Goal: Task Accomplishment & Management: Use online tool/utility

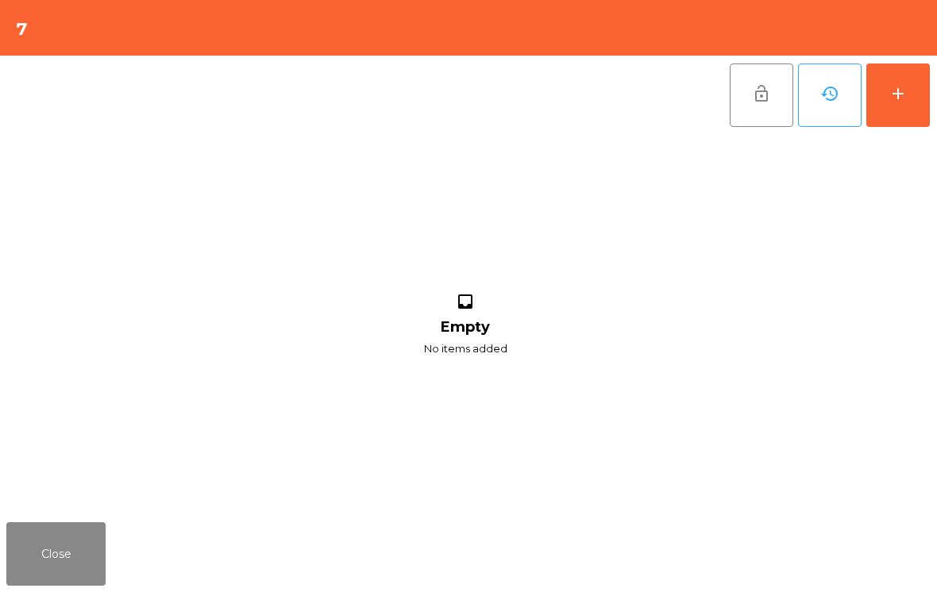
click at [911, 117] on button "add" at bounding box center [898, 96] width 64 height 64
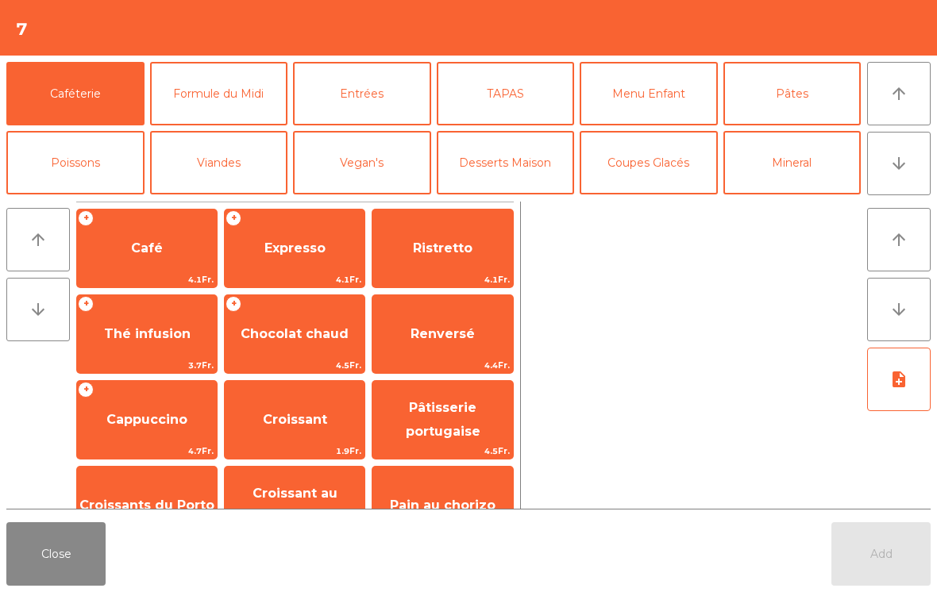
click at [136, 433] on span "Cappuccino" at bounding box center [147, 420] width 140 height 43
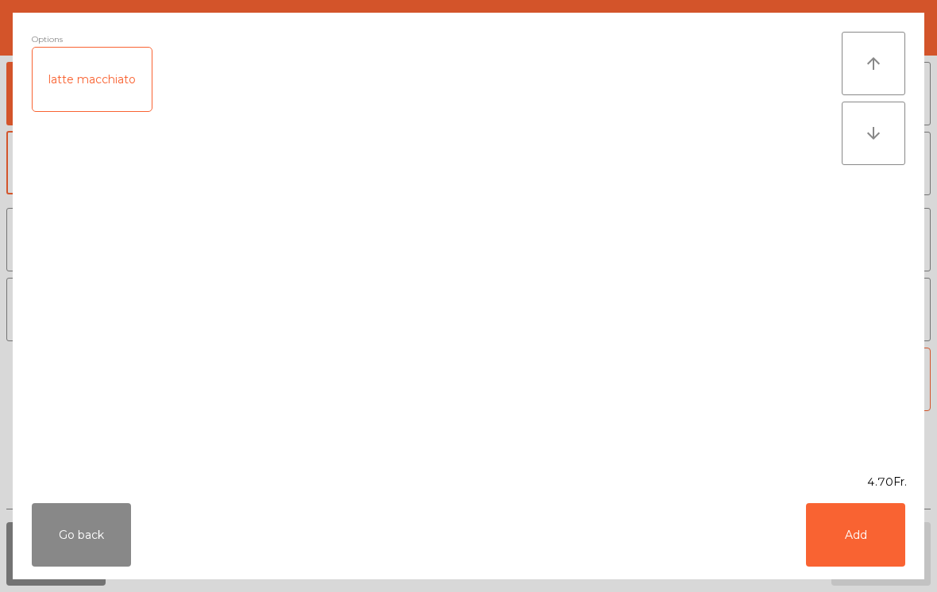
click at [832, 548] on button "Add" at bounding box center [855, 535] width 99 height 64
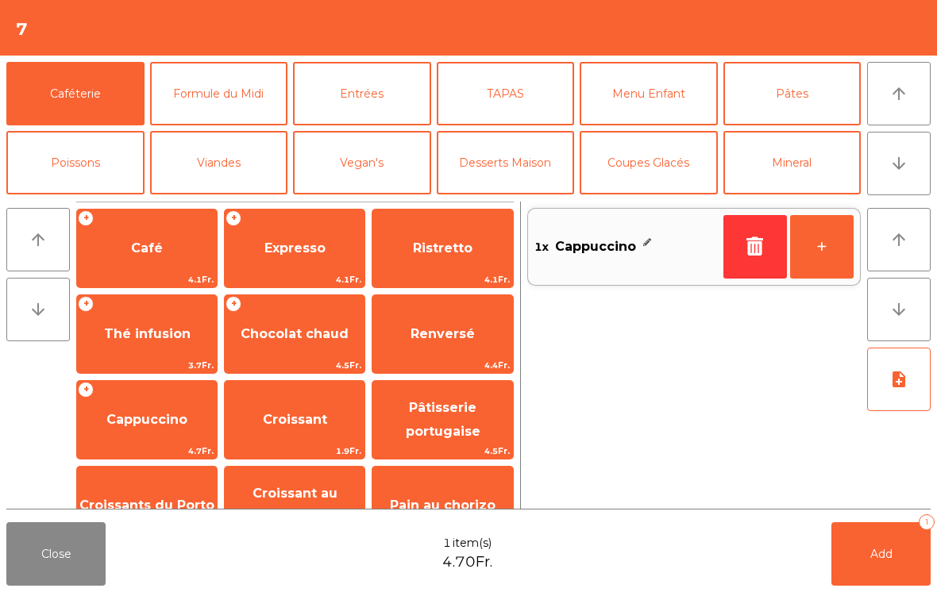
click at [903, 569] on button "Add 1" at bounding box center [880, 554] width 99 height 64
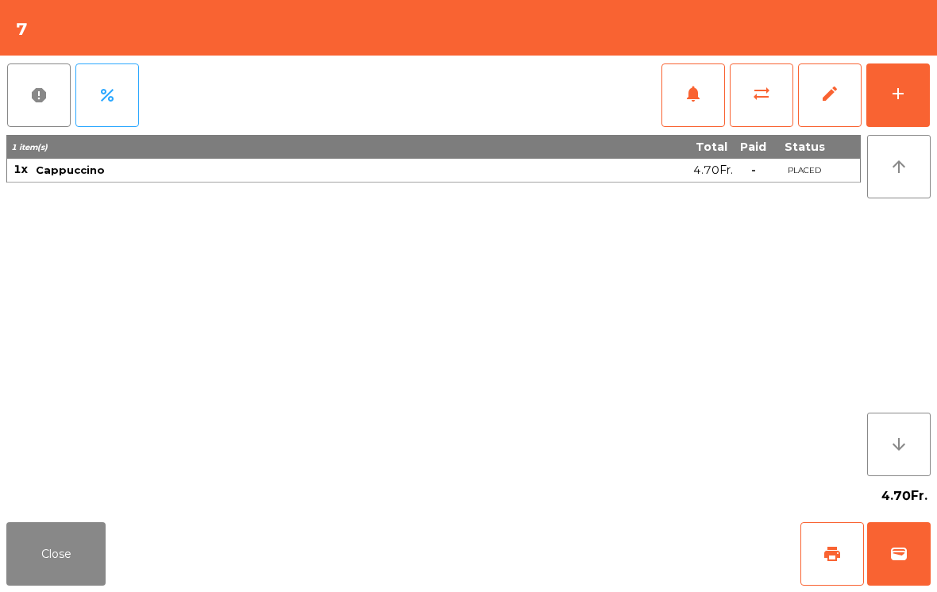
click at [845, 564] on button "print" at bounding box center [832, 554] width 64 height 64
click at [891, 555] on span "wallet" at bounding box center [898, 554] width 19 height 19
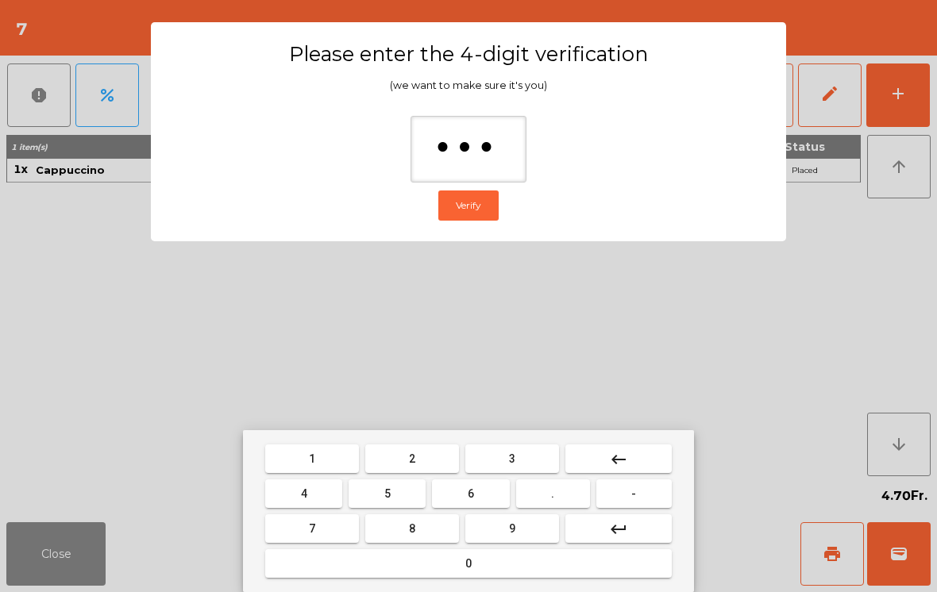
type input "****"
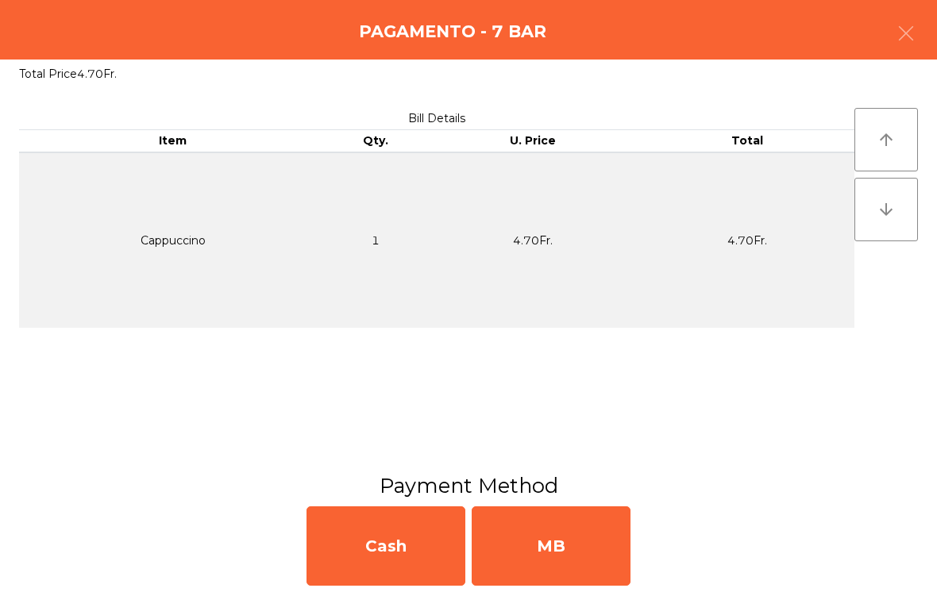
click at [554, 525] on div "MB" at bounding box center [551, 545] width 159 height 79
click at [540, 537] on div "No" at bounding box center [551, 545] width 159 height 79
click at [563, 538] on div "No" at bounding box center [551, 545] width 159 height 79
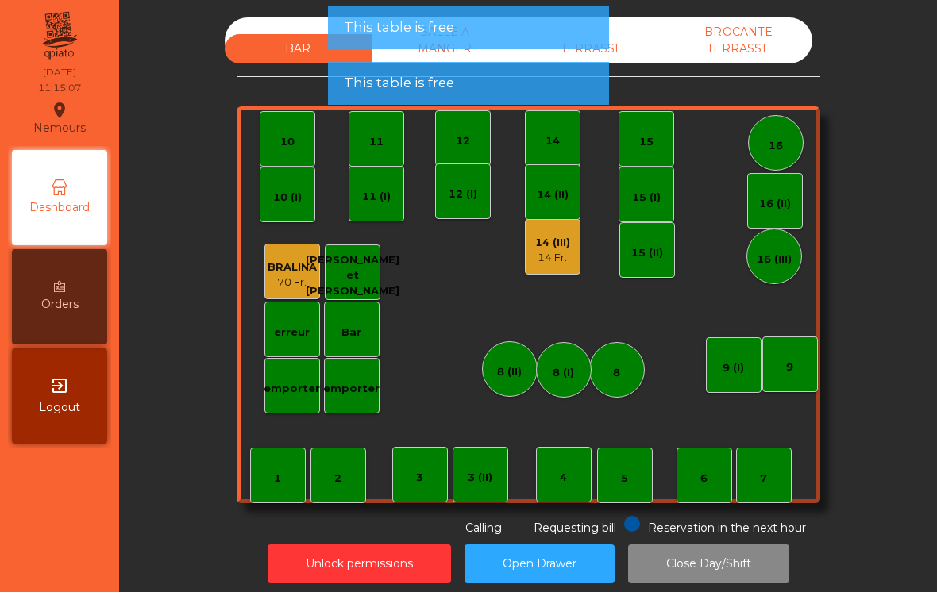
click at [570, 550] on button "Open Drawer" at bounding box center [539, 564] width 150 height 39
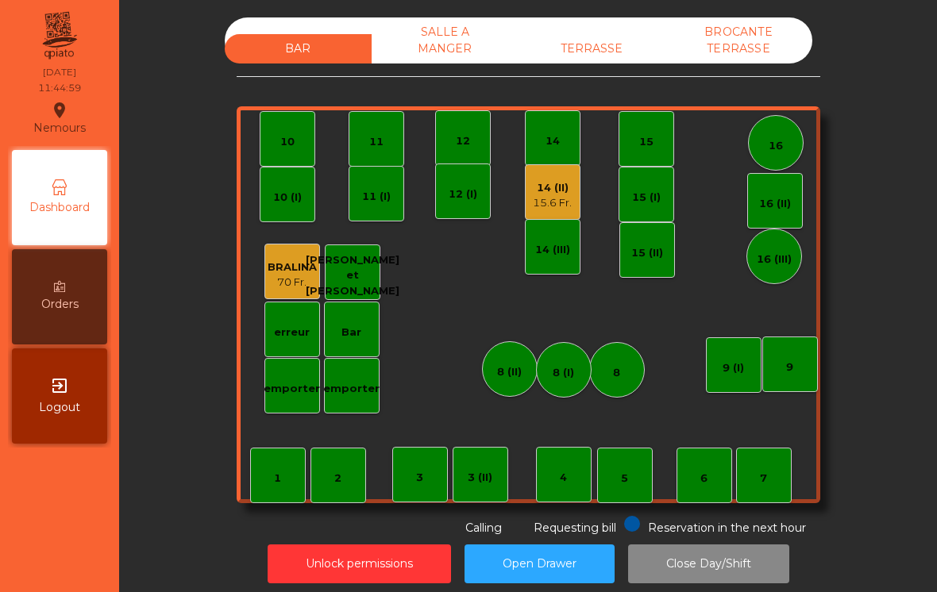
click at [553, 214] on div "14 (II) 15.6 Fr." at bounding box center [553, 192] width 56 height 56
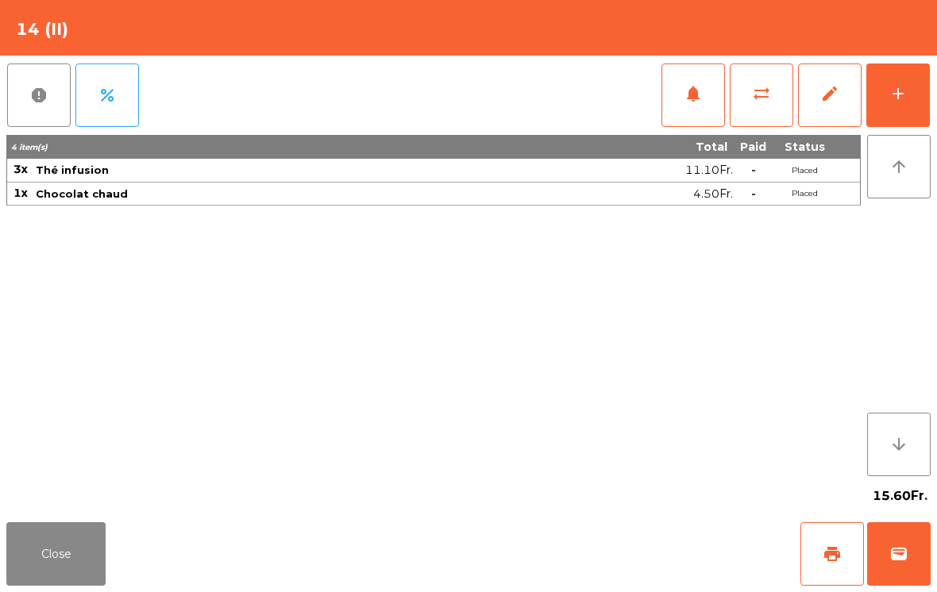
click at [914, 76] on button "add" at bounding box center [898, 96] width 64 height 64
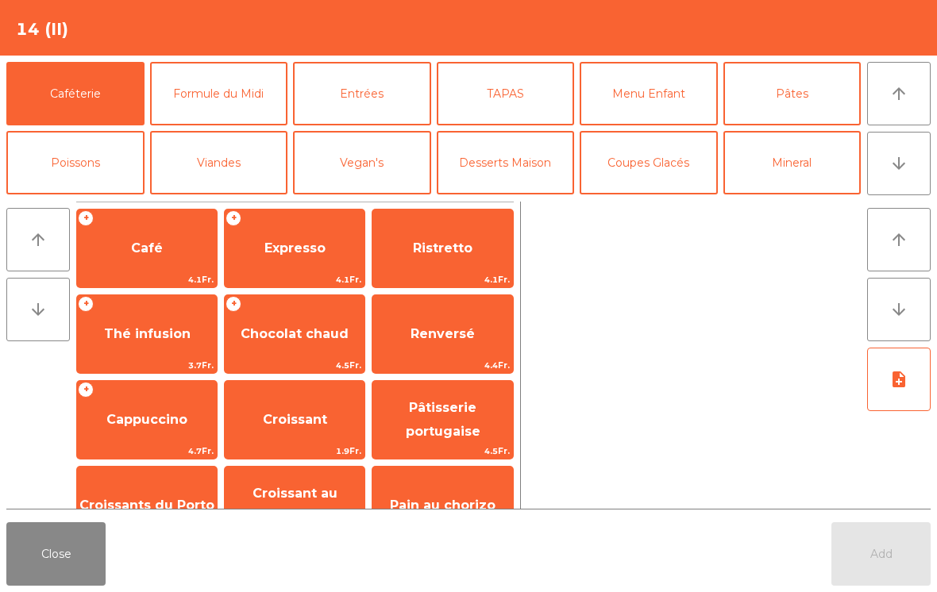
click at [294, 437] on span "Croissant" at bounding box center [295, 420] width 140 height 43
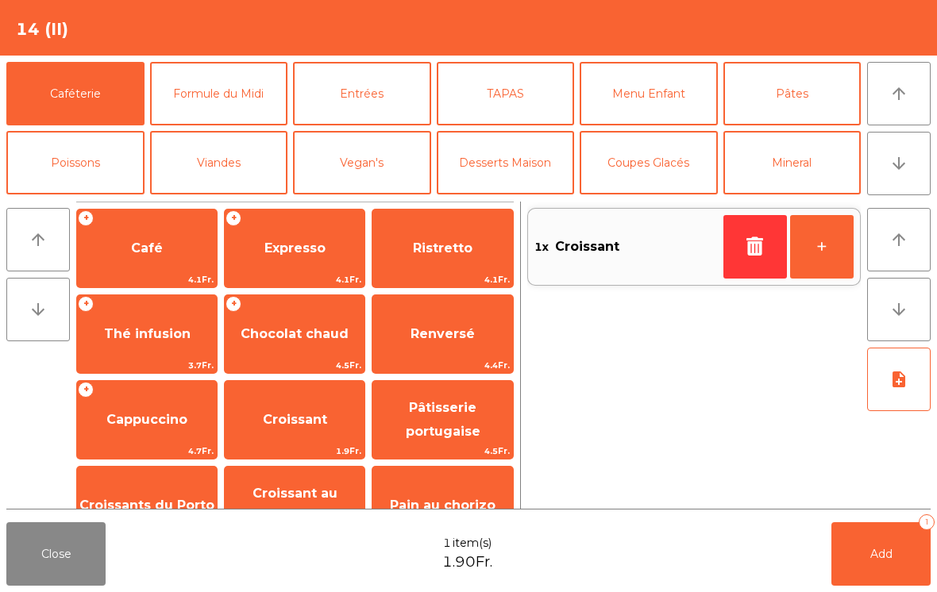
click at [869, 568] on button "Add 1" at bounding box center [880, 554] width 99 height 64
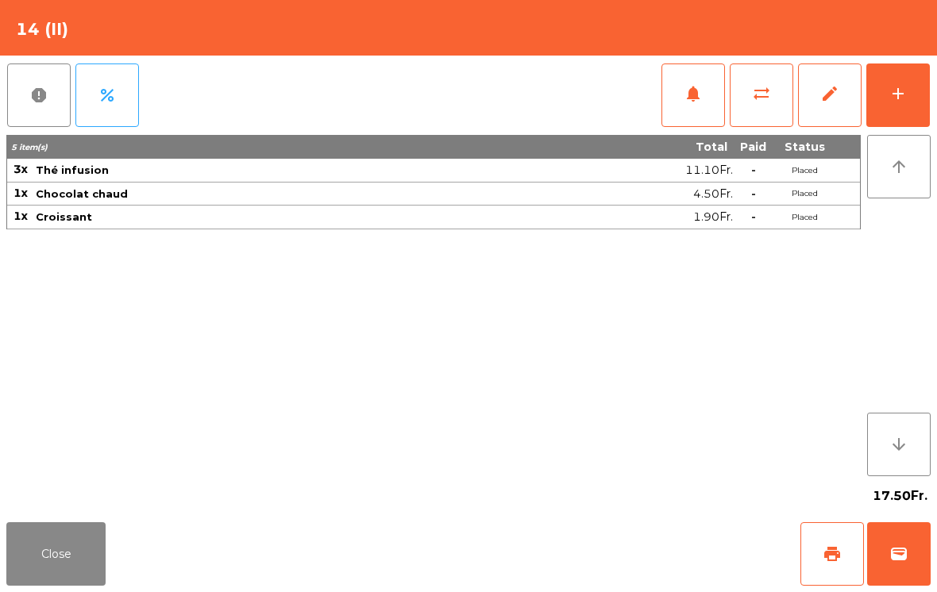
click at [53, 566] on button "Close" at bounding box center [55, 554] width 99 height 64
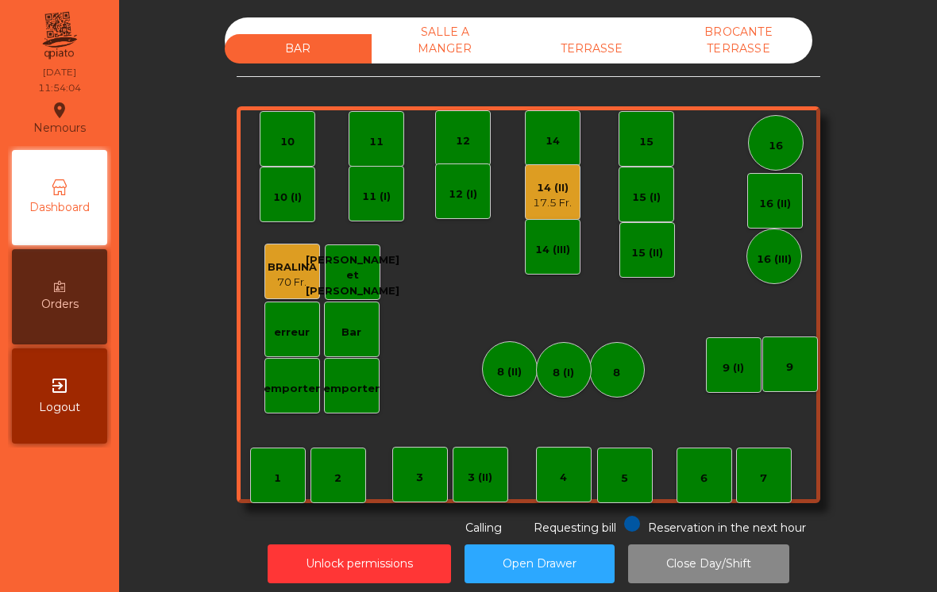
click at [729, 363] on div "9 (I)" at bounding box center [732, 368] width 21 height 16
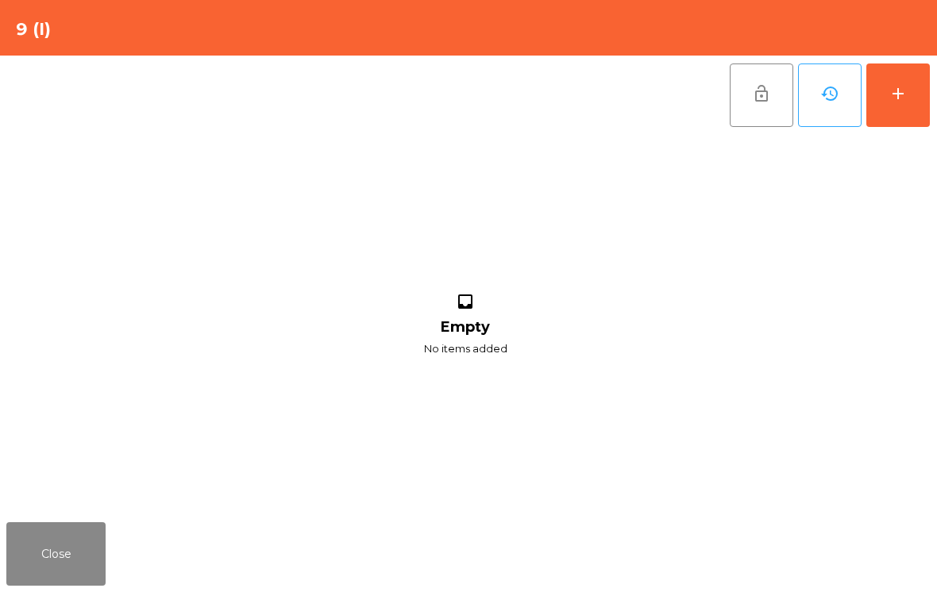
click at [911, 104] on button "add" at bounding box center [898, 96] width 64 height 64
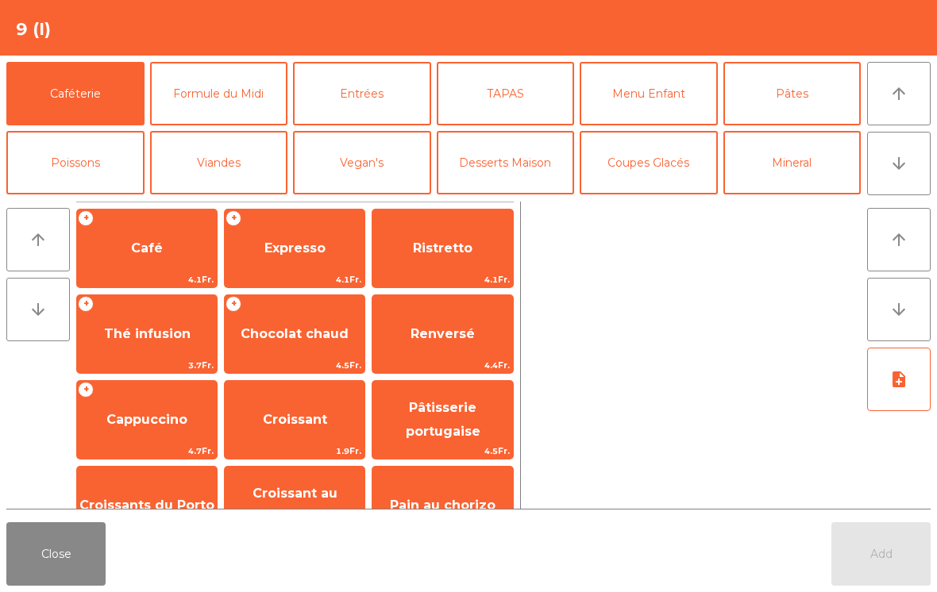
click at [264, 76] on button "Formule du Midi" at bounding box center [219, 94] width 138 height 64
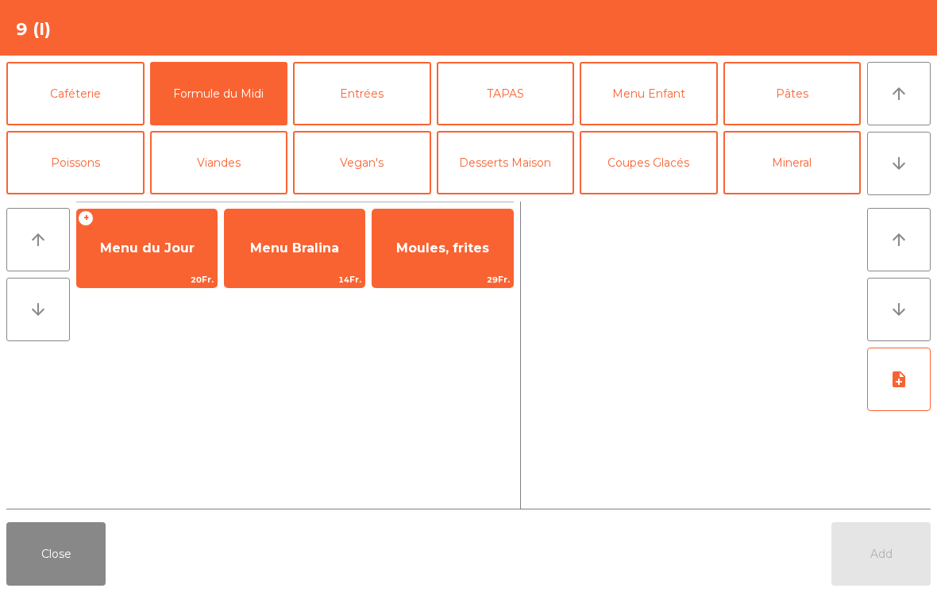
click at [132, 260] on span "Menu du Jour" at bounding box center [147, 248] width 140 height 43
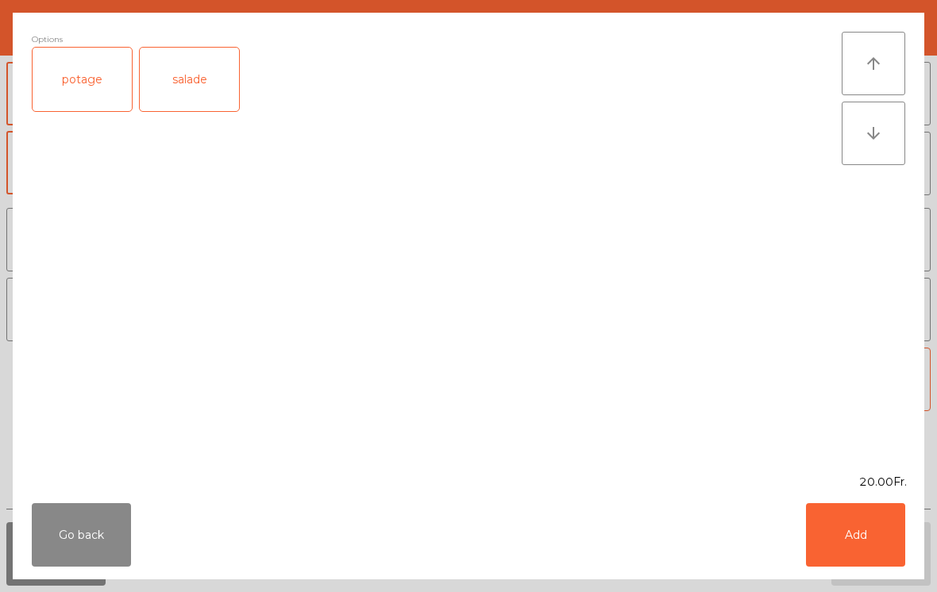
click at [222, 75] on div "salade" at bounding box center [189, 80] width 99 height 64
click at [851, 533] on button "Add" at bounding box center [855, 535] width 99 height 64
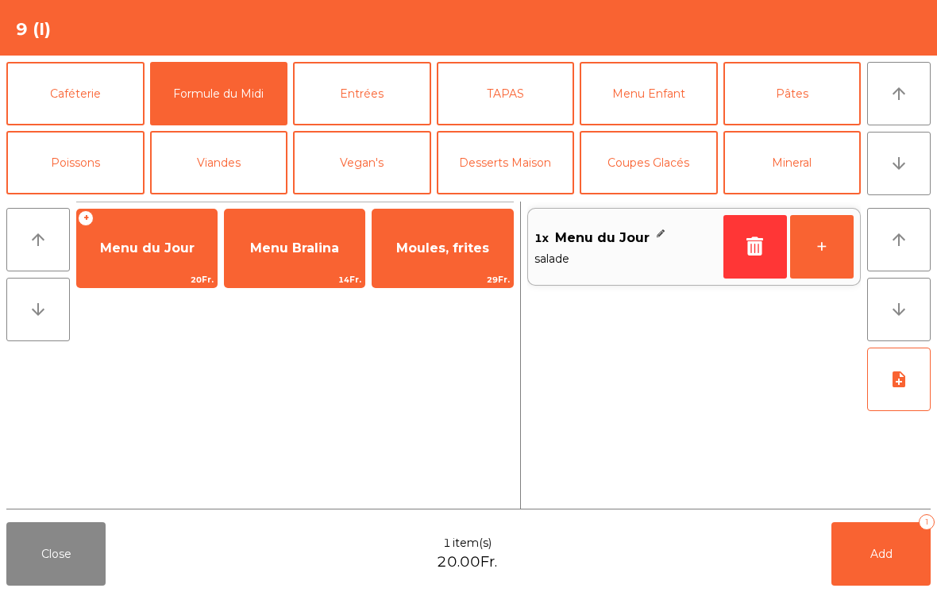
click at [134, 260] on span "Menu du Jour" at bounding box center [147, 248] width 140 height 43
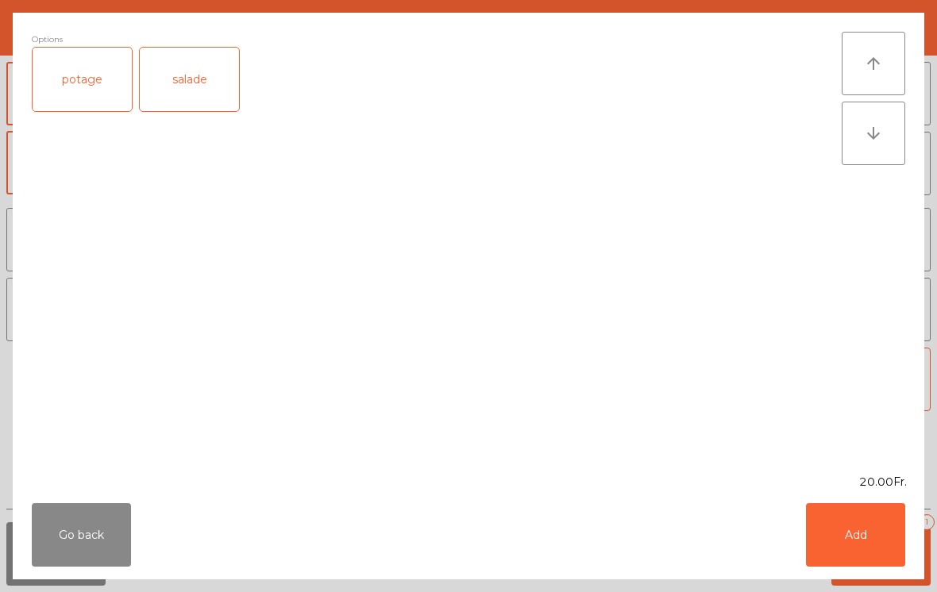
click at [99, 91] on div "potage" at bounding box center [82, 80] width 99 height 64
click at [894, 537] on button "Add" at bounding box center [855, 535] width 99 height 64
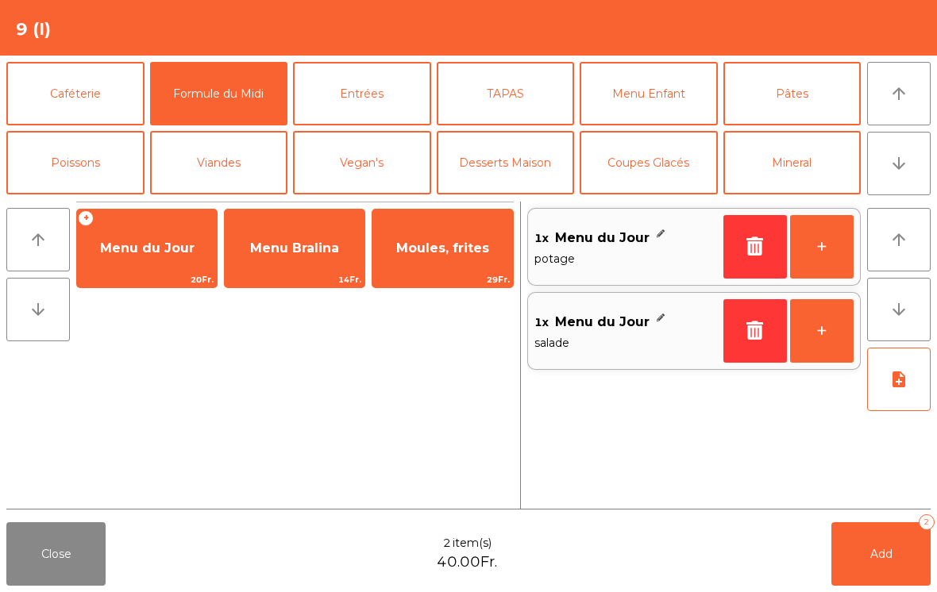
click at [807, 163] on button "Mineral" at bounding box center [792, 163] width 138 height 64
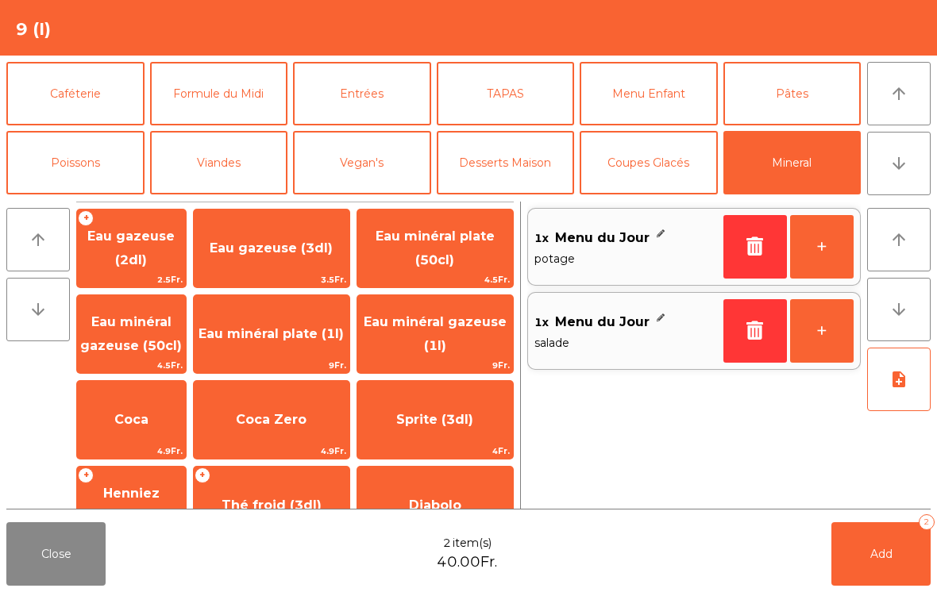
click at [156, 333] on span "Eau minéral gazeuse (50cl)" at bounding box center [131, 334] width 109 height 67
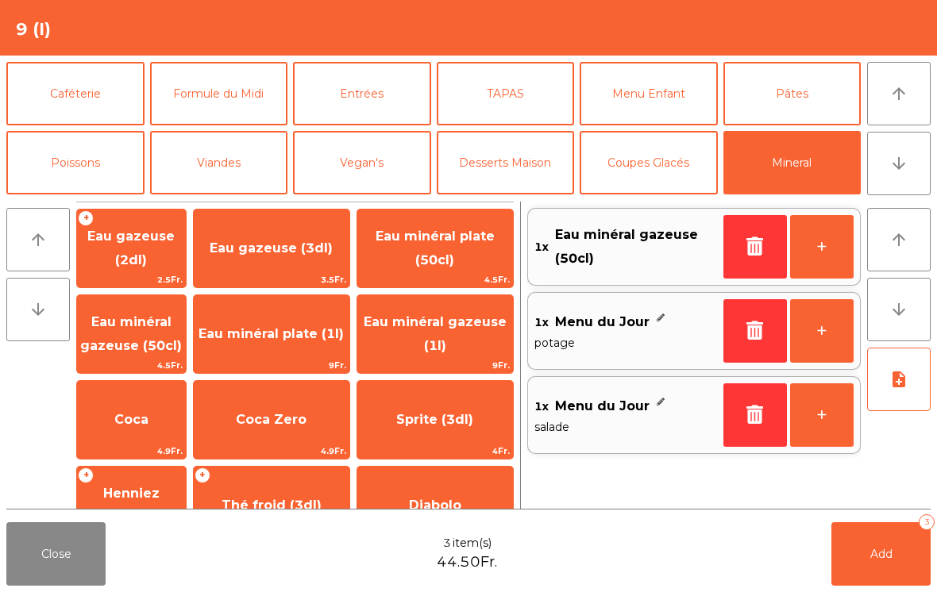
scroll to position [93, 0]
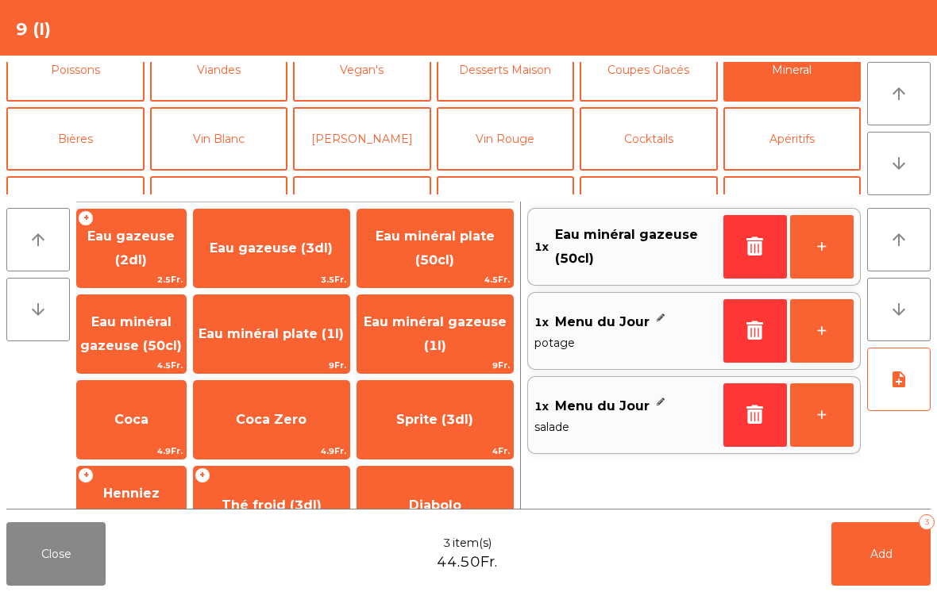
click at [240, 141] on button "Vin Blanc" at bounding box center [219, 139] width 138 height 64
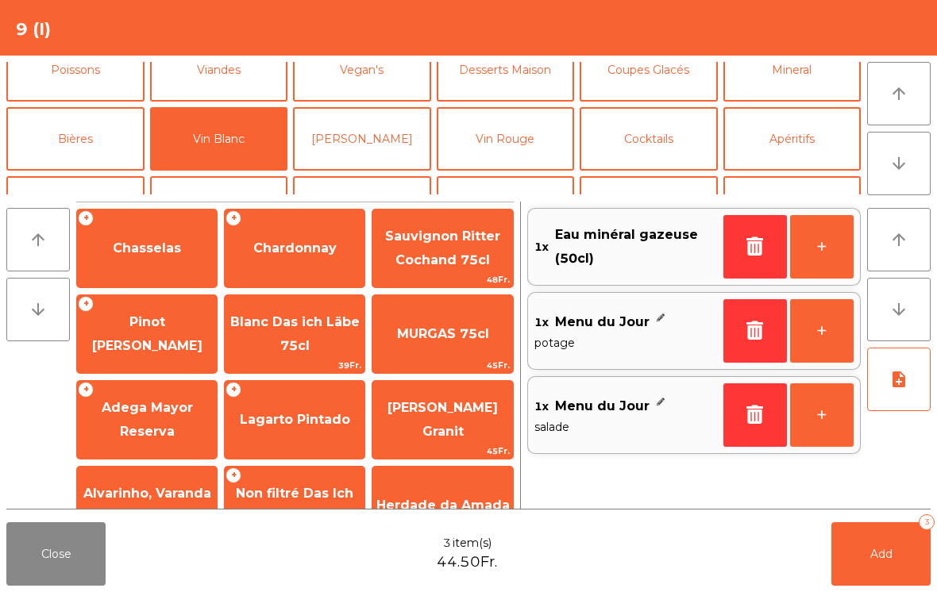
click at [147, 242] on span "Chasselas" at bounding box center [147, 248] width 68 height 15
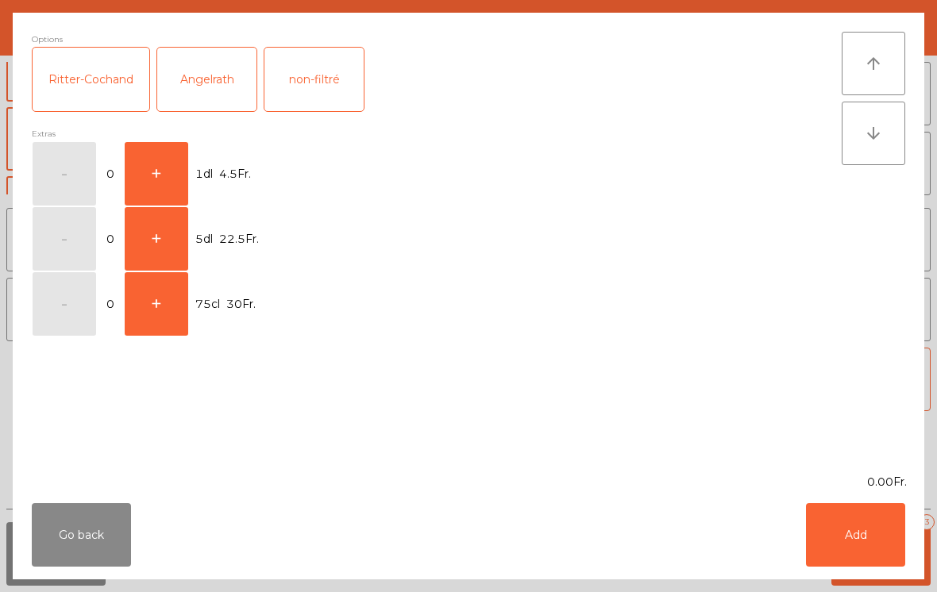
click at [157, 245] on button "+" at bounding box center [157, 239] width 64 height 64
click at [857, 538] on button "Add" at bounding box center [855, 535] width 99 height 64
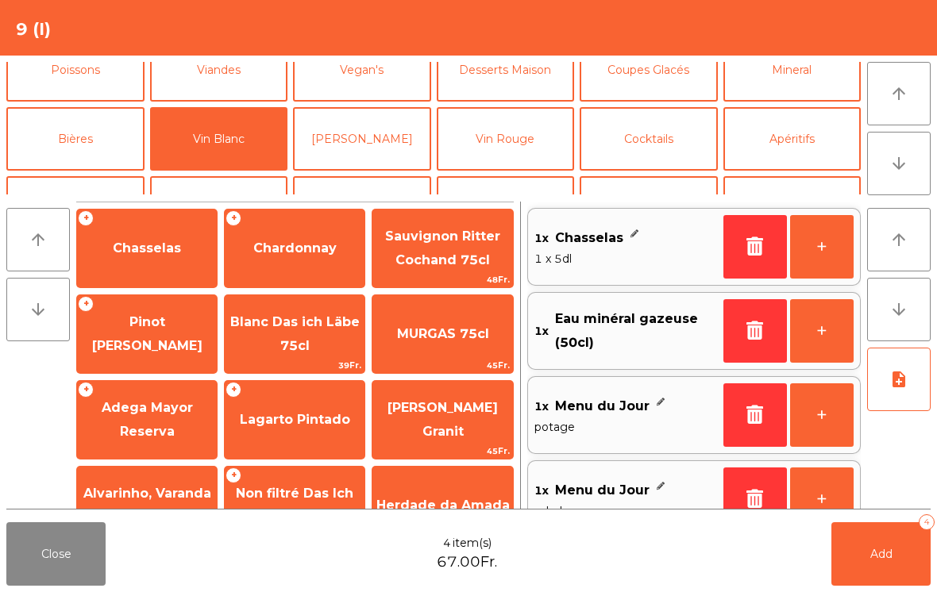
click at [899, 371] on icon "note_add" at bounding box center [898, 379] width 19 height 19
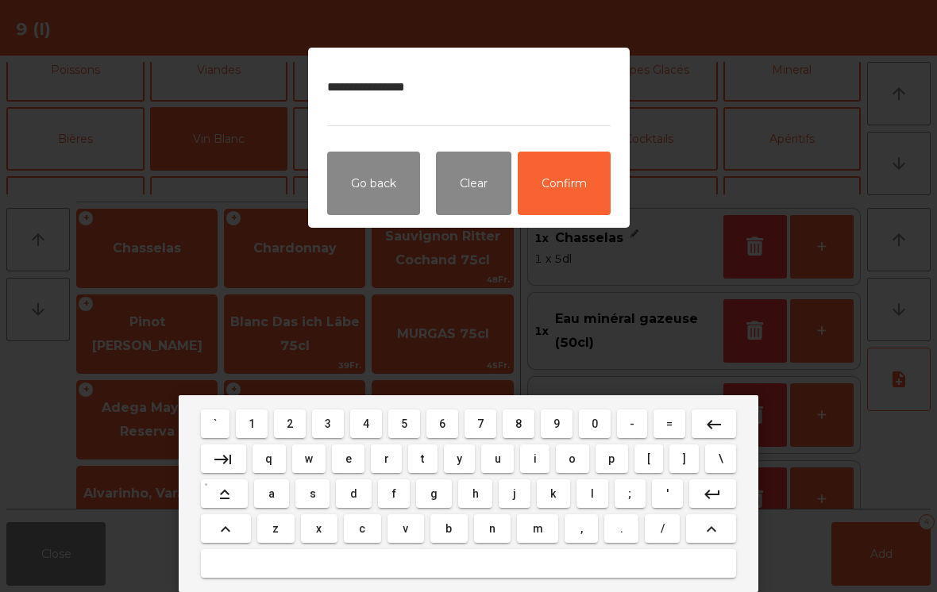
type textarea "**********"
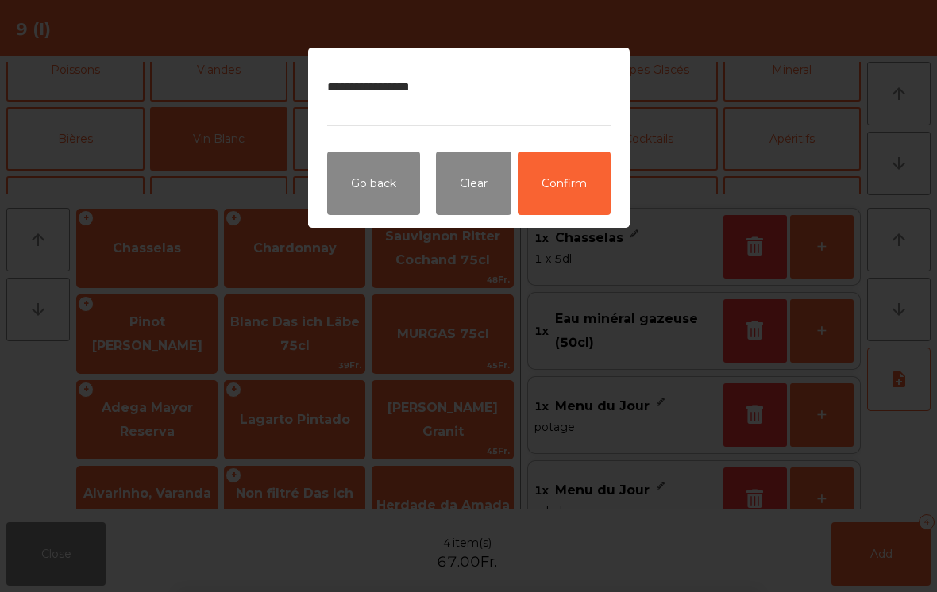
click at [599, 179] on button "Confirm" at bounding box center [564, 184] width 93 height 64
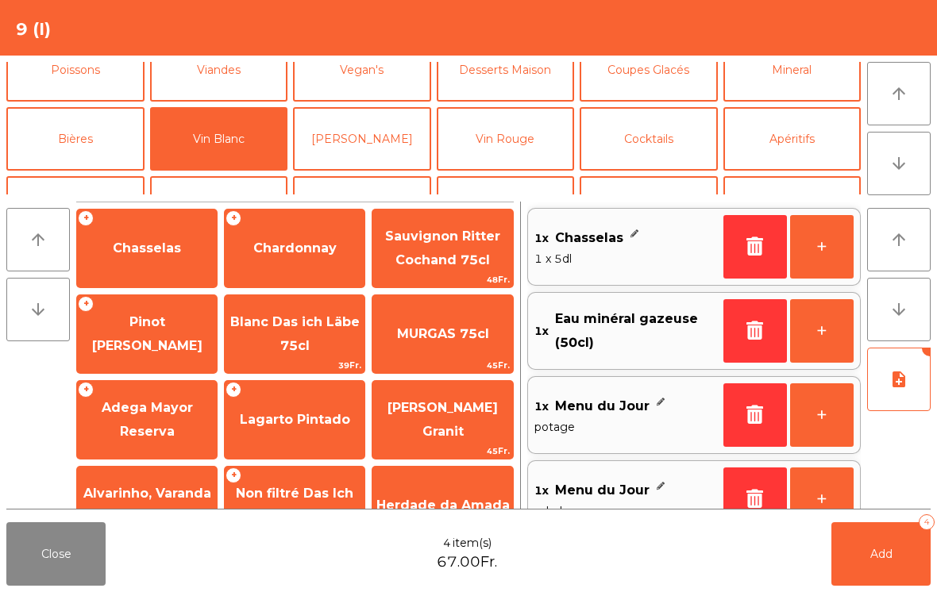
click at [879, 553] on span "Add" at bounding box center [881, 554] width 22 height 14
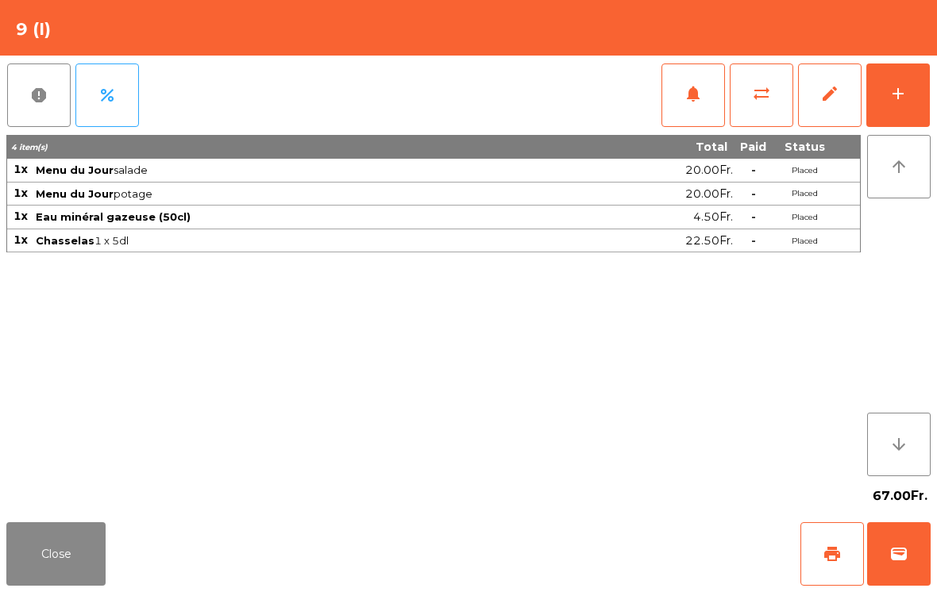
click at [31, 549] on button "Close" at bounding box center [55, 554] width 99 height 64
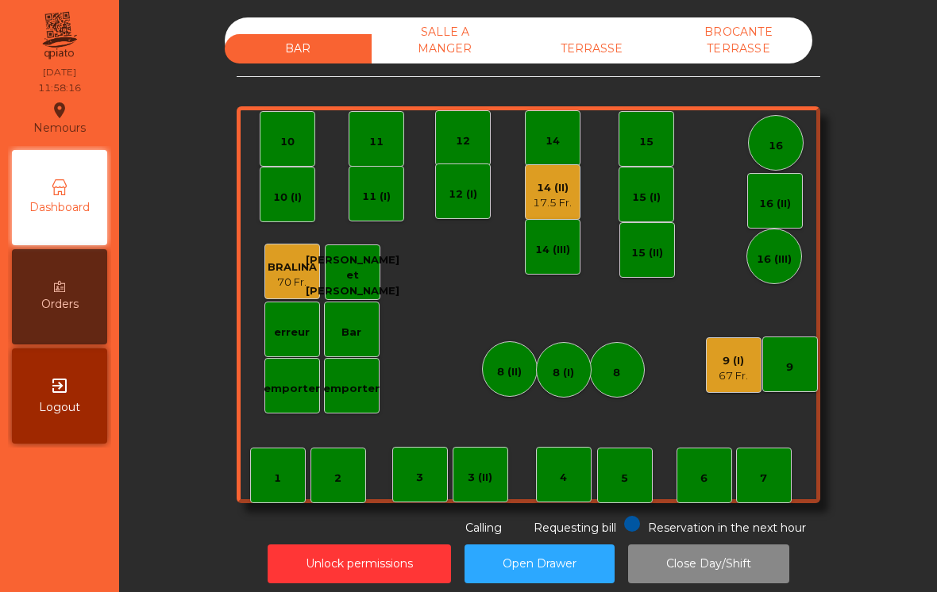
click at [616, 479] on div "5" at bounding box center [625, 476] width 56 height 56
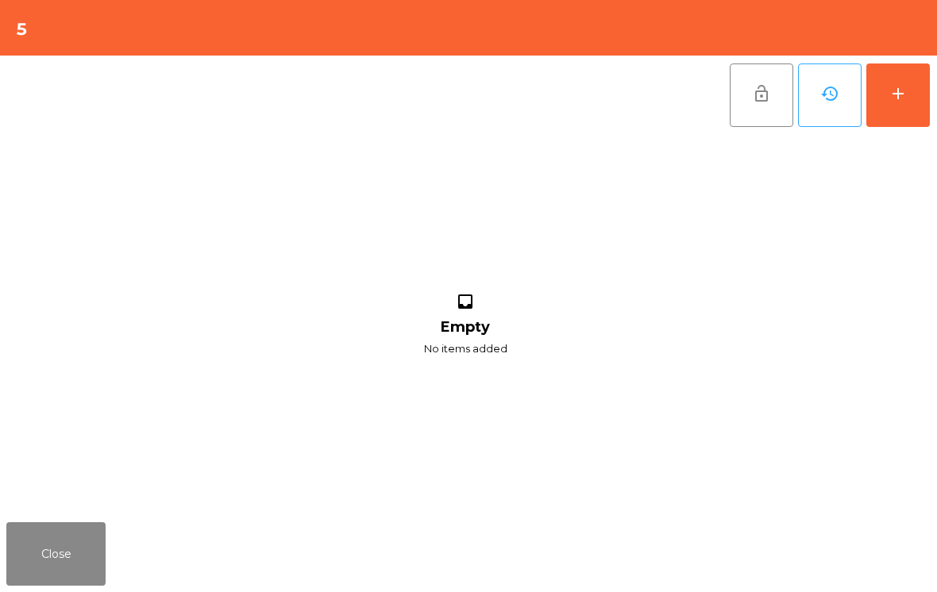
click at [915, 97] on button "add" at bounding box center [898, 96] width 64 height 64
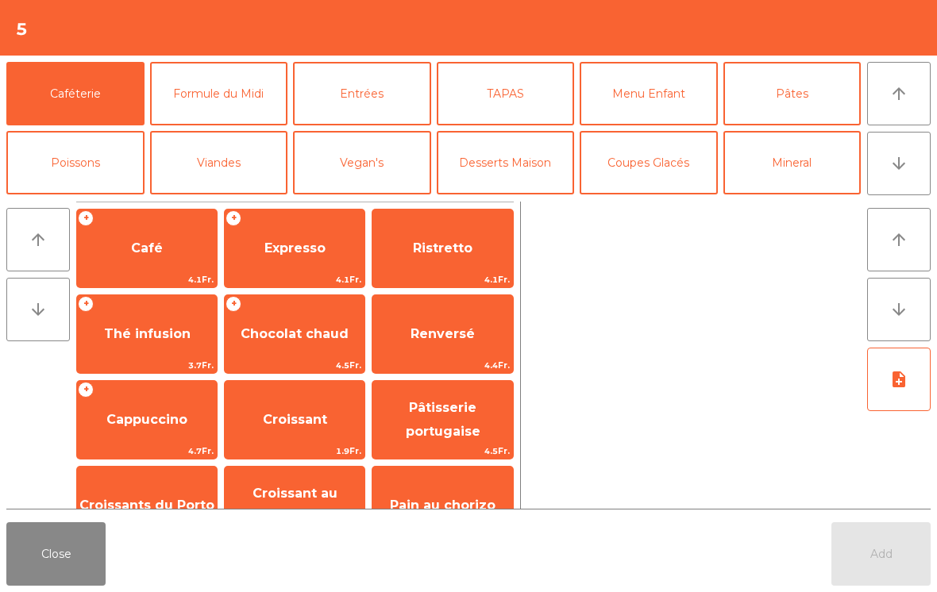
click at [901, 164] on icon "arrow_downward" at bounding box center [898, 163] width 19 height 19
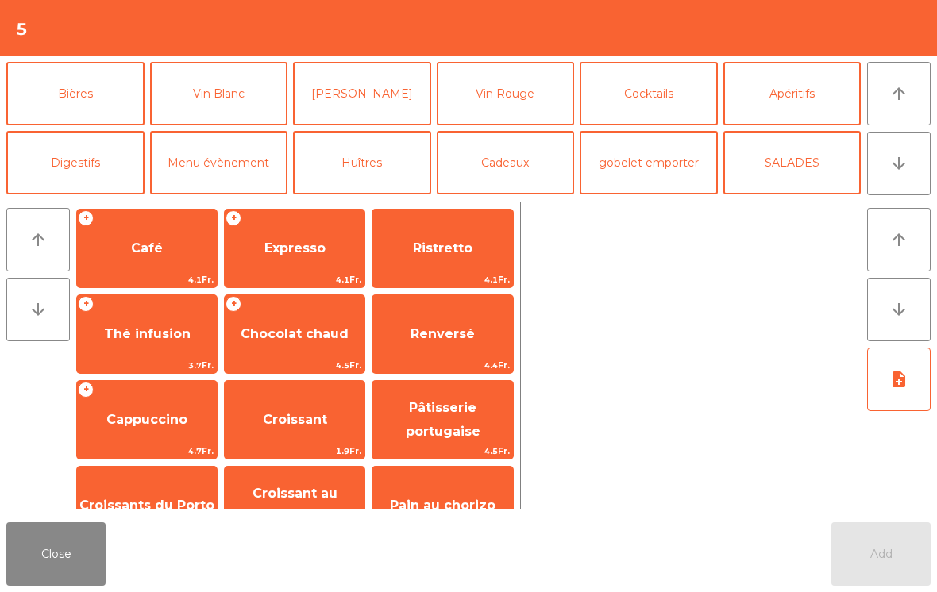
click at [198, 110] on button "Vin Blanc" at bounding box center [219, 94] width 138 height 64
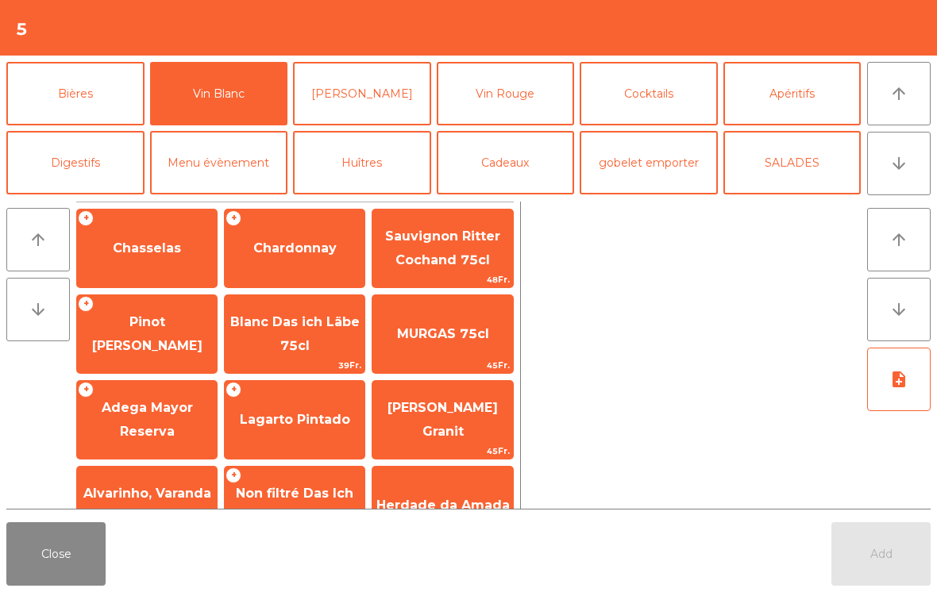
click at [272, 264] on span "Chardonnay" at bounding box center [295, 248] width 140 height 43
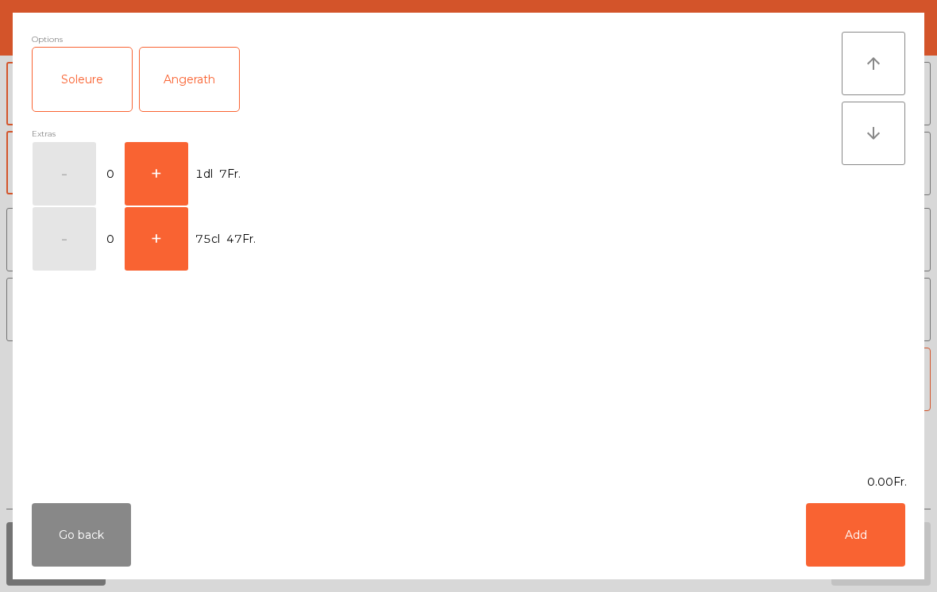
click at [175, 181] on button "+" at bounding box center [157, 174] width 64 height 64
click at [861, 545] on button "Add" at bounding box center [855, 535] width 99 height 64
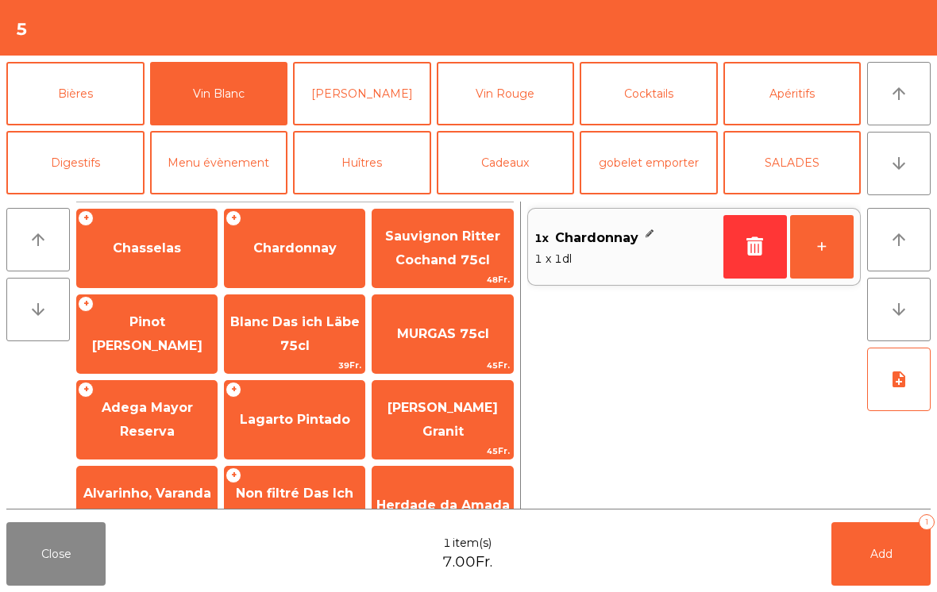
click at [824, 244] on button "+" at bounding box center [822, 247] width 64 height 64
click at [899, 117] on button "arrow_upward" at bounding box center [899, 94] width 64 height 64
click at [805, 56] on button "Mineral" at bounding box center [792, 25] width 138 height 64
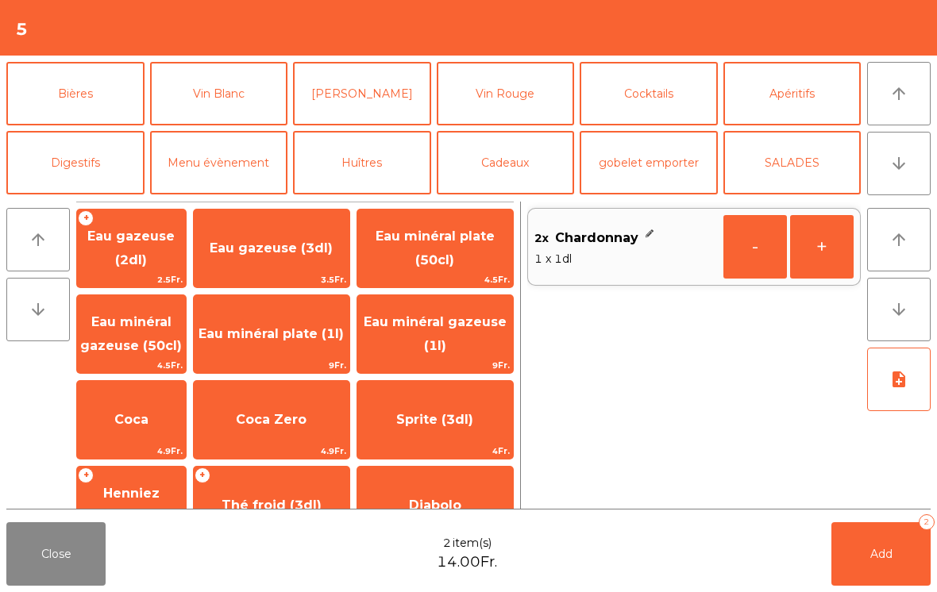
scroll to position [0, 0]
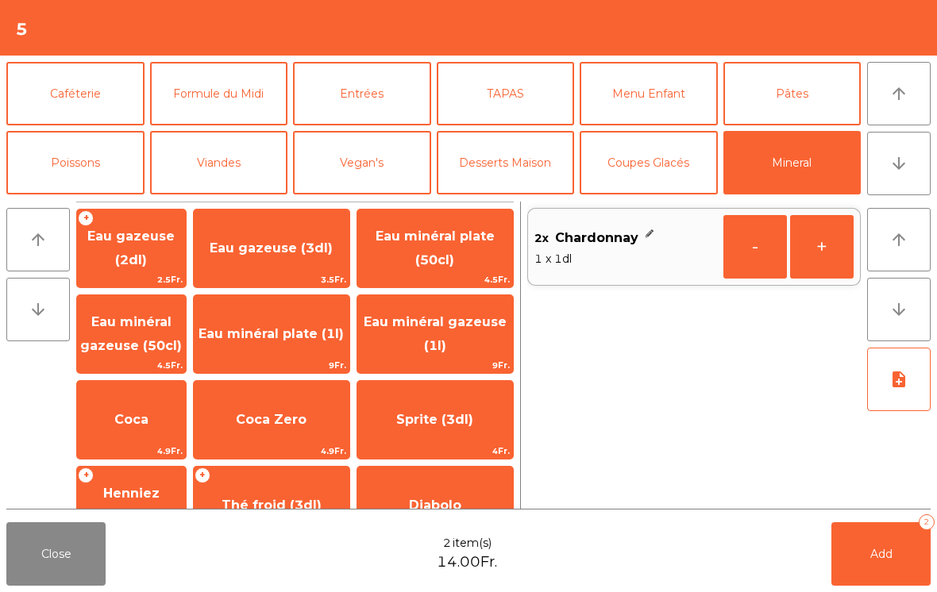
click at [439, 252] on span "Eau minéral plate (50cl)" at bounding box center [435, 248] width 119 height 39
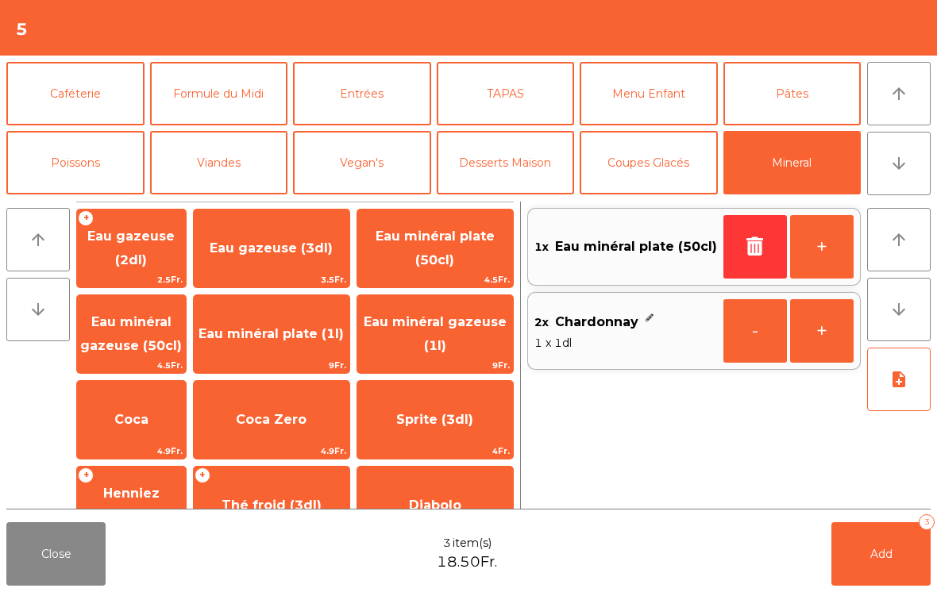
click at [869, 545] on button "Add 3" at bounding box center [880, 554] width 99 height 64
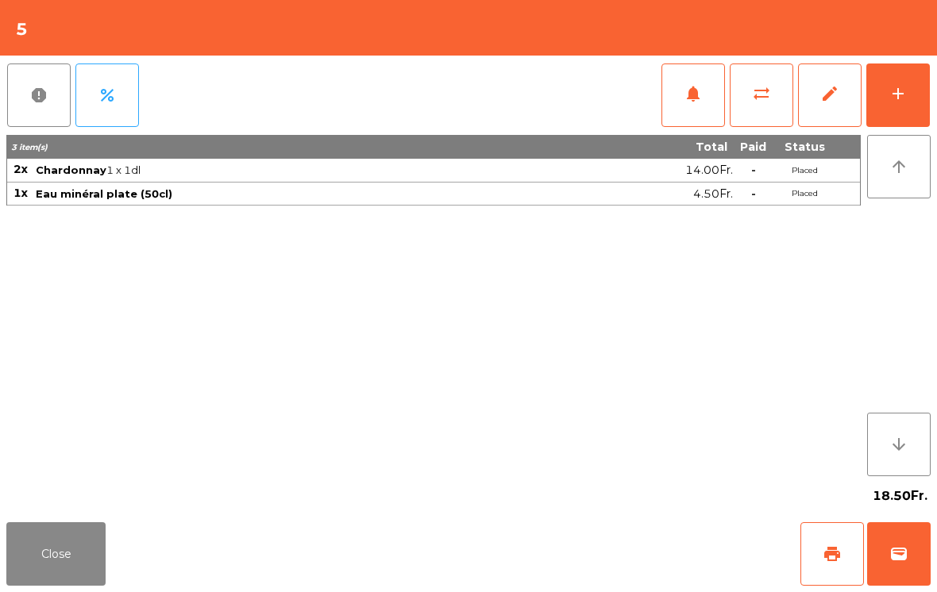
click at [92, 585] on button "Close" at bounding box center [55, 554] width 99 height 64
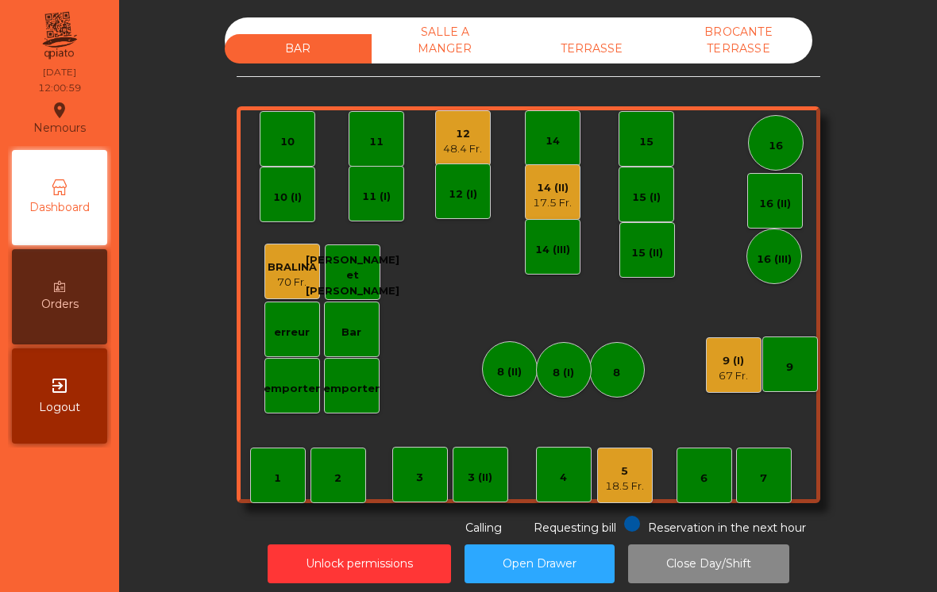
click at [618, 480] on div "18.5 Fr." at bounding box center [624, 487] width 39 height 16
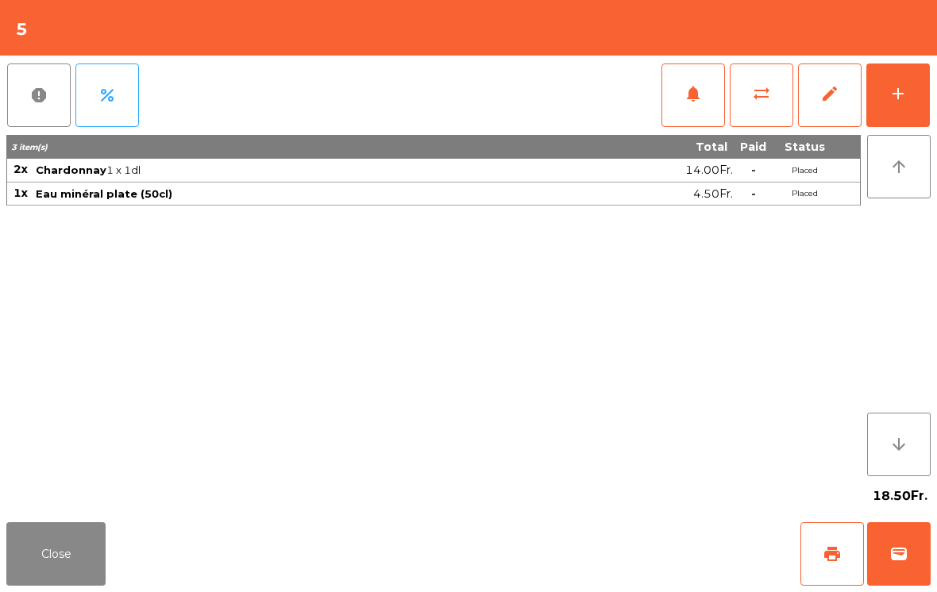
click at [928, 78] on button "add" at bounding box center [898, 96] width 64 height 64
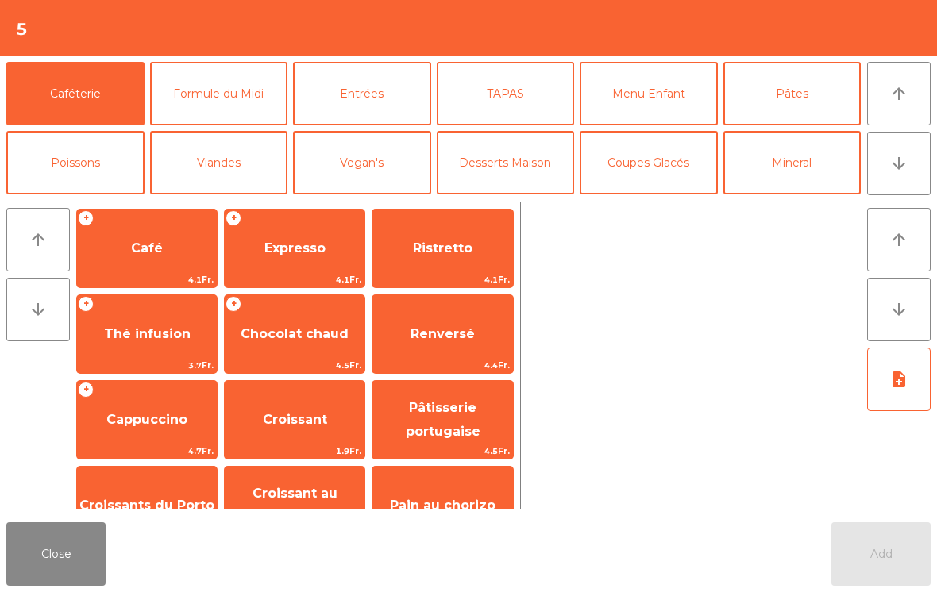
click at [506, 90] on button "TAPAS" at bounding box center [506, 94] width 138 height 64
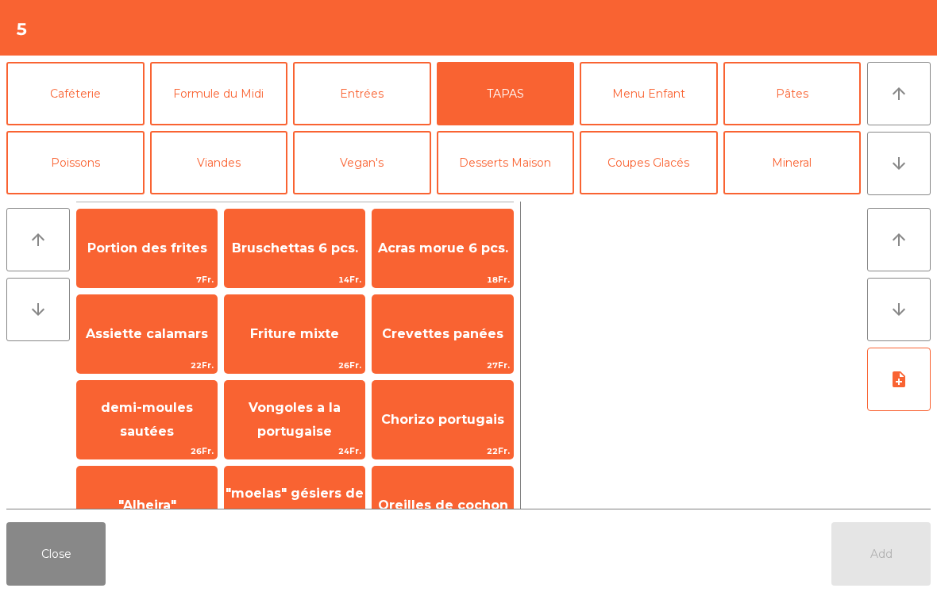
click at [278, 250] on span "Bruschettas 6 pcs." at bounding box center [295, 248] width 126 height 15
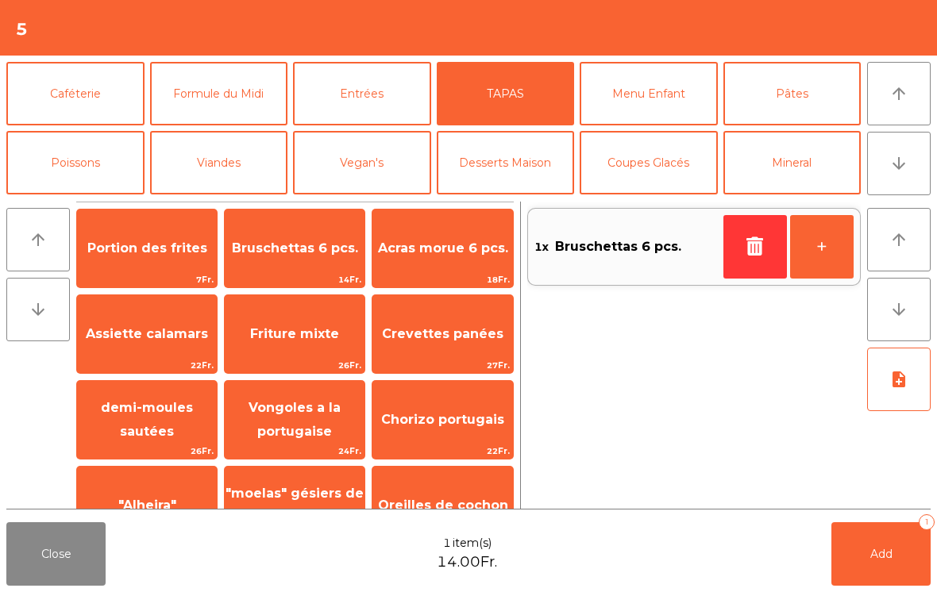
click at [214, 157] on button "Viandes" at bounding box center [219, 163] width 138 height 64
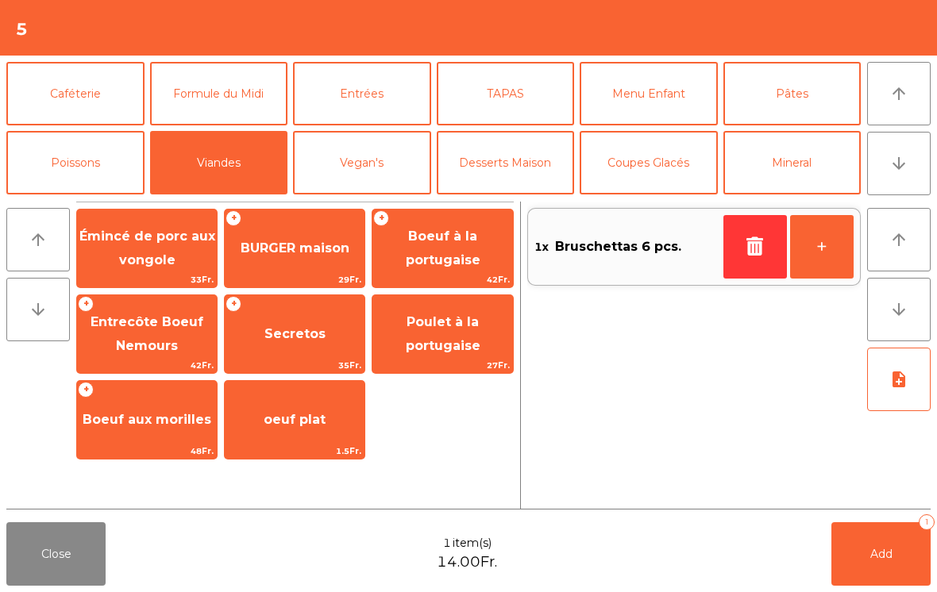
click at [294, 336] on span "Secretos" at bounding box center [294, 333] width 61 height 15
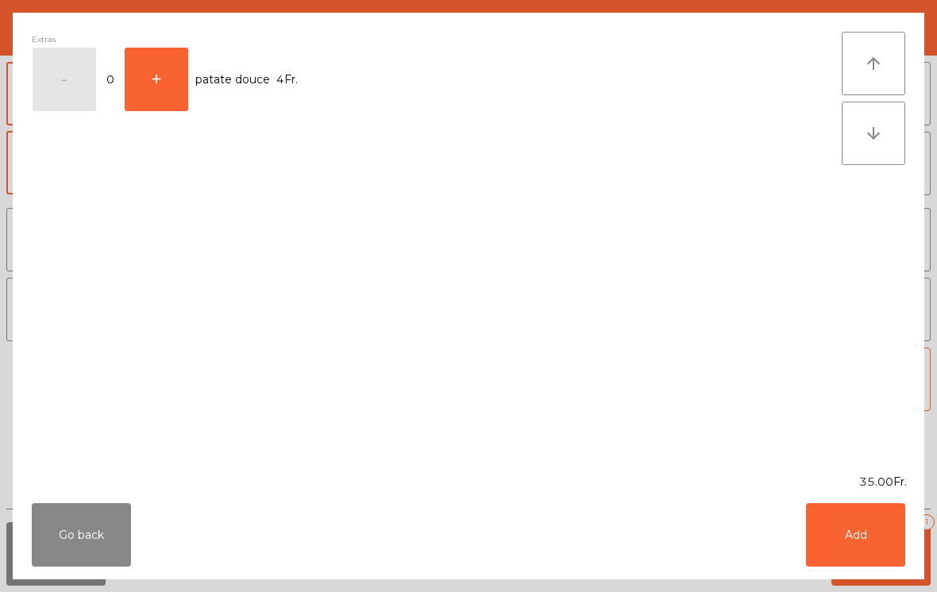
click at [827, 549] on button "Add" at bounding box center [855, 535] width 99 height 64
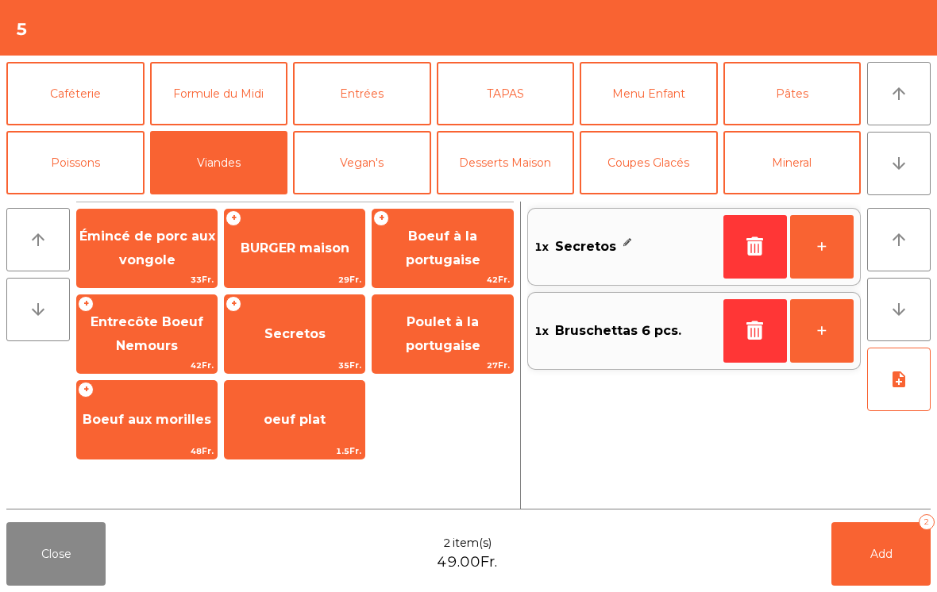
click at [829, 245] on button "+" at bounding box center [822, 247] width 64 height 64
click at [827, 248] on button "+" at bounding box center [822, 247] width 64 height 64
click at [884, 391] on button "note_add" at bounding box center [899, 380] width 64 height 64
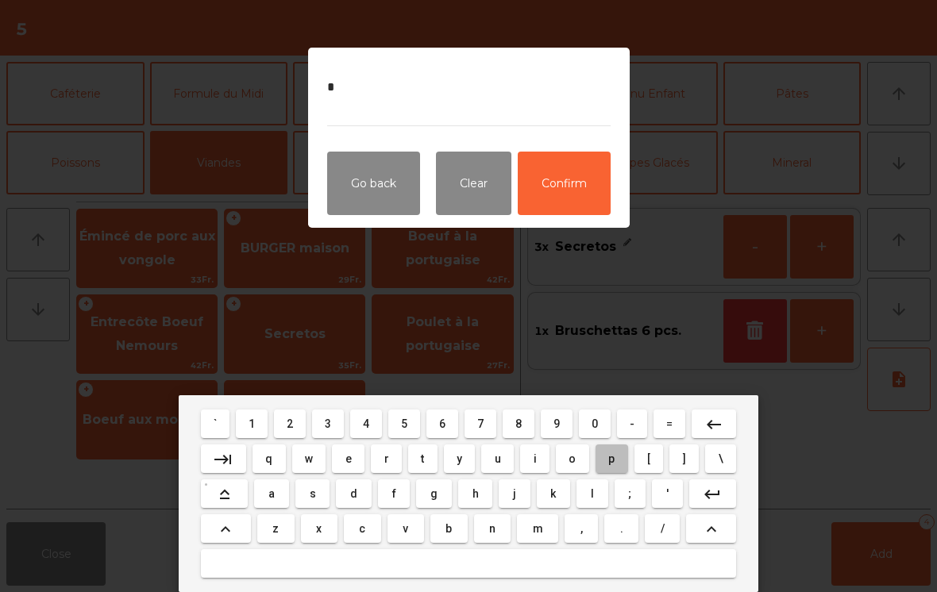
type textarea "**"
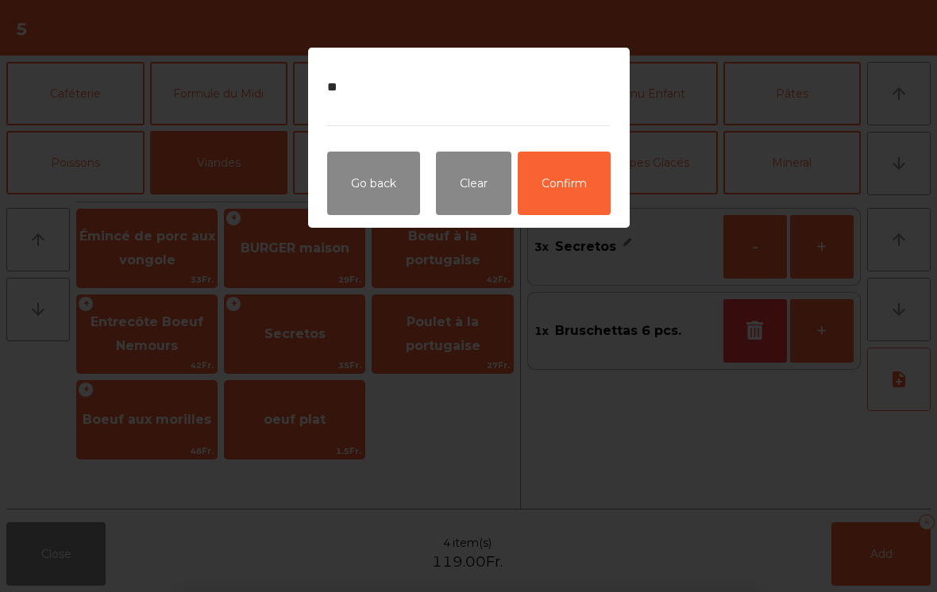
click at [575, 187] on button "Confirm" at bounding box center [564, 184] width 93 height 64
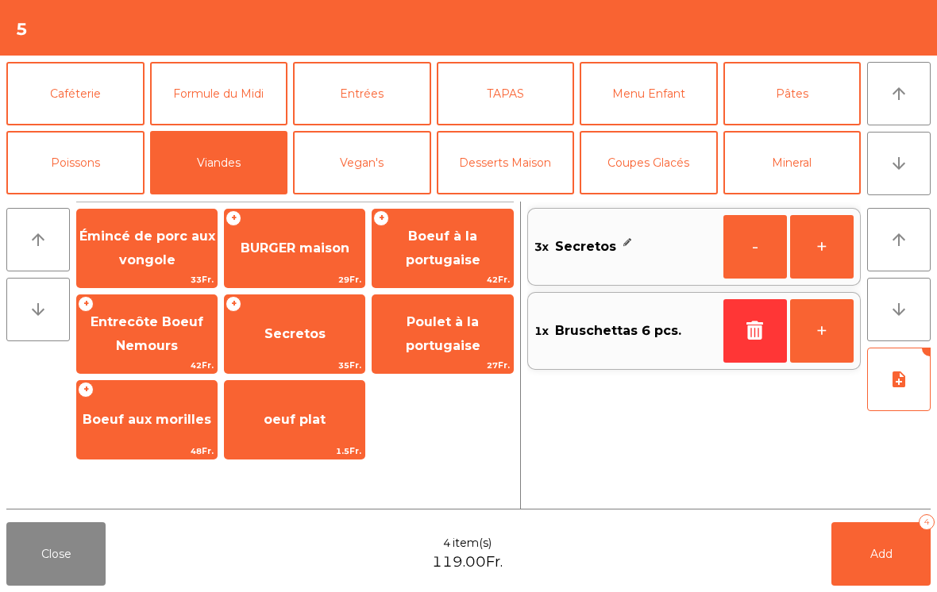
click at [876, 557] on span "Add" at bounding box center [881, 554] width 22 height 14
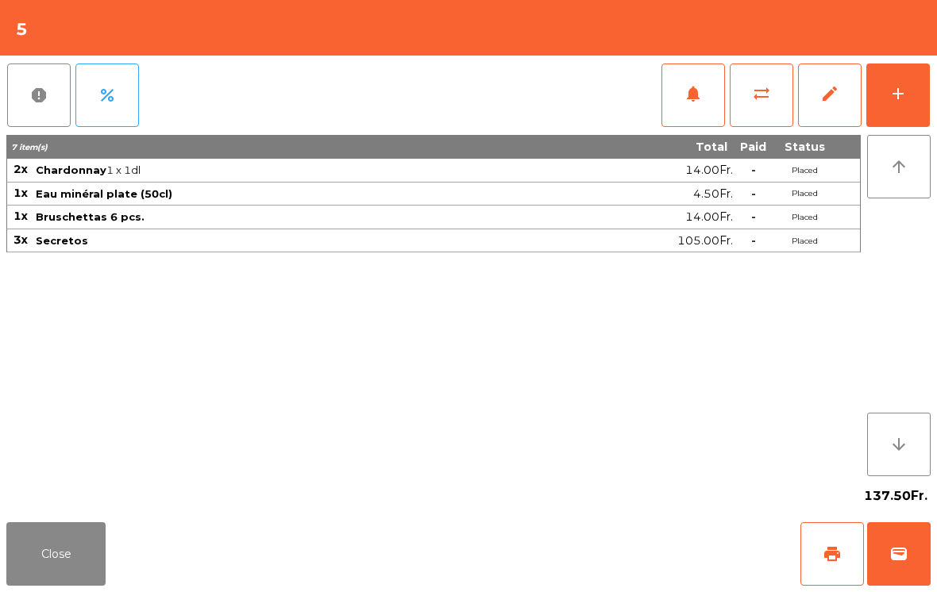
click at [30, 568] on button "Close" at bounding box center [55, 554] width 99 height 64
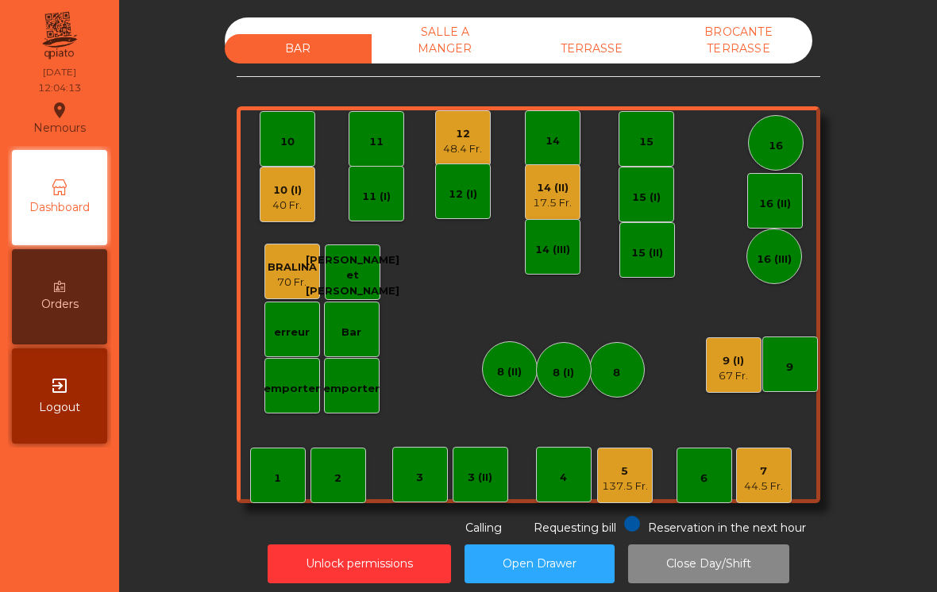
click at [285, 149] on div "10" at bounding box center [287, 142] width 14 height 16
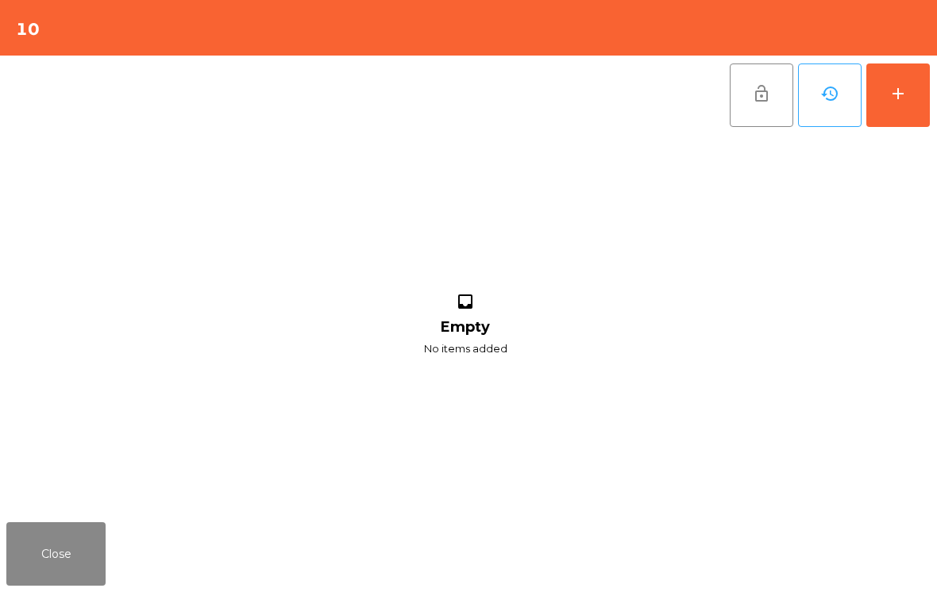
click at [90, 524] on button "Close" at bounding box center [55, 554] width 99 height 64
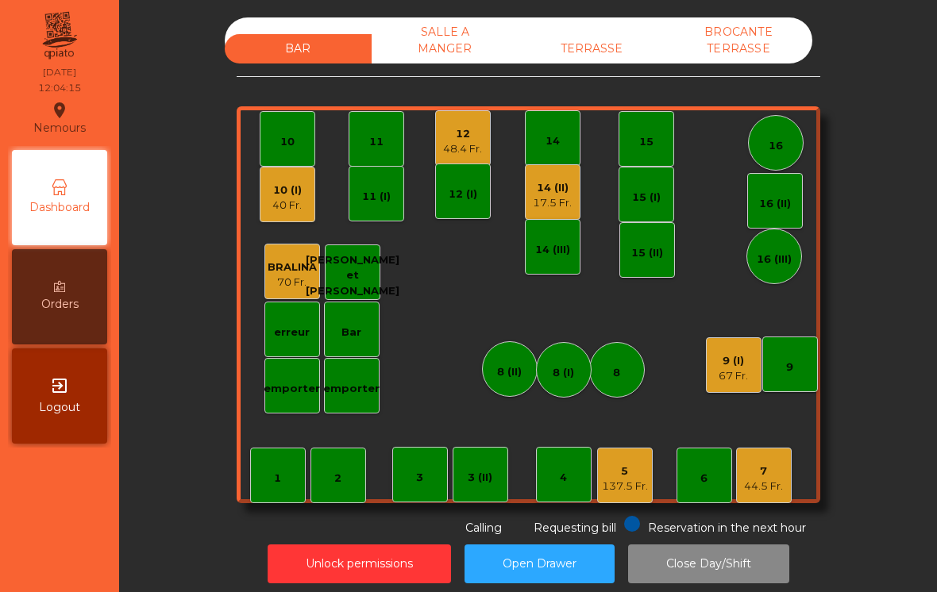
click at [302, 203] on div "40 Fr." at bounding box center [286, 206] width 29 height 16
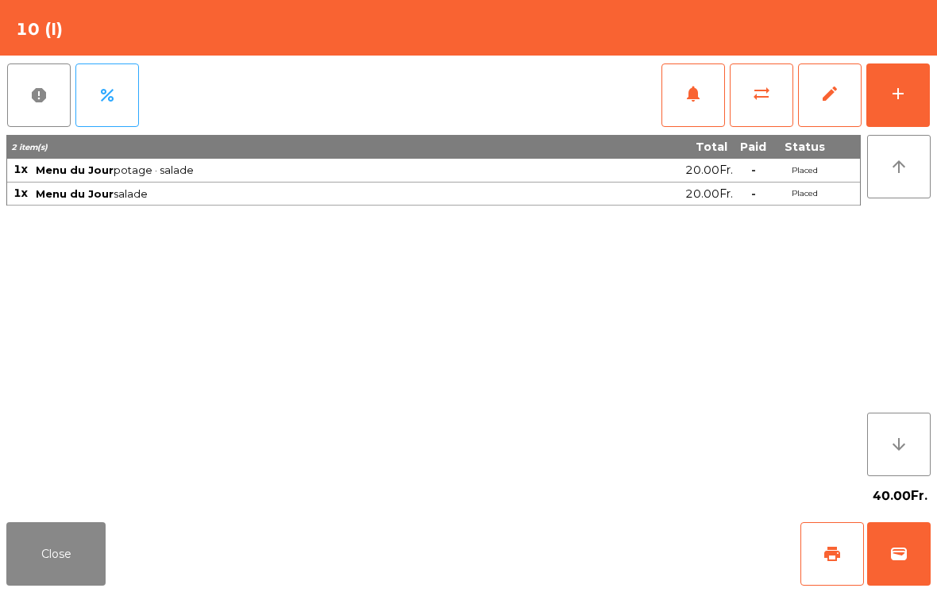
click at [899, 95] on div "add" at bounding box center [897, 93] width 19 height 19
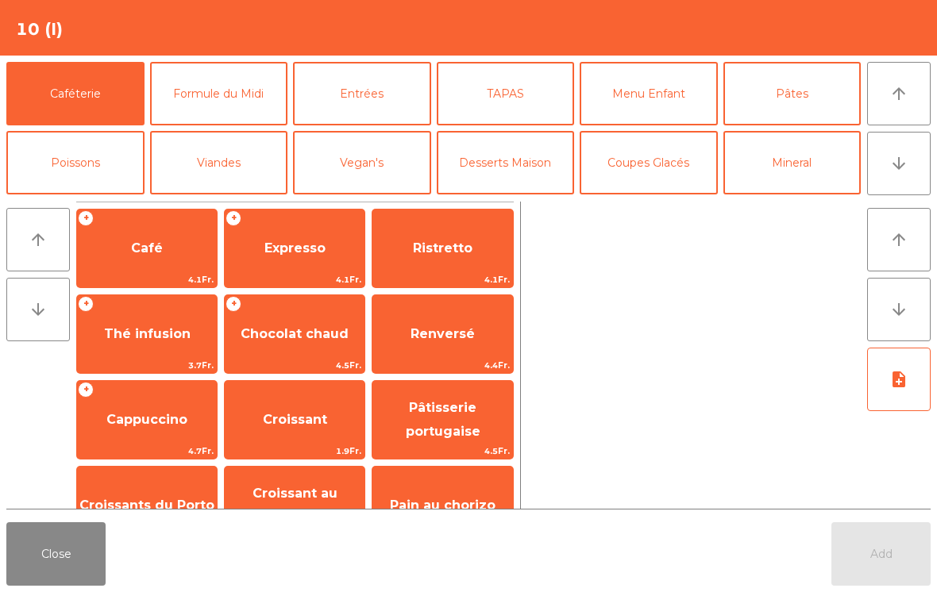
click at [393, 105] on button "Entrées" at bounding box center [362, 94] width 138 height 64
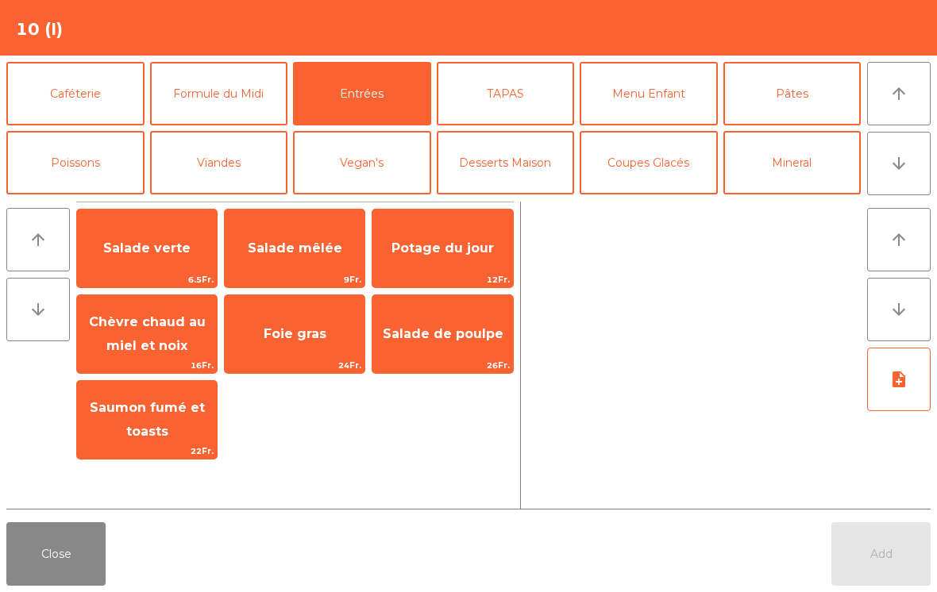
click at [322, 267] on span "Salade mêlée" at bounding box center [295, 248] width 140 height 43
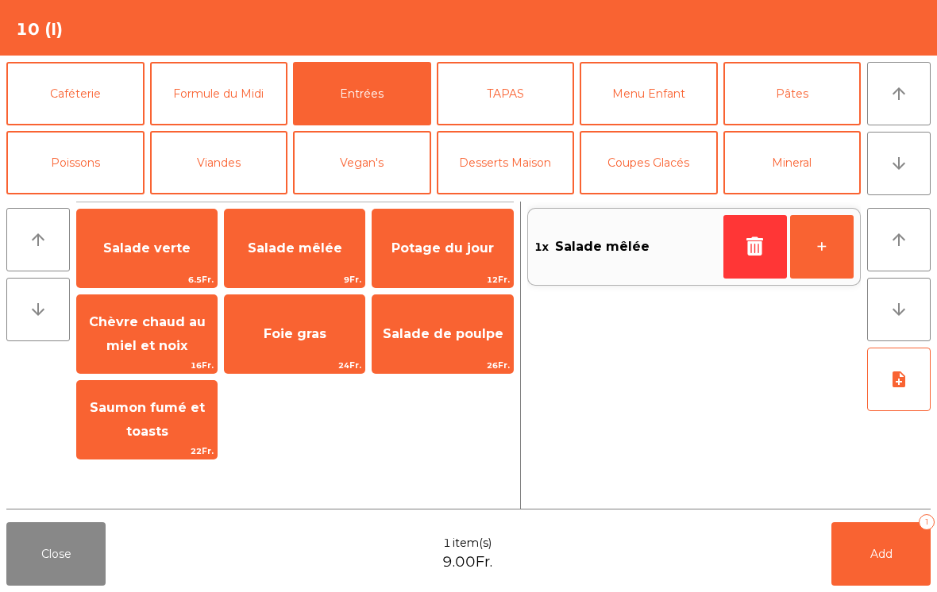
click at [862, 568] on button "Add 1" at bounding box center [880, 554] width 99 height 64
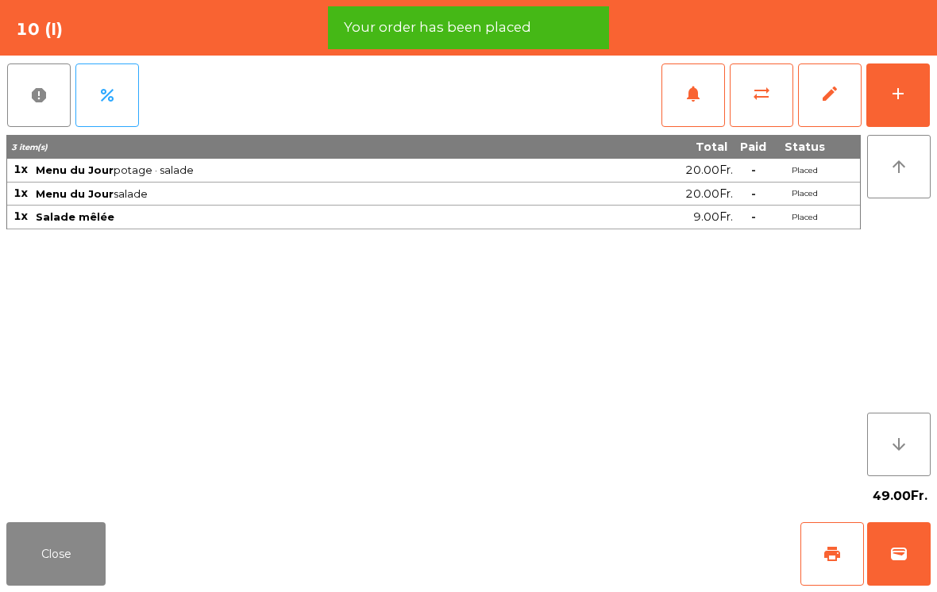
click at [905, 103] on button "add" at bounding box center [898, 96] width 64 height 64
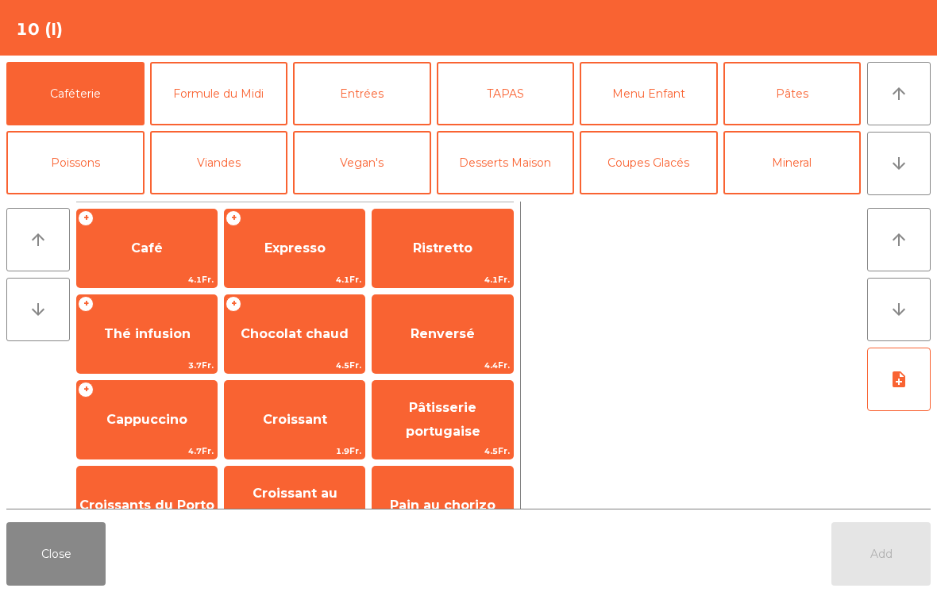
click at [257, 110] on button "Formule du Midi" at bounding box center [219, 94] width 138 height 64
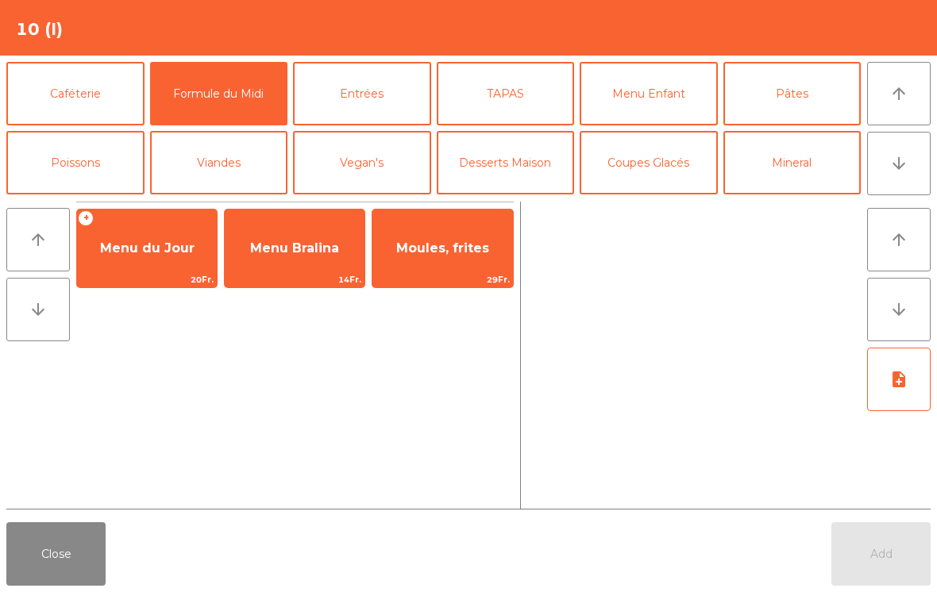
click at [97, 95] on button "Caféterie" at bounding box center [75, 94] width 138 height 64
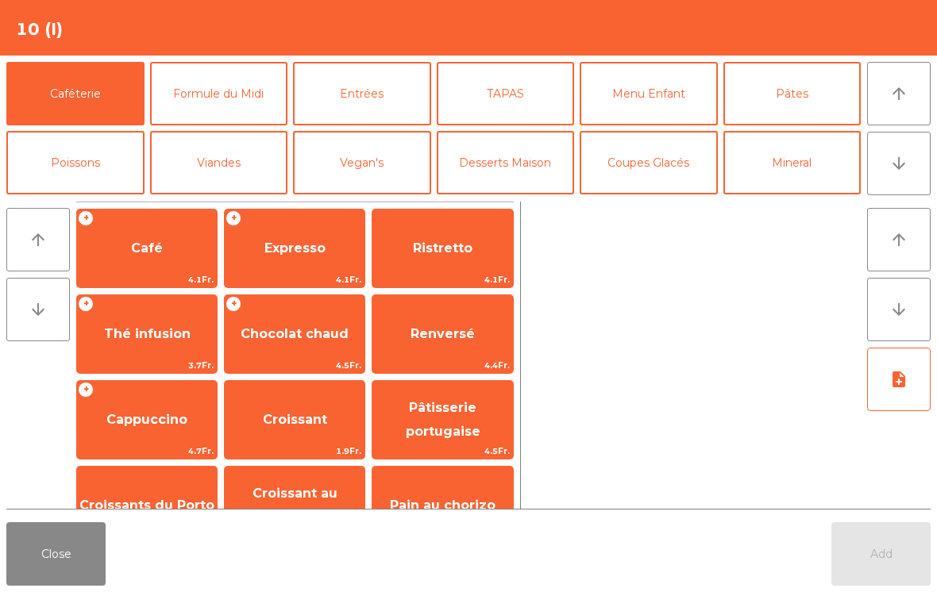
click at [152, 344] on span "Thé infusion" at bounding box center [147, 334] width 140 height 43
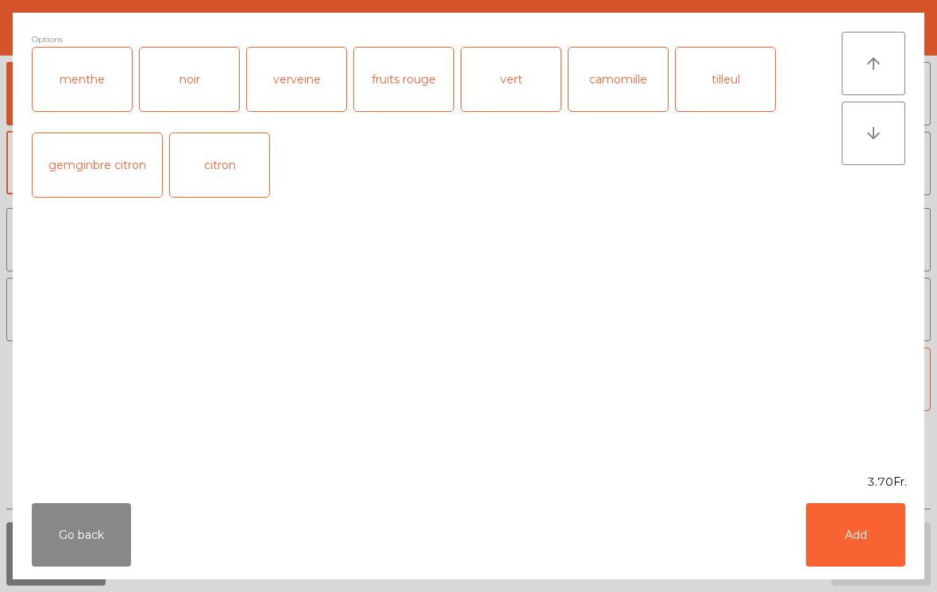
click at [852, 538] on button "Add" at bounding box center [855, 535] width 99 height 64
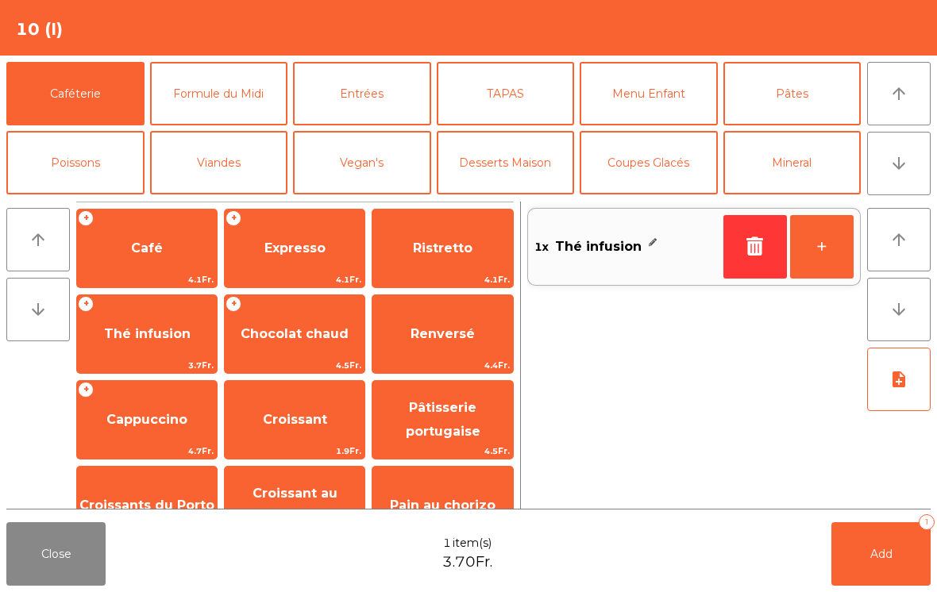
click at [880, 172] on button "arrow_downward" at bounding box center [899, 164] width 64 height 64
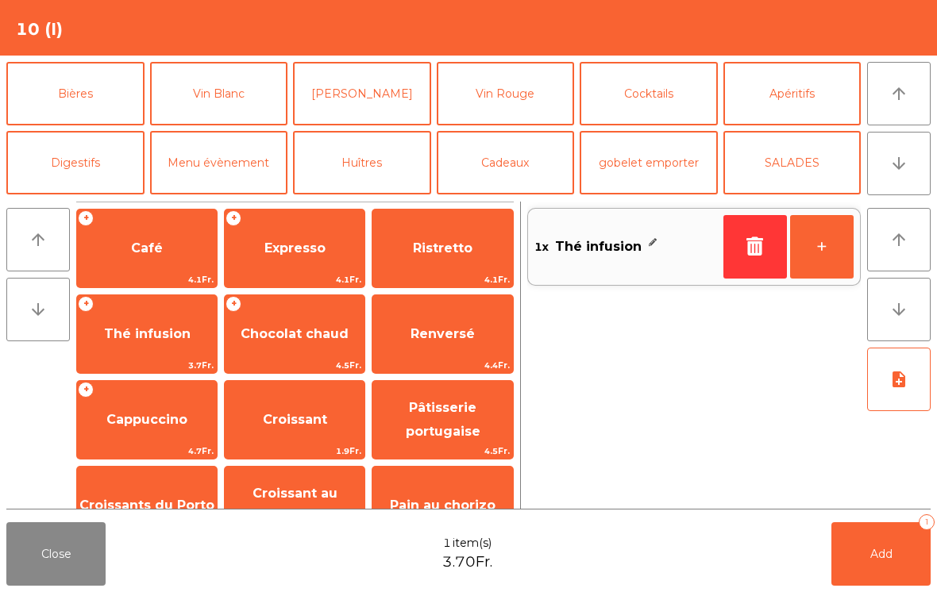
click at [397, 94] on button "[PERSON_NAME]" at bounding box center [362, 94] width 138 height 64
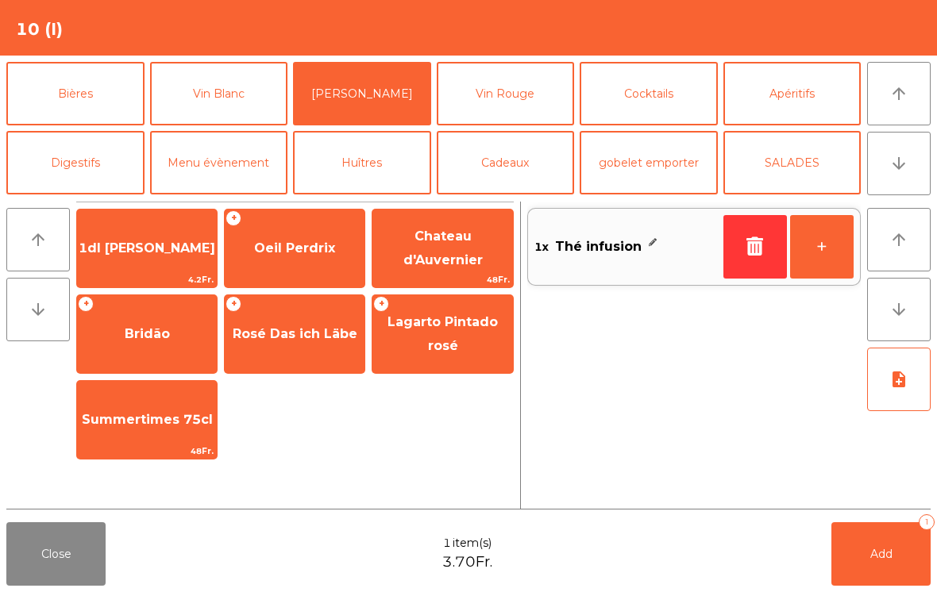
click at [311, 259] on span "Oeil Perdrix" at bounding box center [295, 248] width 140 height 43
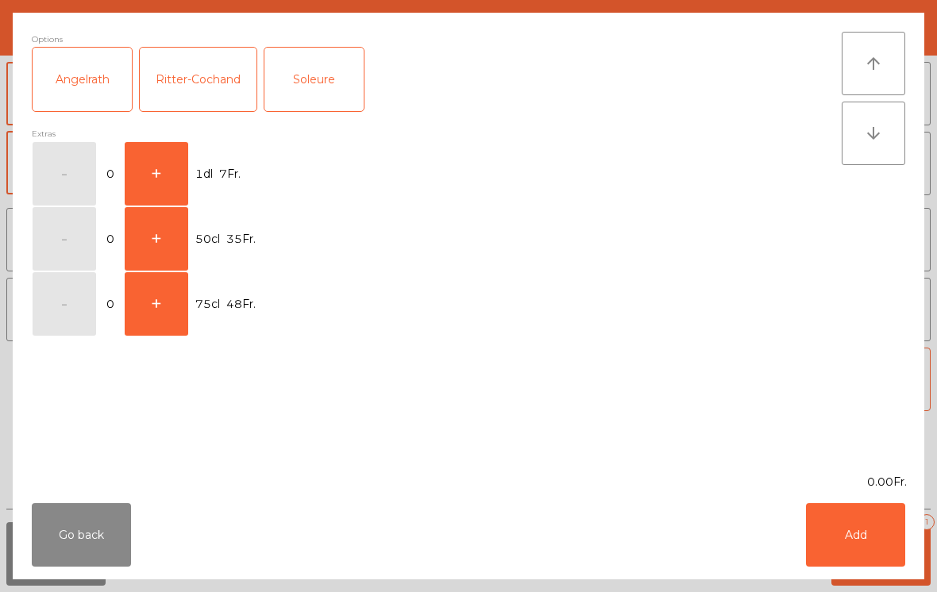
click at [161, 178] on button "+" at bounding box center [157, 174] width 64 height 64
click at [864, 553] on button "Add" at bounding box center [855, 535] width 99 height 64
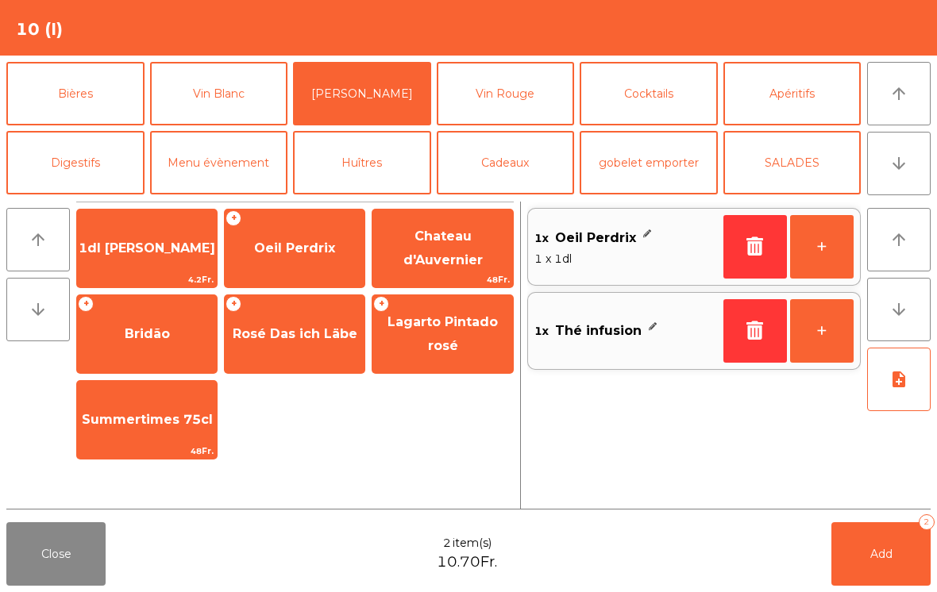
click at [897, 560] on button "Add 2" at bounding box center [880, 554] width 99 height 64
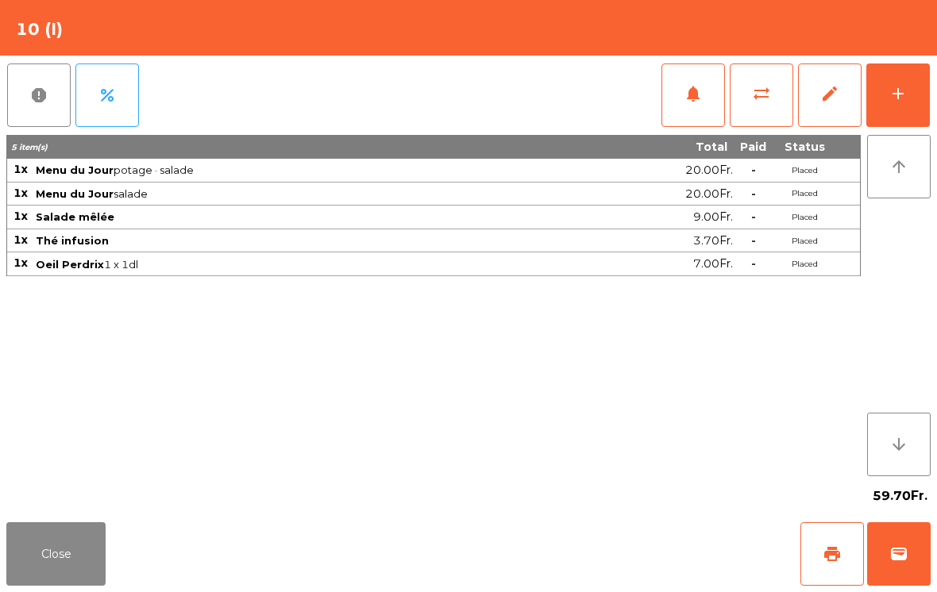
click at [22, 579] on button "Close" at bounding box center [55, 554] width 99 height 64
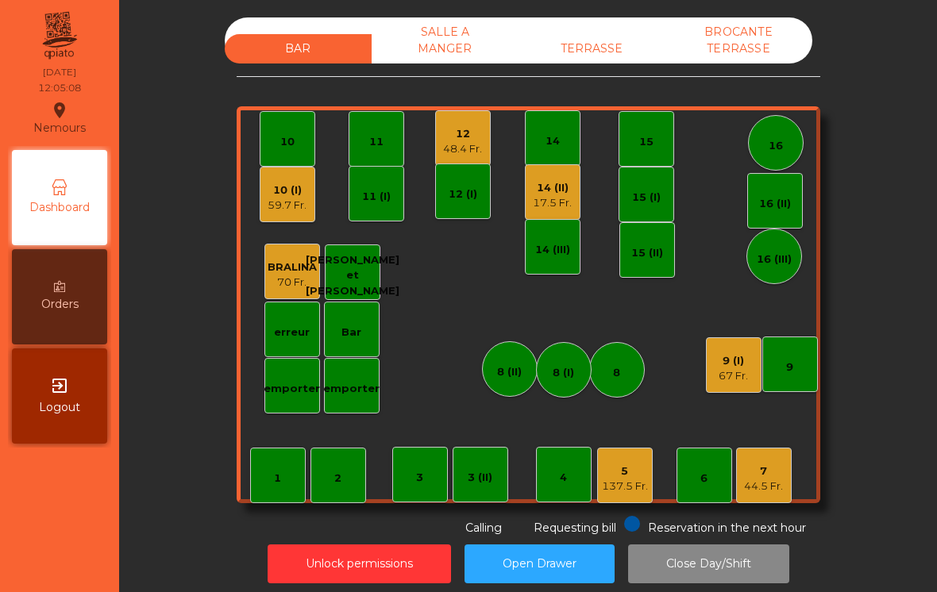
click at [618, 502] on div "5 137.5 Fr." at bounding box center [625, 476] width 56 height 56
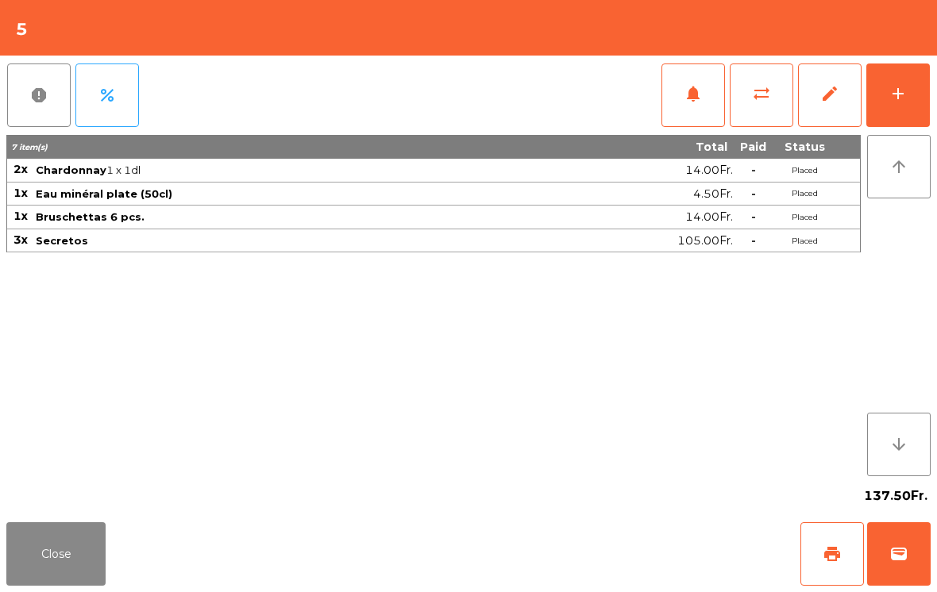
click at [29, 544] on button "Close" at bounding box center [55, 554] width 99 height 64
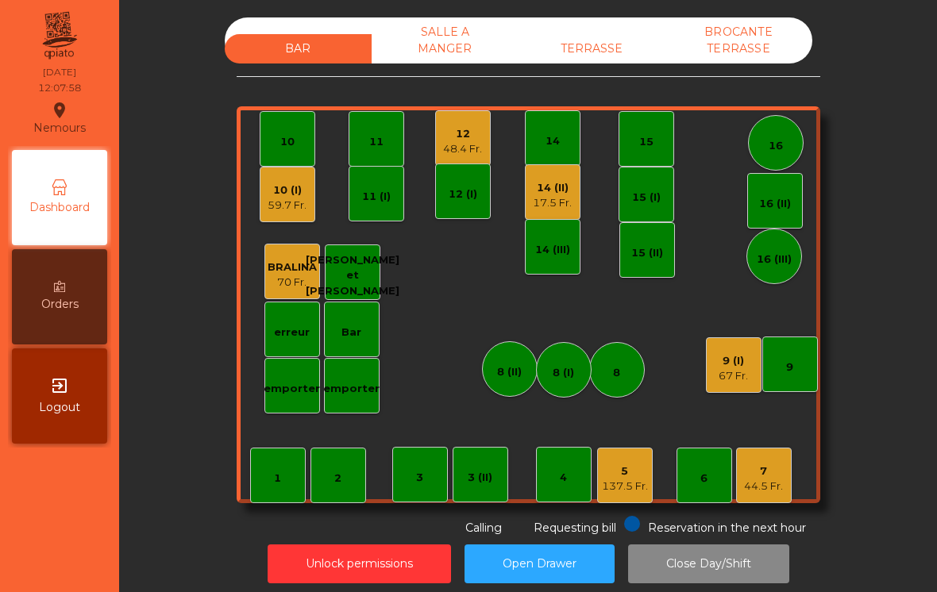
click at [609, 479] on div "137.5 Fr." at bounding box center [625, 487] width 46 height 16
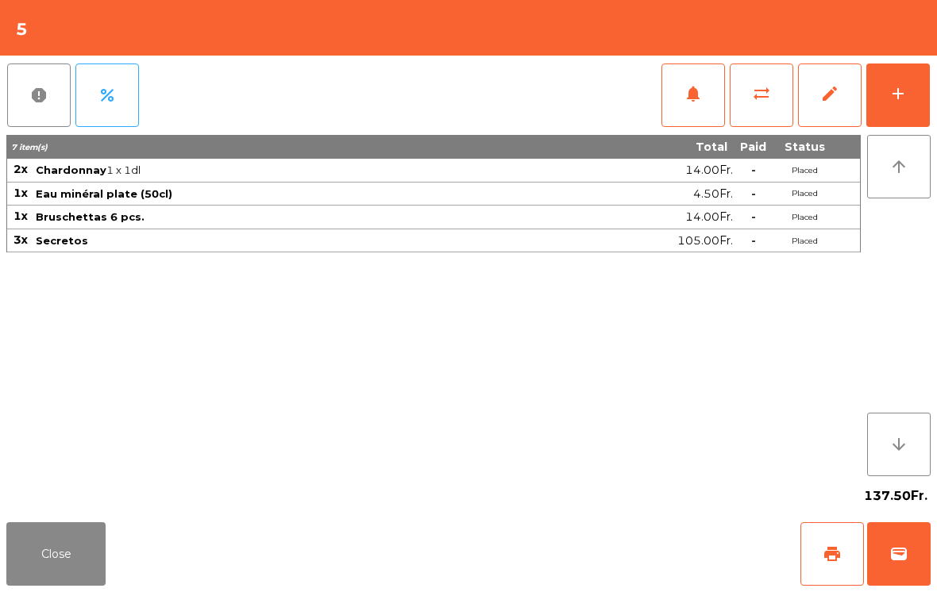
click at [904, 76] on button "add" at bounding box center [898, 96] width 64 height 64
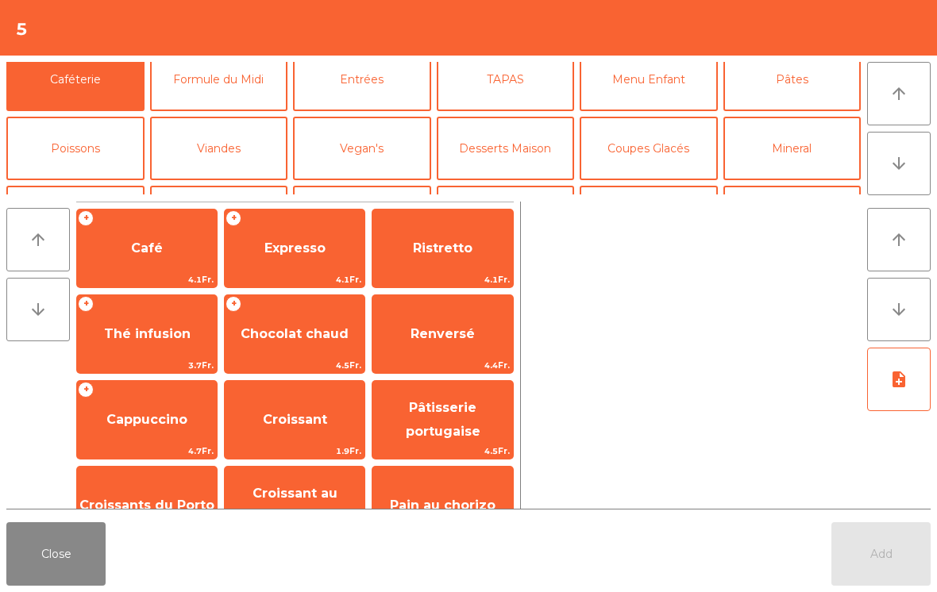
scroll to position [86, 0]
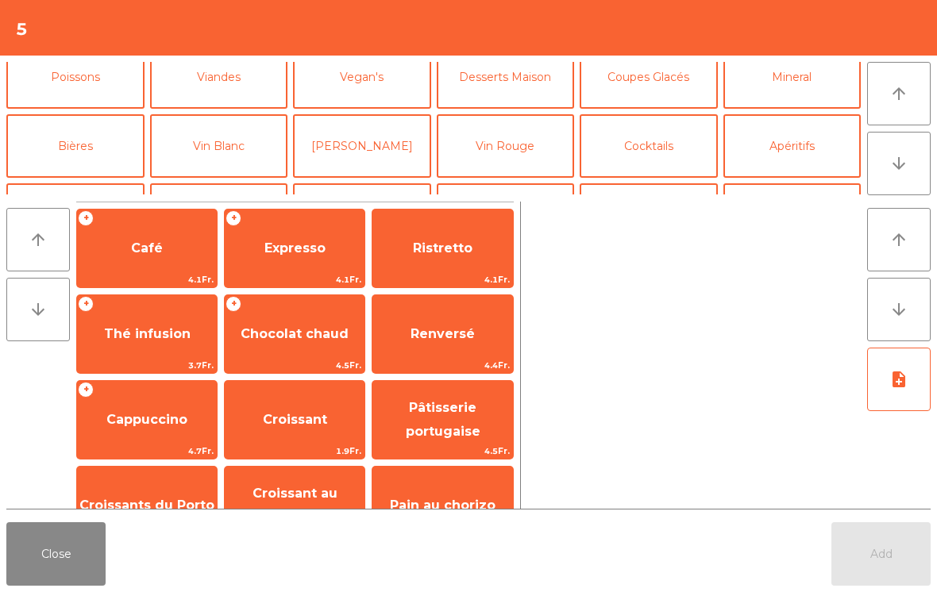
click at [524, 144] on button "Vin Rouge" at bounding box center [506, 146] width 138 height 64
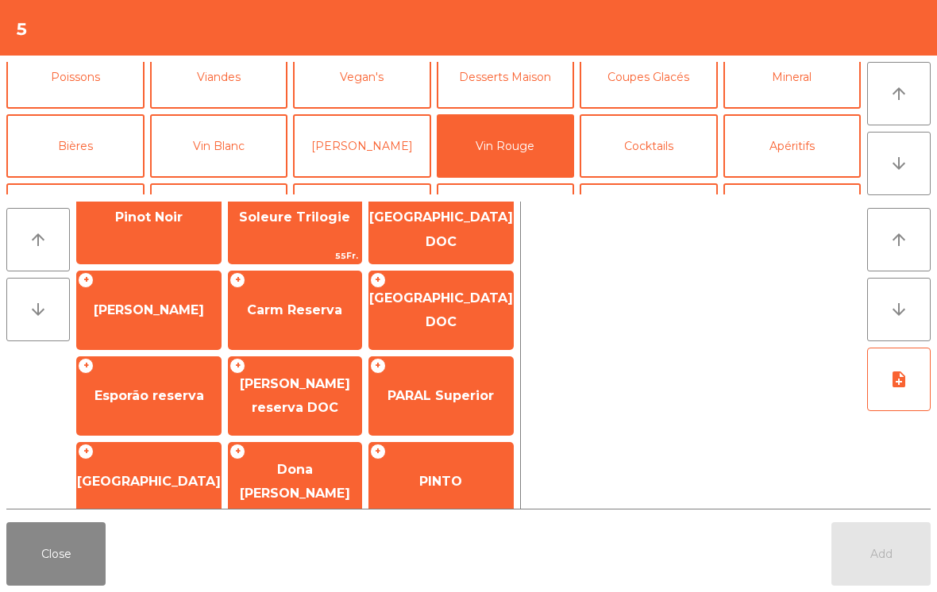
scroll to position [132, 0]
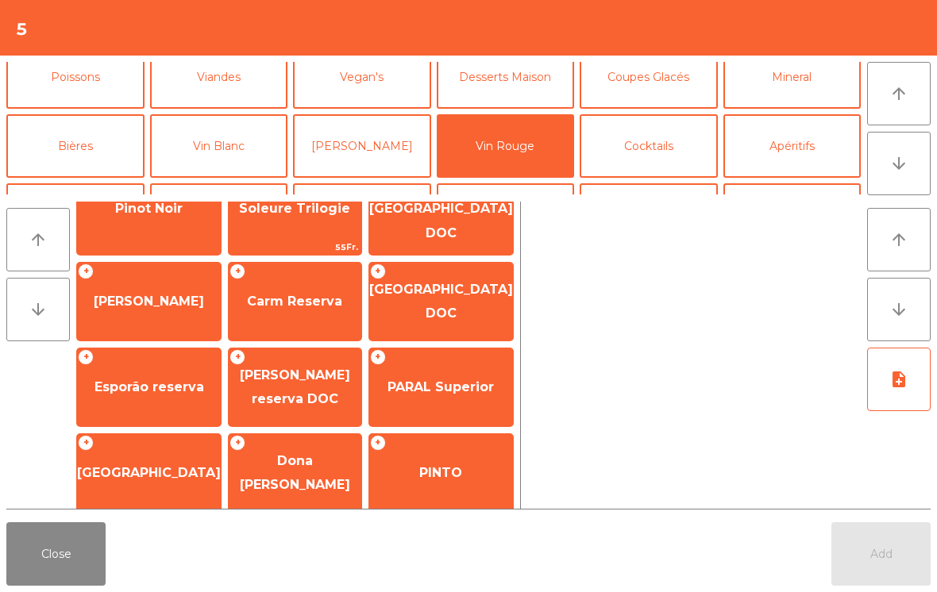
click at [433, 379] on span "PARAL Superior" at bounding box center [440, 386] width 106 height 15
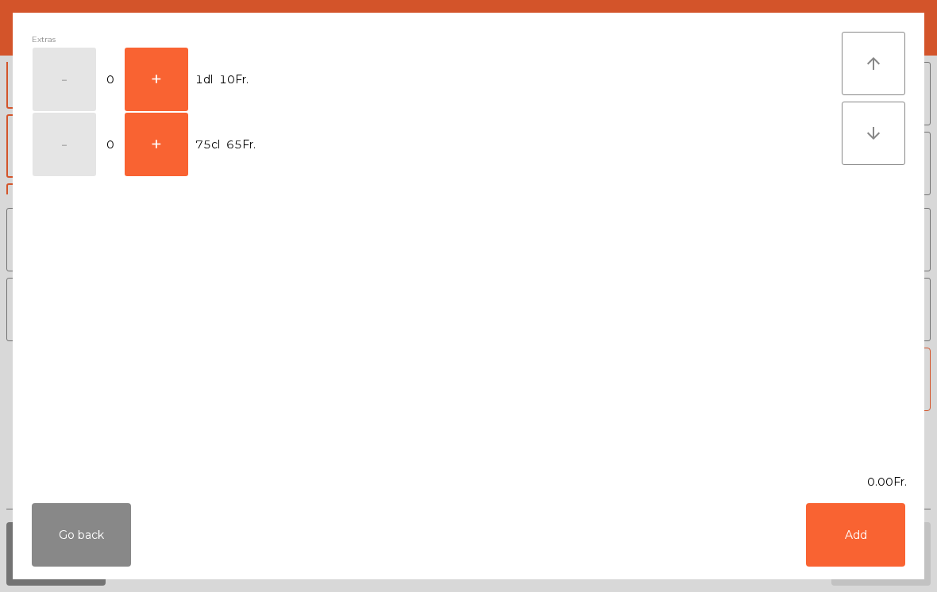
click at [162, 86] on button "+" at bounding box center [157, 80] width 64 height 64
click at [853, 526] on button "Add" at bounding box center [855, 535] width 99 height 64
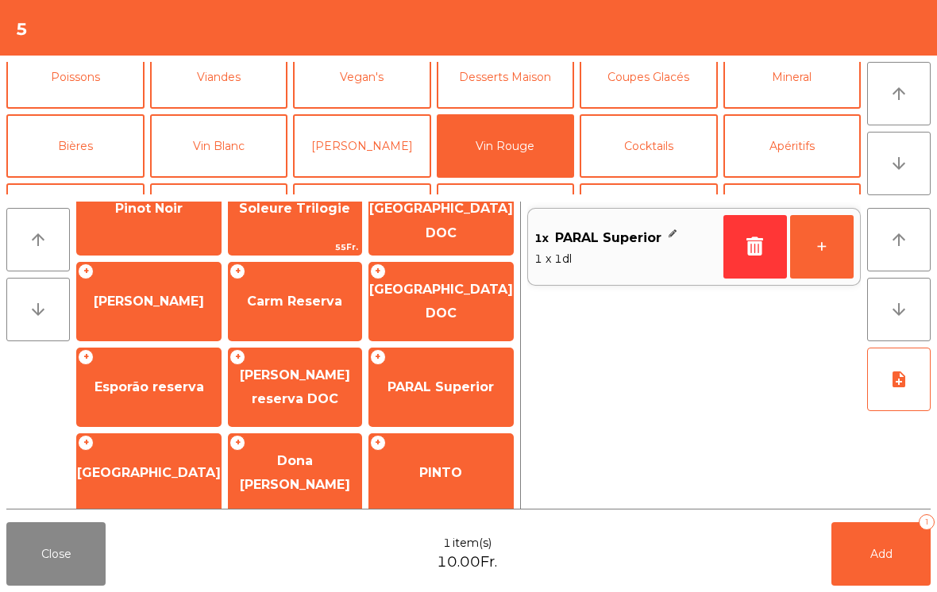
click at [833, 248] on button "+" at bounding box center [822, 247] width 64 height 64
click at [835, 247] on button "+" at bounding box center [822, 247] width 64 height 64
click at [849, 551] on button "Add 3" at bounding box center [880, 554] width 99 height 64
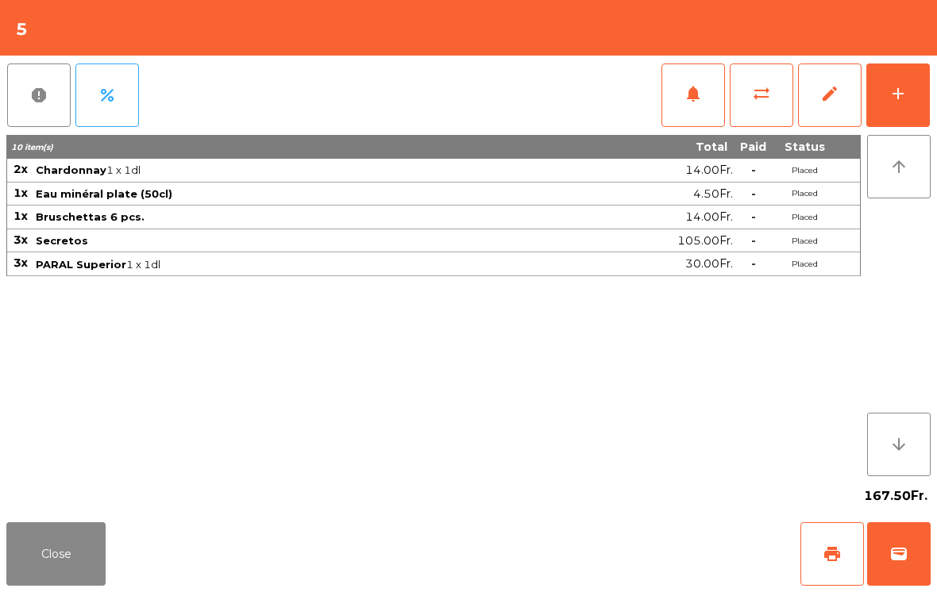
click at [36, 557] on button "Close" at bounding box center [55, 554] width 99 height 64
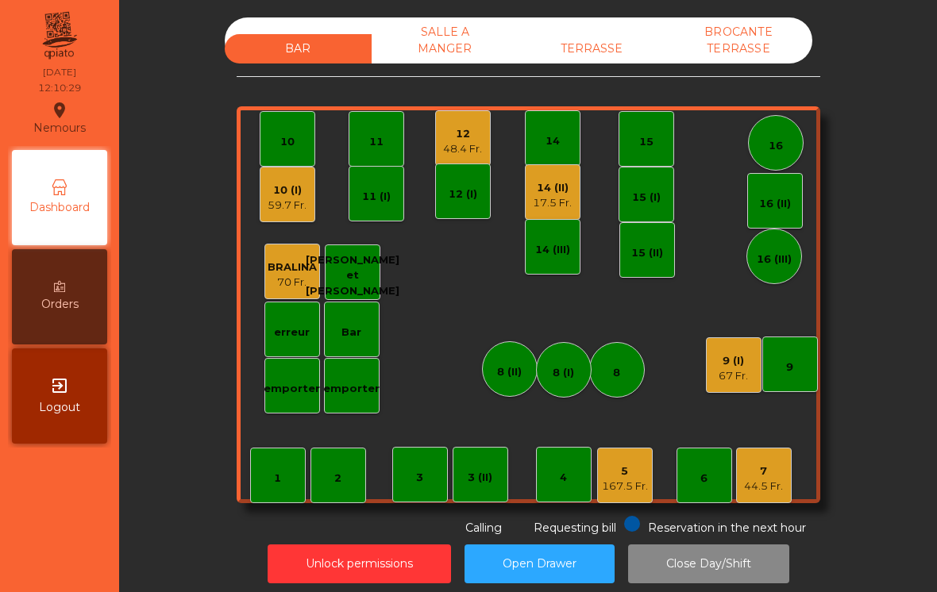
click at [499, 468] on div "3 (II)" at bounding box center [481, 475] width 56 height 56
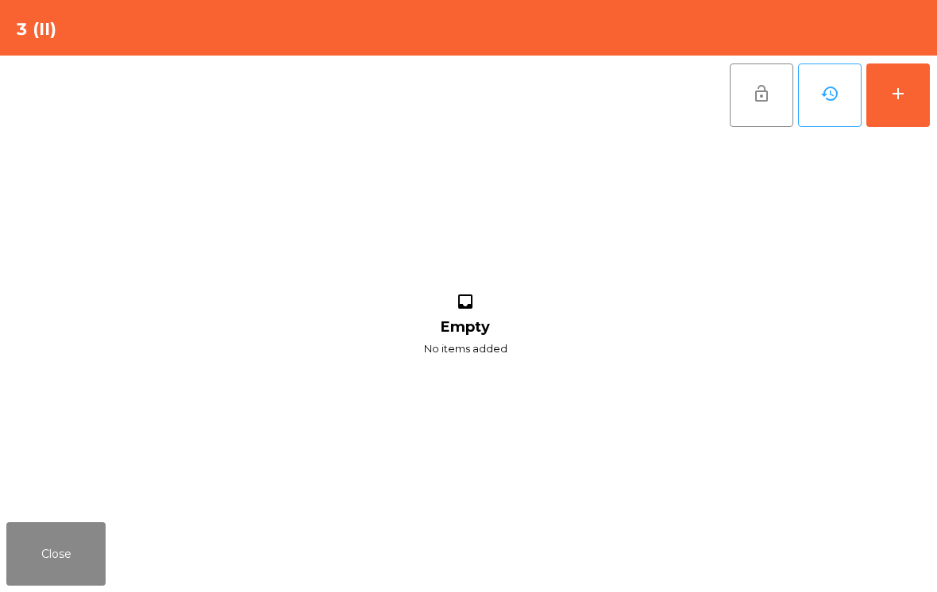
click at [924, 94] on button "add" at bounding box center [898, 96] width 64 height 64
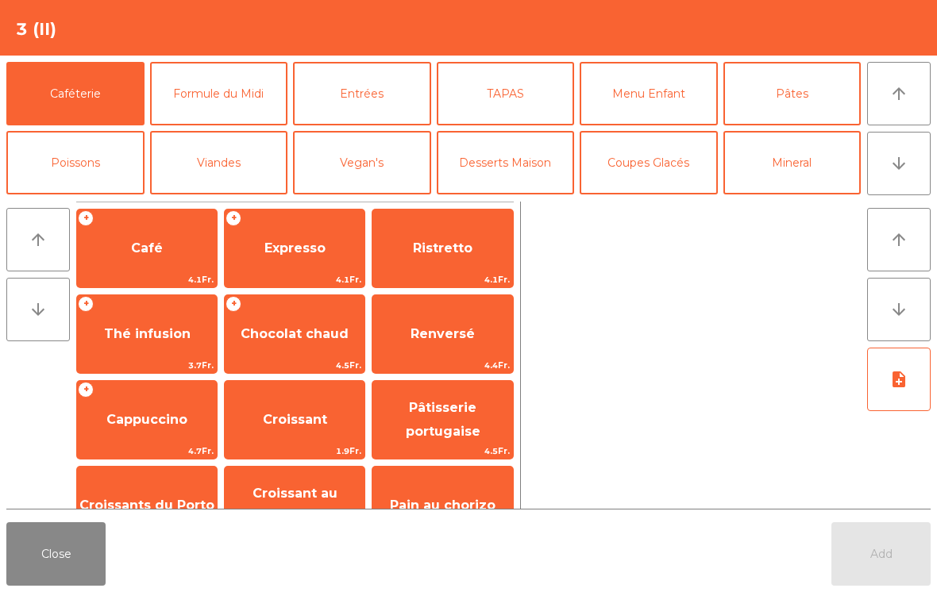
scroll to position [62, 0]
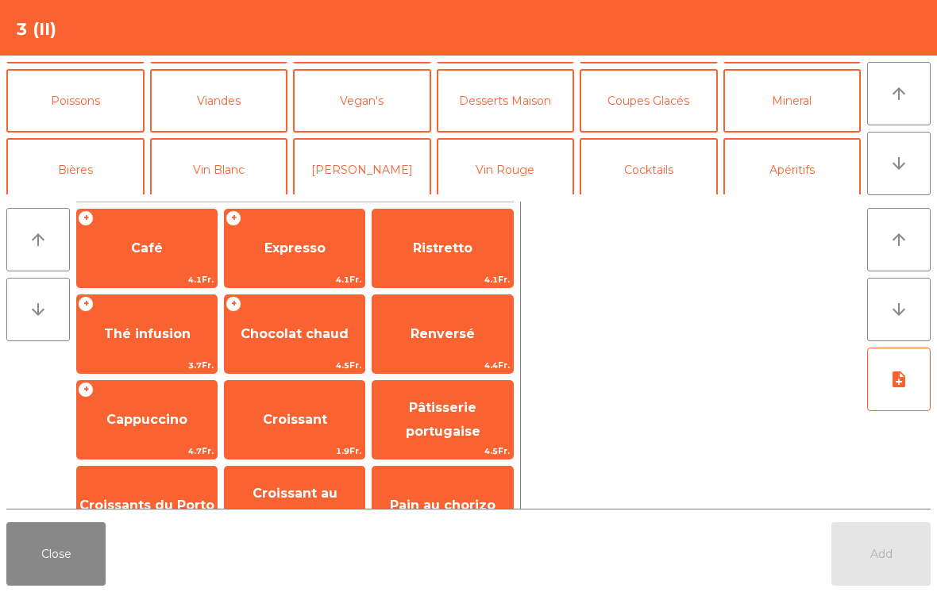
click at [815, 102] on button "Mineral" at bounding box center [792, 101] width 138 height 64
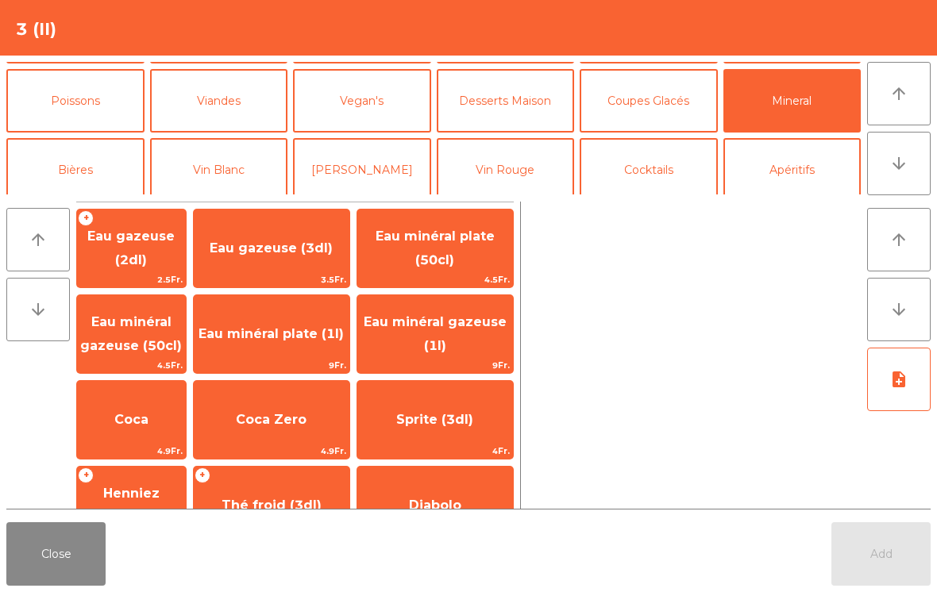
click at [126, 339] on span "Eau minéral gazeuse (50cl)" at bounding box center [131, 334] width 109 height 67
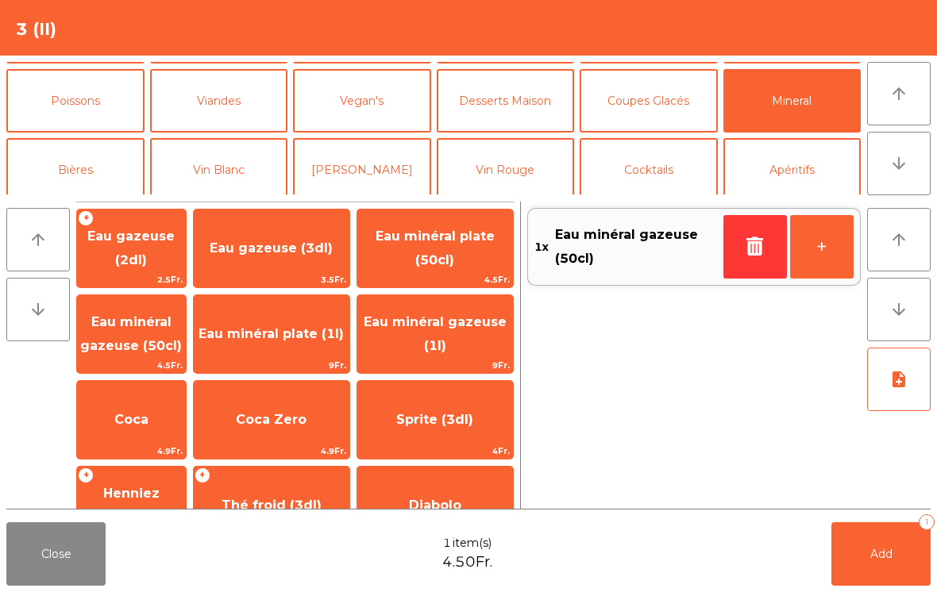
click at [884, 562] on button "Add 1" at bounding box center [880, 554] width 99 height 64
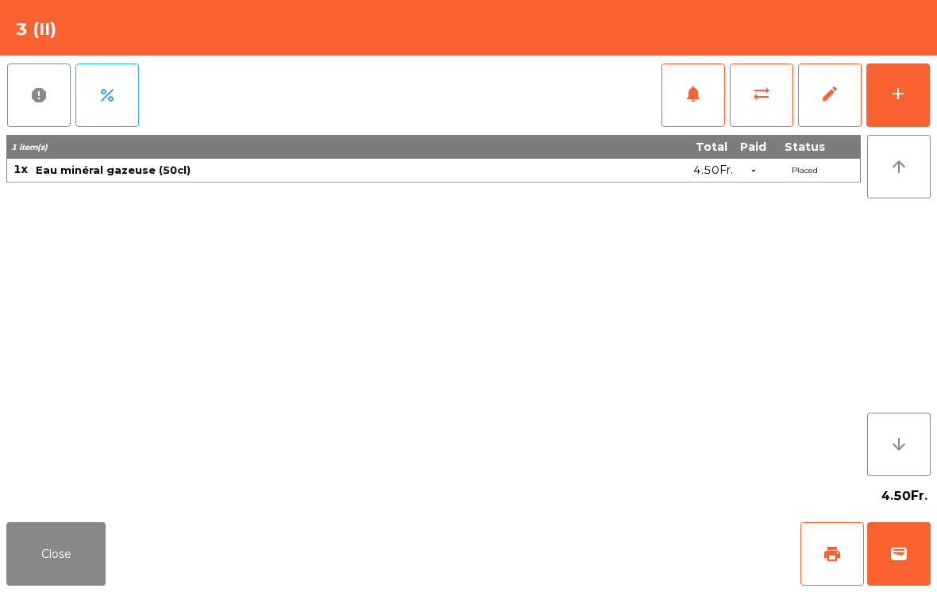
click at [34, 563] on button "Close" at bounding box center [55, 554] width 99 height 64
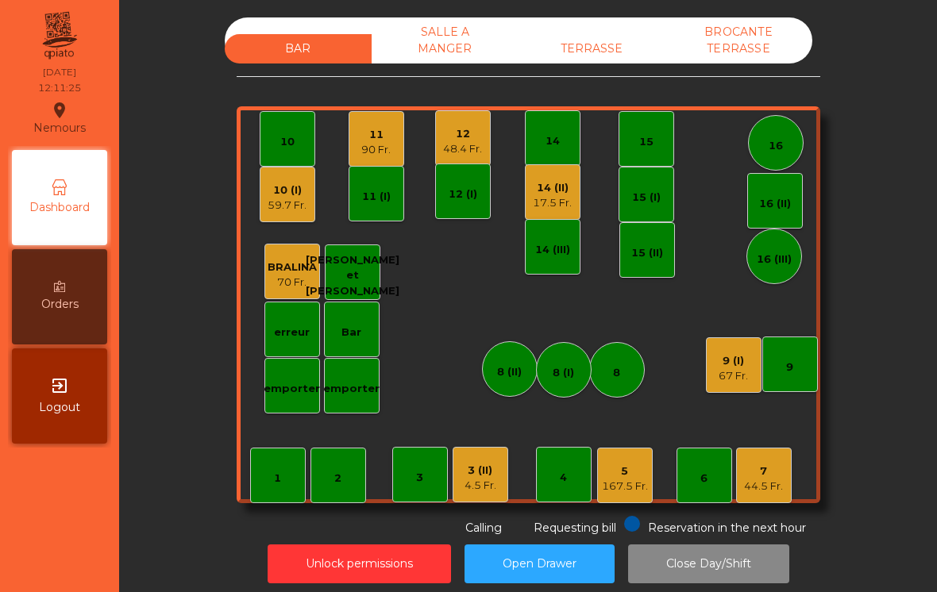
click at [632, 477] on div "5" at bounding box center [625, 472] width 46 height 16
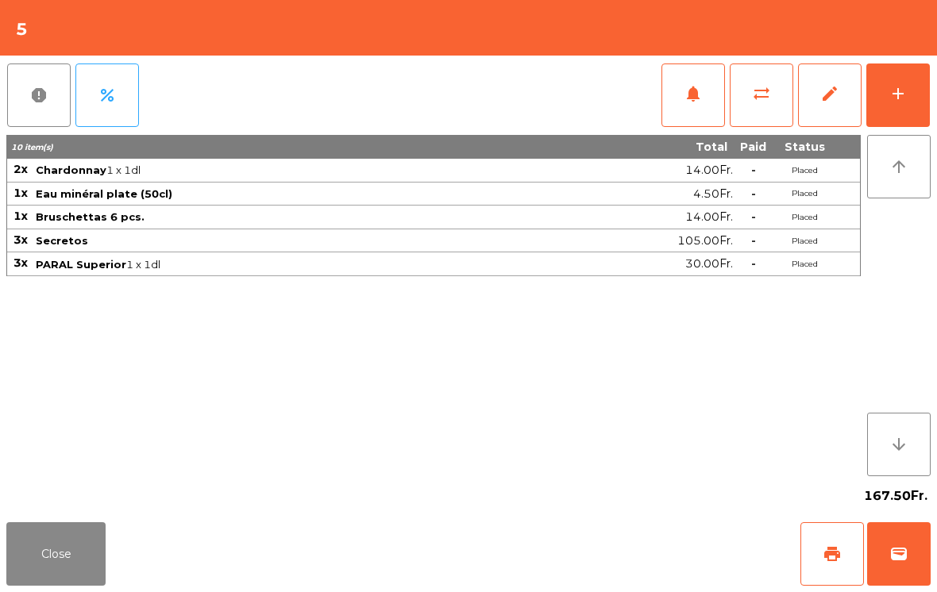
click at [693, 102] on span "notifications" at bounding box center [693, 93] width 19 height 19
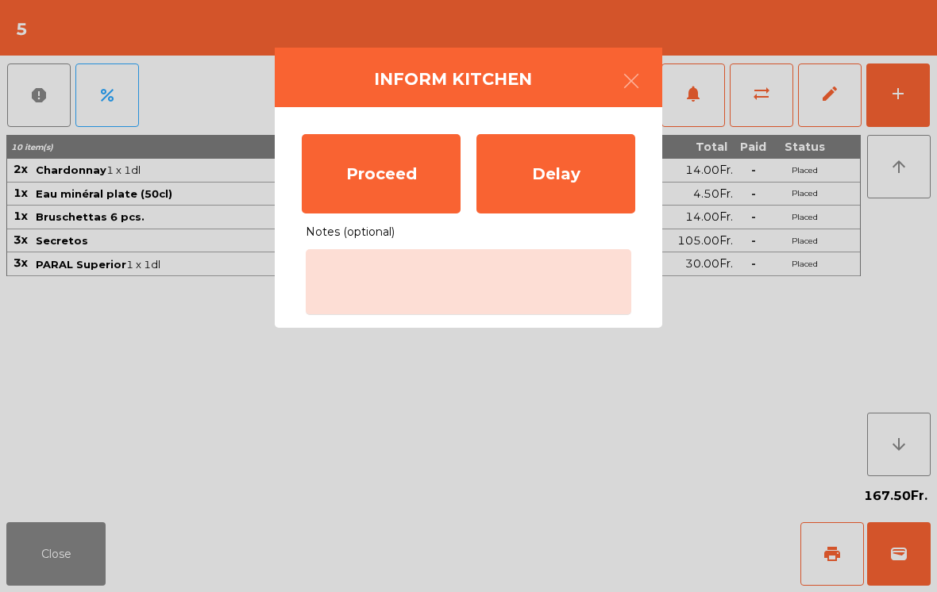
click at [349, 186] on div "Proceed" at bounding box center [381, 173] width 159 height 79
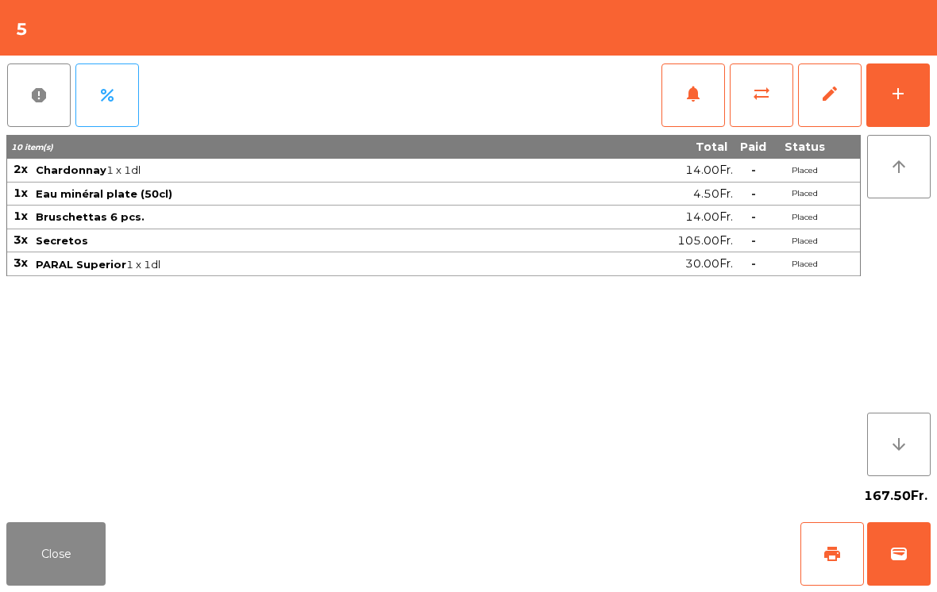
click at [59, 564] on button "Close" at bounding box center [55, 554] width 99 height 64
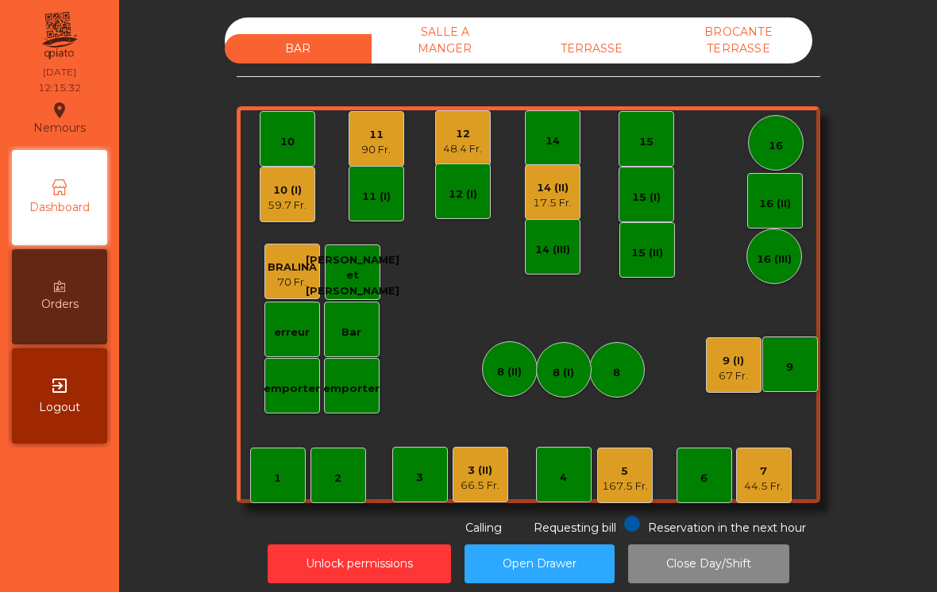
click at [563, 204] on div "17.5 Fr." at bounding box center [552, 203] width 39 height 16
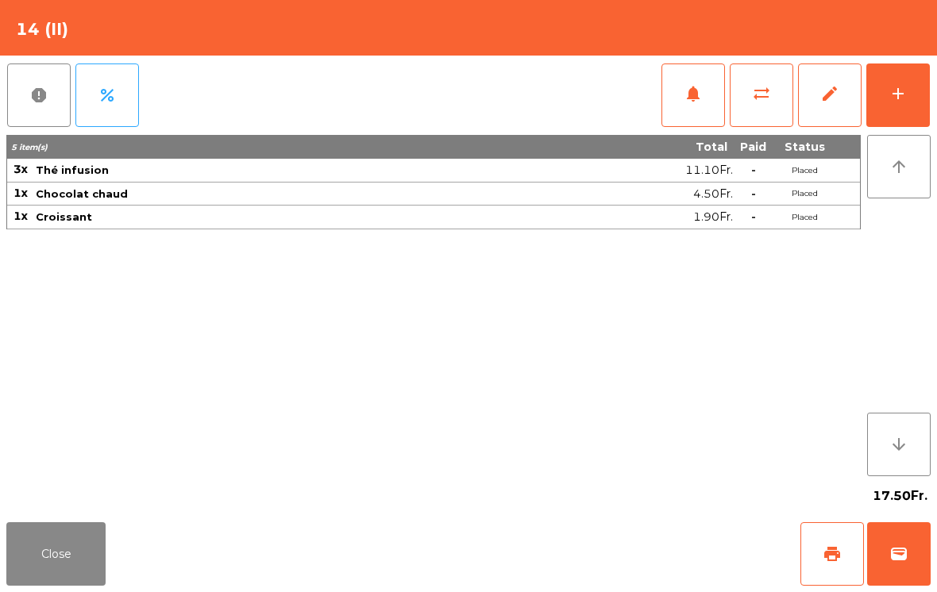
click at [907, 538] on button "wallet" at bounding box center [899, 554] width 64 height 64
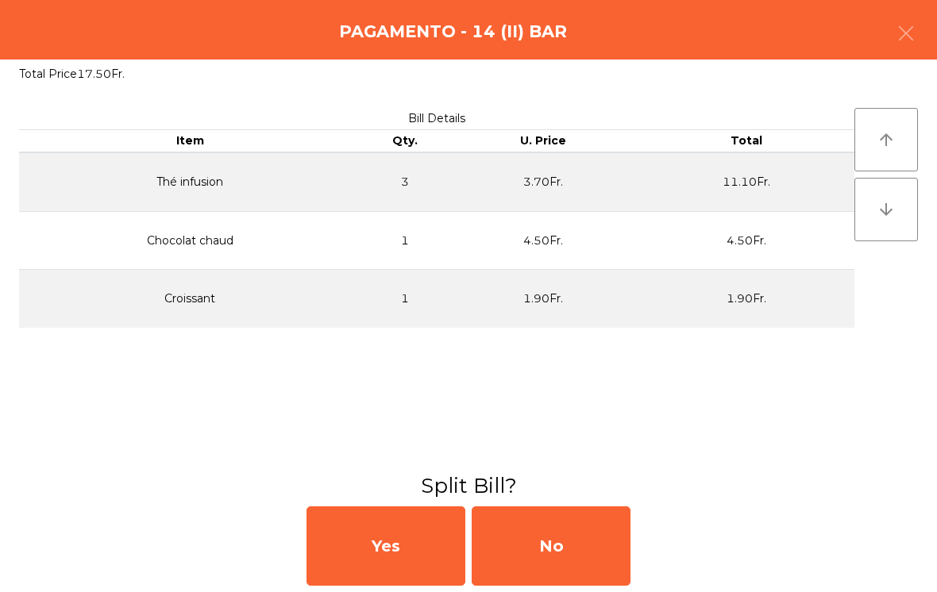
click at [578, 554] on div "No" at bounding box center [551, 545] width 159 height 79
click at [570, 541] on div "No" at bounding box center [551, 545] width 159 height 79
click at [571, 546] on div "No" at bounding box center [551, 545] width 159 height 79
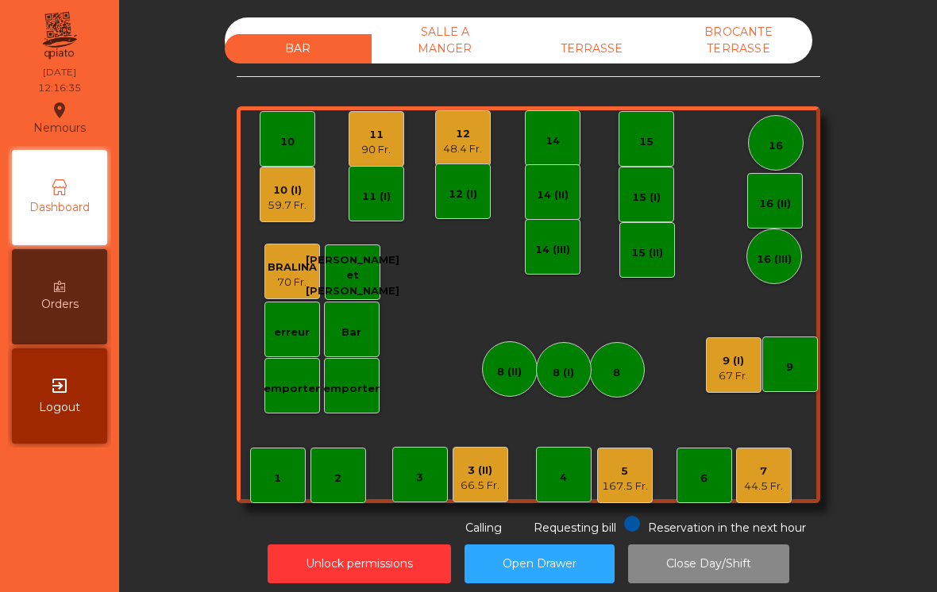
click at [483, 500] on div "3 (II) 66.5 Fr." at bounding box center [481, 475] width 56 height 56
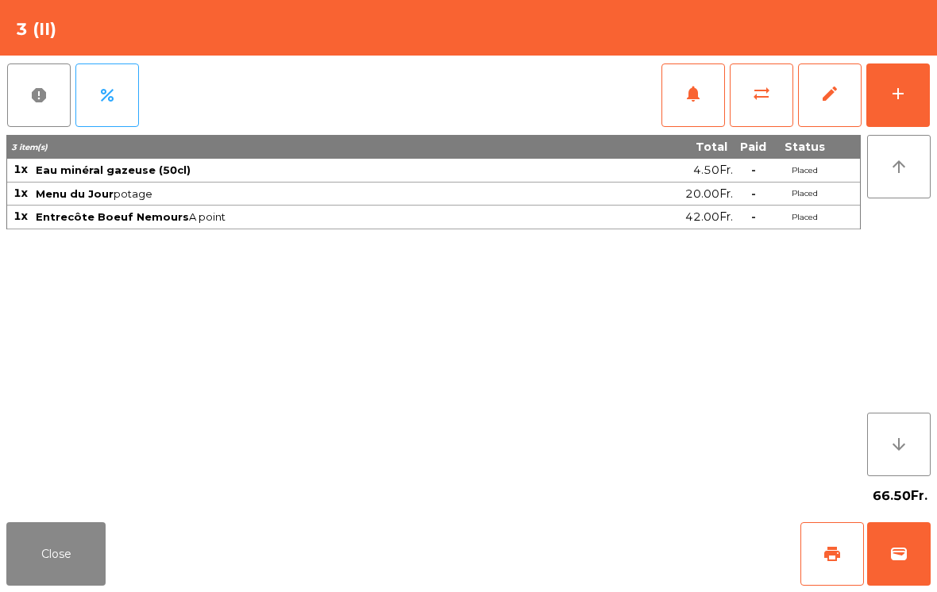
click at [44, 534] on button "Close" at bounding box center [55, 554] width 99 height 64
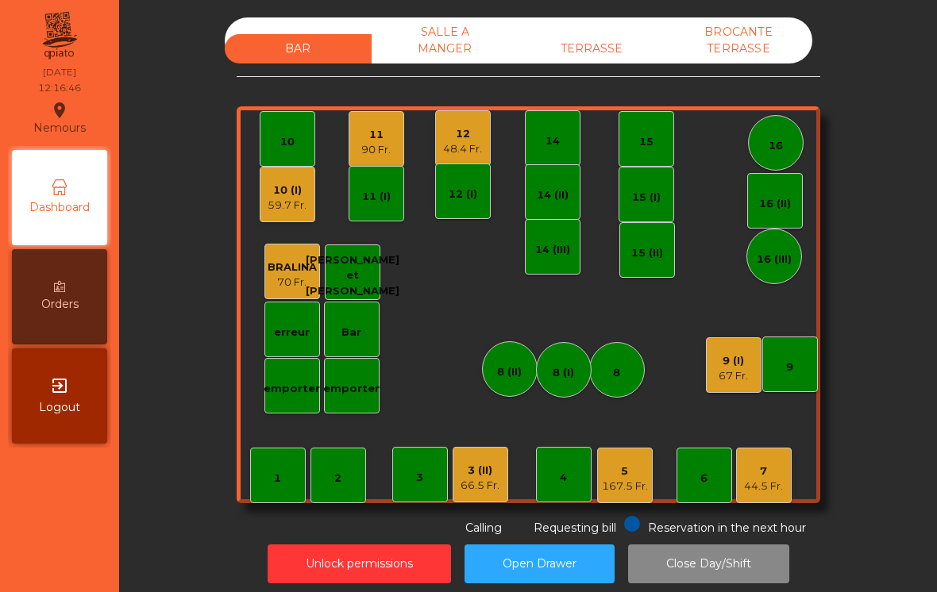
click at [636, 469] on div "5" at bounding box center [625, 472] width 46 height 16
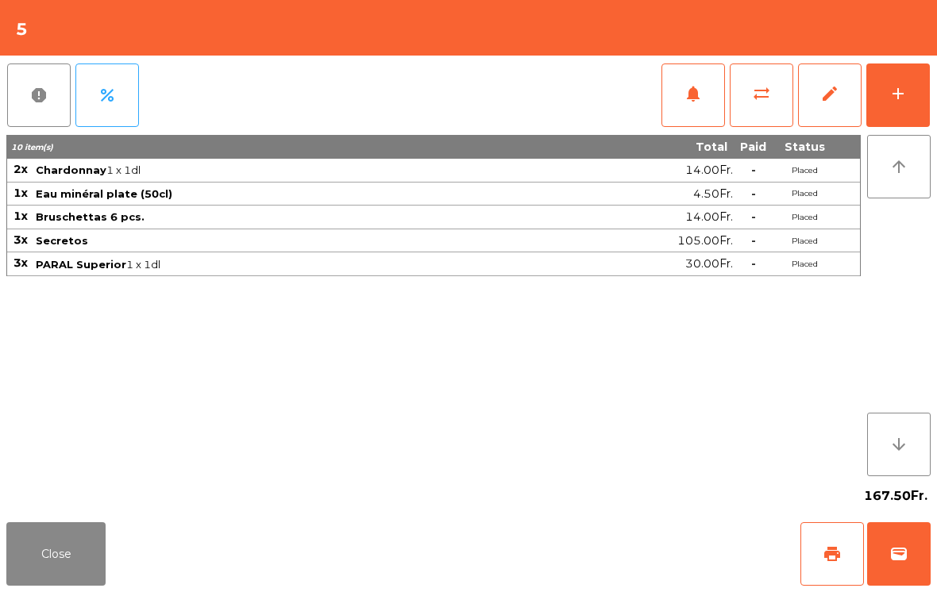
click at [56, 543] on button "Close" at bounding box center [55, 554] width 99 height 64
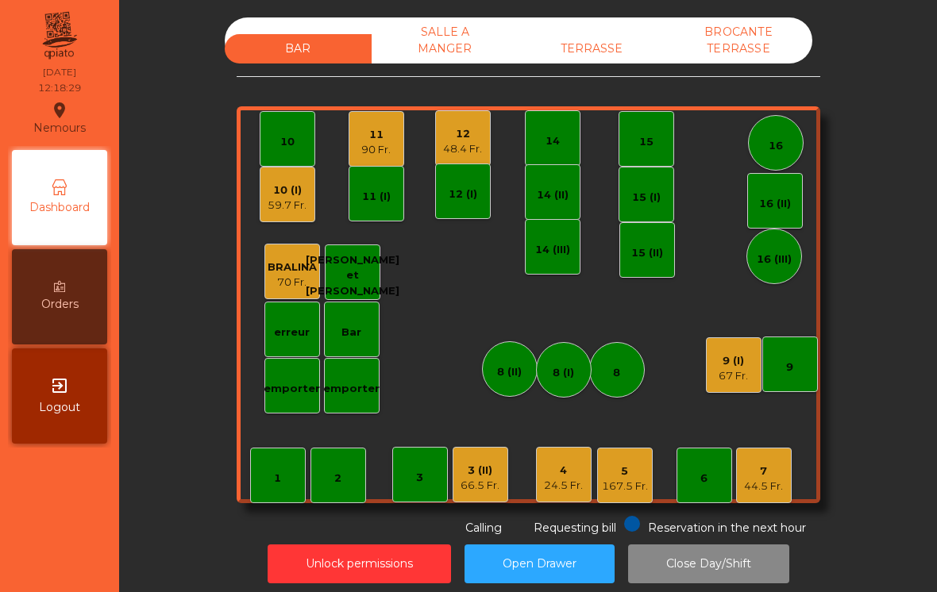
click at [766, 473] on div "7" at bounding box center [763, 472] width 39 height 16
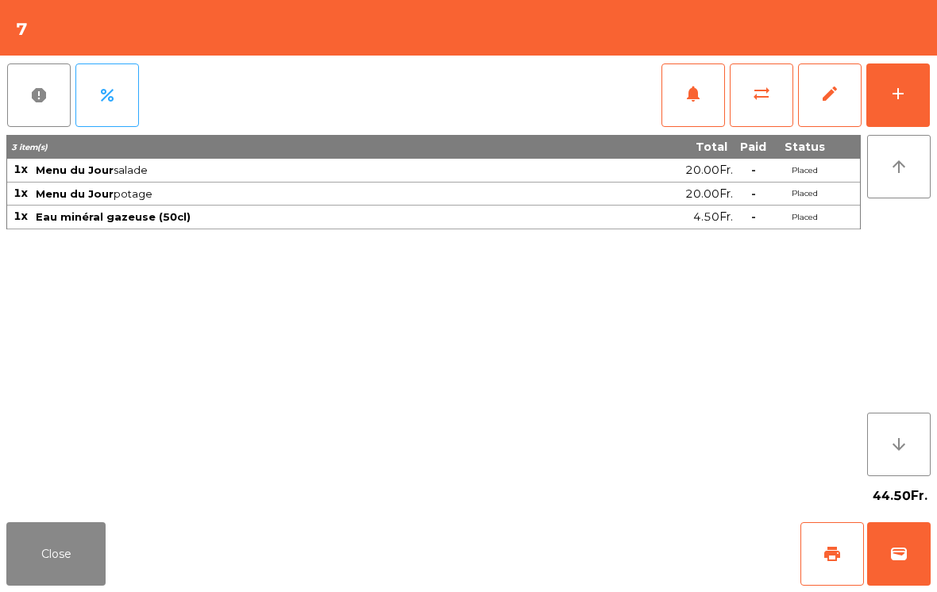
click at [691, 104] on button "notifications" at bounding box center [693, 96] width 64 height 64
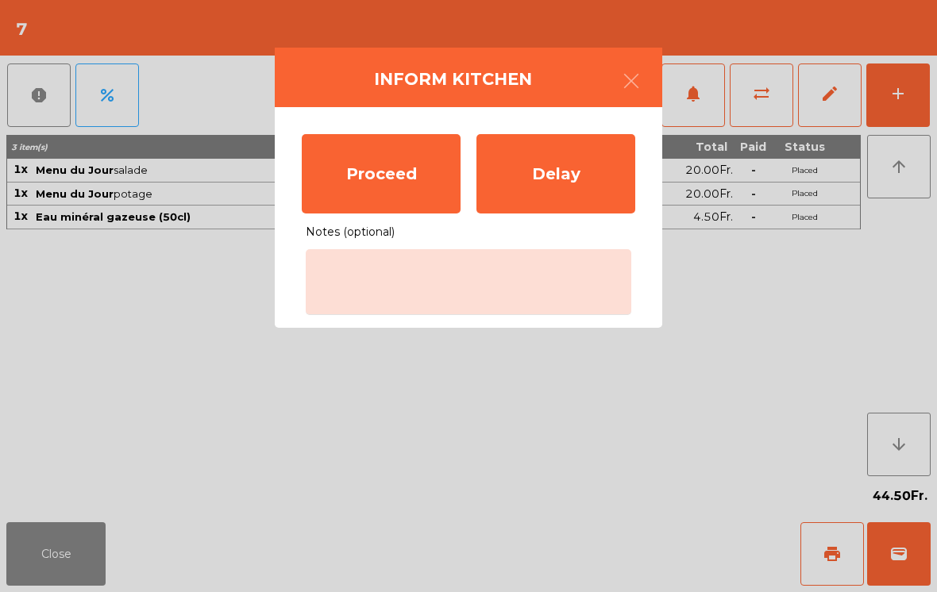
click at [383, 174] on div "Proceed" at bounding box center [381, 173] width 159 height 79
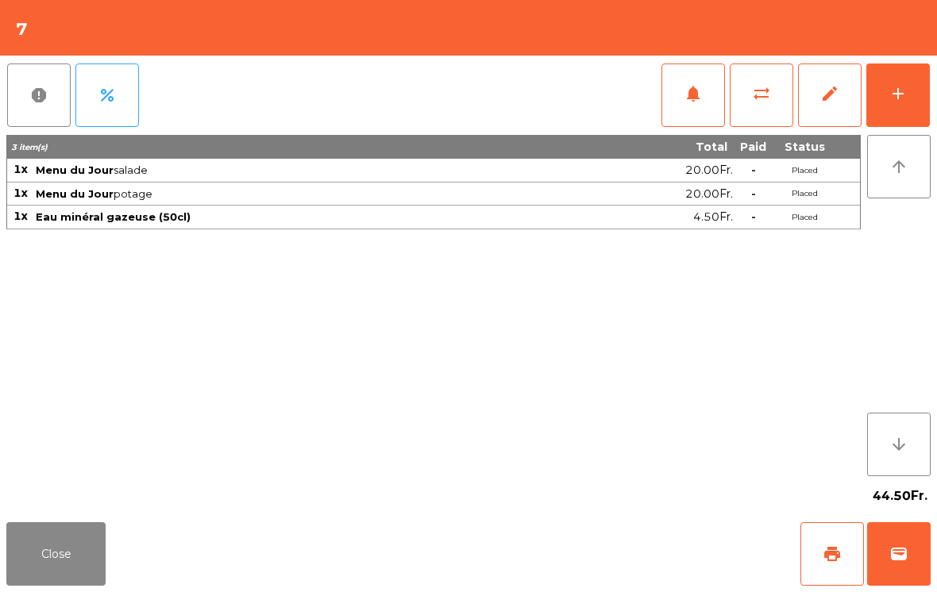
click at [51, 577] on button "Close" at bounding box center [55, 554] width 99 height 64
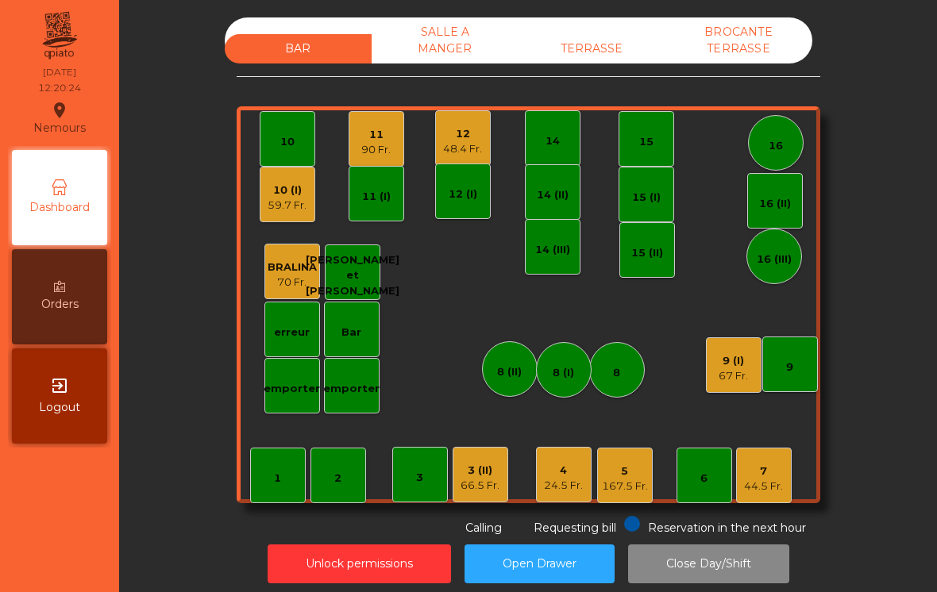
click at [719, 383] on div "9 (I) 67 Fr." at bounding box center [734, 365] width 56 height 56
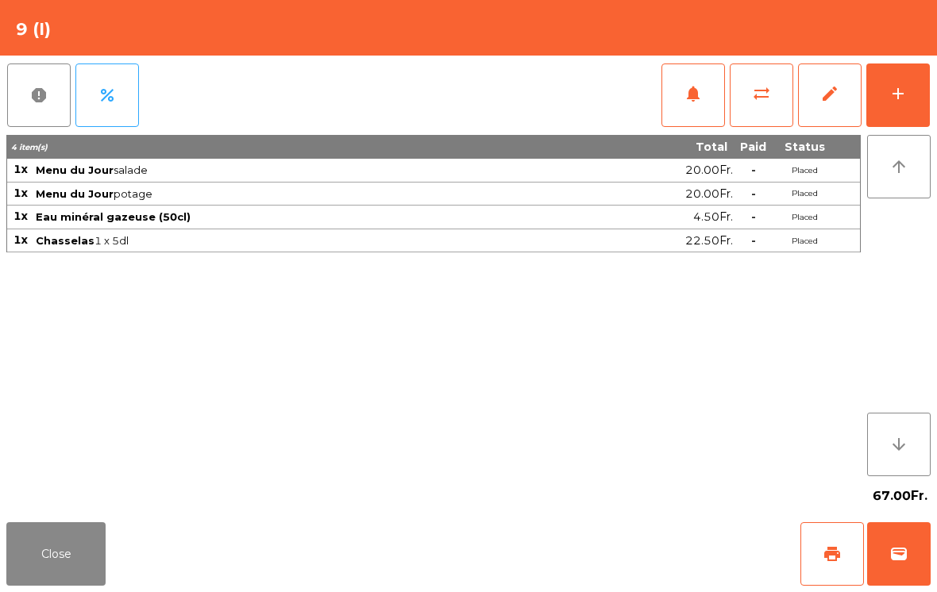
click at [707, 99] on button "notifications" at bounding box center [693, 96] width 64 height 64
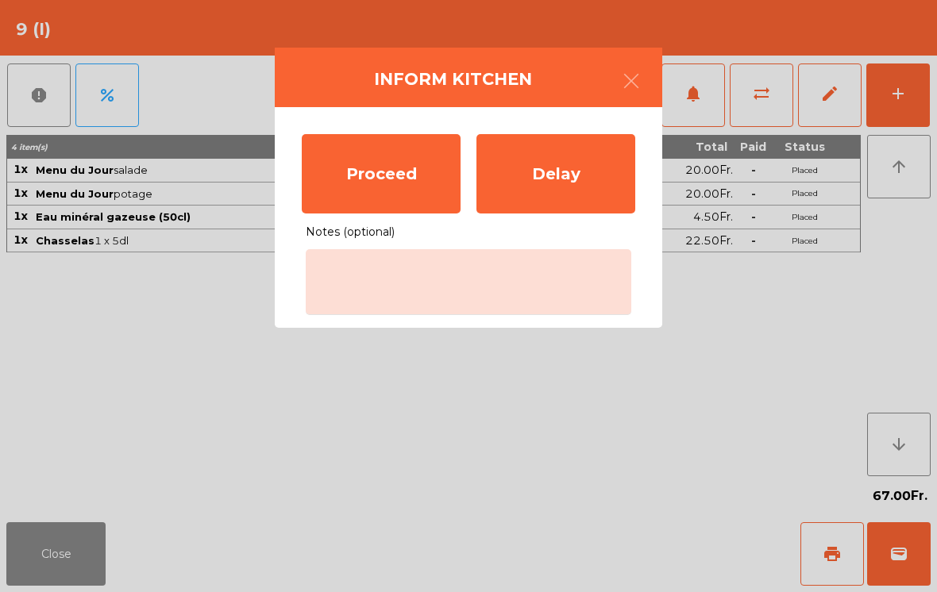
click at [364, 173] on div "Proceed" at bounding box center [381, 173] width 159 height 79
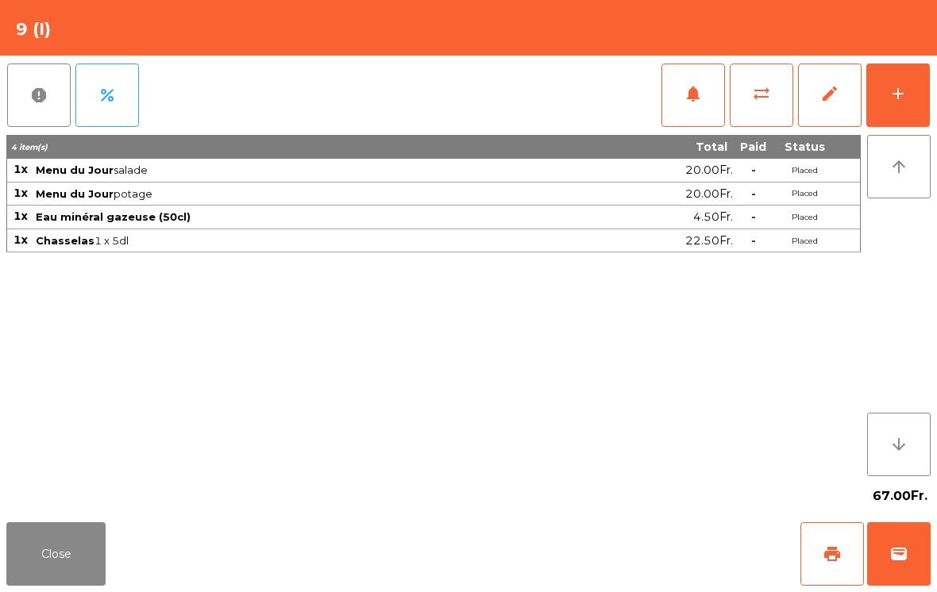
click at [64, 532] on button "Close" at bounding box center [55, 554] width 99 height 64
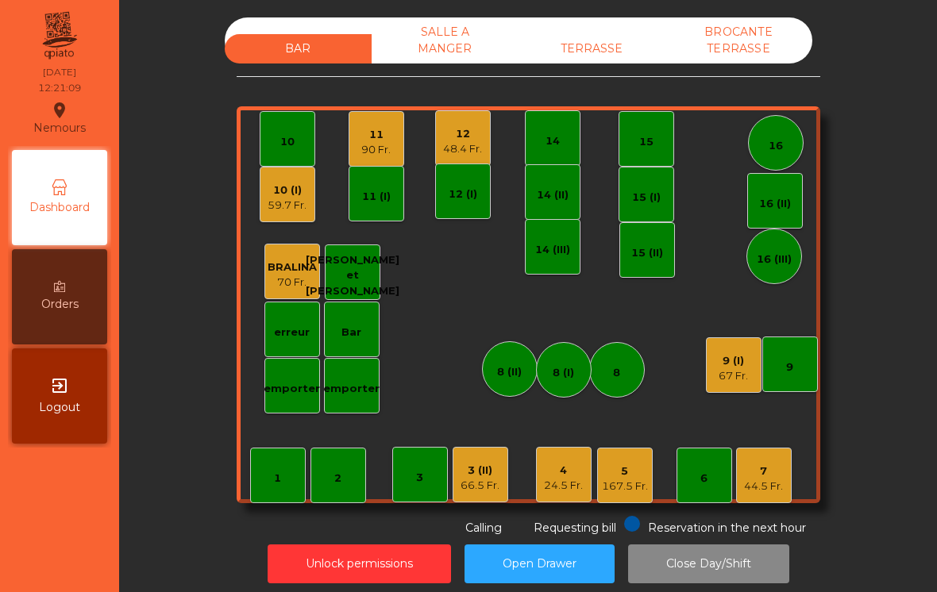
click at [726, 357] on div "9 (I)" at bounding box center [732, 361] width 29 height 16
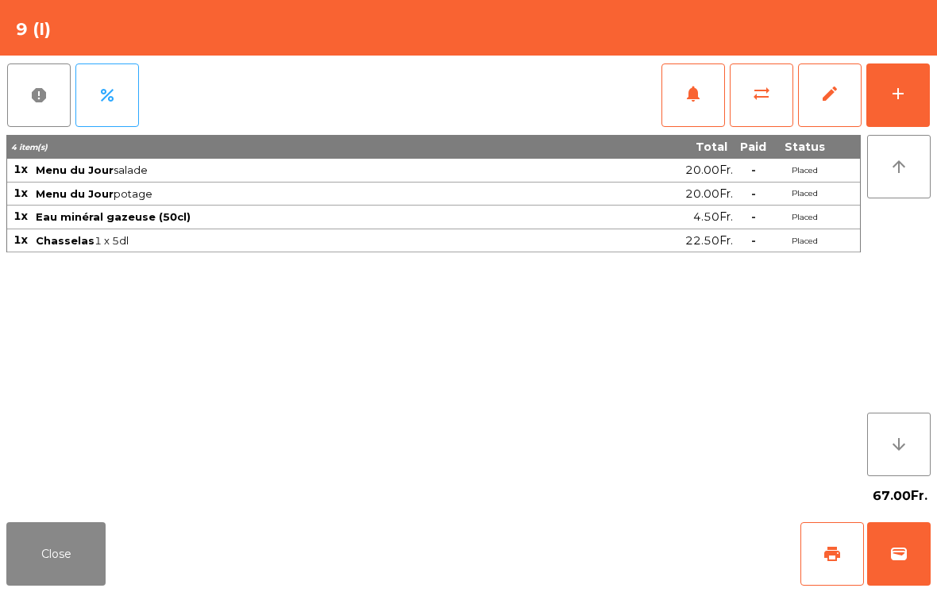
click at [757, 91] on span "sync_alt" at bounding box center [761, 93] width 19 height 19
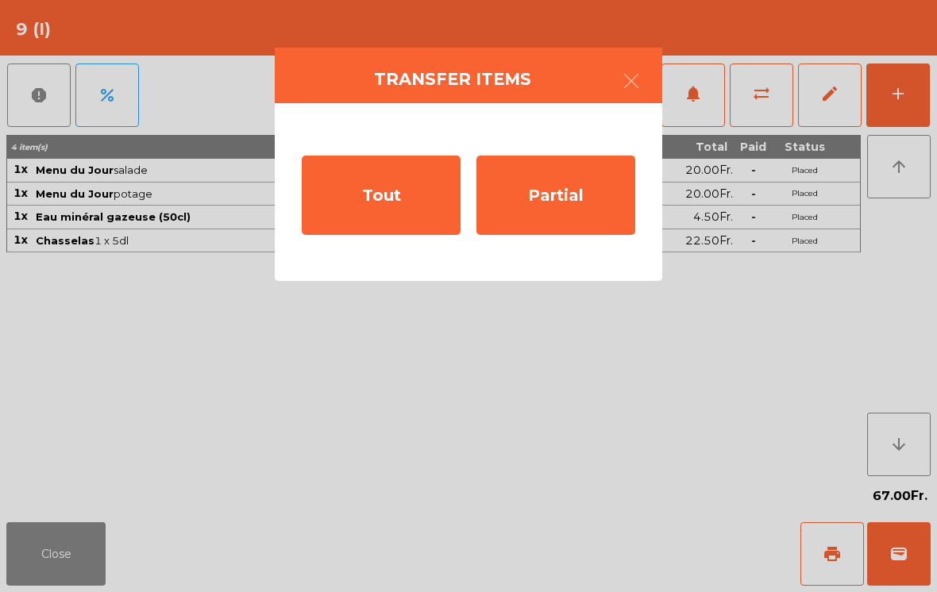
click at [386, 205] on div "Tout" at bounding box center [381, 195] width 159 height 79
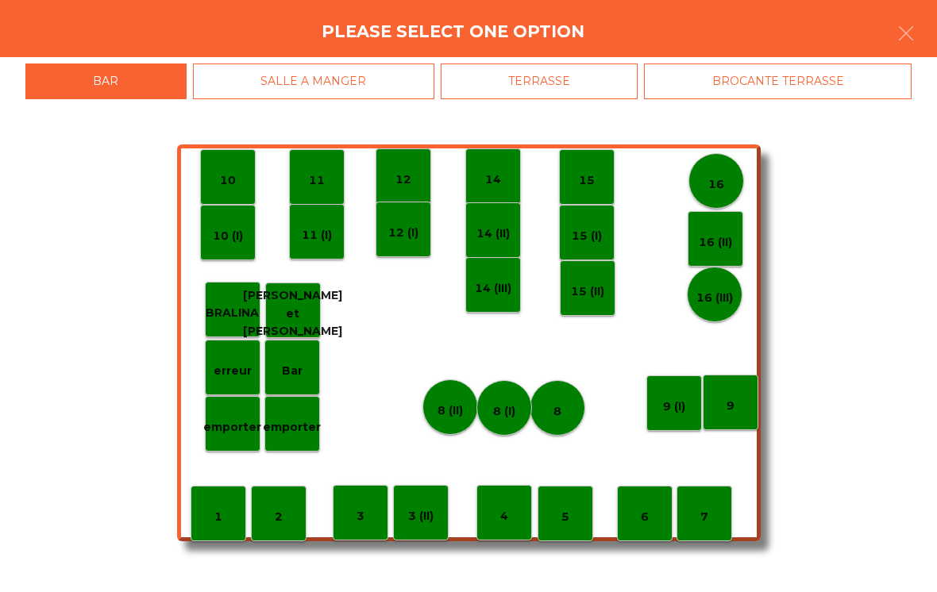
click at [638, 511] on div "6" at bounding box center [645, 514] width 56 height 56
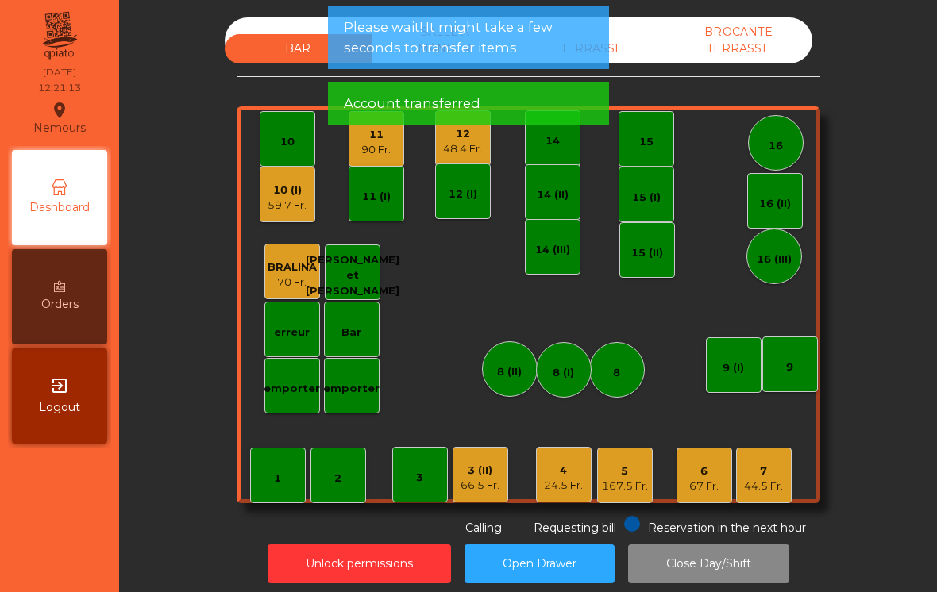
click at [764, 477] on div "7" at bounding box center [763, 472] width 39 height 16
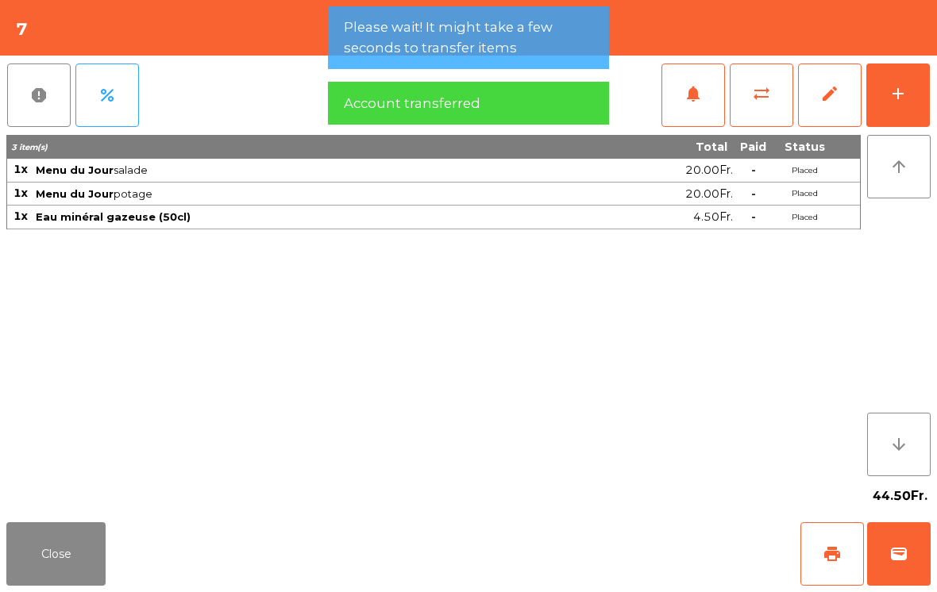
click at [761, 94] on span "sync_alt" at bounding box center [761, 93] width 19 height 19
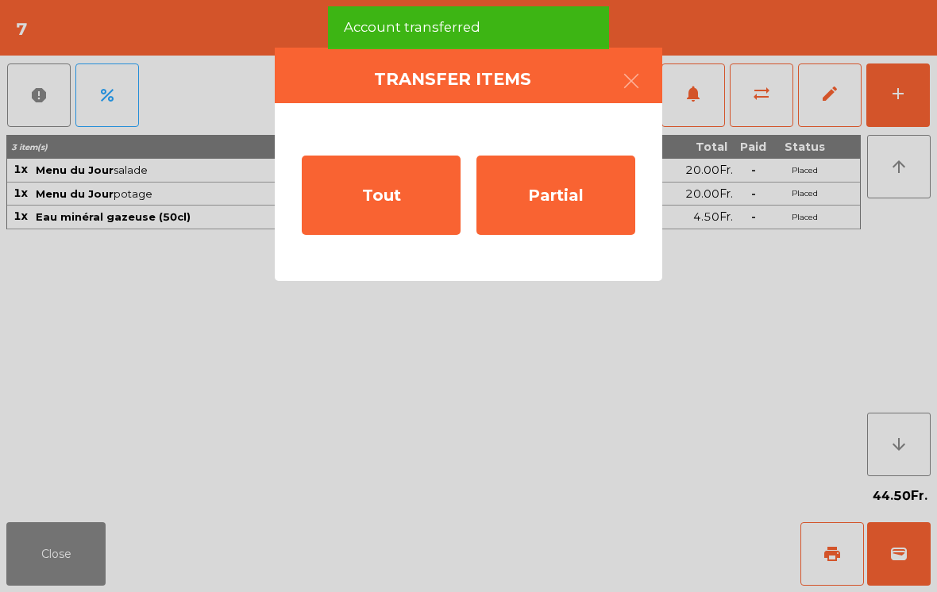
click at [376, 202] on div "Tout" at bounding box center [381, 195] width 159 height 79
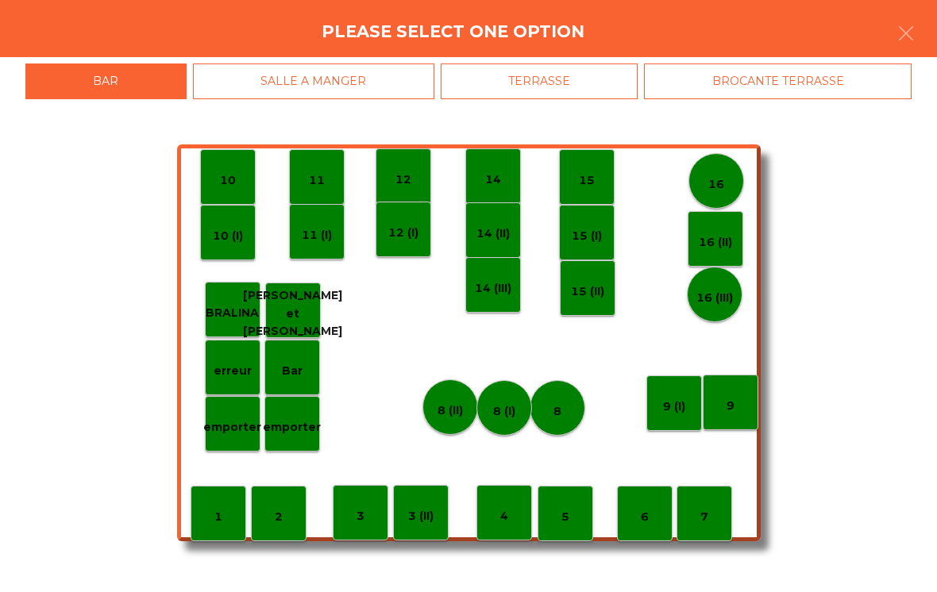
click at [686, 403] on div "9 (I)" at bounding box center [674, 404] width 56 height 56
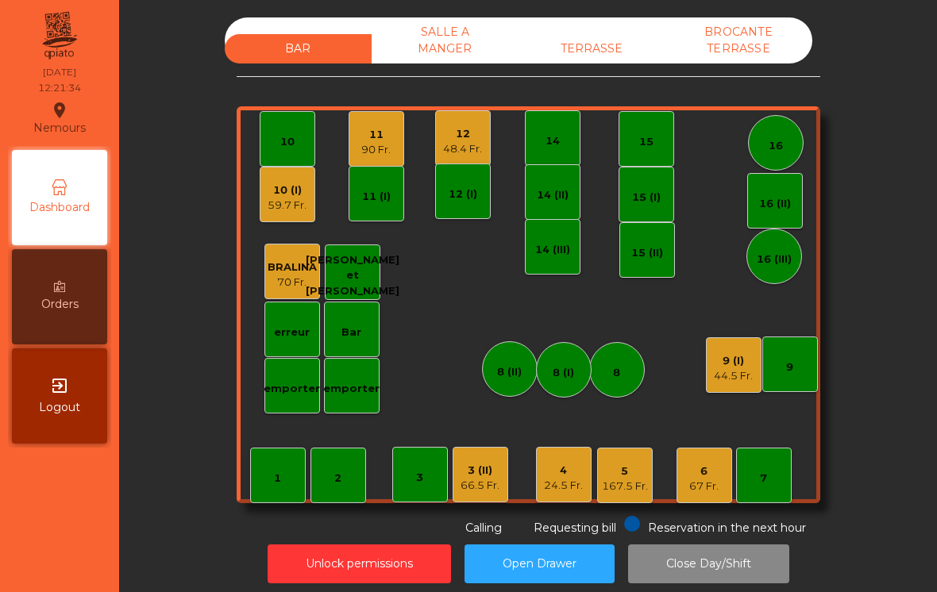
click at [548, 460] on div "4 24.5 Fr." at bounding box center [563, 474] width 39 height 37
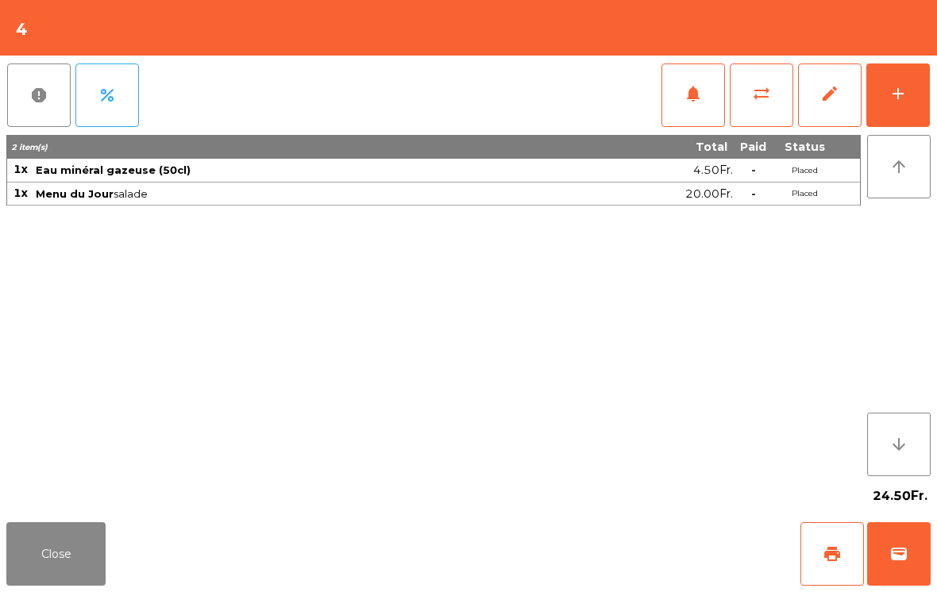
click at [40, 537] on button "Close" at bounding box center [55, 554] width 99 height 64
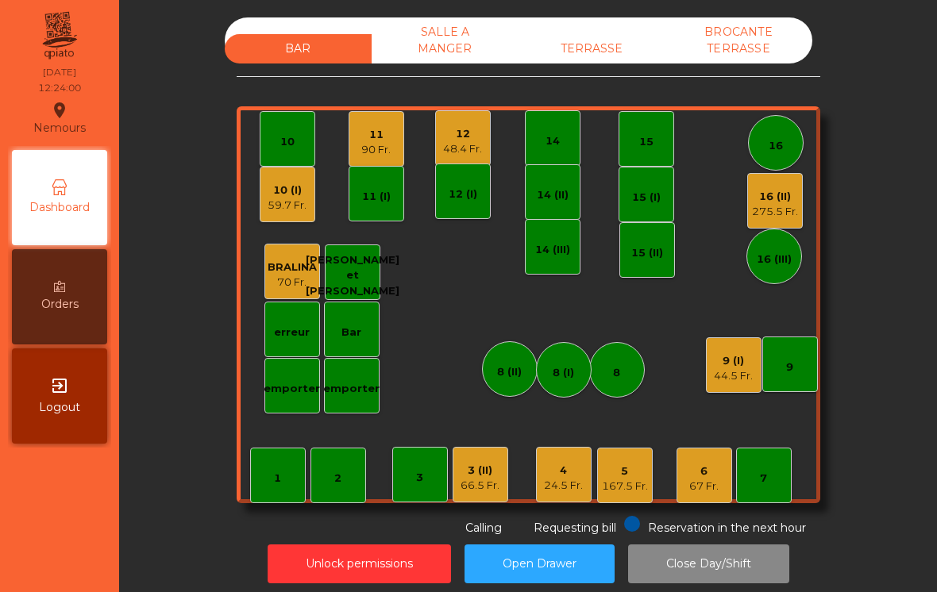
click at [289, 197] on div "10 (I)" at bounding box center [287, 191] width 39 height 16
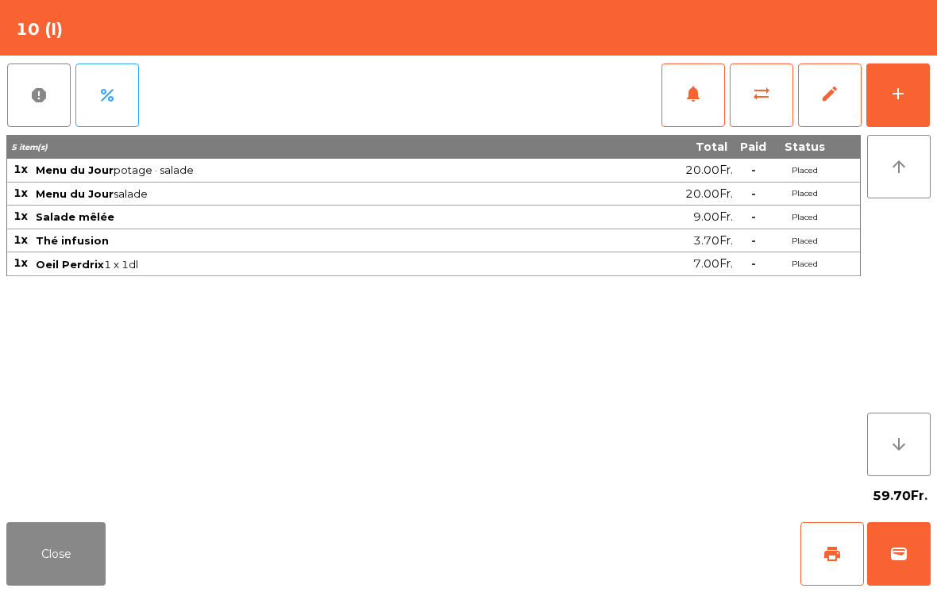
click at [684, 106] on button "notifications" at bounding box center [693, 96] width 64 height 64
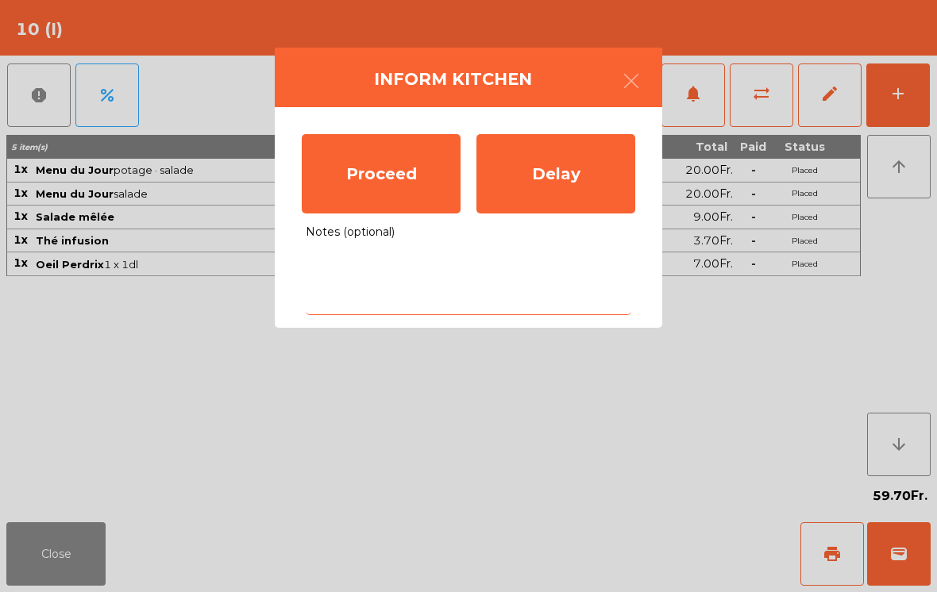
click at [409, 279] on textarea "Notes (optional)" at bounding box center [468, 282] width 325 height 66
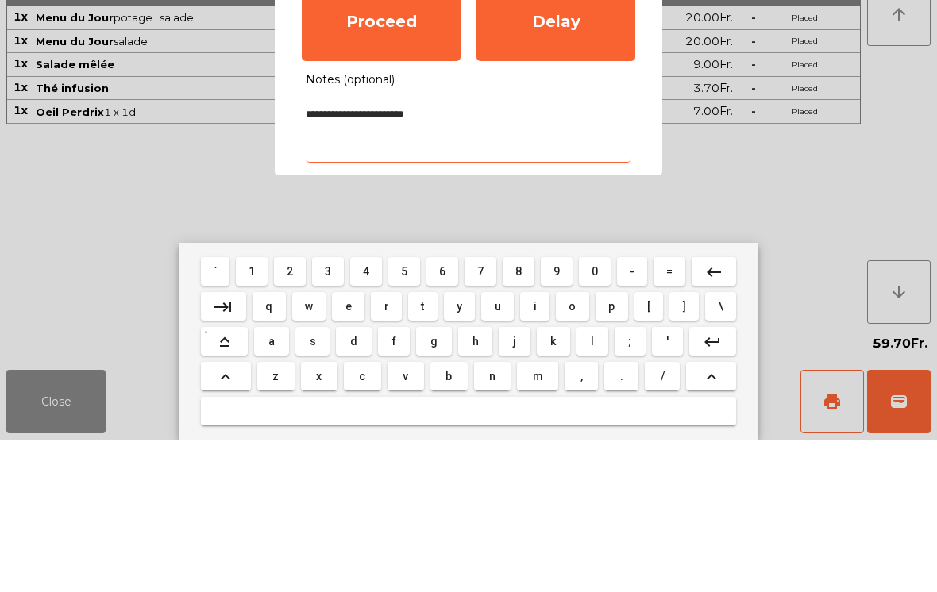
type textarea "**********"
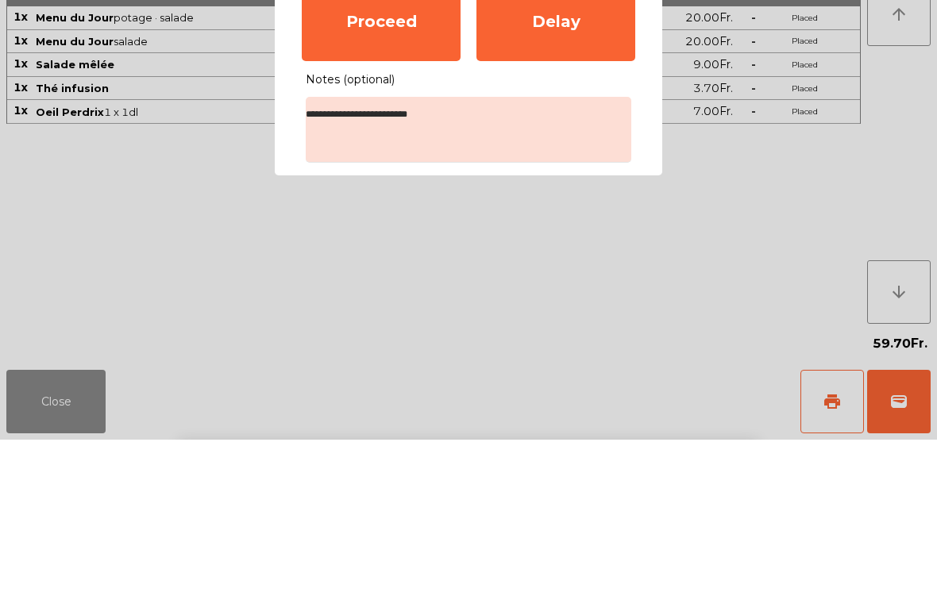
click at [418, 134] on div "Proceed" at bounding box center [381, 173] width 159 height 79
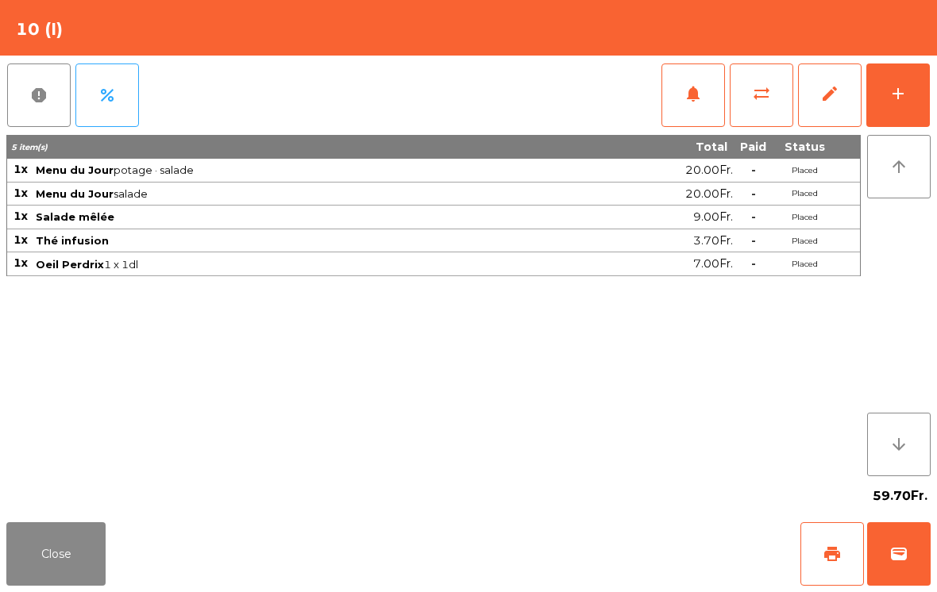
click at [34, 581] on button "Close" at bounding box center [55, 554] width 99 height 64
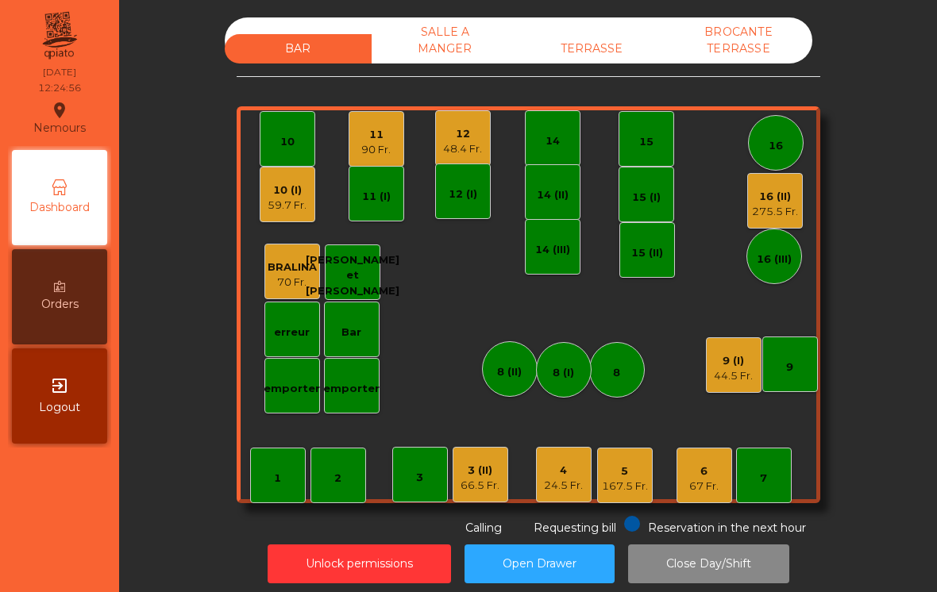
click at [759, 210] on div "275.5 Fr." at bounding box center [775, 212] width 46 height 16
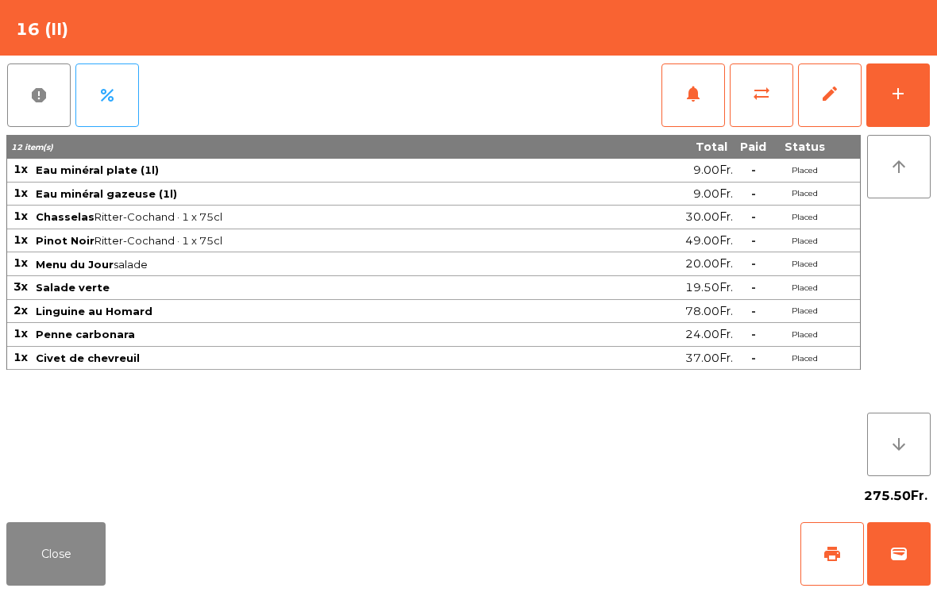
click at [33, 548] on button "Close" at bounding box center [55, 554] width 99 height 64
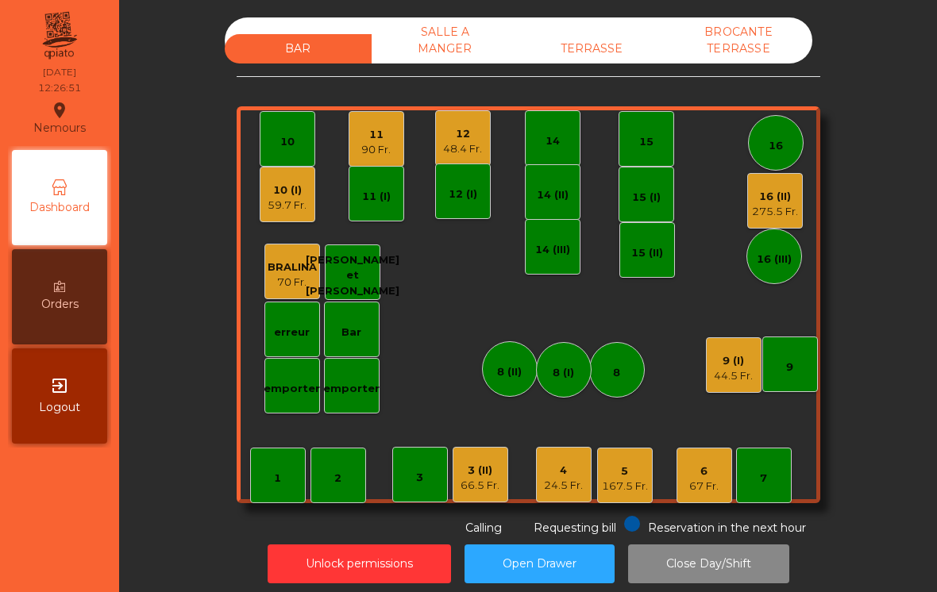
click at [459, 171] on div "12 (I)" at bounding box center [463, 192] width 56 height 56
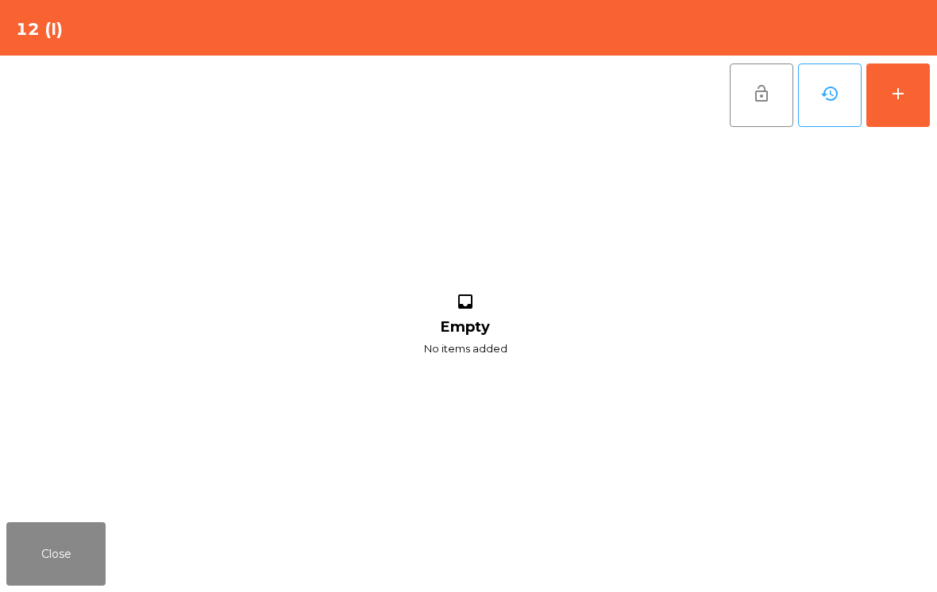
click at [98, 529] on button "Close" at bounding box center [55, 554] width 99 height 64
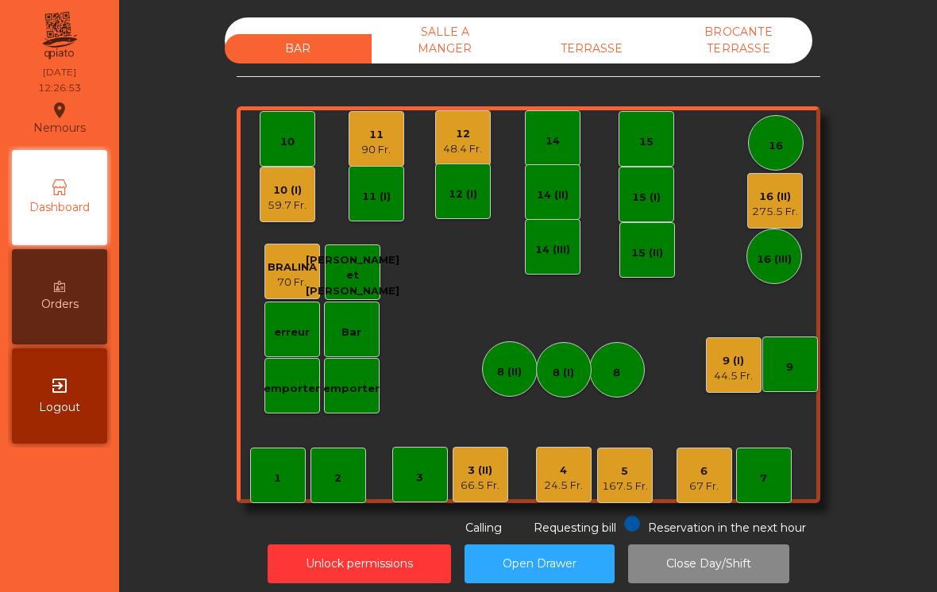
click at [461, 131] on div "12" at bounding box center [462, 134] width 39 height 16
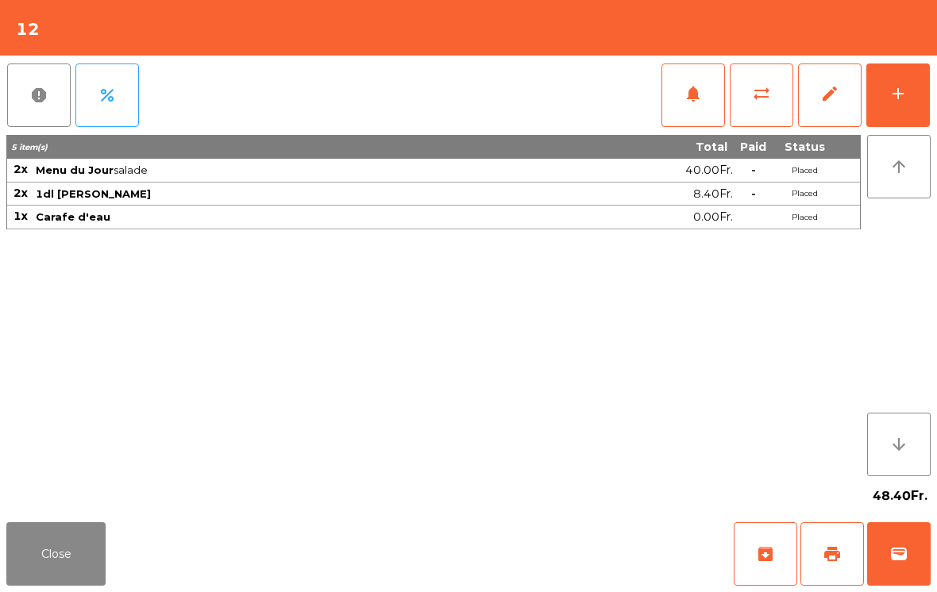
click at [699, 96] on span "notifications" at bounding box center [693, 93] width 19 height 19
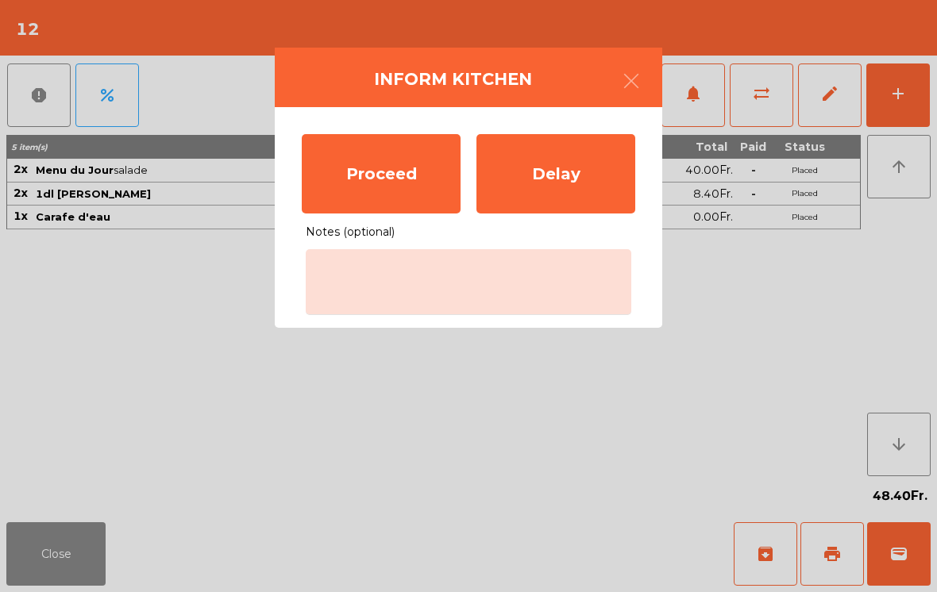
click at [397, 180] on div "Proceed" at bounding box center [381, 173] width 159 height 79
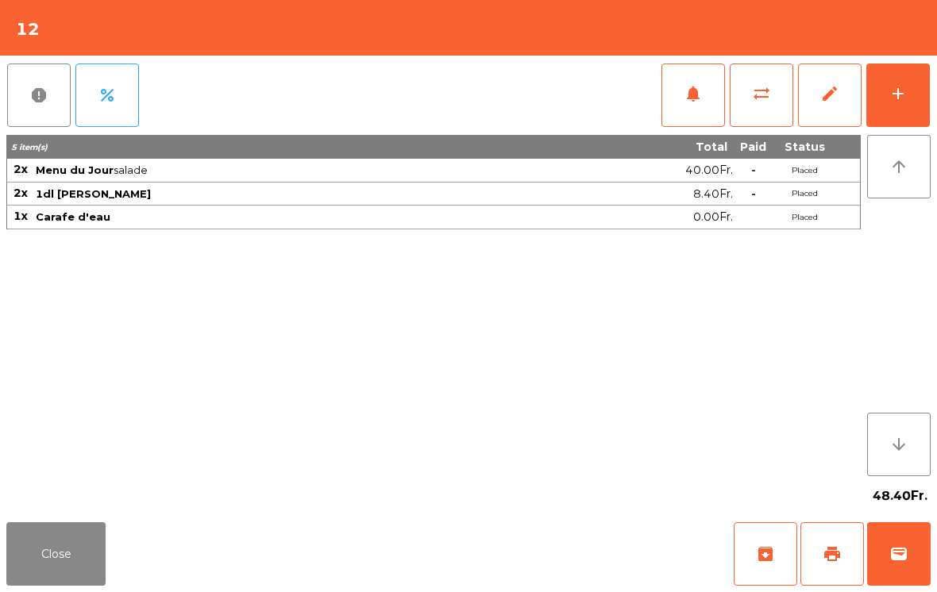
click at [65, 549] on button "Close" at bounding box center [55, 554] width 99 height 64
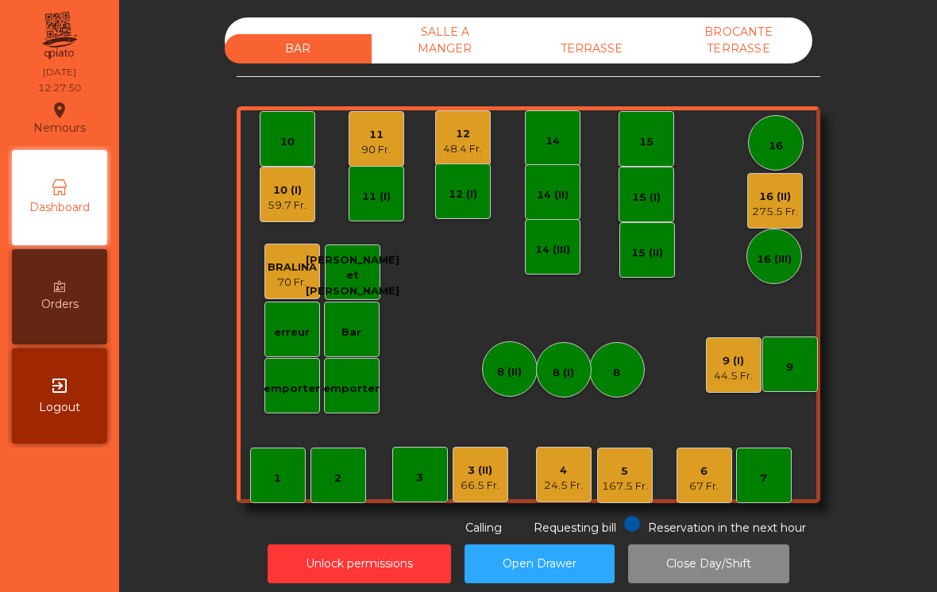
click at [341, 475] on div "2" at bounding box center [337, 479] width 7 height 16
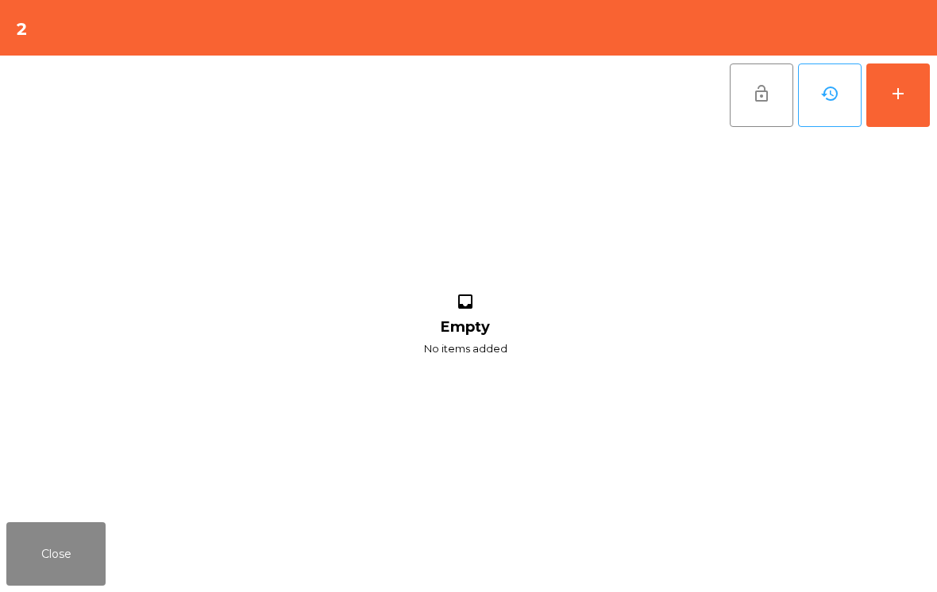
click at [68, 583] on button "Close" at bounding box center [55, 554] width 99 height 64
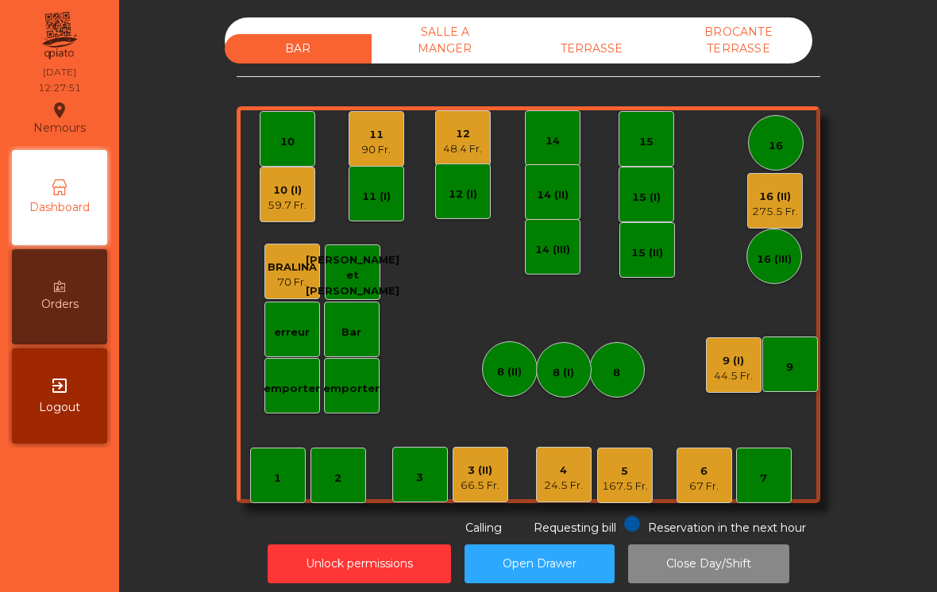
click at [238, 483] on div "1 2 3 4 24.5 Fr. 5 167.5 Fr. 6 67 Fr. 7 8 9 10 11 90 Fr. 12 48.4 Fr. 14 15 16 B…" at bounding box center [529, 304] width 584 height 397
click at [271, 476] on div "1" at bounding box center [278, 476] width 56 height 56
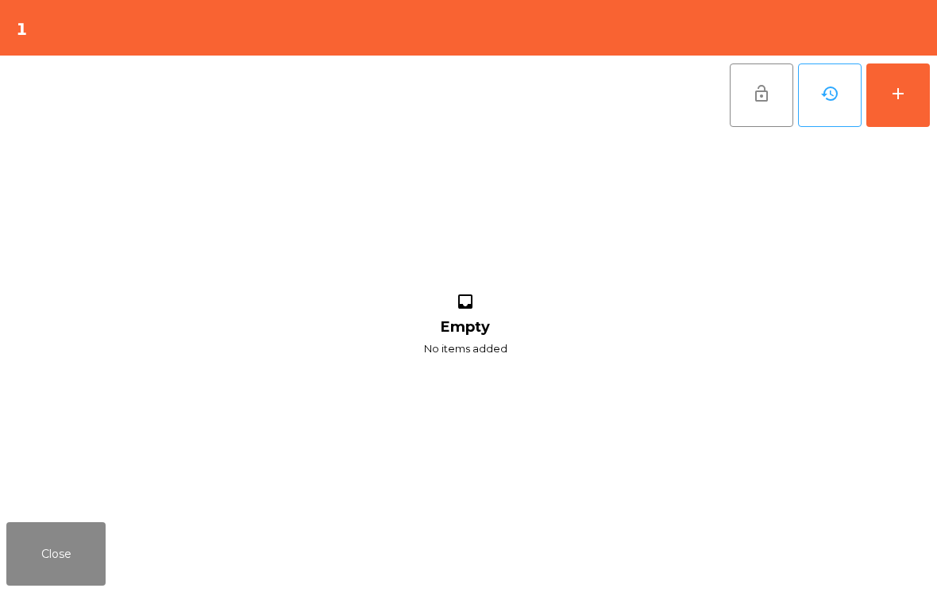
click at [898, 115] on button "add" at bounding box center [898, 96] width 64 height 64
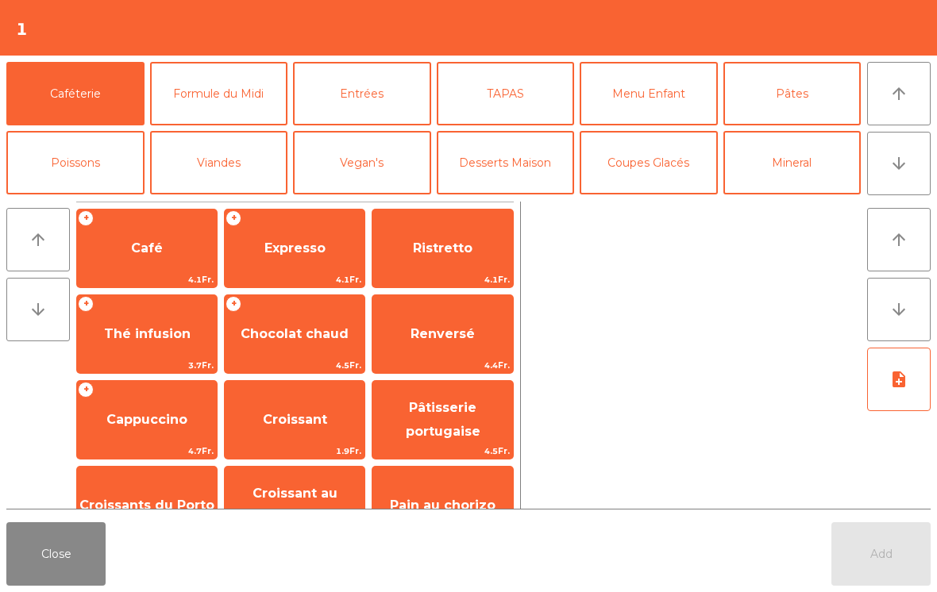
click at [893, 150] on button "arrow_downward" at bounding box center [899, 164] width 64 height 64
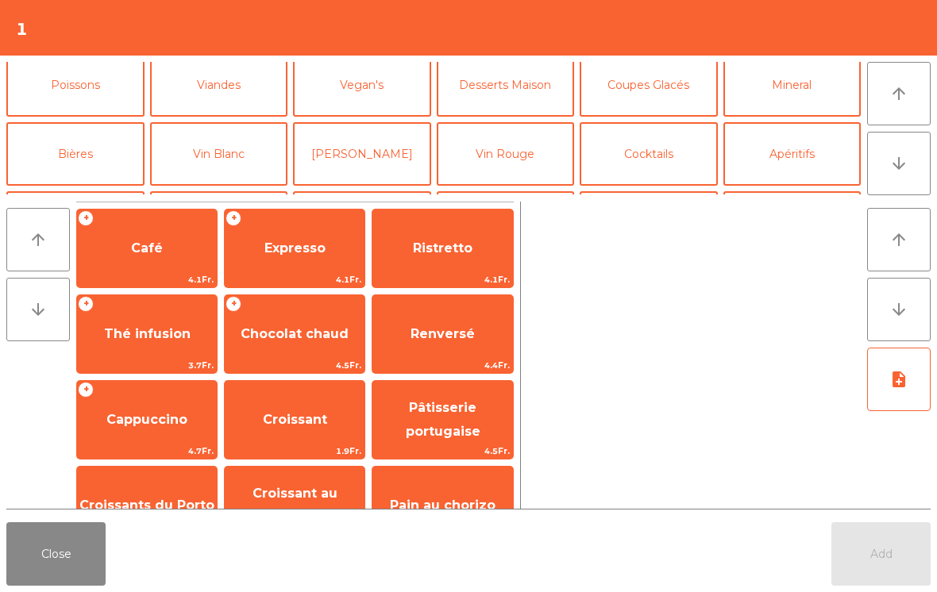
click at [901, 75] on button "arrow_upward" at bounding box center [899, 94] width 64 height 64
click at [793, 48] on button "Pâtes" at bounding box center [792, 16] width 138 height 64
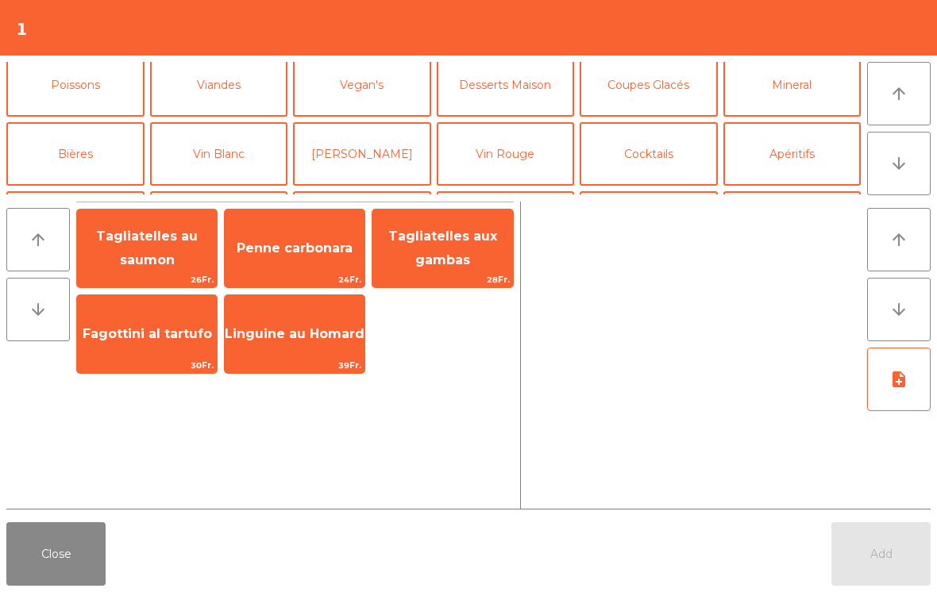
scroll to position [0, 0]
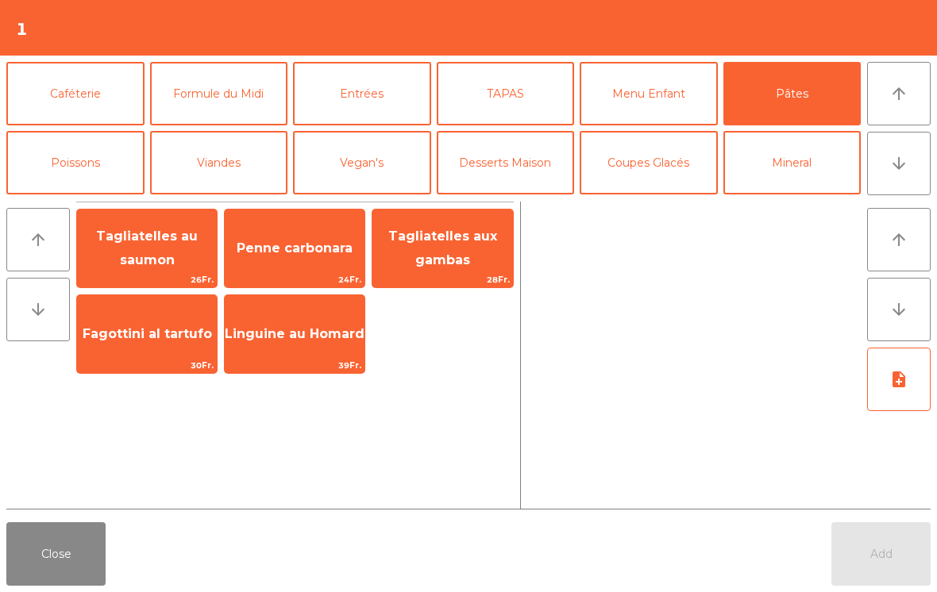
click at [393, 200] on button "[PERSON_NAME]" at bounding box center [362, 232] width 138 height 64
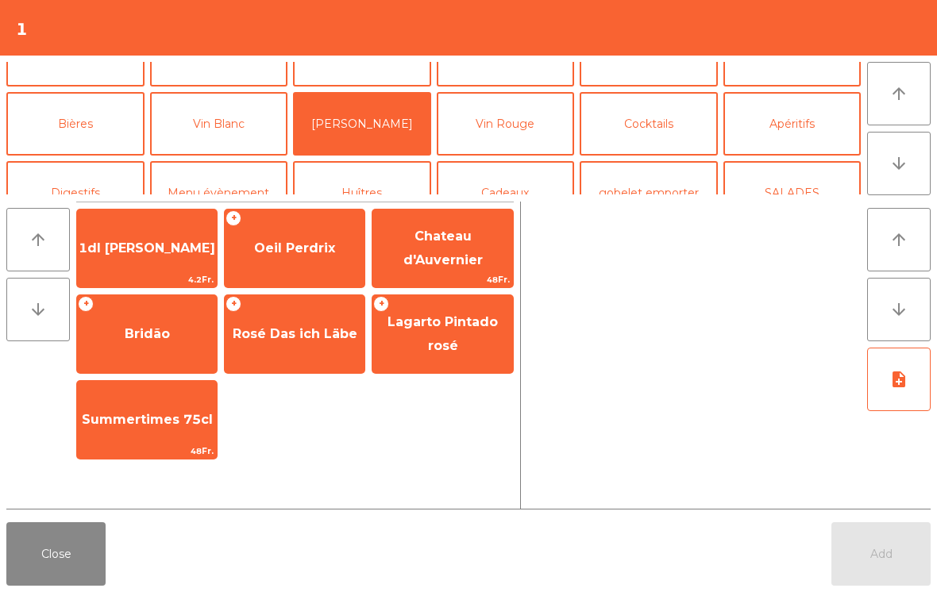
click at [313, 250] on span "Oeil Perdrix" at bounding box center [294, 248] width 81 height 15
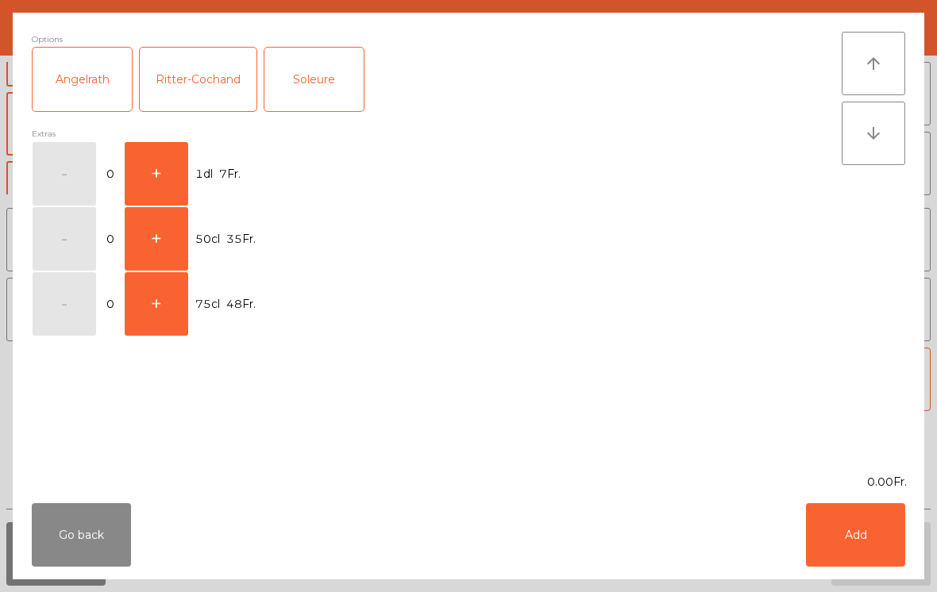
click at [165, 152] on button "+" at bounding box center [157, 174] width 64 height 64
click at [857, 537] on button "Add" at bounding box center [855, 535] width 99 height 64
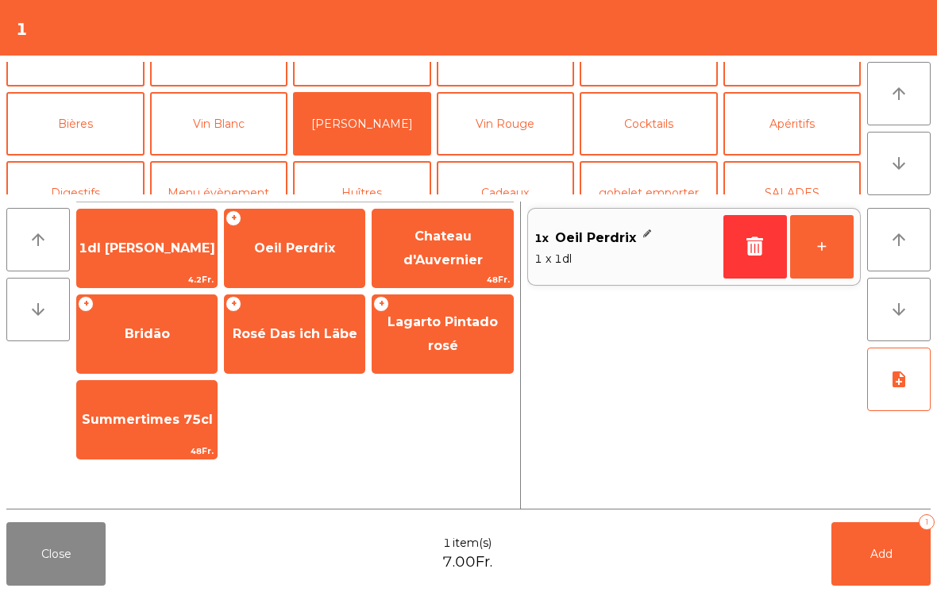
click at [834, 239] on button "+" at bounding box center [822, 247] width 64 height 64
click at [830, 259] on button "+" at bounding box center [822, 247] width 64 height 64
click at [874, 533] on button "Add 3" at bounding box center [880, 554] width 99 height 64
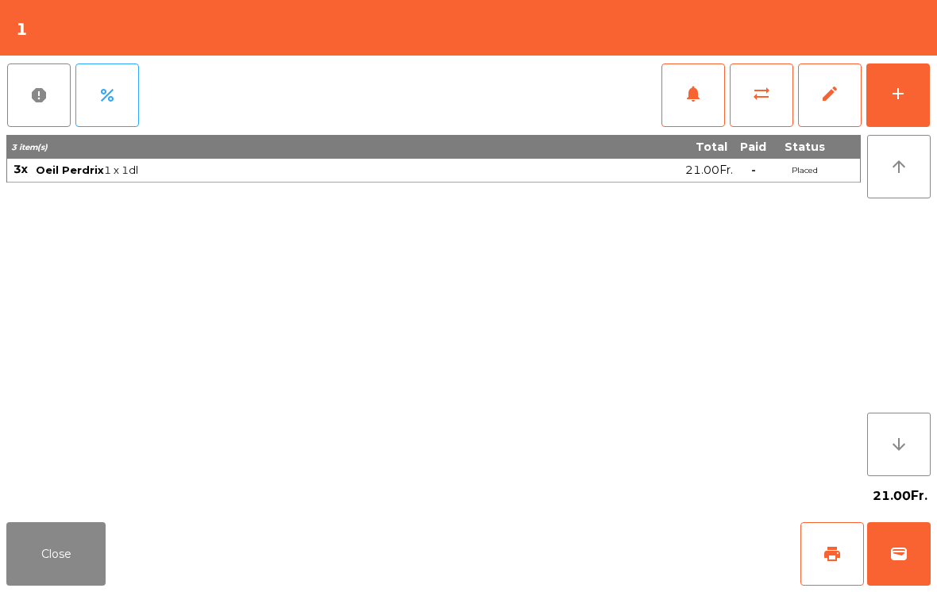
click at [64, 541] on button "Close" at bounding box center [55, 554] width 99 height 64
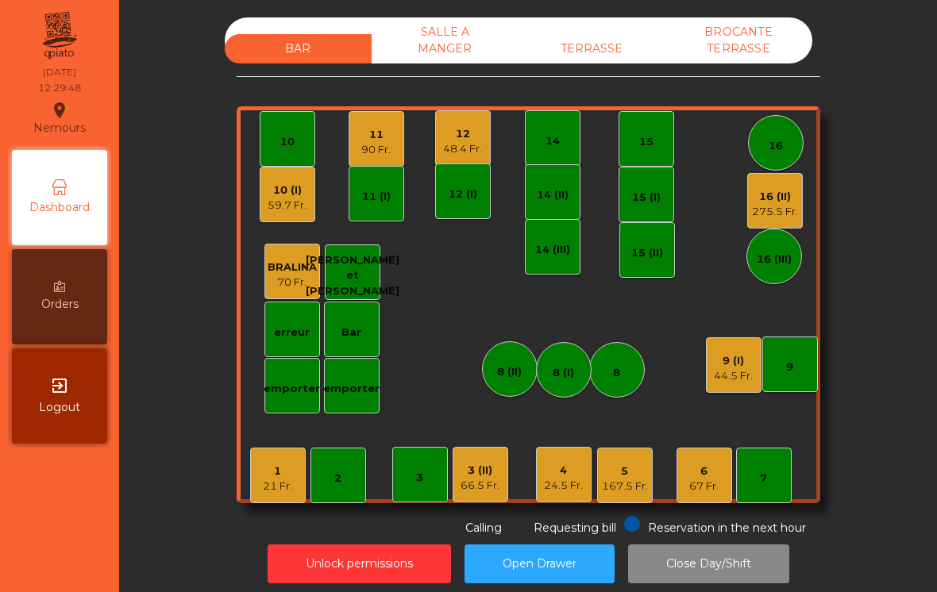
click at [490, 498] on div "3 (II) 66.5 Fr." at bounding box center [481, 475] width 56 height 56
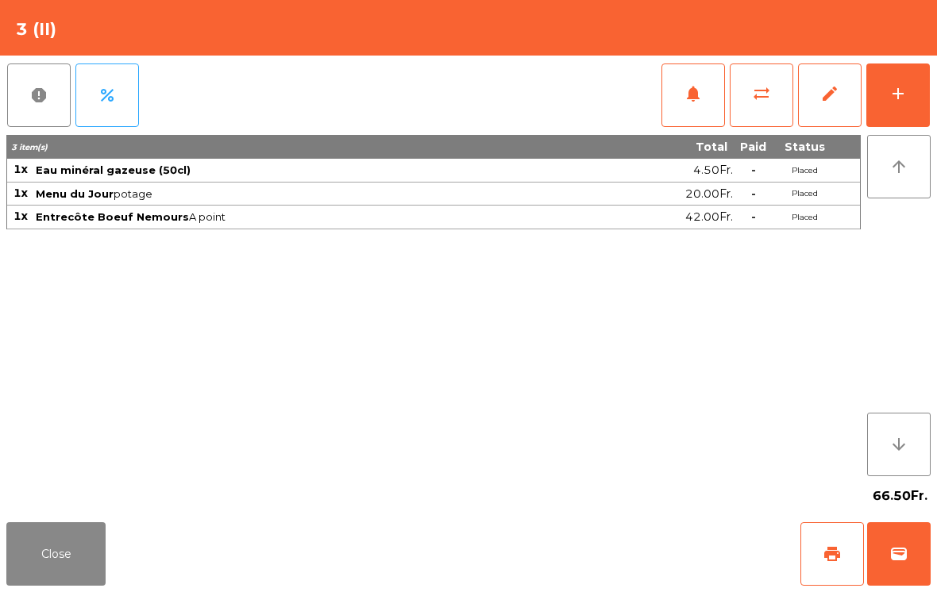
click at [701, 116] on button "notifications" at bounding box center [693, 96] width 64 height 64
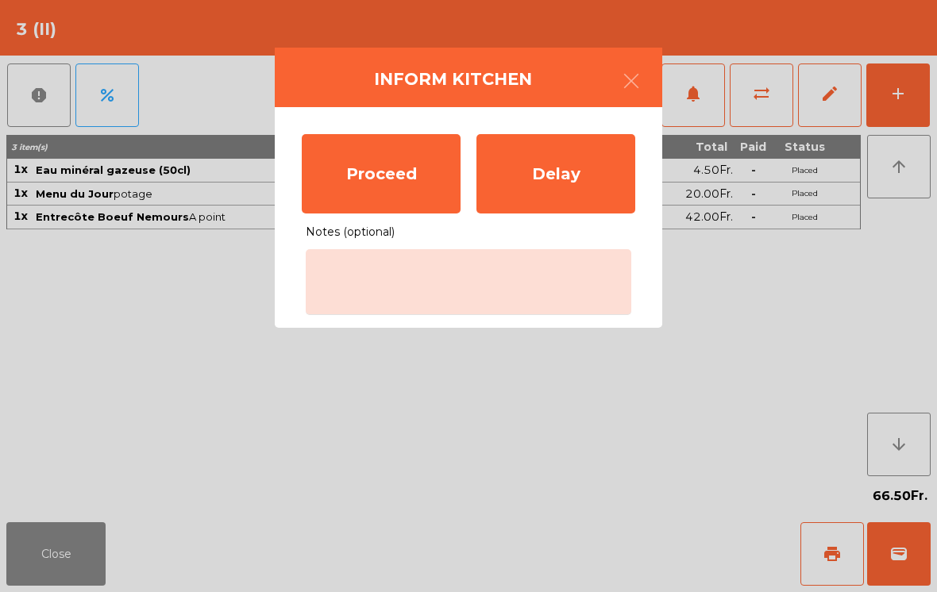
click at [642, 83] on button "button" at bounding box center [631, 83] width 44 height 48
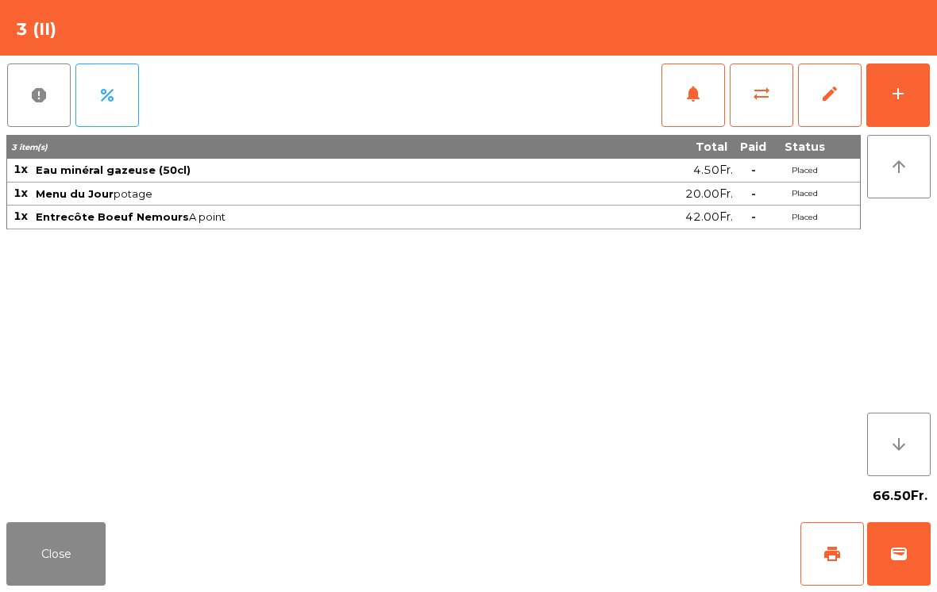
click at [84, 559] on button "Close" at bounding box center [55, 554] width 99 height 64
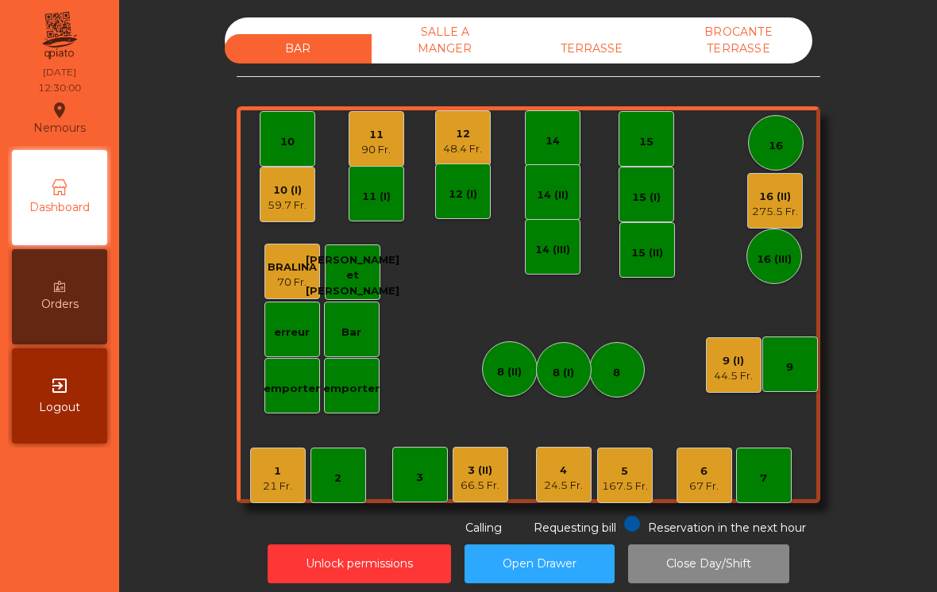
click at [368, 146] on div "90 Fr." at bounding box center [375, 150] width 29 height 16
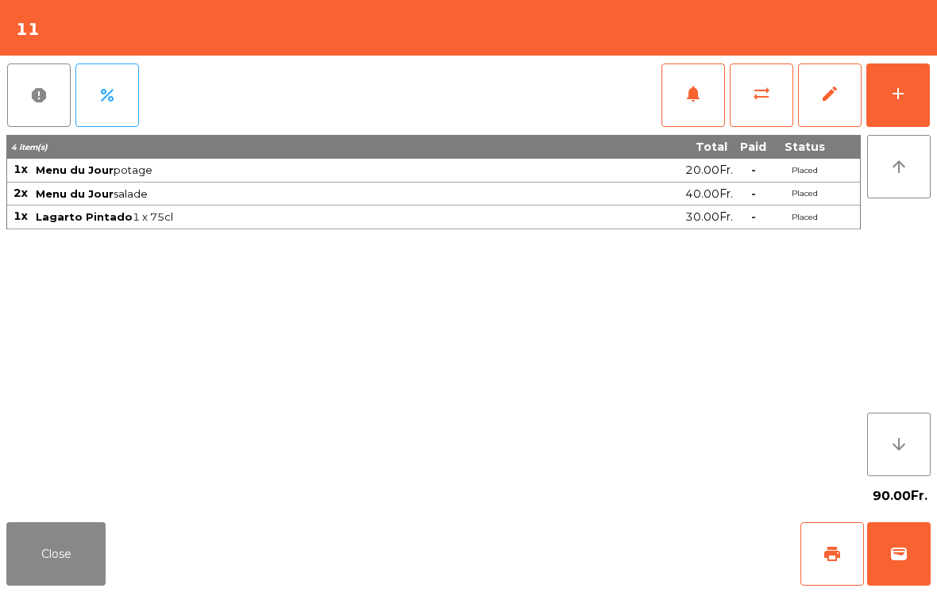
click at [689, 109] on button "notifications" at bounding box center [693, 96] width 64 height 64
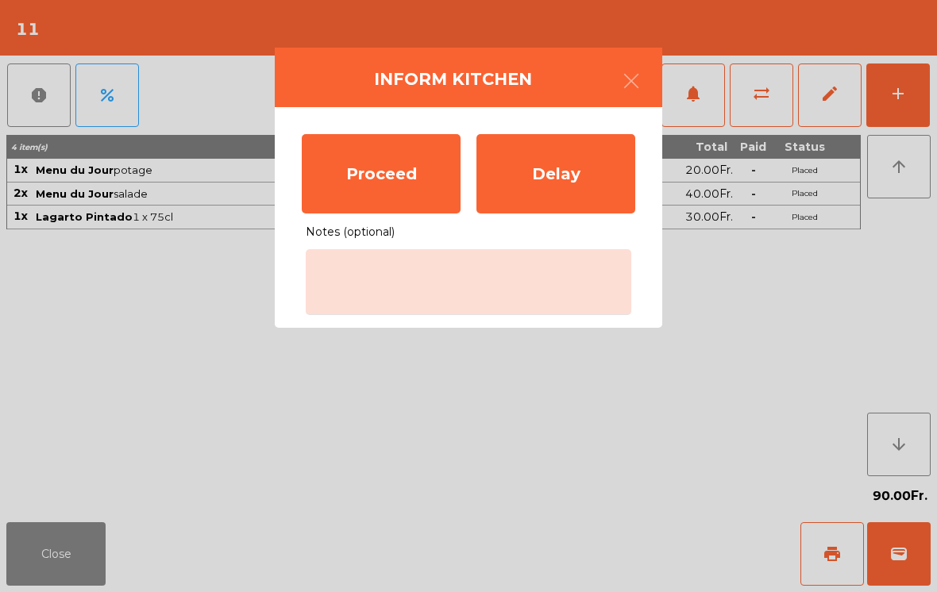
click at [376, 177] on div "Proceed" at bounding box center [381, 173] width 159 height 79
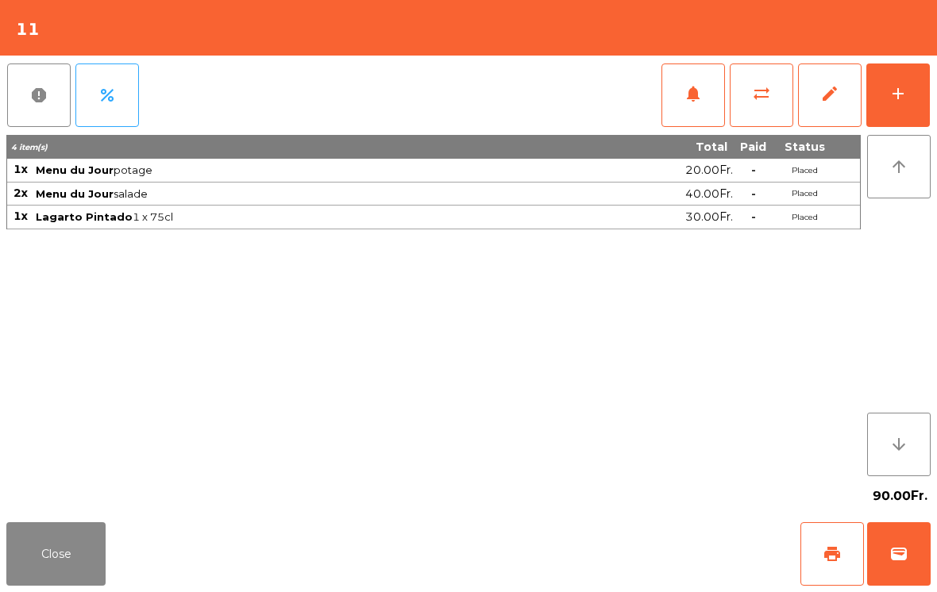
click at [36, 533] on button "Close" at bounding box center [55, 554] width 99 height 64
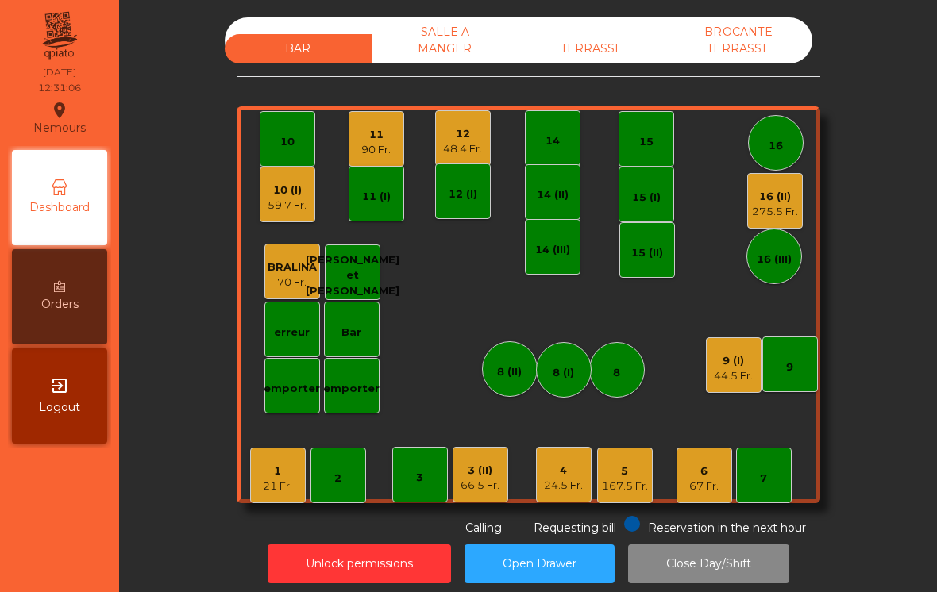
click at [487, 476] on div "3 (II)" at bounding box center [479, 471] width 39 height 16
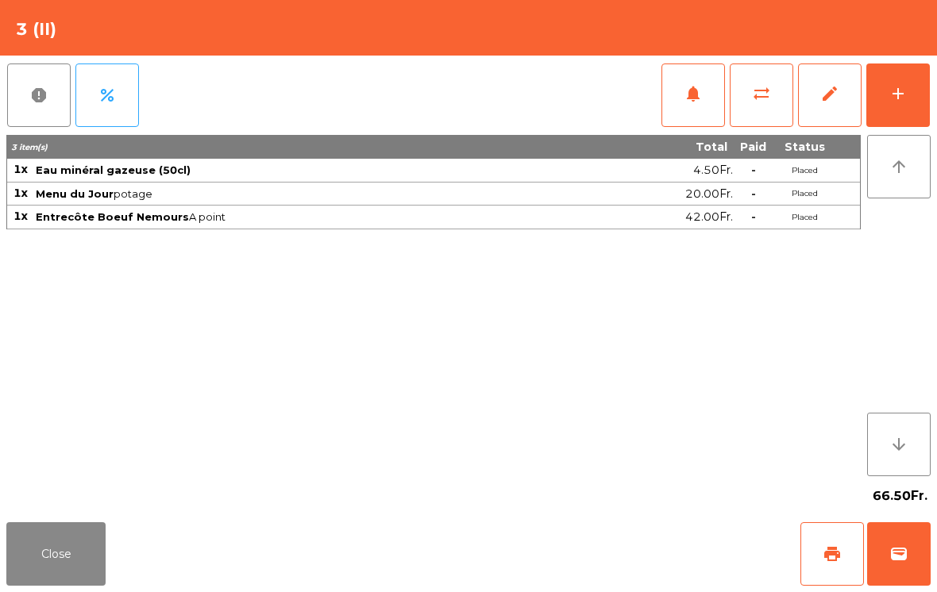
click at [656, 93] on div "report percent notifications sync_alt edit add" at bounding box center [468, 95] width 924 height 79
click at [696, 110] on button "notifications" at bounding box center [693, 96] width 64 height 64
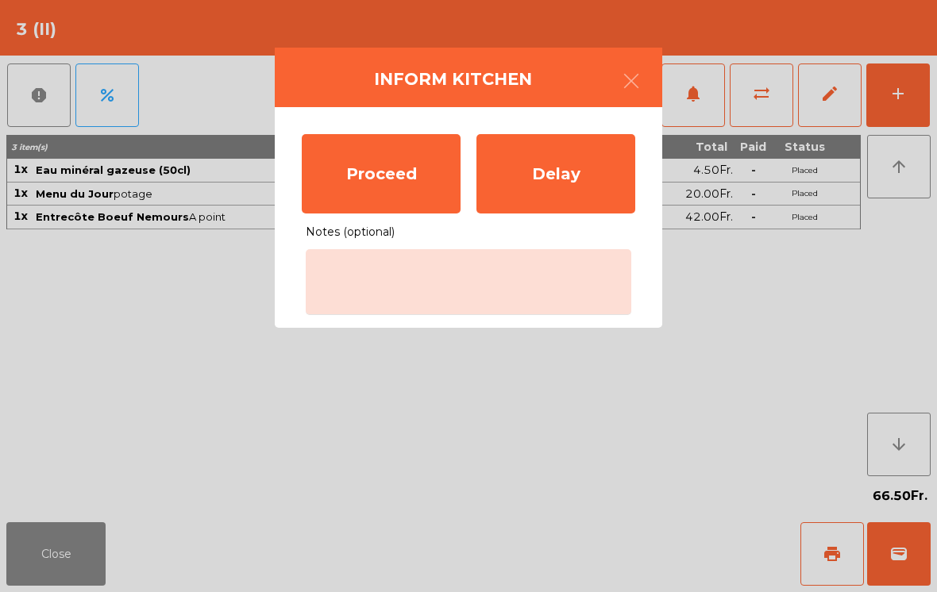
click at [382, 172] on div "Proceed" at bounding box center [381, 173] width 159 height 79
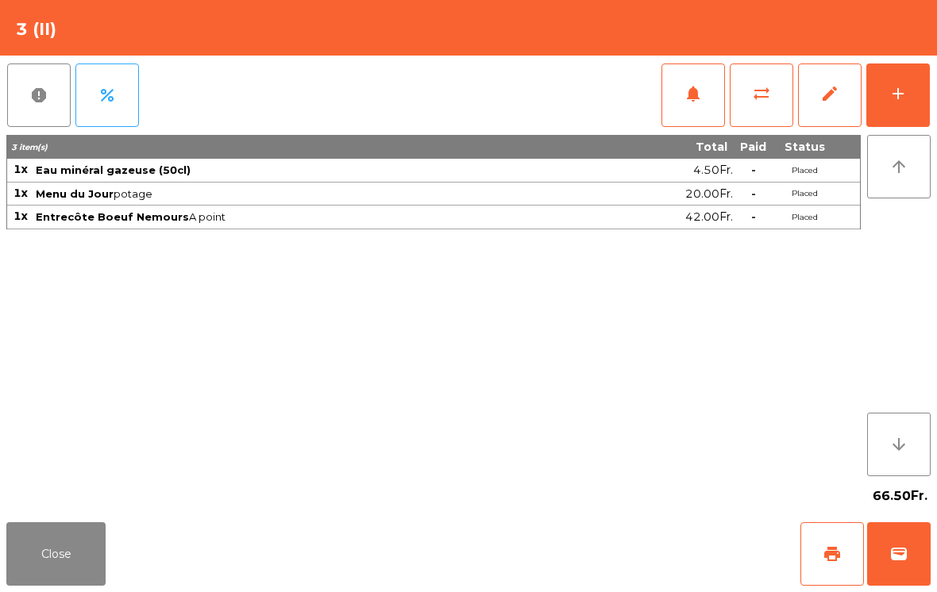
click at [83, 569] on button "Close" at bounding box center [55, 554] width 99 height 64
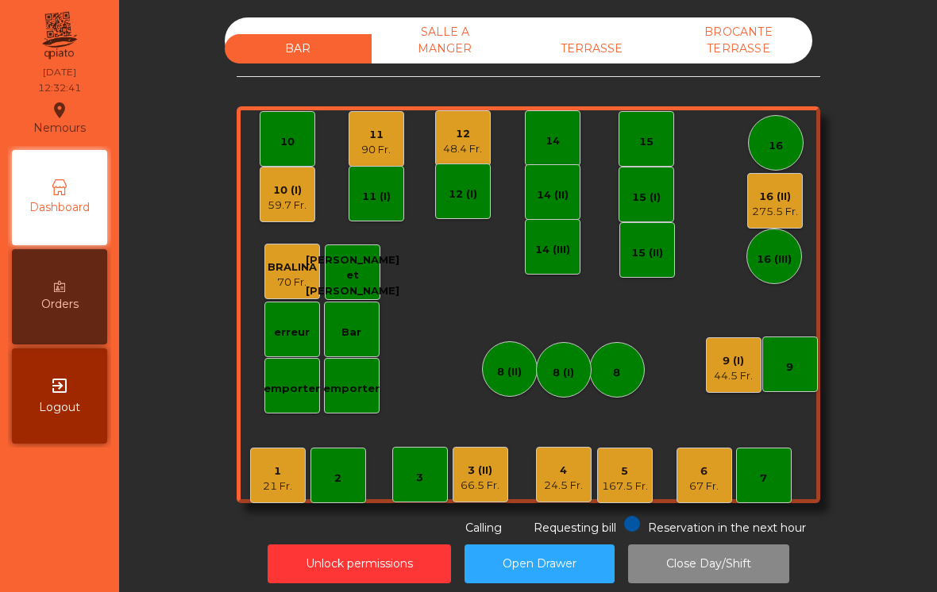
click at [556, 470] on div "4" at bounding box center [563, 471] width 39 height 16
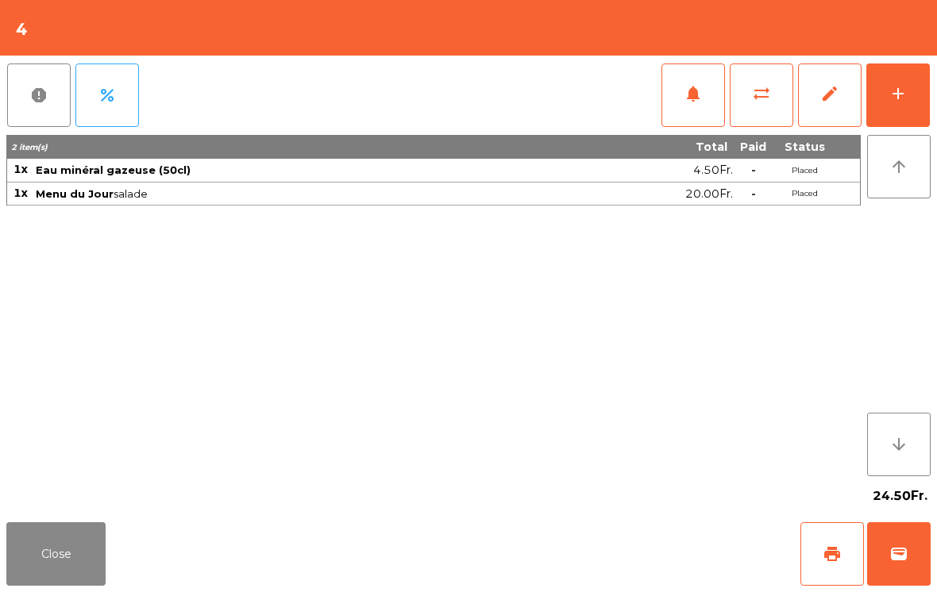
click at [688, 98] on span "notifications" at bounding box center [693, 93] width 19 height 19
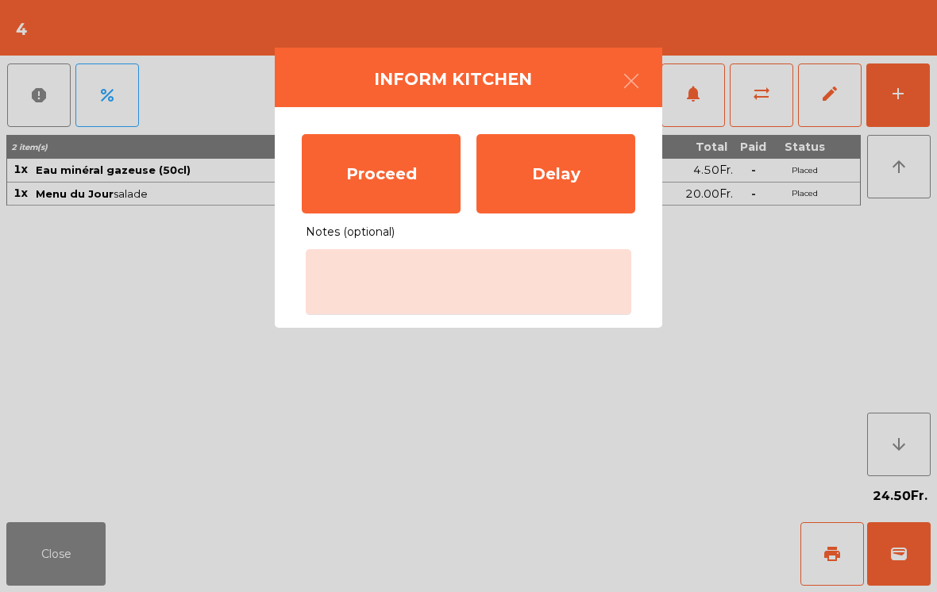
click at [437, 157] on div "Proceed" at bounding box center [381, 173] width 159 height 79
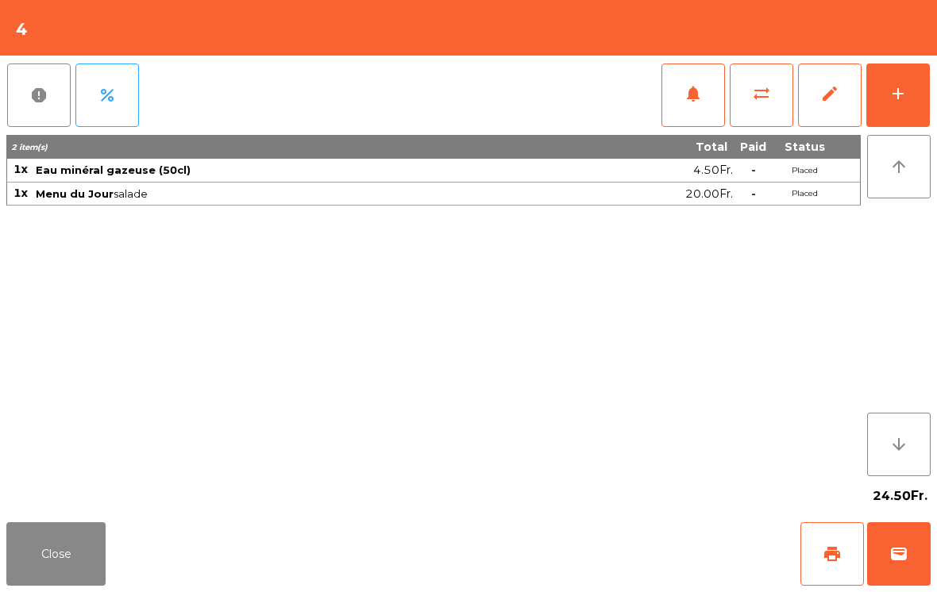
click at [15, 585] on button "Close" at bounding box center [55, 554] width 99 height 64
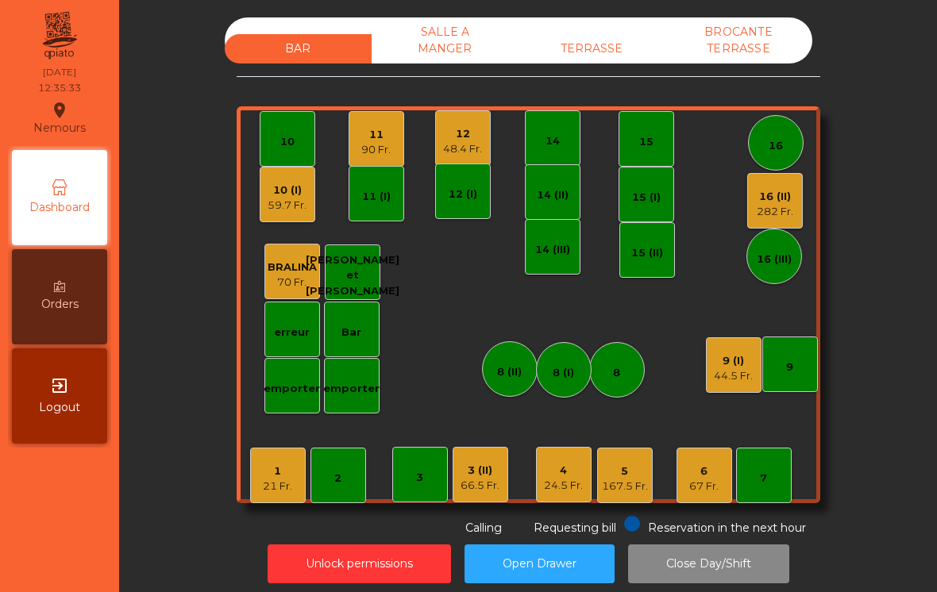
click at [283, 512] on div "BAR SALLE A MANGER TERRASSE BROCANTE TERRASSE 1 21 Fr. 2 3 4 24.5 Fr. 5 167.5 F…" at bounding box center [529, 276] width 584 height 519
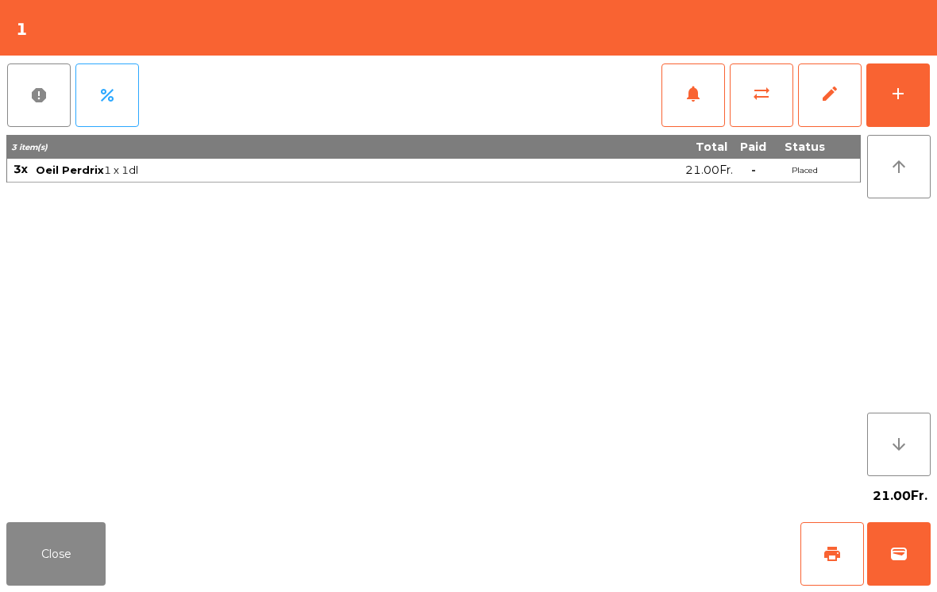
click at [927, 103] on button "add" at bounding box center [898, 96] width 64 height 64
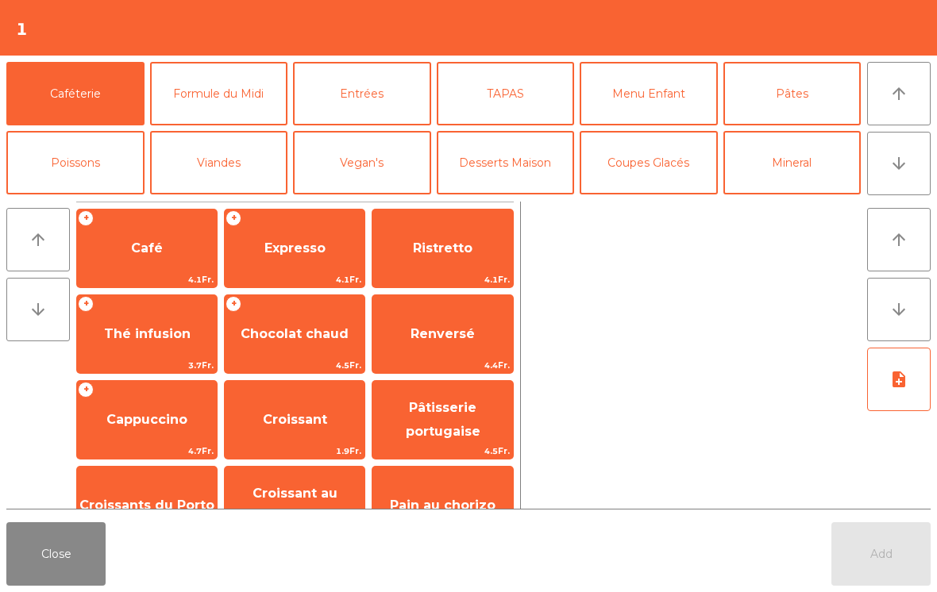
click at [406, 99] on button "Entrées" at bounding box center [362, 94] width 138 height 64
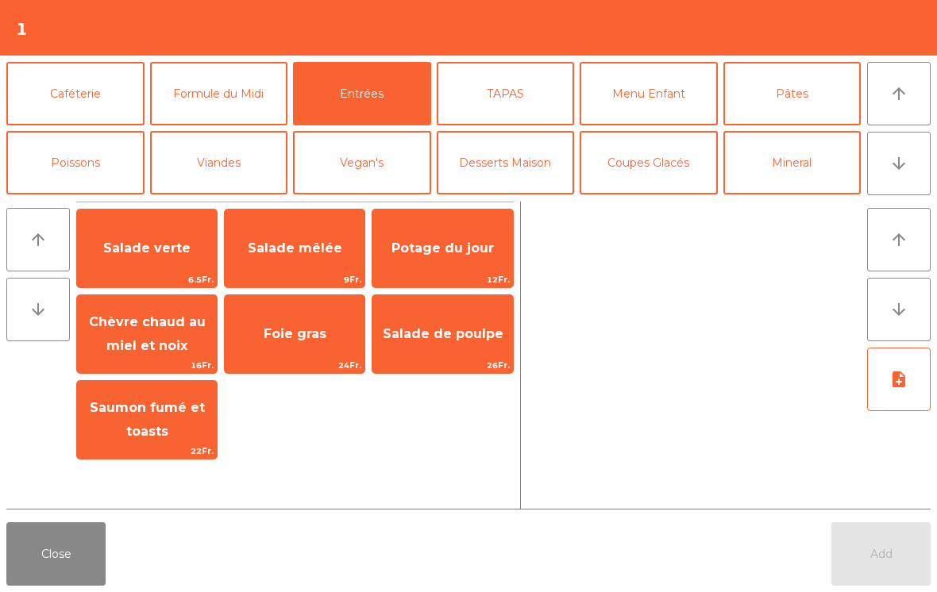
click at [153, 253] on span "Salade verte" at bounding box center [146, 248] width 87 height 15
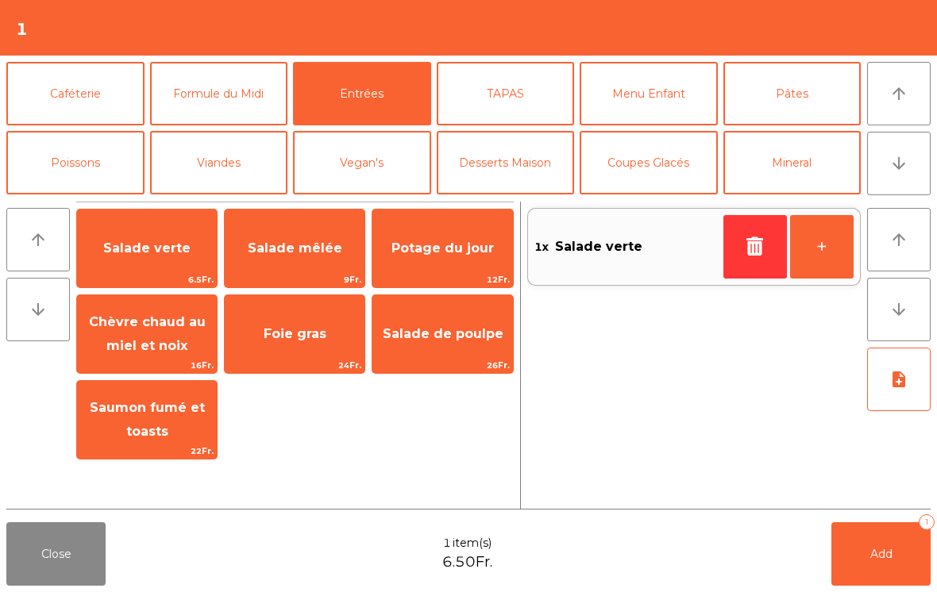
click at [249, 91] on button "Formule du Midi" at bounding box center [219, 94] width 138 height 64
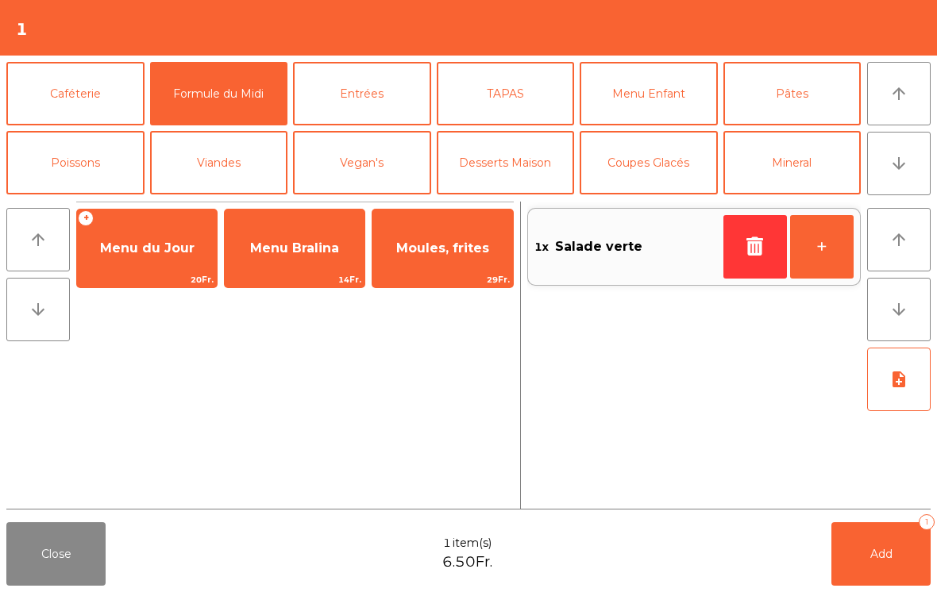
click at [162, 265] on span "Menu du Jour" at bounding box center [147, 248] width 140 height 43
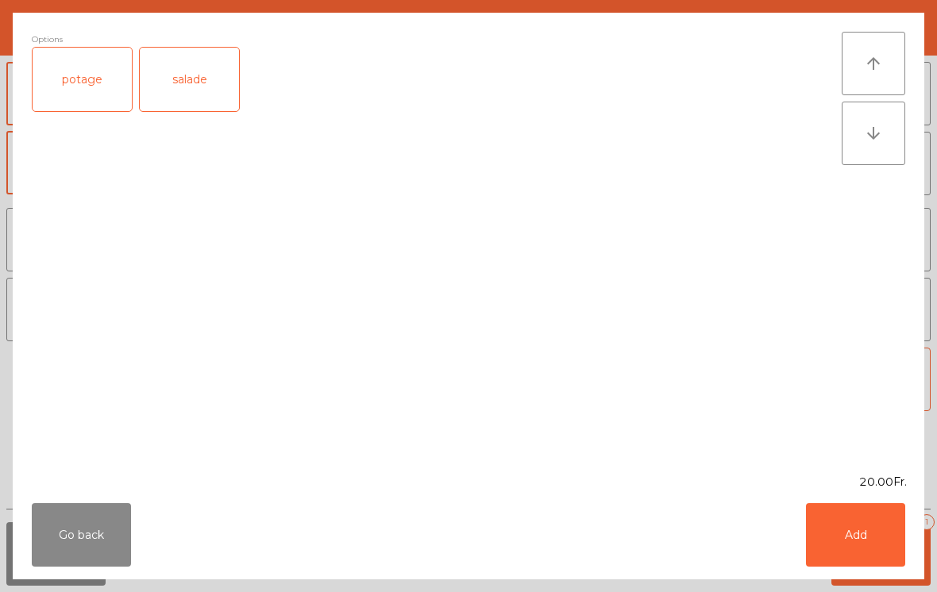
click at [194, 77] on div "salade" at bounding box center [189, 80] width 99 height 64
click at [838, 518] on button "Add" at bounding box center [855, 535] width 99 height 64
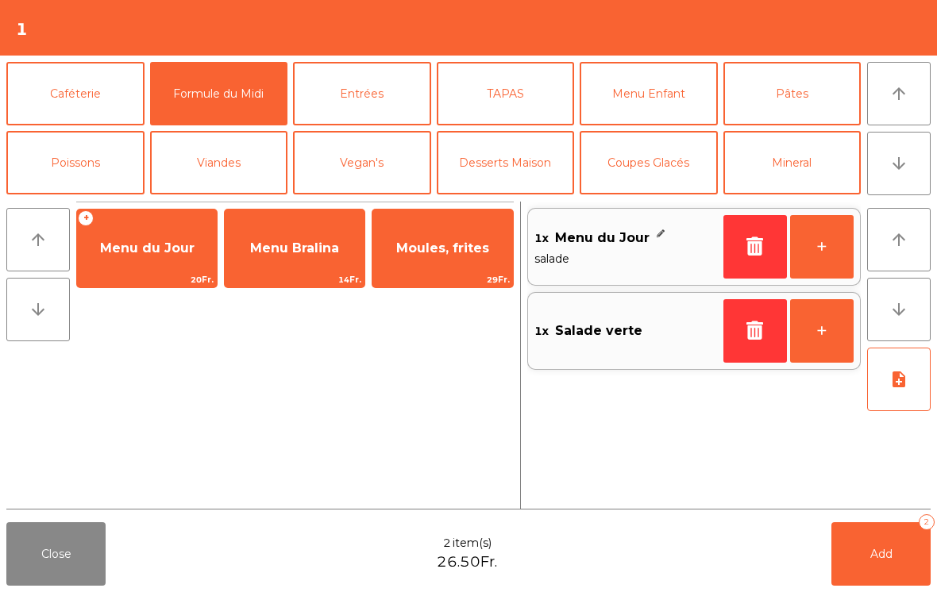
click at [117, 164] on button "Poissons" at bounding box center [75, 163] width 138 height 64
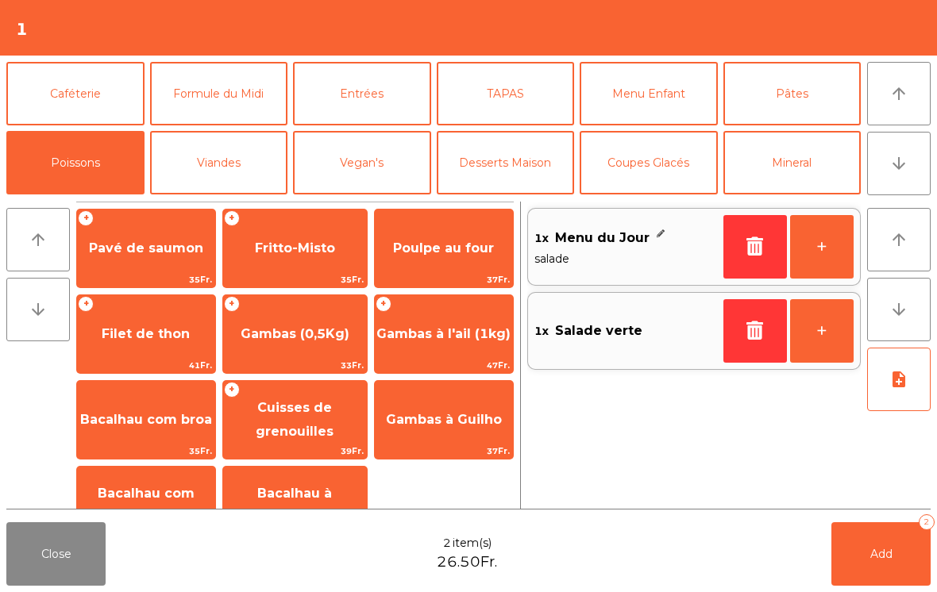
click at [195, 250] on span "Pavé de saumon" at bounding box center [146, 248] width 114 height 15
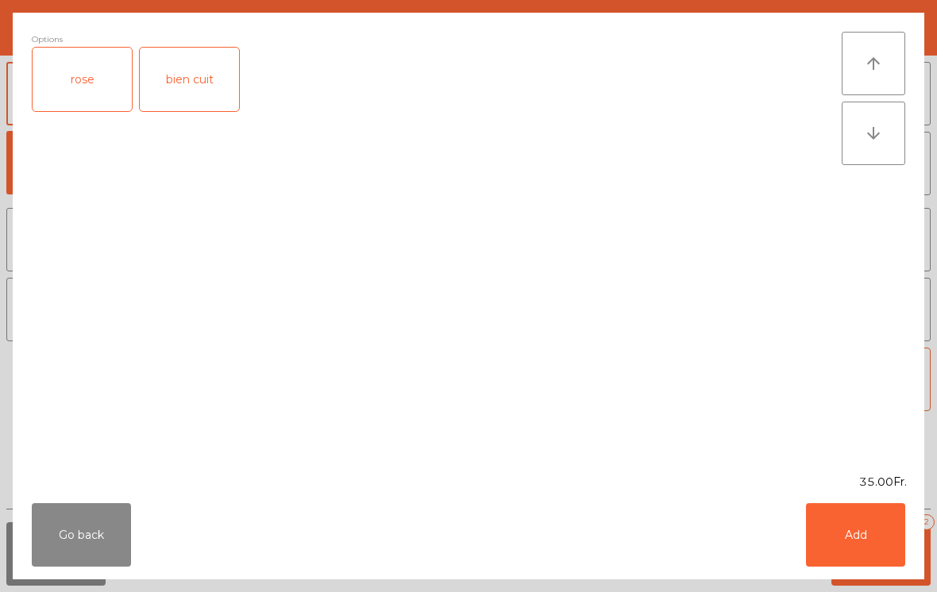
click at [112, 62] on div "rose" at bounding box center [82, 80] width 99 height 64
click at [867, 546] on button "Add" at bounding box center [855, 535] width 99 height 64
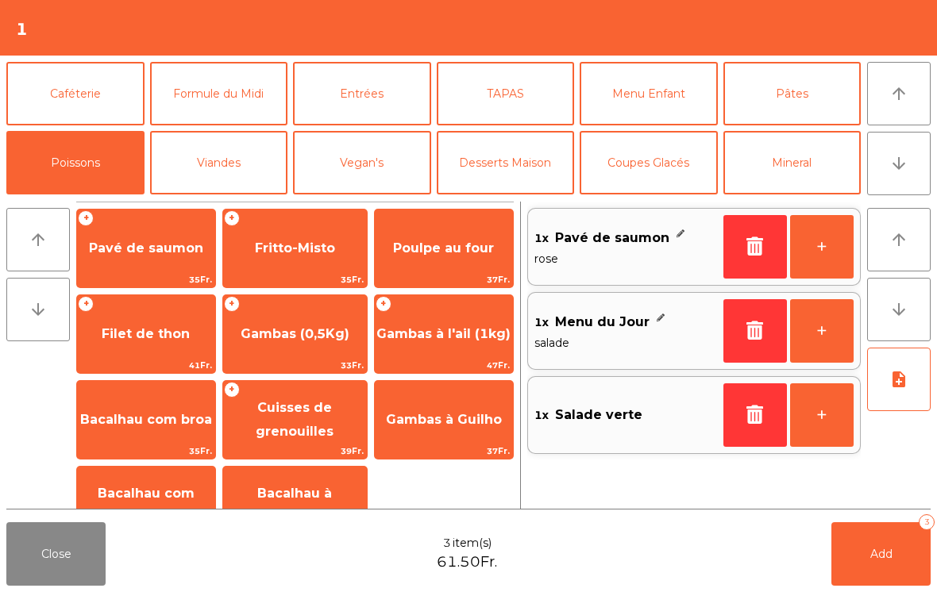
click at [900, 395] on button "note_add" at bounding box center [899, 380] width 64 height 64
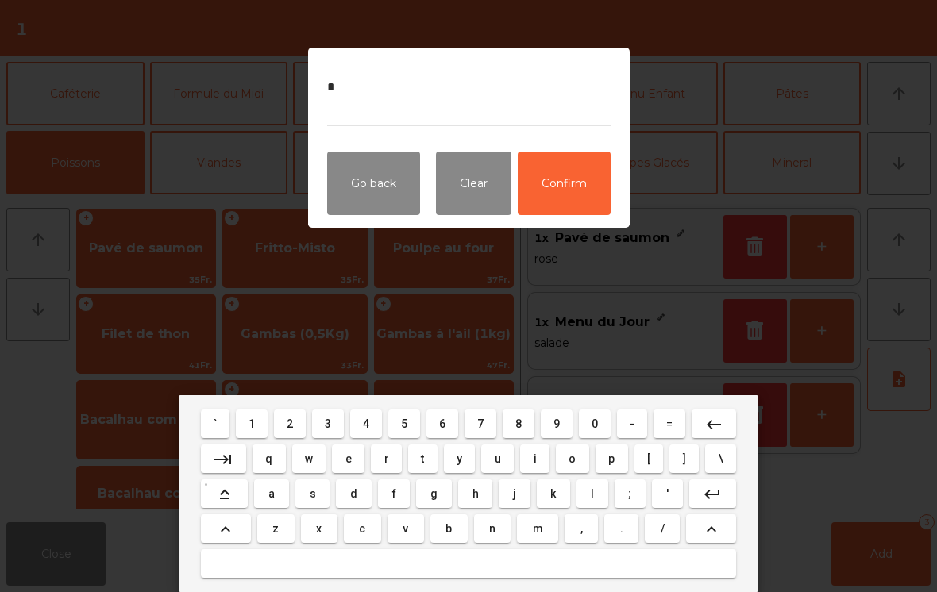
type textarea "**"
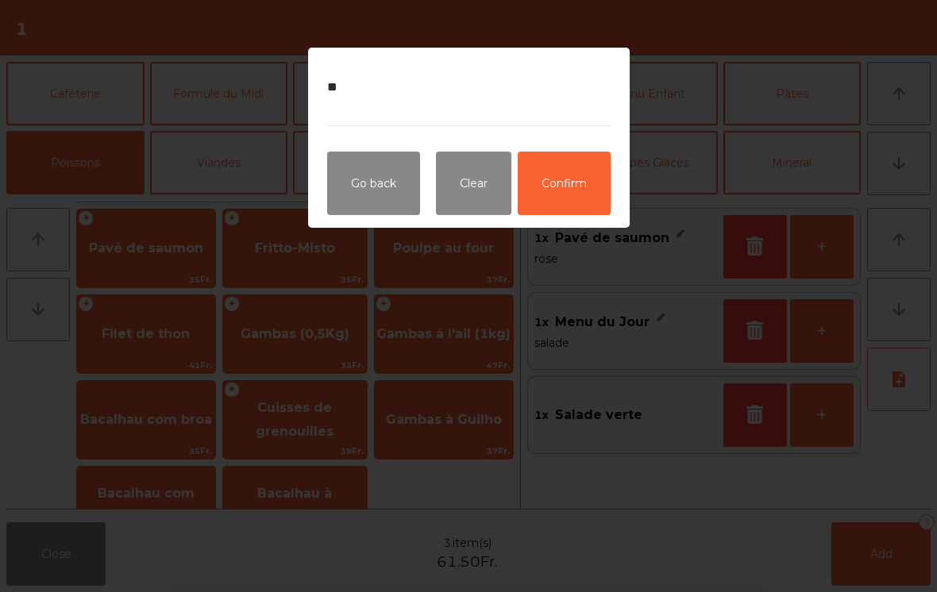
click at [556, 172] on button "Confirm" at bounding box center [564, 184] width 93 height 64
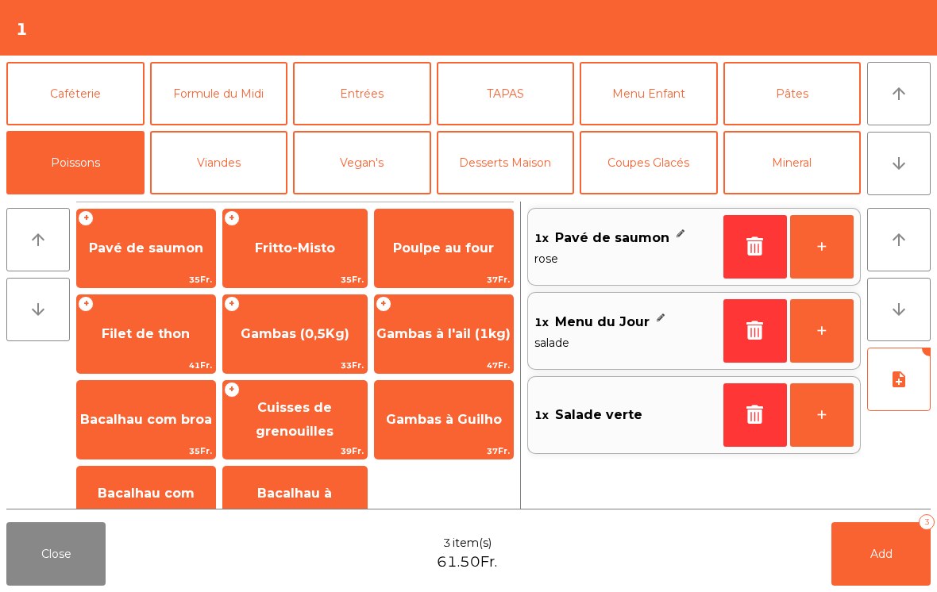
click at [915, 562] on button "Add 3" at bounding box center [880, 554] width 99 height 64
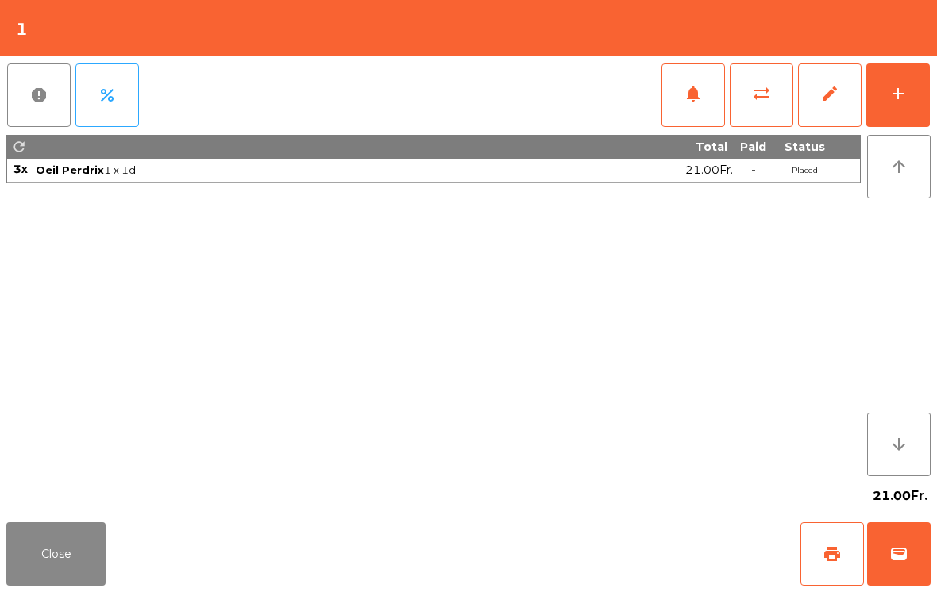
click at [254, 542] on div "Close print wallet" at bounding box center [468, 554] width 937 height 76
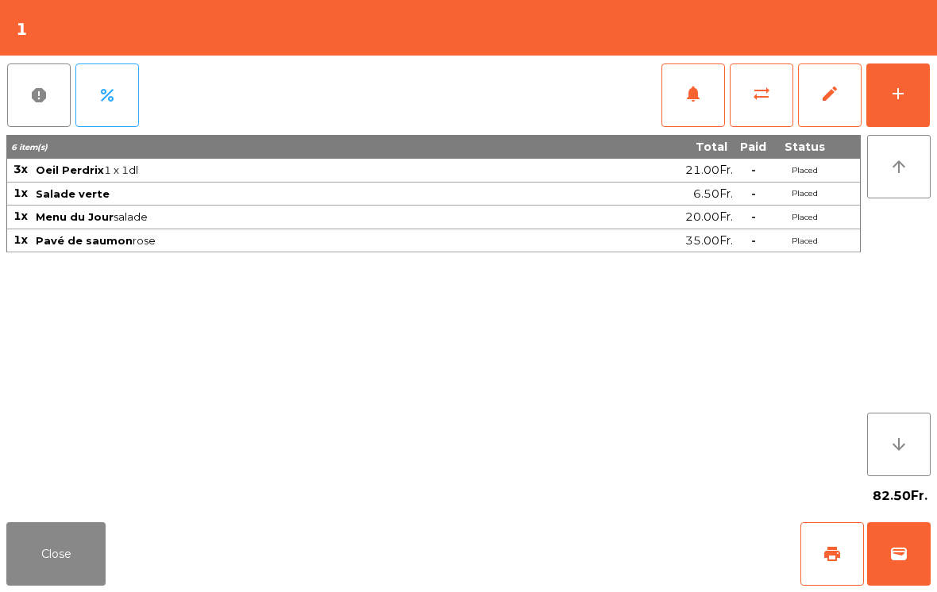
click at [60, 571] on button "Close" at bounding box center [55, 554] width 99 height 64
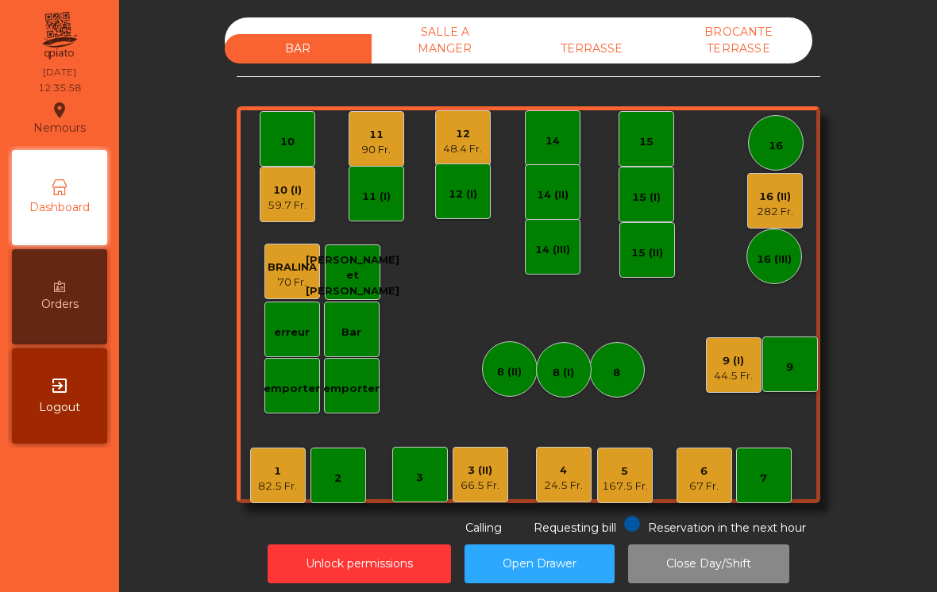
click at [645, 499] on div "5 167.5 Fr." at bounding box center [625, 476] width 56 height 56
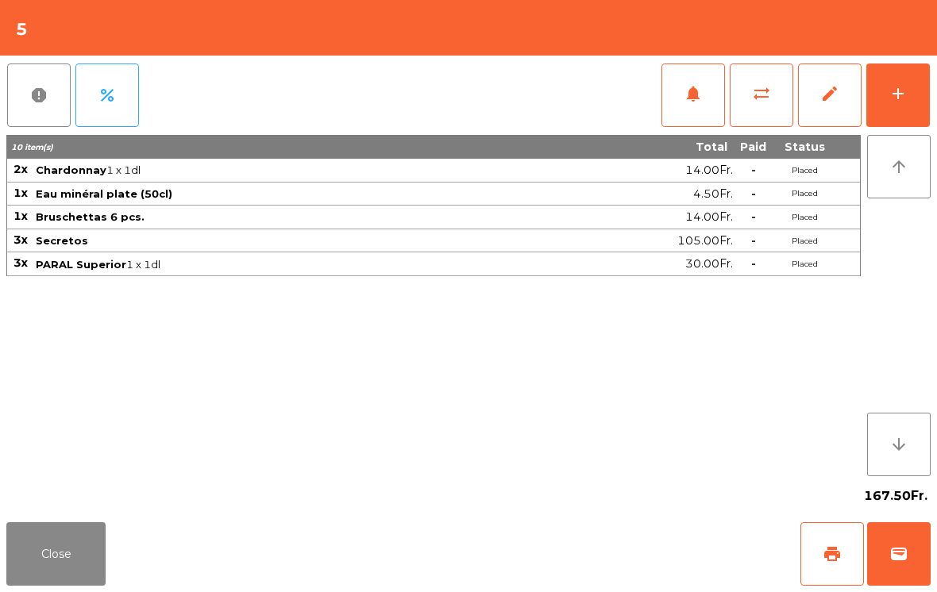
click at [903, 125] on button "add" at bounding box center [898, 96] width 64 height 64
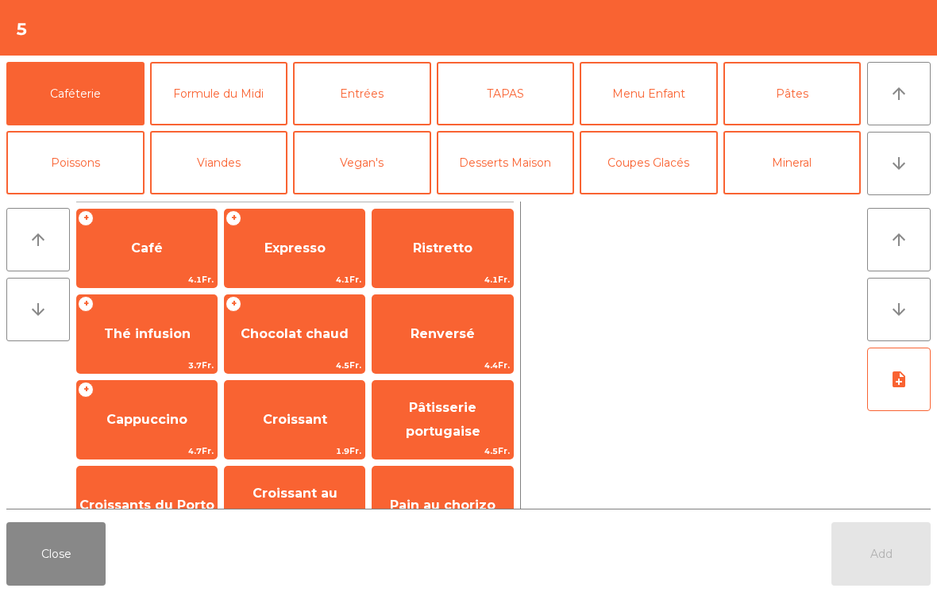
click at [305, 231] on span "Expresso" at bounding box center [295, 248] width 140 height 43
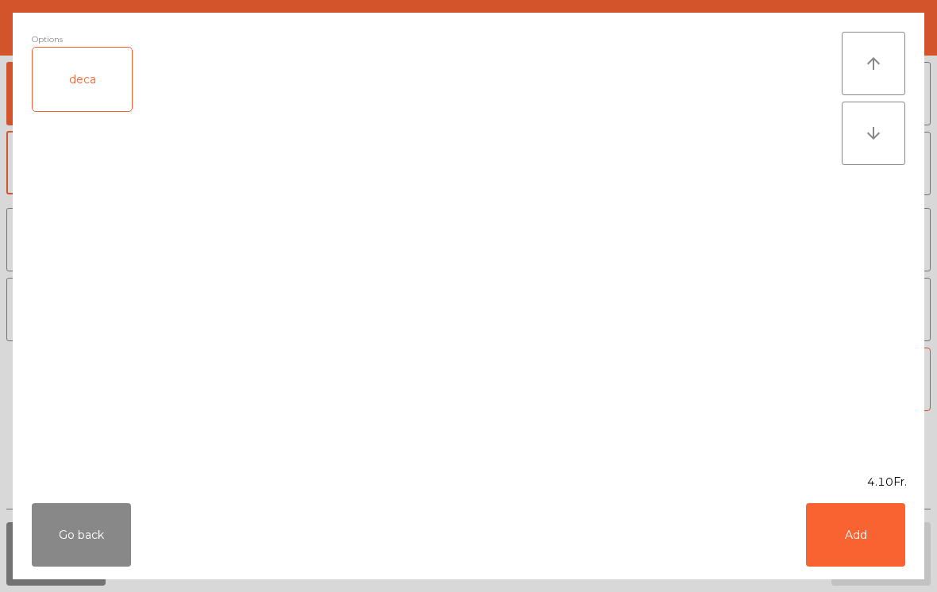
click at [834, 536] on button "Add" at bounding box center [855, 535] width 99 height 64
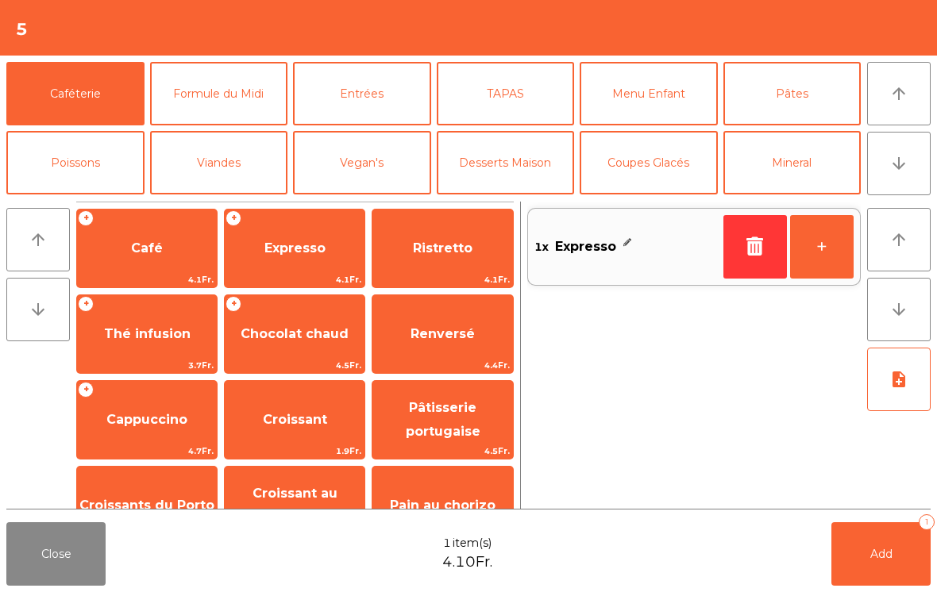
click at [833, 252] on button "+" at bounding box center [822, 247] width 64 height 64
click at [825, 243] on button "+" at bounding box center [822, 247] width 64 height 64
click at [894, 552] on button "Add 3" at bounding box center [880, 554] width 99 height 64
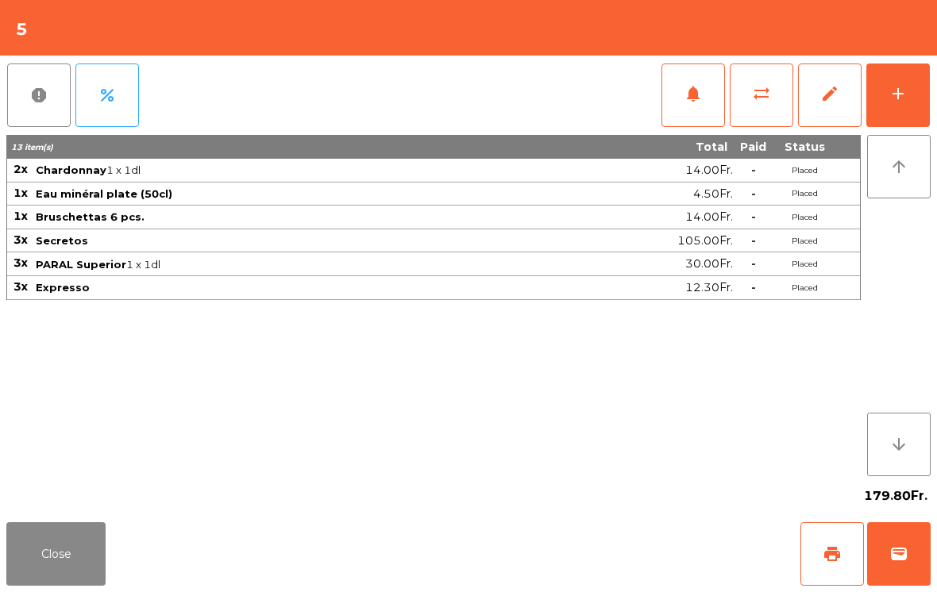
click at [100, 539] on button "Close" at bounding box center [55, 554] width 99 height 64
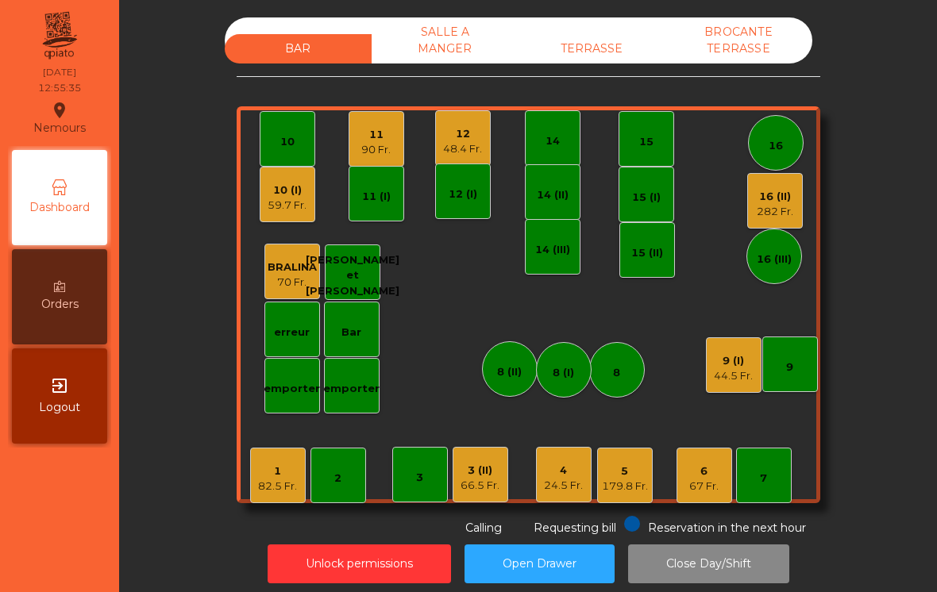
click at [741, 366] on div "9 (I)" at bounding box center [733, 361] width 39 height 16
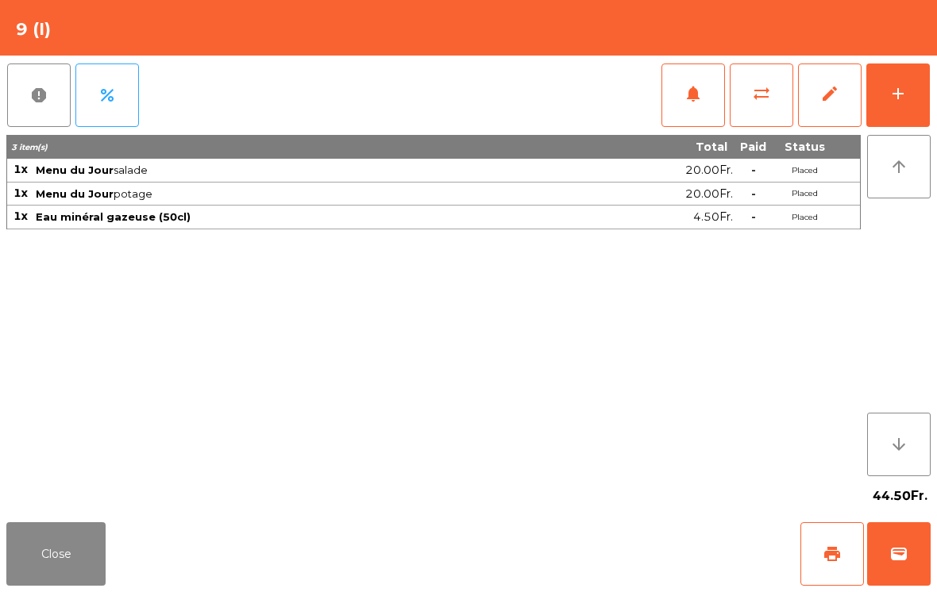
click at [915, 64] on button "add" at bounding box center [898, 96] width 64 height 64
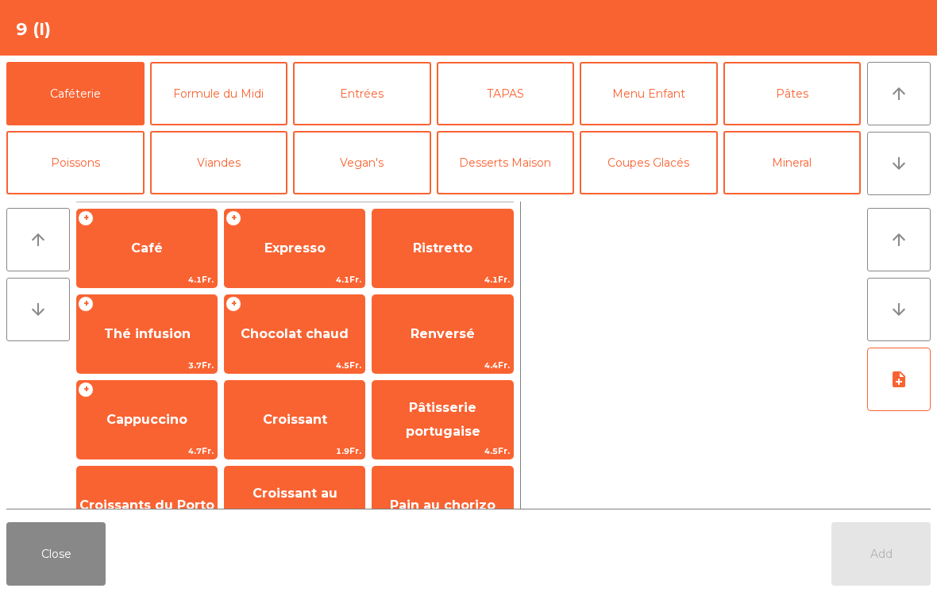
click at [899, 158] on icon "arrow_downward" at bounding box center [898, 163] width 19 height 19
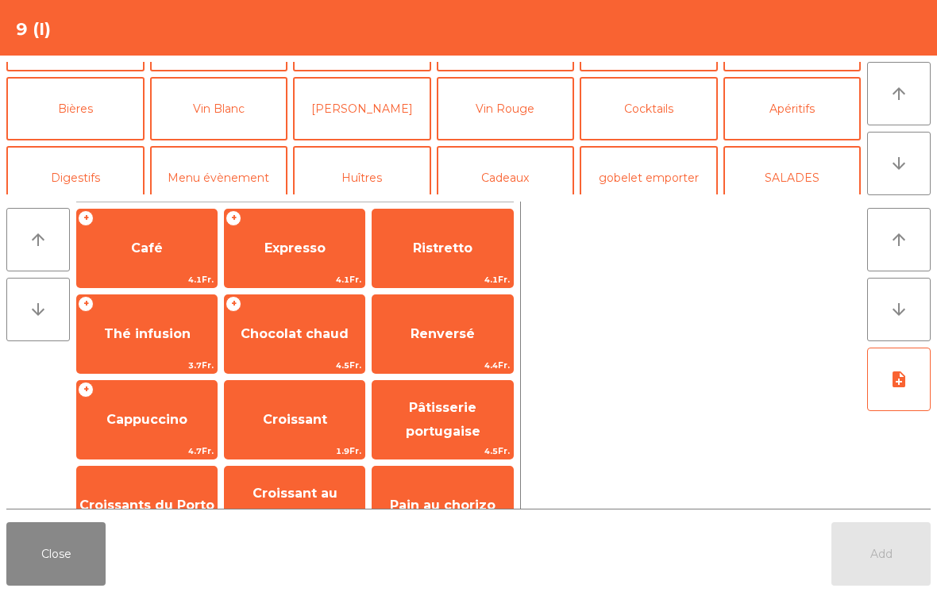
scroll to position [89, 0]
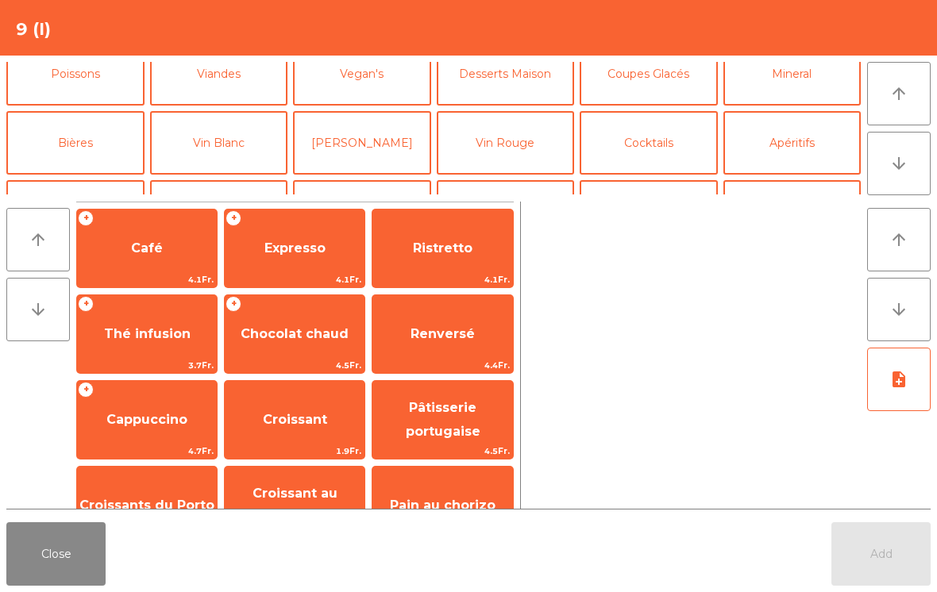
click at [647, 106] on button "Coupes Glacés" at bounding box center [649, 74] width 138 height 64
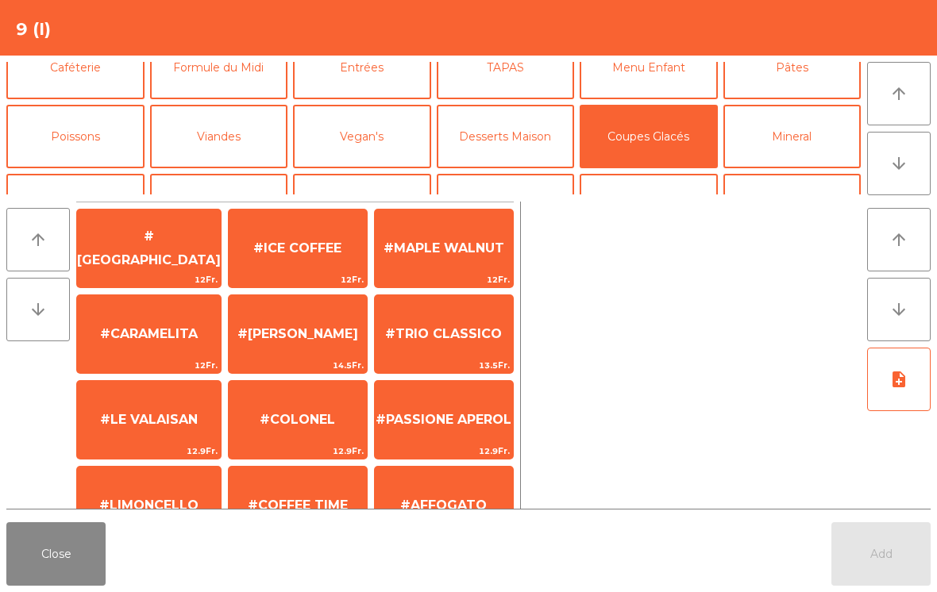
scroll to position [300, 0]
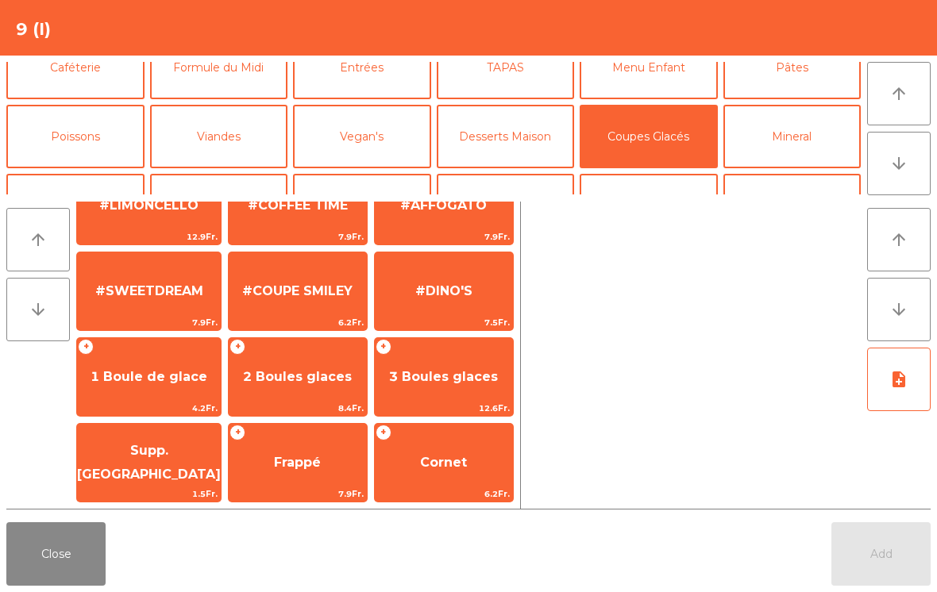
click at [316, 365] on span "2 Boules glaces" at bounding box center [298, 377] width 138 height 43
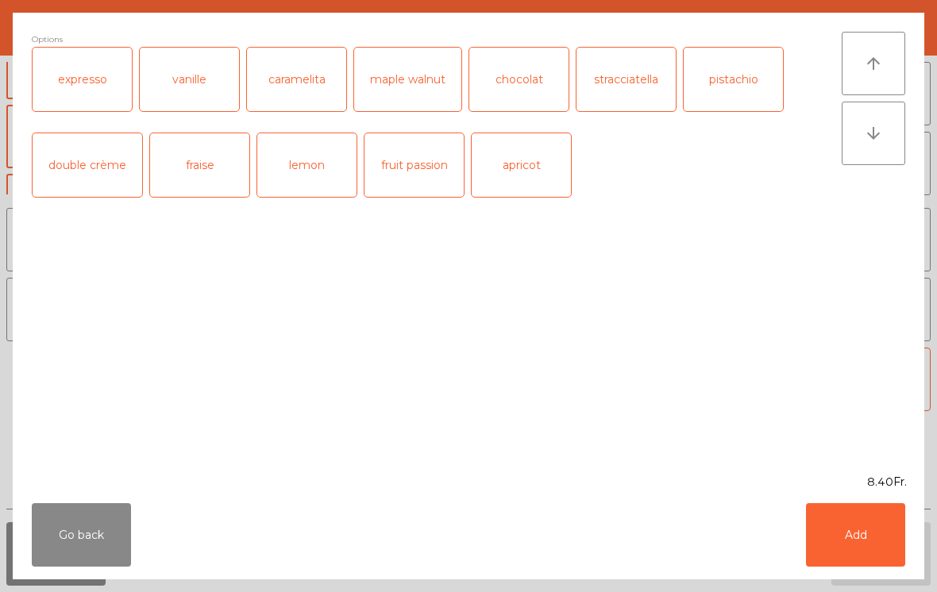
click at [893, 543] on button "Add" at bounding box center [855, 535] width 99 height 64
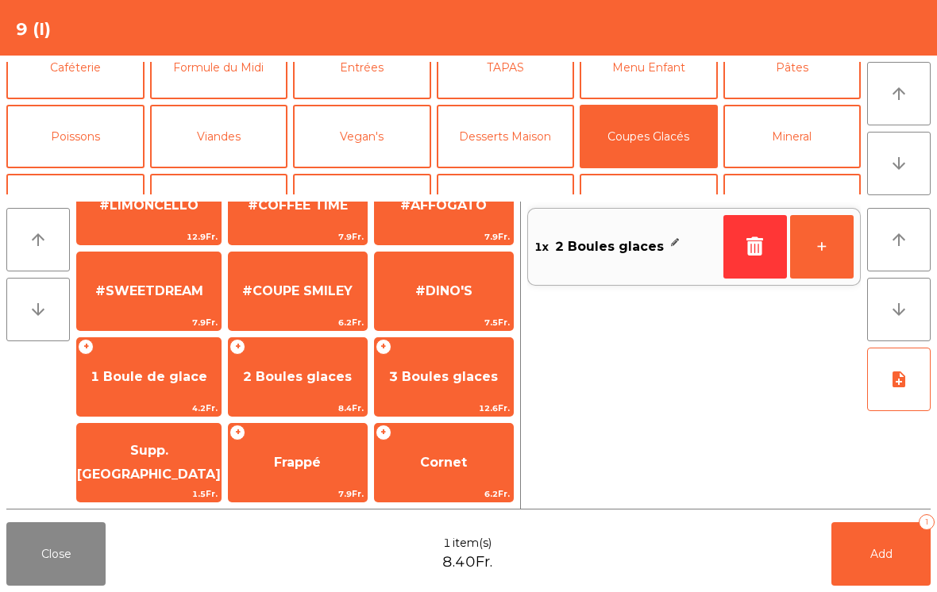
click at [884, 545] on button "Add 1" at bounding box center [880, 554] width 99 height 64
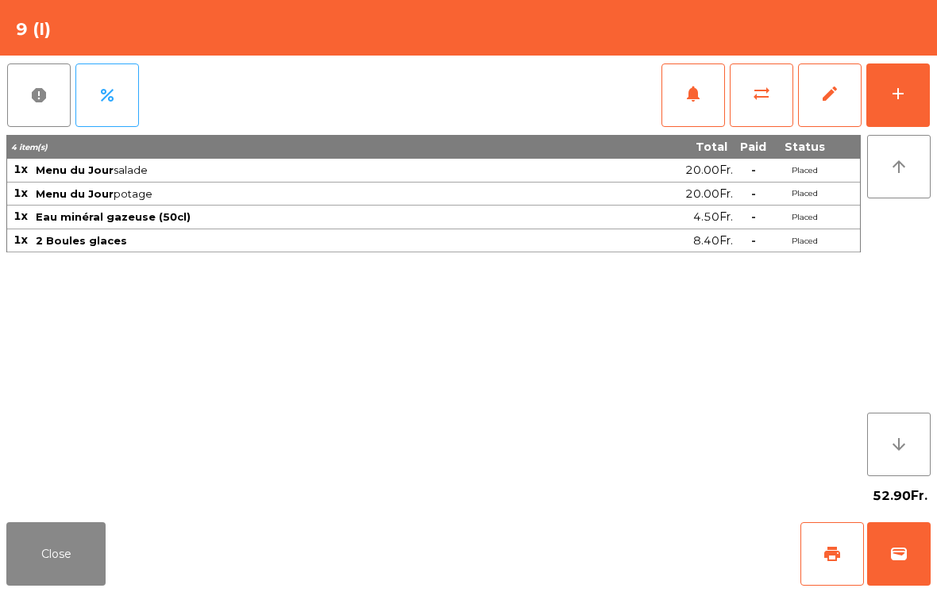
click at [104, 533] on button "Close" at bounding box center [55, 554] width 99 height 64
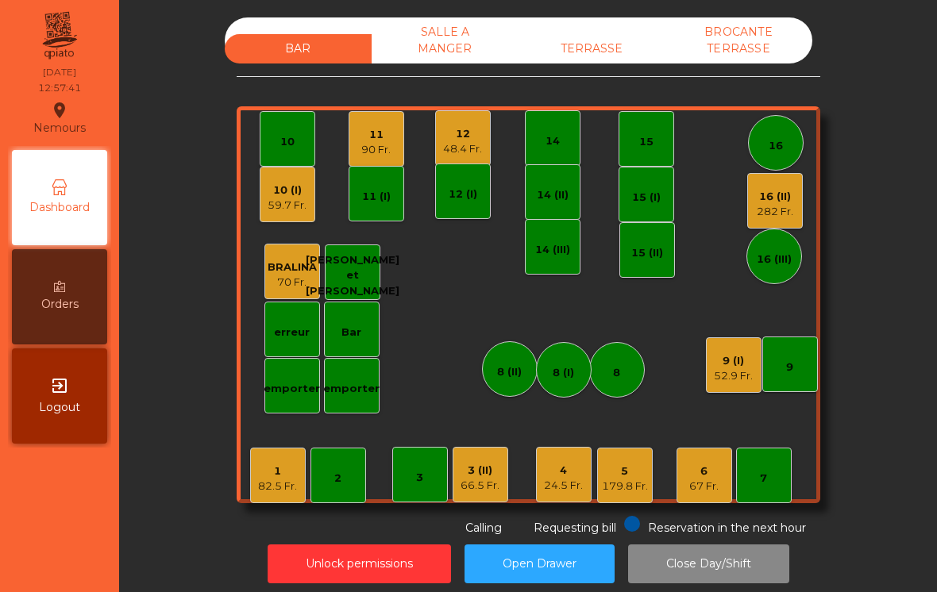
click at [261, 497] on div "1 82.5 Fr." at bounding box center [278, 476] width 56 height 56
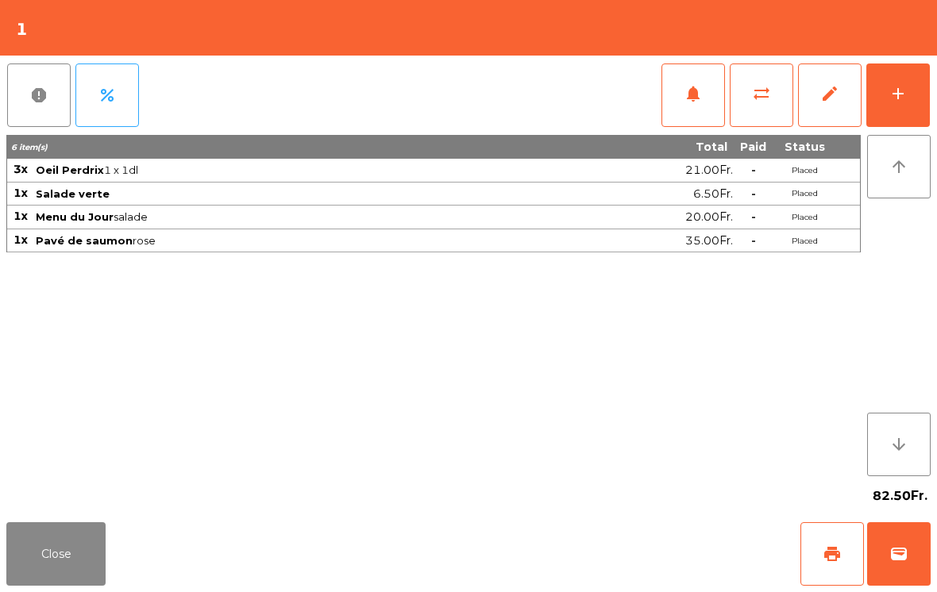
click at [450, 132] on div "report percent notifications sync_alt edit add" at bounding box center [468, 95] width 924 height 79
click at [694, 88] on span "notifications" at bounding box center [693, 93] width 19 height 19
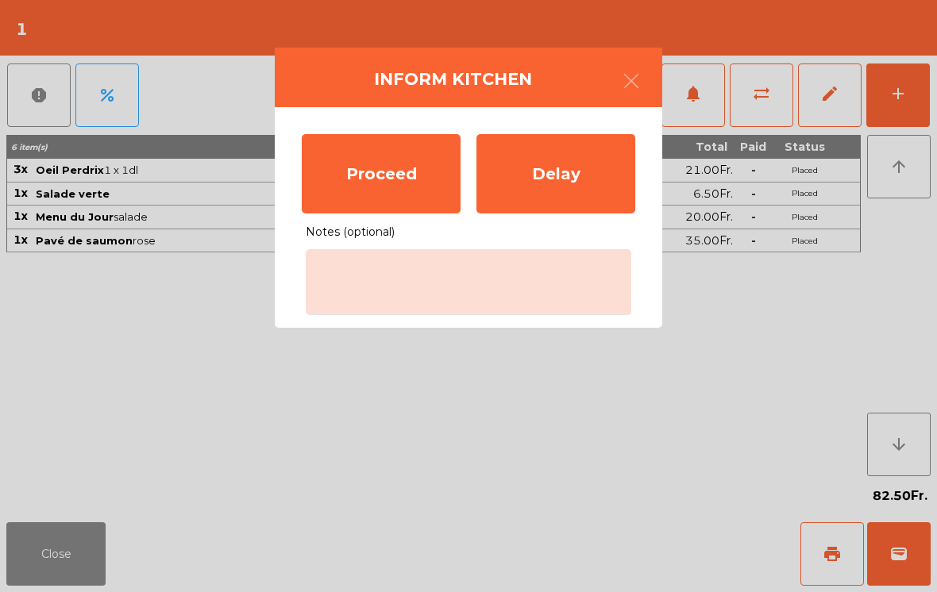
click at [368, 178] on div "Proceed" at bounding box center [381, 173] width 159 height 79
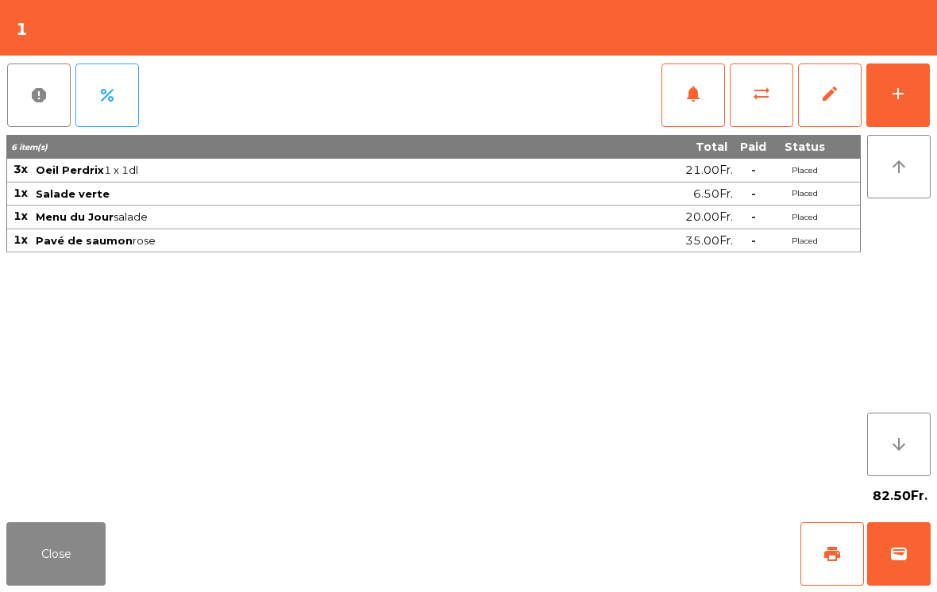
click at [71, 557] on button "Close" at bounding box center [55, 554] width 99 height 64
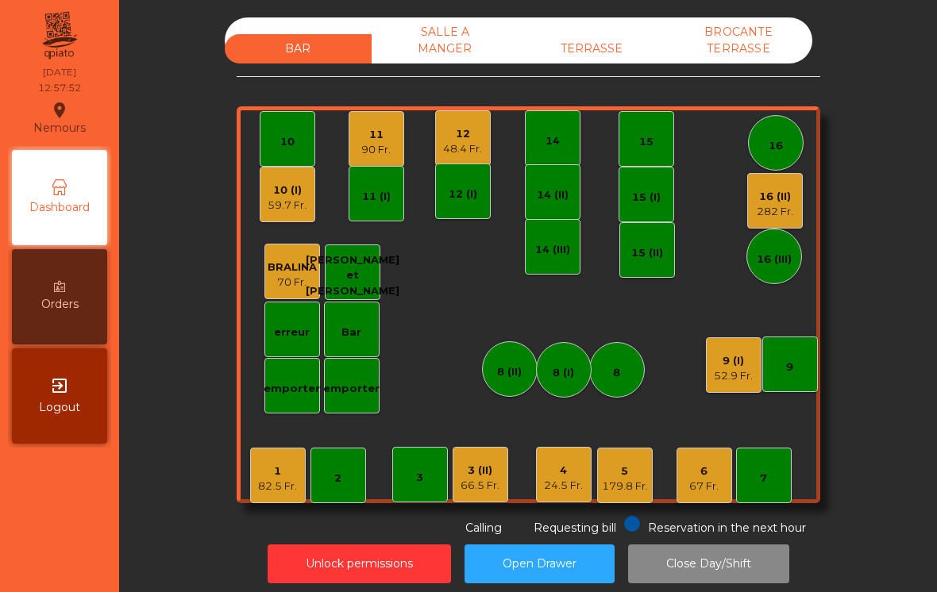
click at [572, 482] on div "24.5 Fr." at bounding box center [563, 486] width 39 height 16
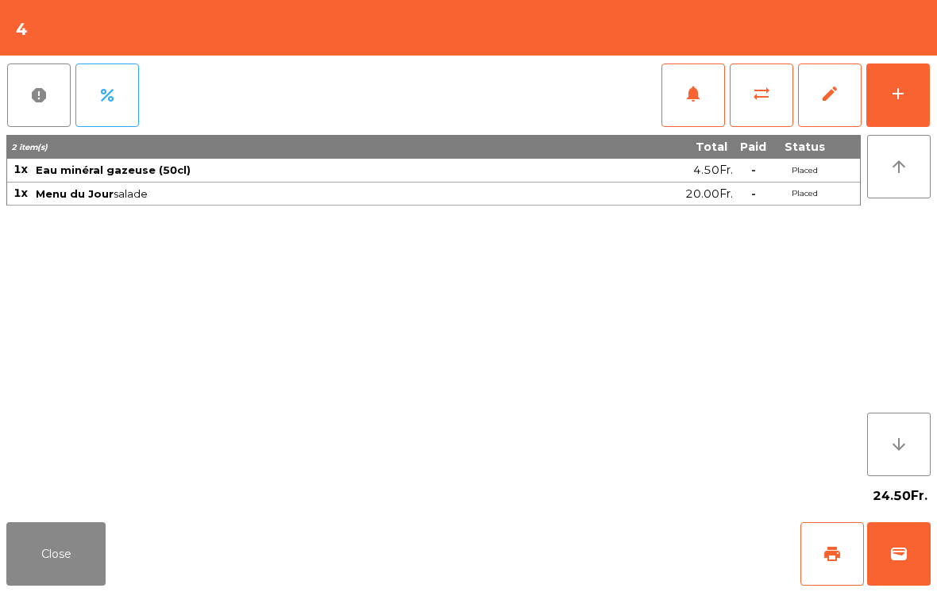
click at [832, 560] on span "print" at bounding box center [831, 554] width 19 height 19
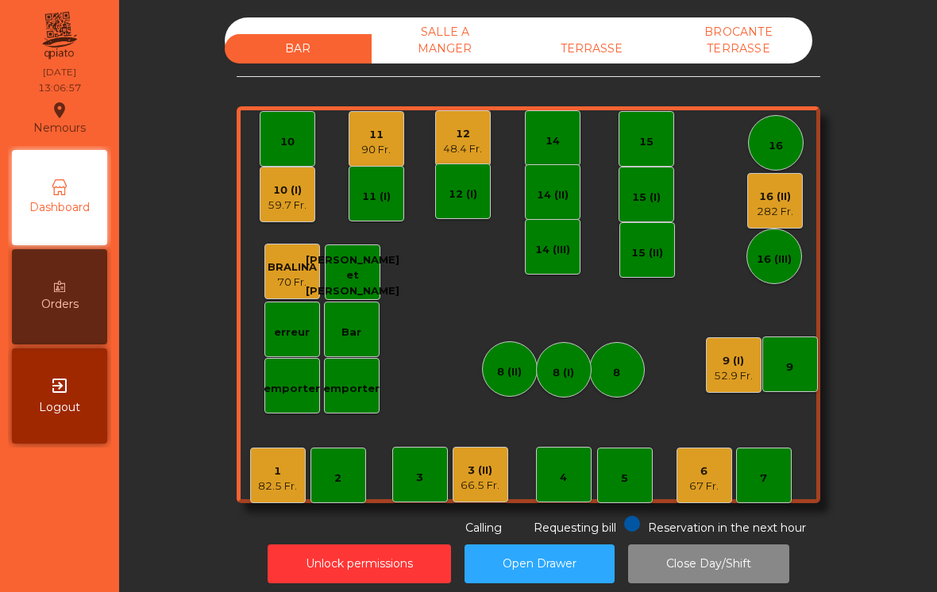
click at [720, 340] on div "9 (I) 52.9 Fr." at bounding box center [734, 365] width 56 height 56
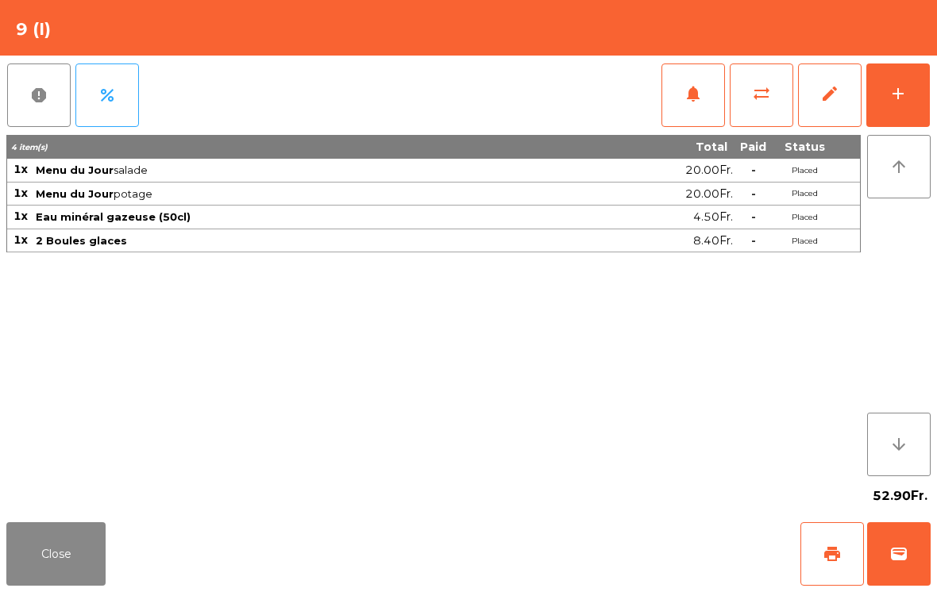
click at [825, 549] on span "print" at bounding box center [831, 554] width 19 height 19
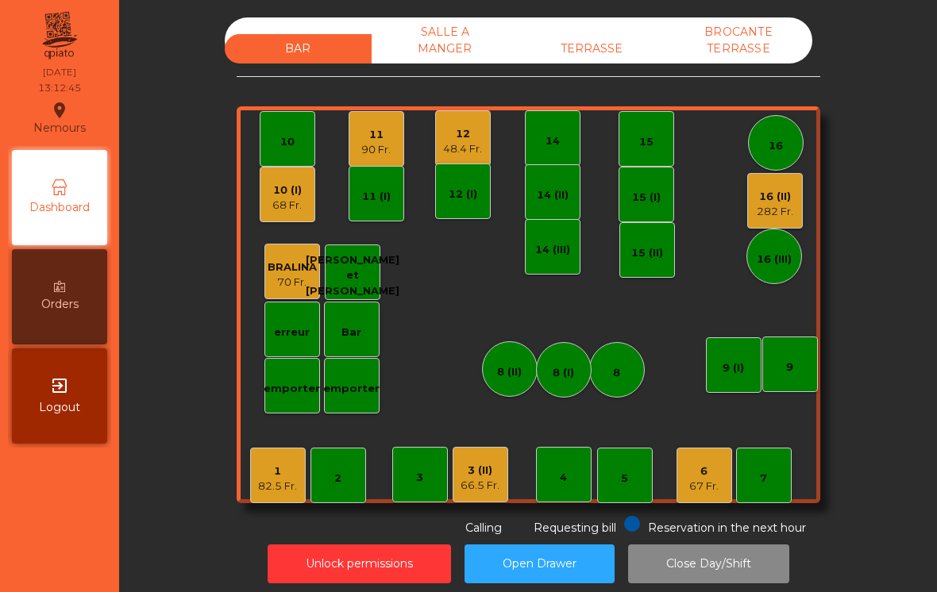
click at [476, 474] on div "3 (II)" at bounding box center [479, 471] width 39 height 16
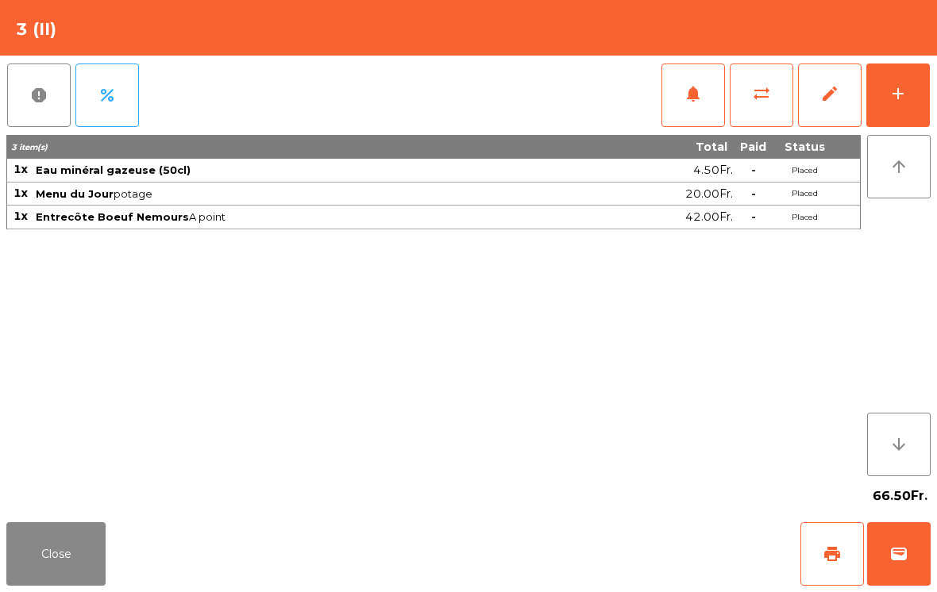
click at [890, 94] on div "add" at bounding box center [897, 93] width 19 height 19
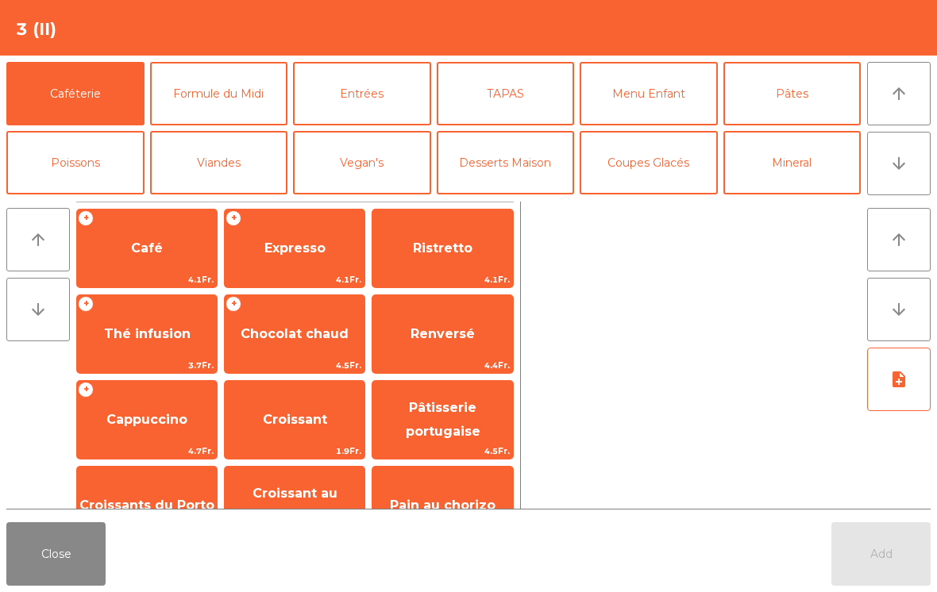
scroll to position [-6, 0]
click at [649, 167] on button "Coupes Glacés" at bounding box center [649, 163] width 138 height 64
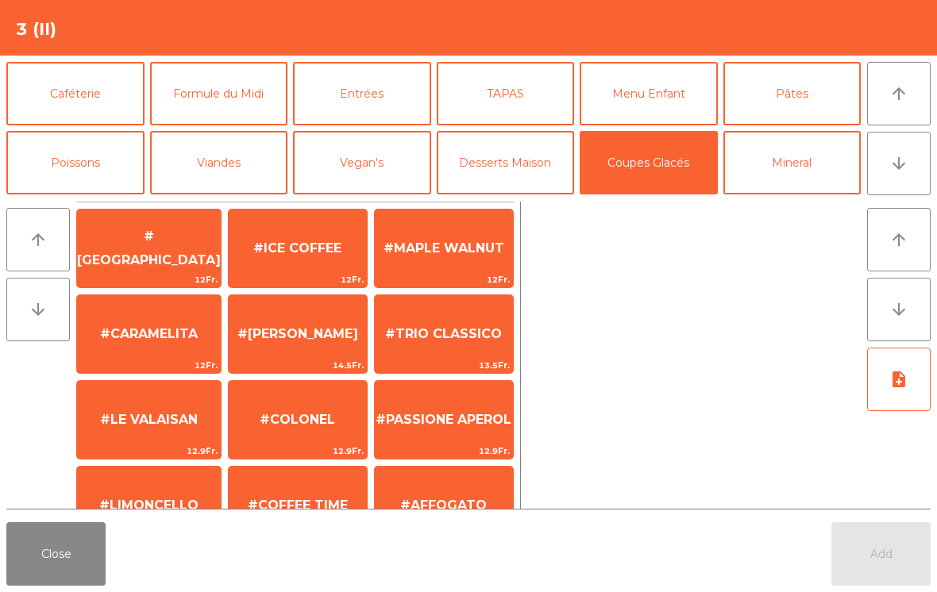
scroll to position [0, 0]
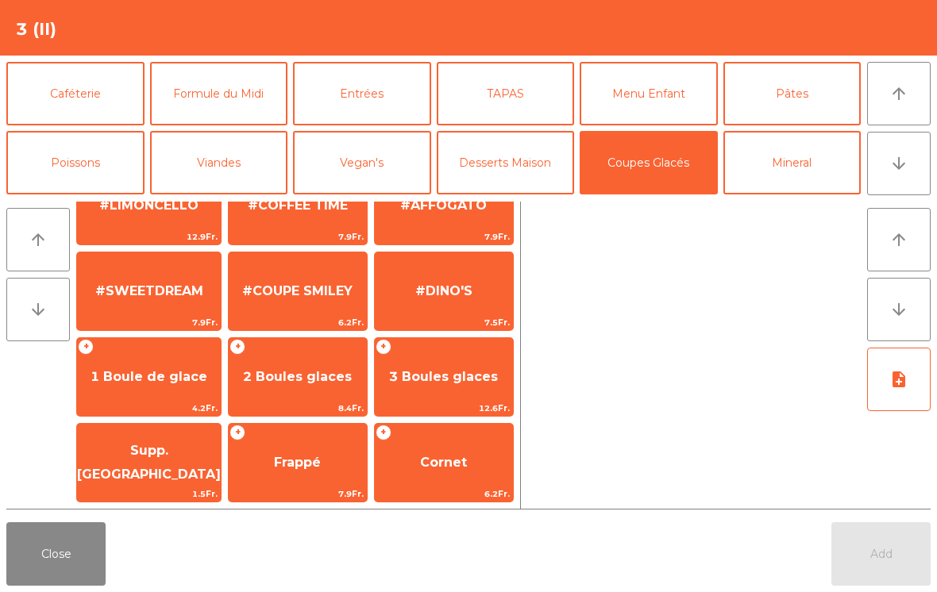
click at [282, 374] on span "2 Boules glaces" at bounding box center [297, 376] width 109 height 15
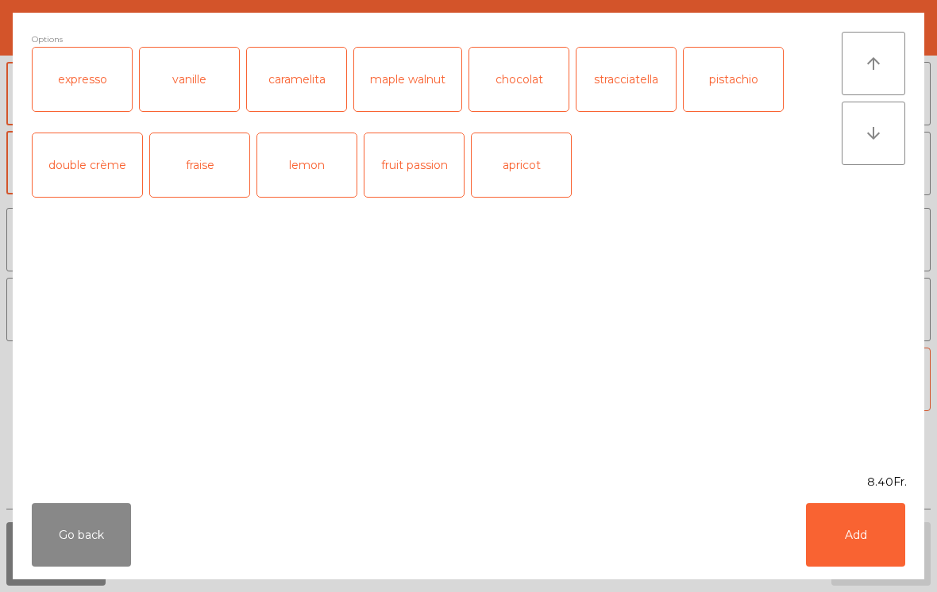
scroll to position [300, 0]
click at [851, 559] on button "Add" at bounding box center [855, 535] width 99 height 64
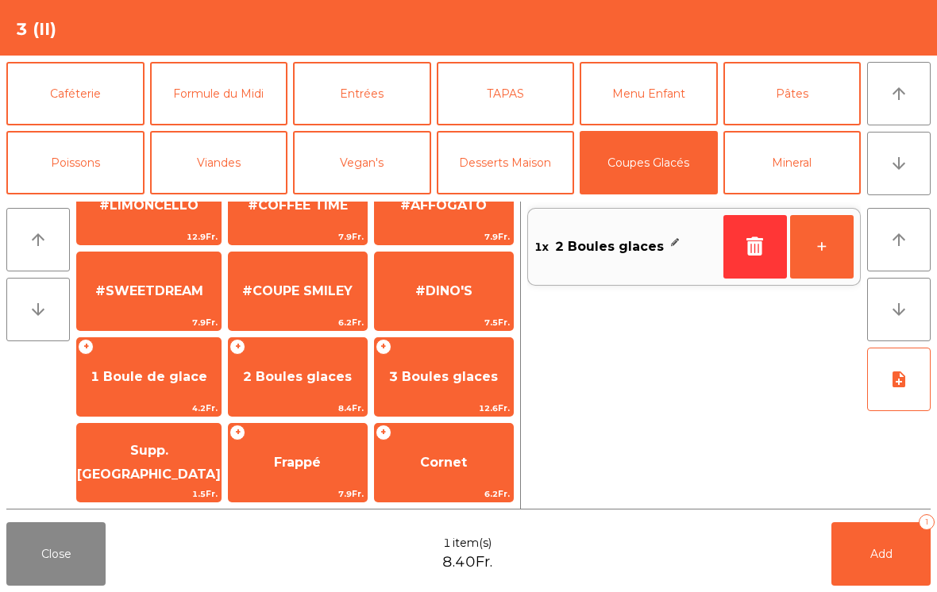
click at [868, 552] on button "Add 1" at bounding box center [880, 554] width 99 height 64
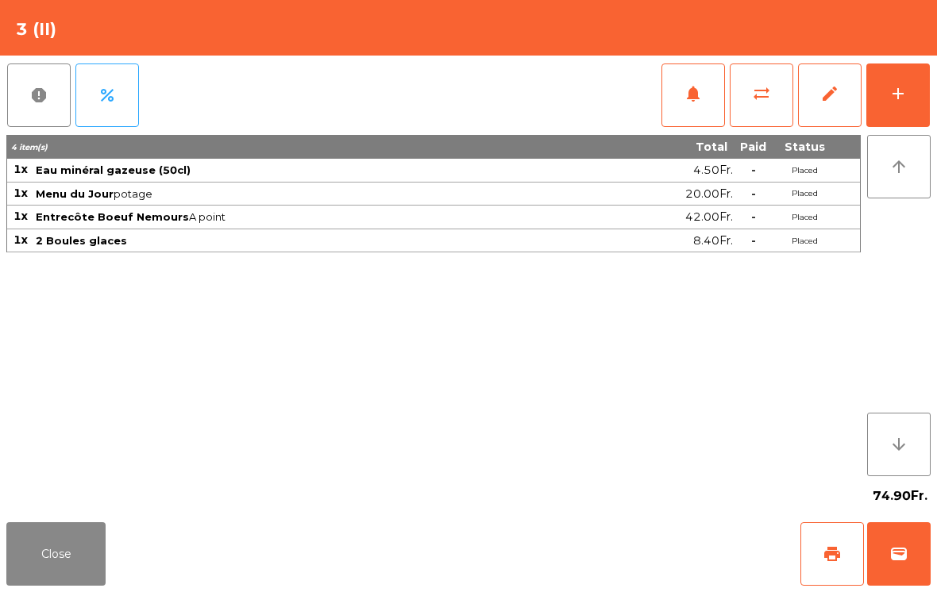
click at [67, 564] on button "Close" at bounding box center [55, 554] width 99 height 64
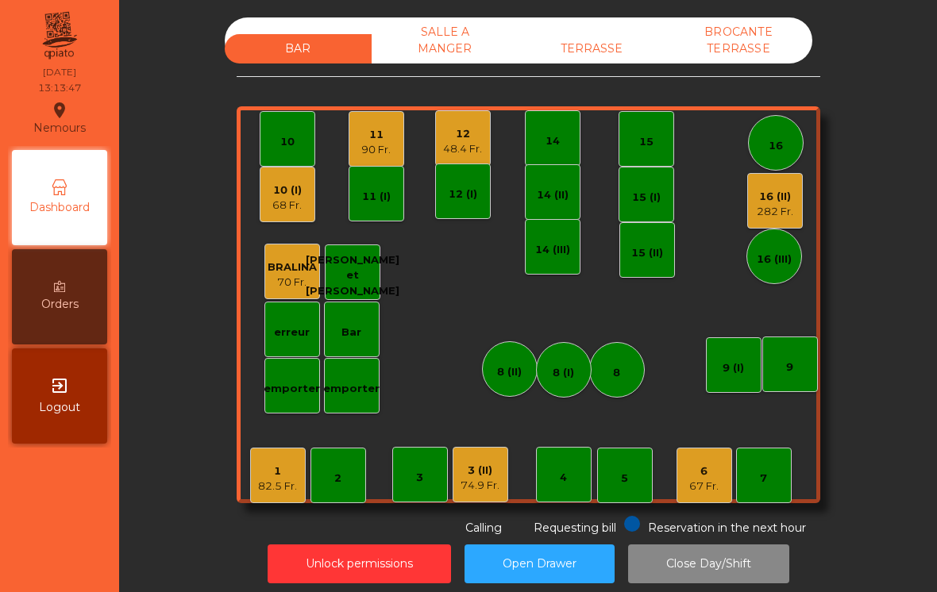
click at [466, 138] on div "12" at bounding box center [462, 134] width 39 height 16
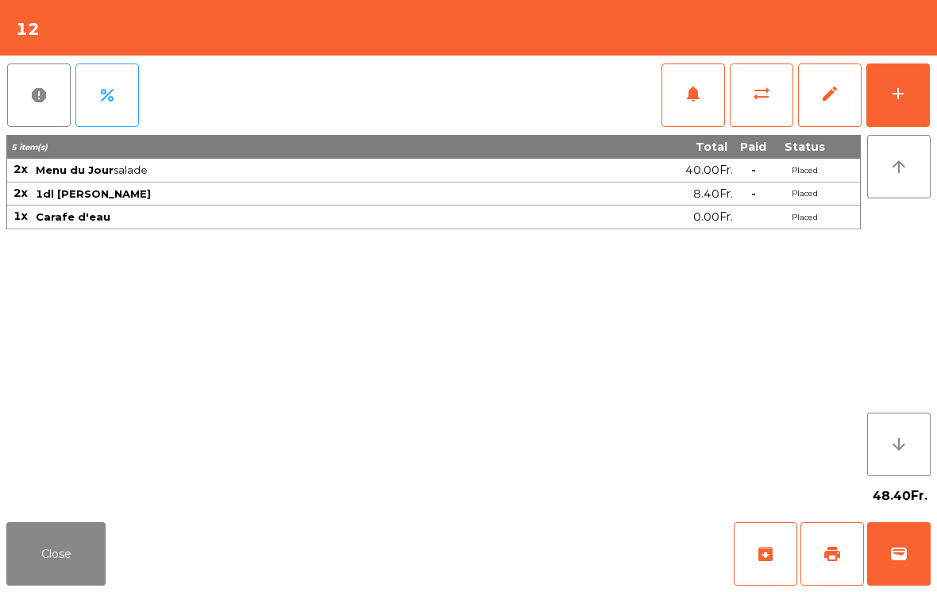
click at [916, 102] on button "add" at bounding box center [898, 96] width 64 height 64
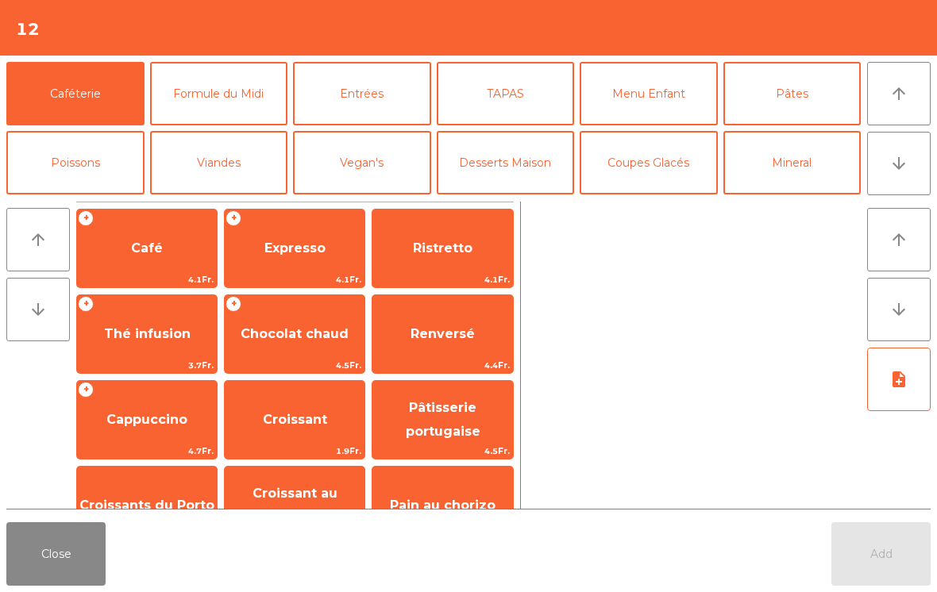
click at [903, 91] on icon "arrow_upward" at bounding box center [898, 93] width 19 height 19
click at [288, 243] on span "Expresso" at bounding box center [294, 248] width 61 height 15
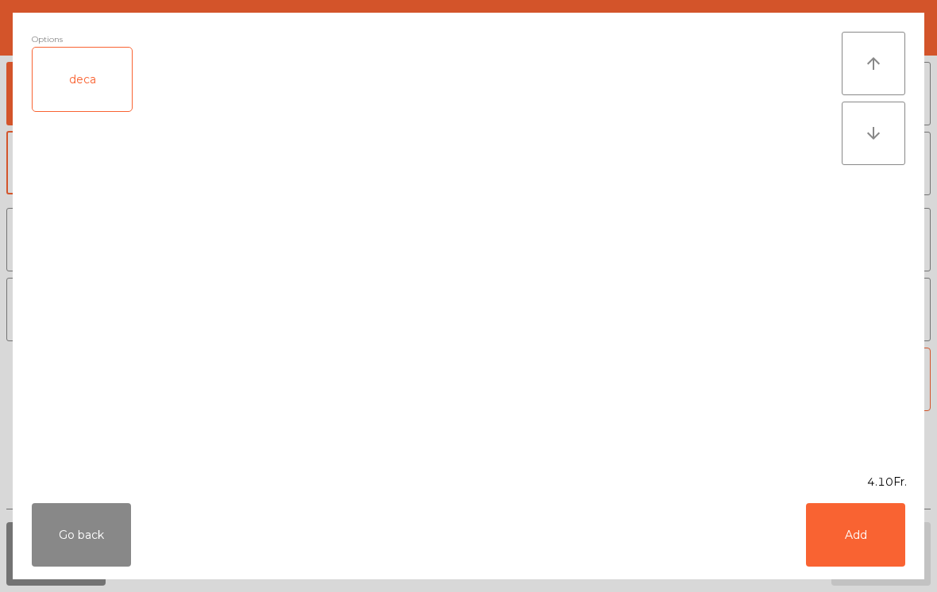
click at [879, 537] on button "Add" at bounding box center [855, 535] width 99 height 64
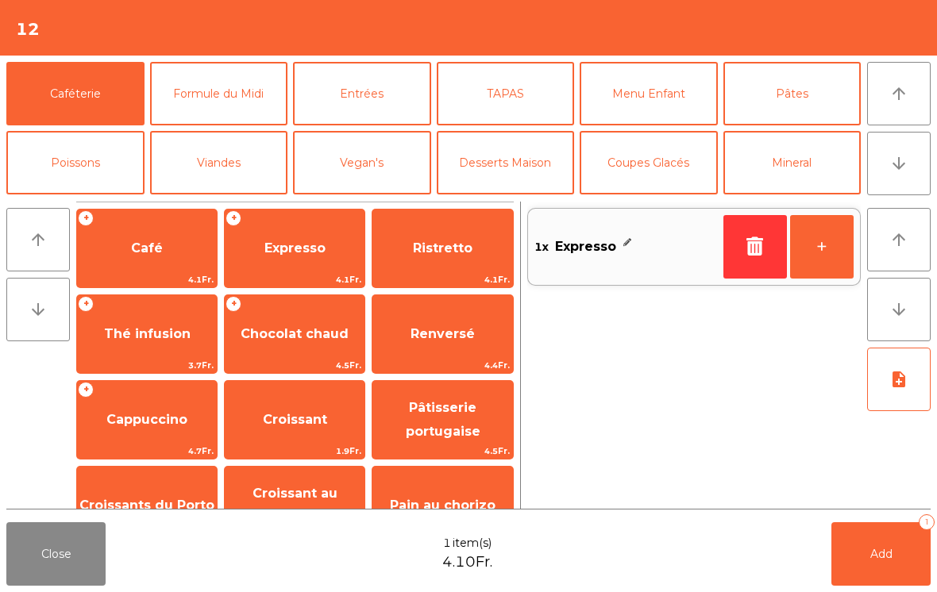
click at [820, 226] on button "+" at bounding box center [822, 247] width 64 height 64
click at [890, 558] on span "Add" at bounding box center [881, 554] width 22 height 14
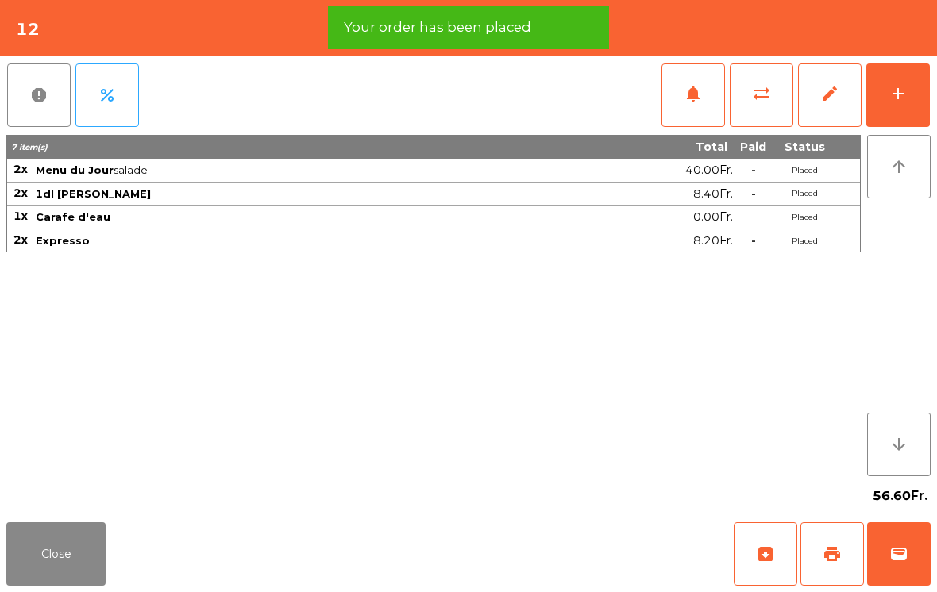
click at [59, 553] on button "Close" at bounding box center [55, 554] width 99 height 64
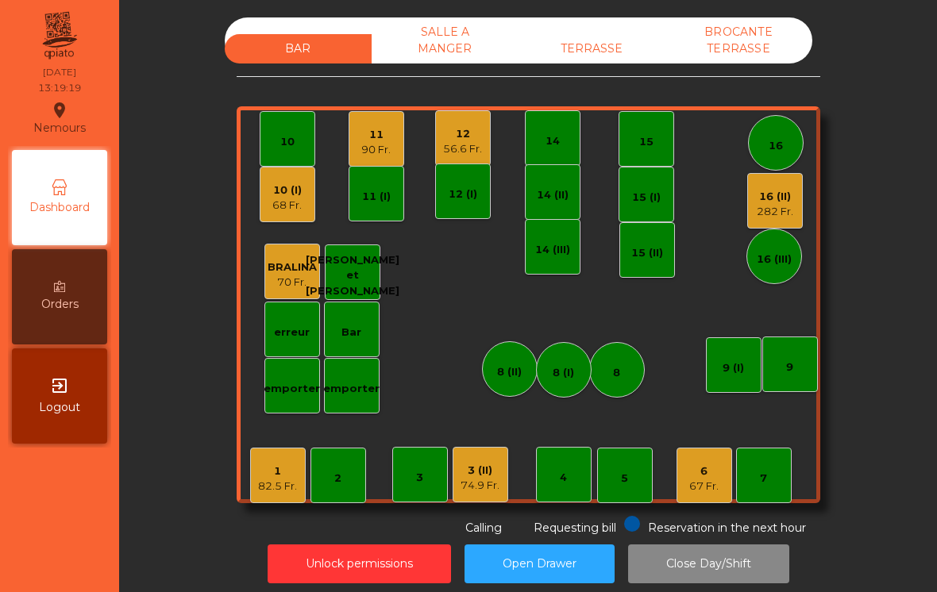
click at [697, 472] on div "6" at bounding box center [703, 472] width 29 height 16
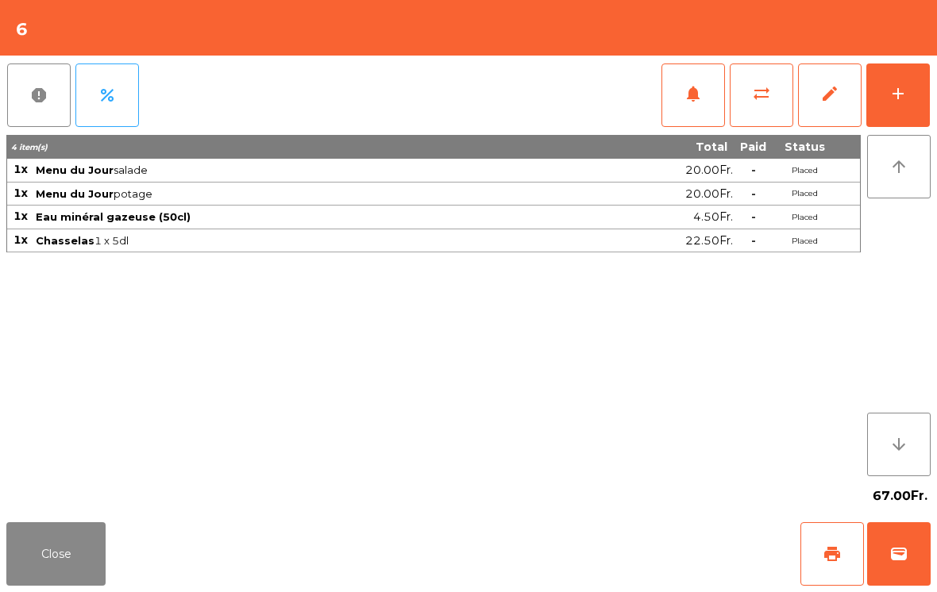
click at [902, 81] on button "add" at bounding box center [898, 96] width 64 height 64
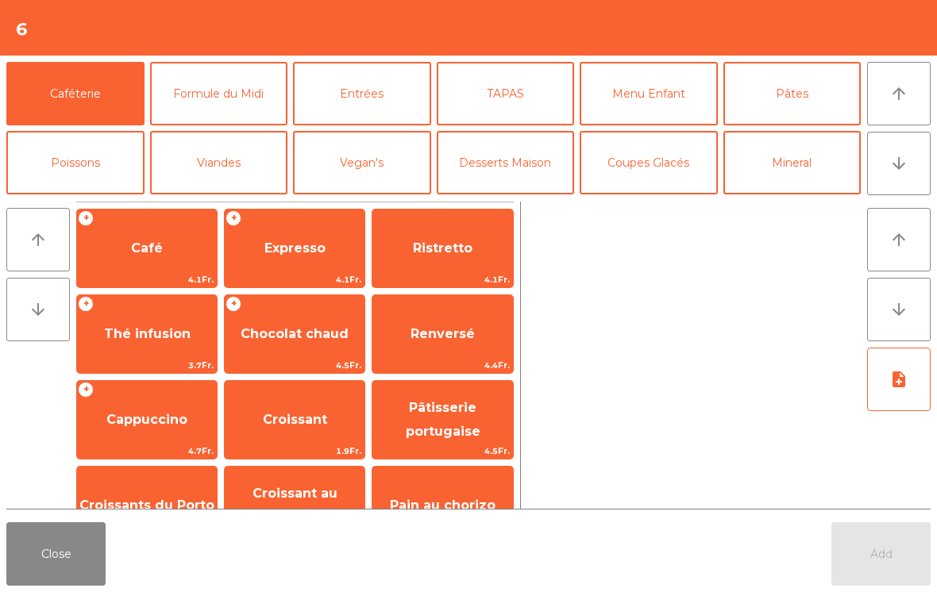
click at [917, 176] on button "arrow_downward" at bounding box center [899, 164] width 64 height 64
click at [374, 200] on button "[PERSON_NAME]" at bounding box center [362, 232] width 138 height 64
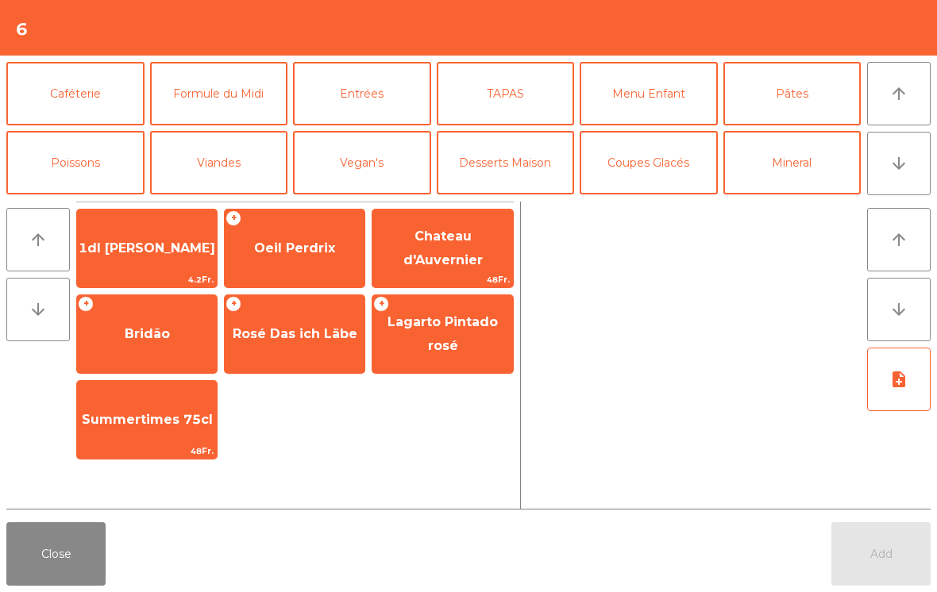
scroll to position [138, 0]
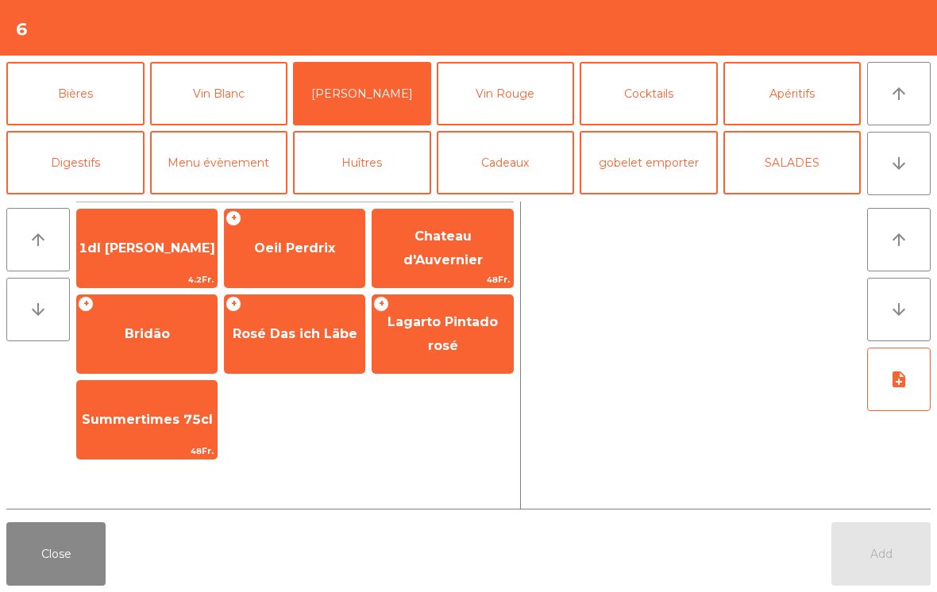
click at [256, 109] on button "Vin Blanc" at bounding box center [219, 94] width 138 height 64
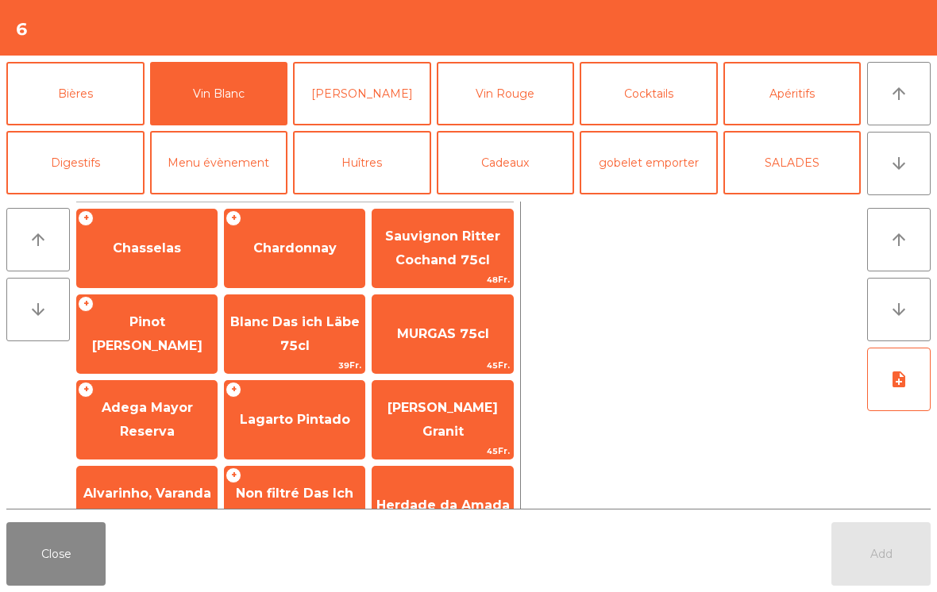
click at [177, 272] on div "+ Chasselas" at bounding box center [146, 248] width 141 height 79
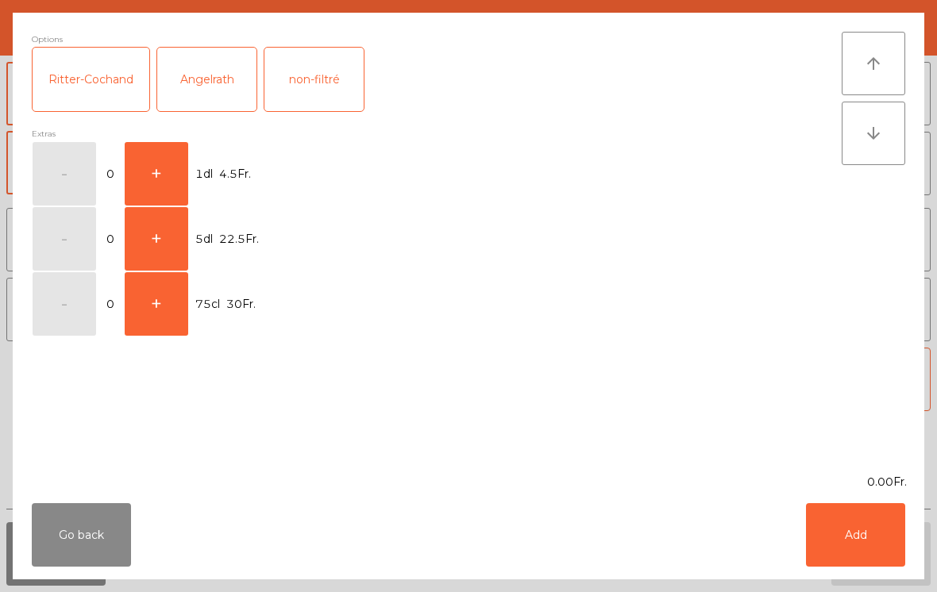
click at [157, 181] on button "+" at bounding box center [157, 174] width 64 height 64
click at [852, 535] on button "Add" at bounding box center [855, 535] width 99 height 64
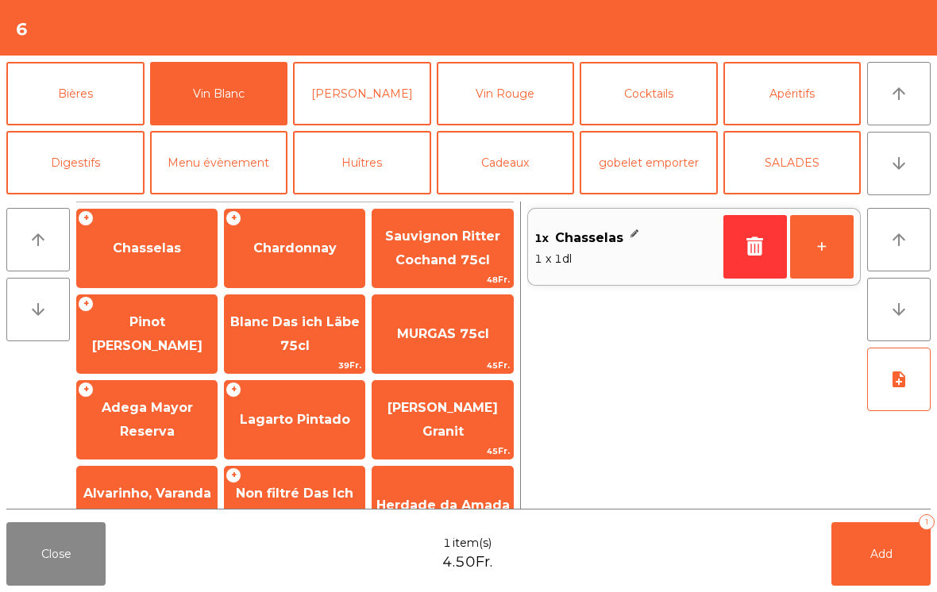
click at [842, 252] on button "+" at bounding box center [822, 247] width 64 height 64
click at [892, 569] on button "Add 2" at bounding box center [880, 554] width 99 height 64
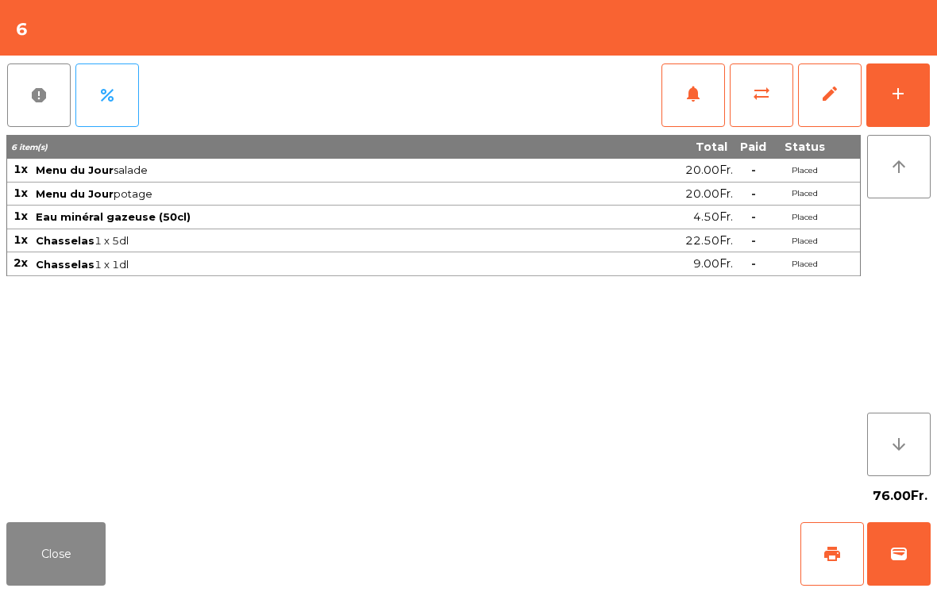
click at [35, 548] on button "Close" at bounding box center [55, 554] width 99 height 64
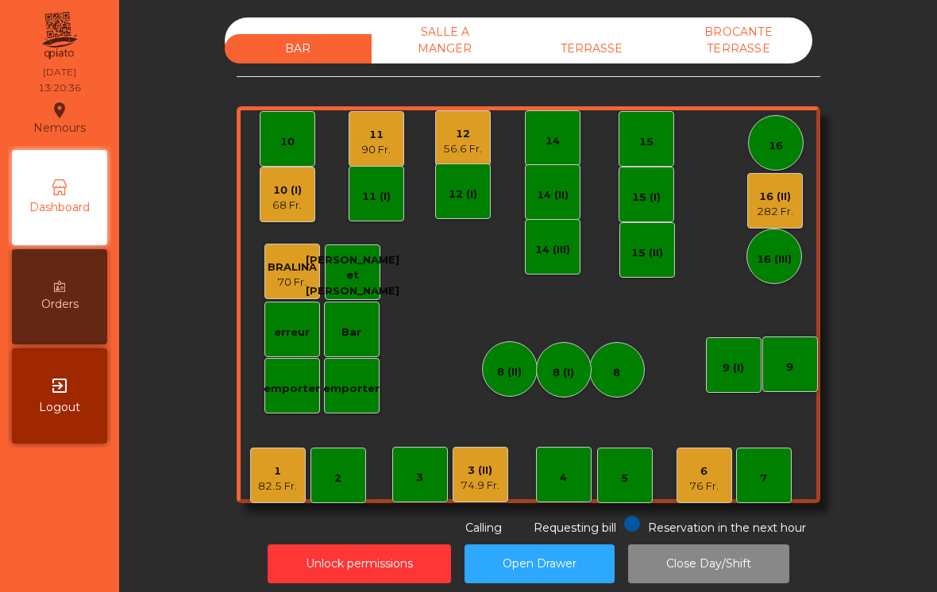
click at [374, 139] on div "11" at bounding box center [375, 135] width 29 height 16
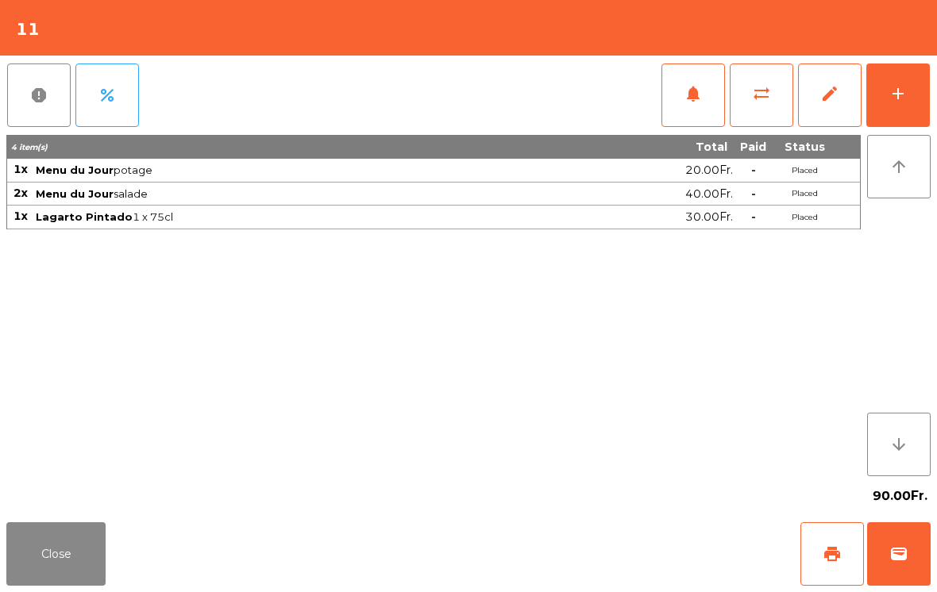
click at [892, 107] on button "add" at bounding box center [898, 96] width 64 height 64
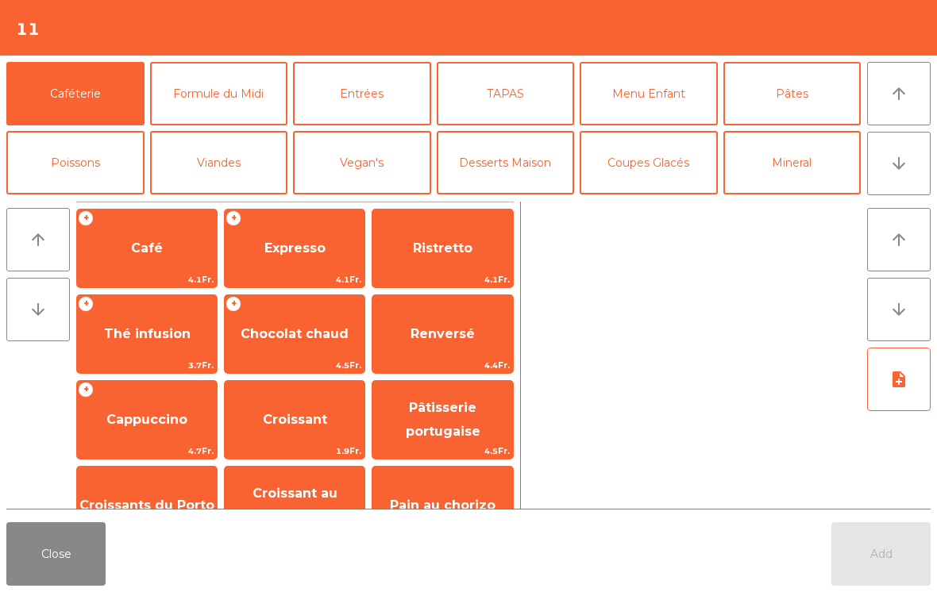
click at [485, 156] on button "Desserts Maison" at bounding box center [506, 163] width 138 height 64
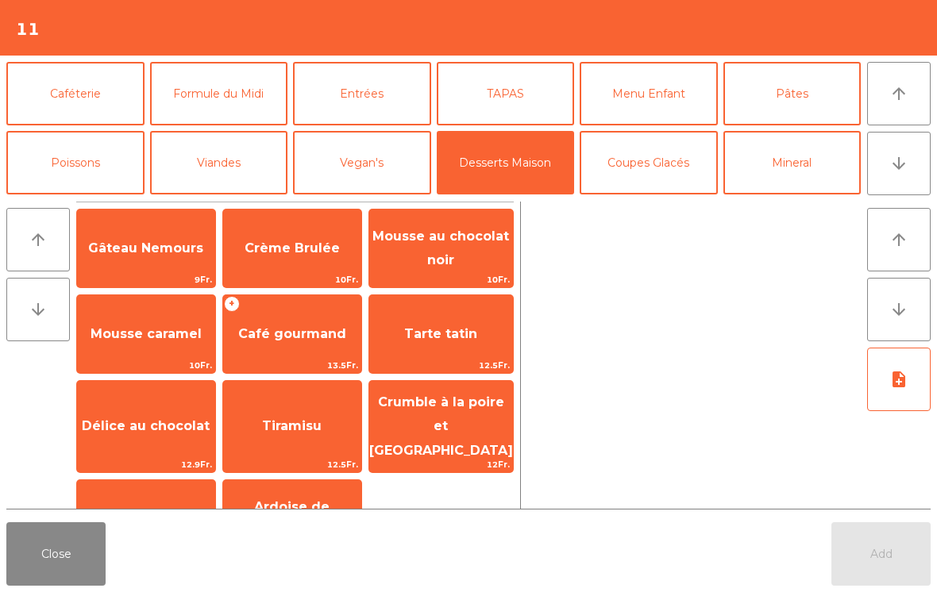
click at [184, 480] on div "Coupe vermicelles 14Fr." at bounding box center [146, 519] width 140 height 79
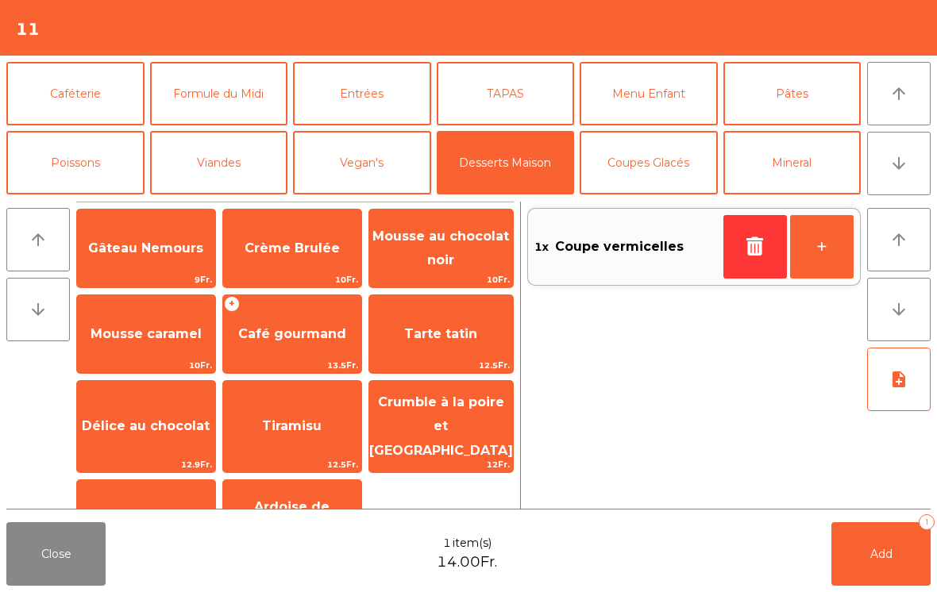
click at [825, 240] on button "+" at bounding box center [822, 247] width 64 height 64
click at [815, 249] on button "+" at bounding box center [822, 247] width 64 height 64
click at [875, 560] on span "Add" at bounding box center [881, 554] width 22 height 14
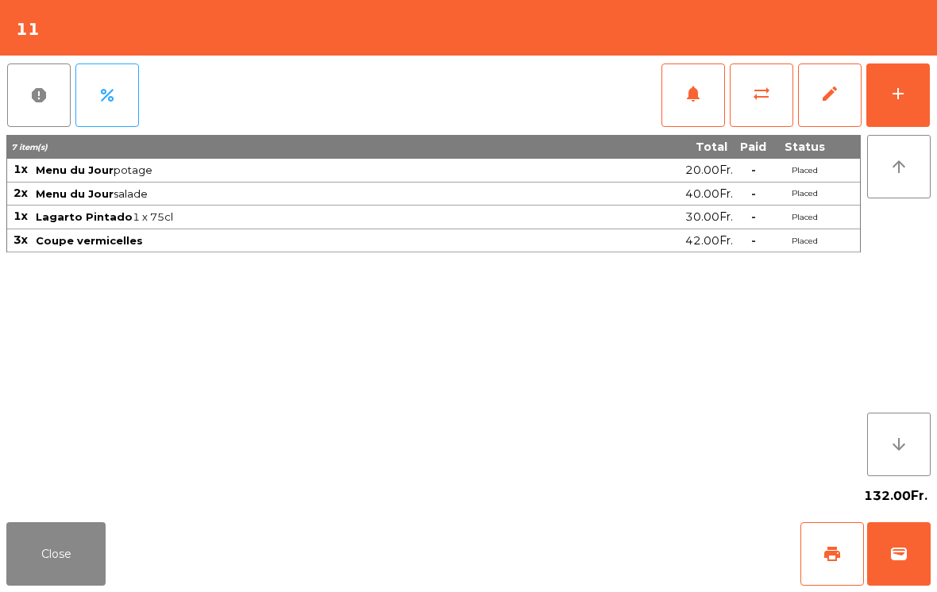
click at [73, 557] on button "Close" at bounding box center [55, 554] width 99 height 64
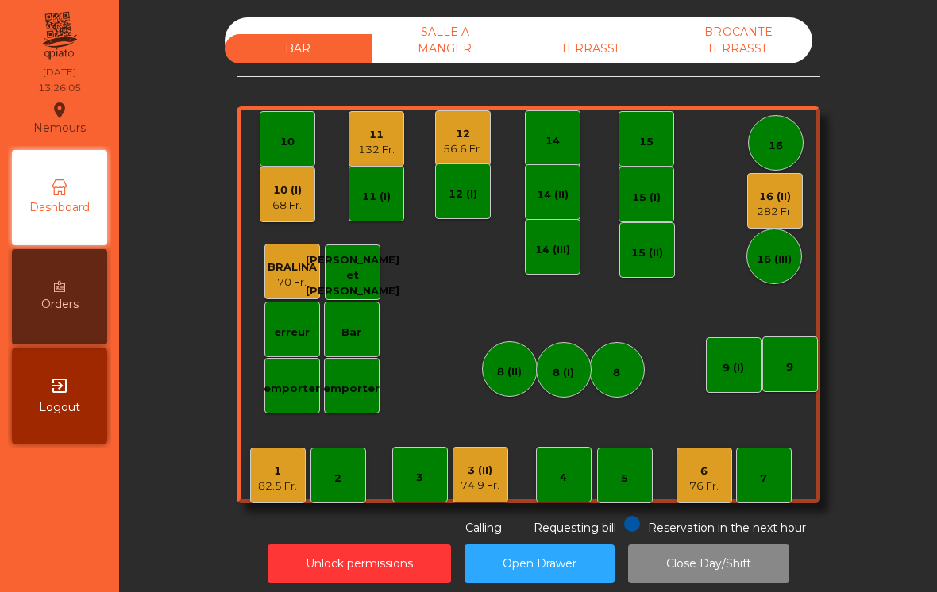
click at [266, 489] on div "82.5 Fr." at bounding box center [277, 487] width 39 height 16
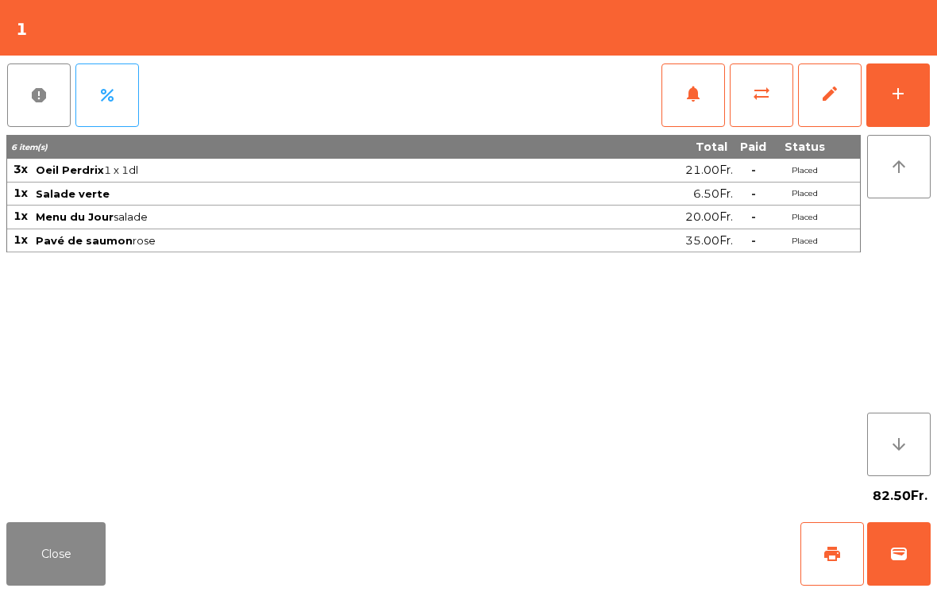
click at [53, 585] on button "Close" at bounding box center [55, 554] width 99 height 64
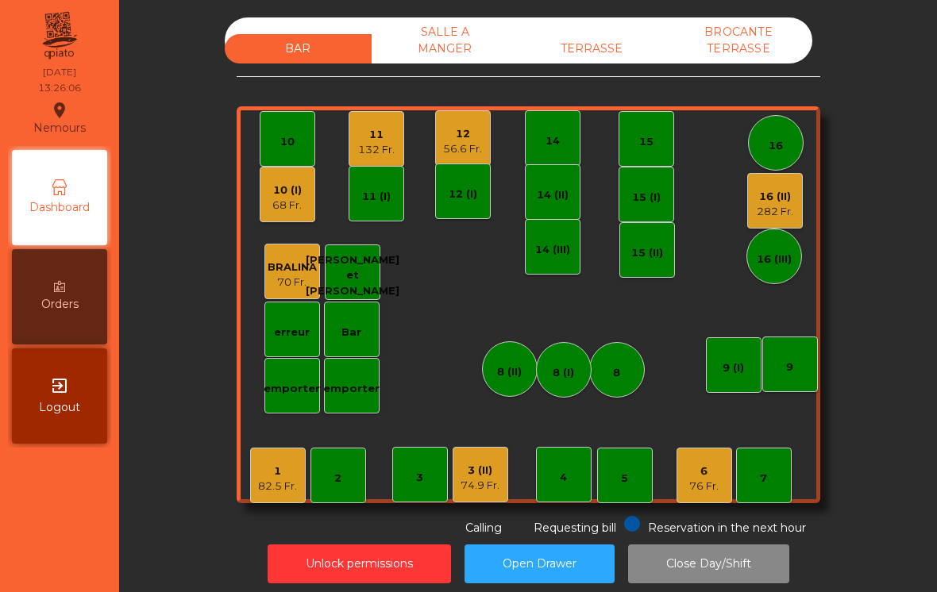
click at [482, 482] on div "74.9 Fr." at bounding box center [479, 486] width 39 height 16
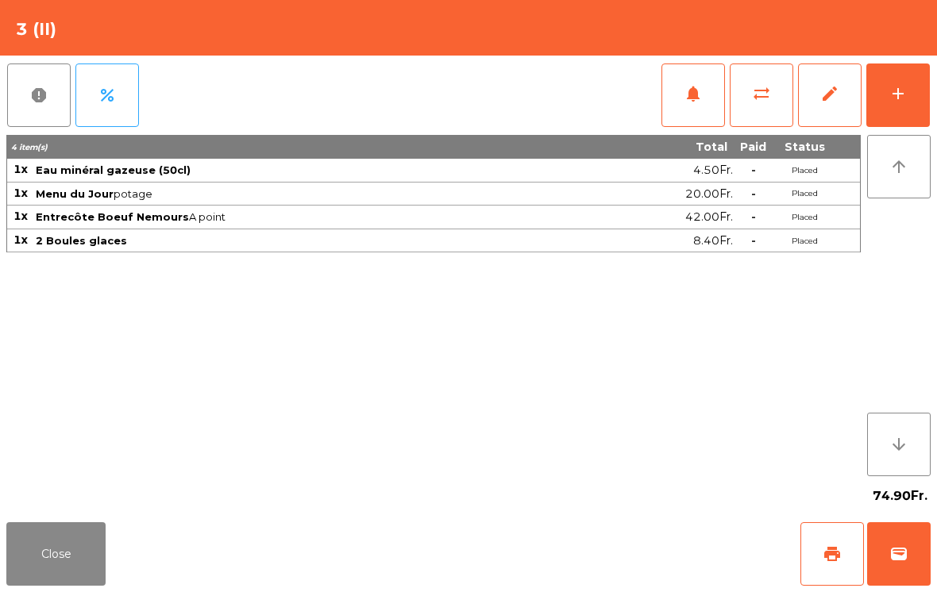
click at [830, 555] on span "print" at bounding box center [831, 554] width 19 height 19
click at [102, 581] on button "Close" at bounding box center [55, 554] width 99 height 64
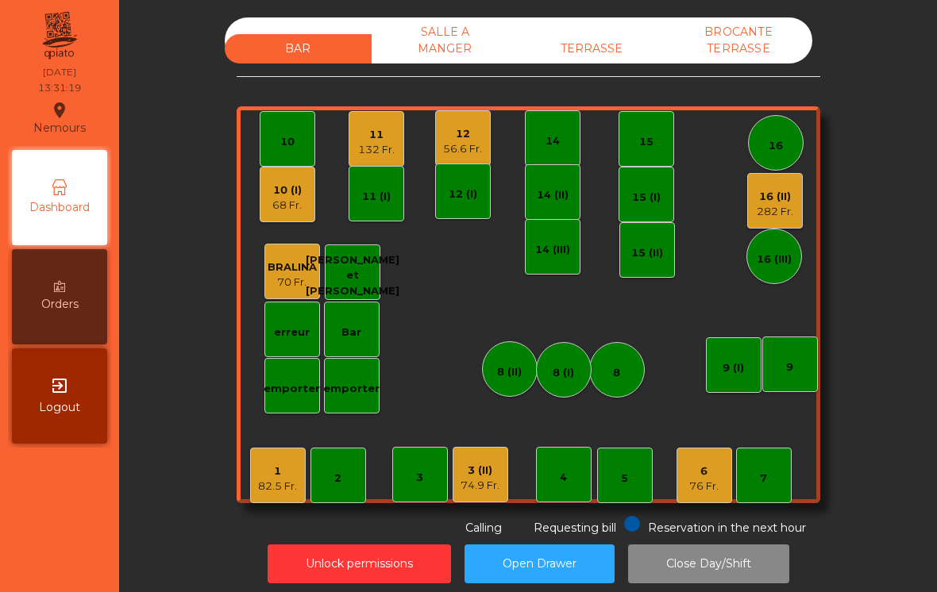
click at [379, 147] on div "132 Fr." at bounding box center [376, 150] width 37 height 16
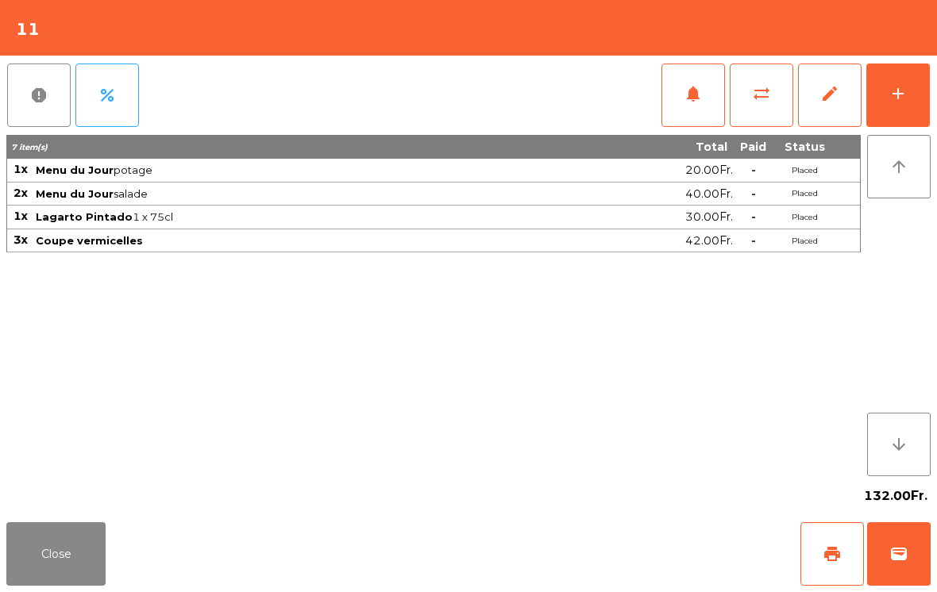
click at [80, 552] on button "Close" at bounding box center [55, 554] width 99 height 64
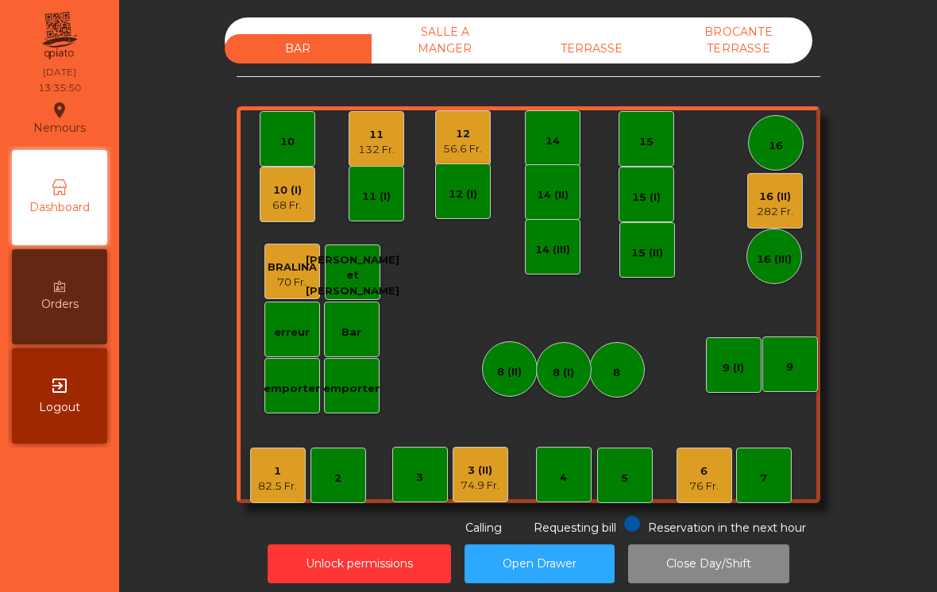
click at [487, 475] on div "3 (II)" at bounding box center [479, 471] width 39 height 16
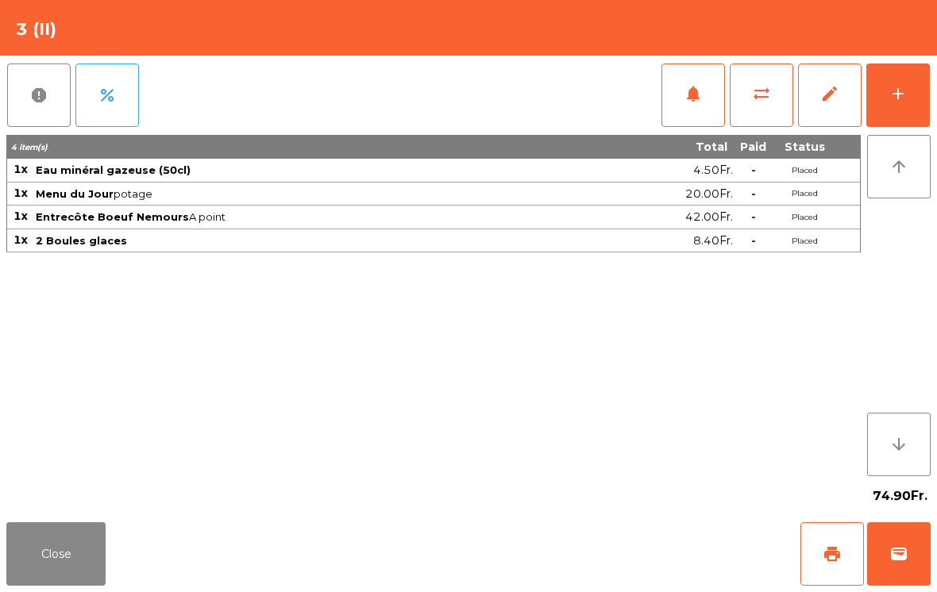
click at [884, 581] on button "wallet" at bounding box center [899, 554] width 64 height 64
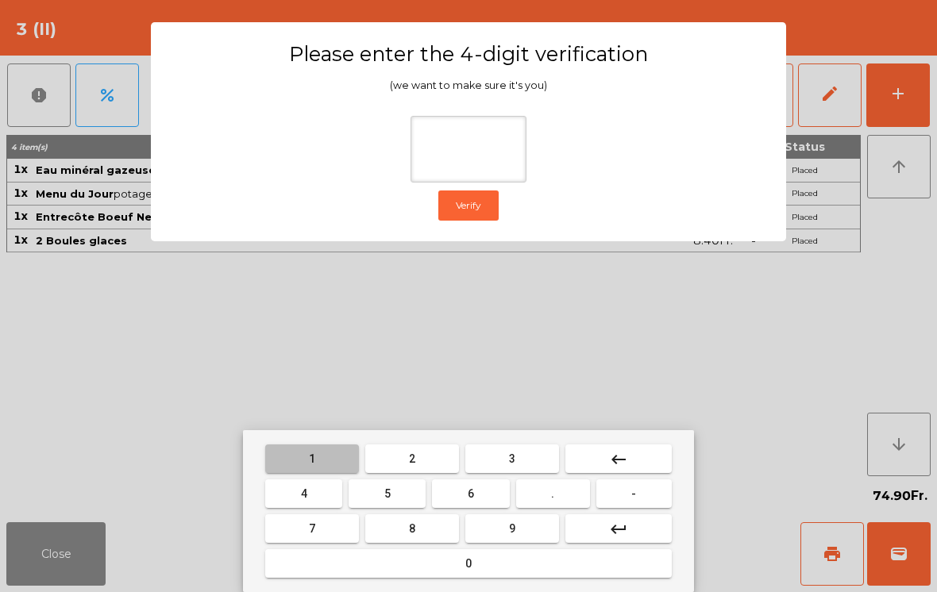
type input "*"
type input "***"
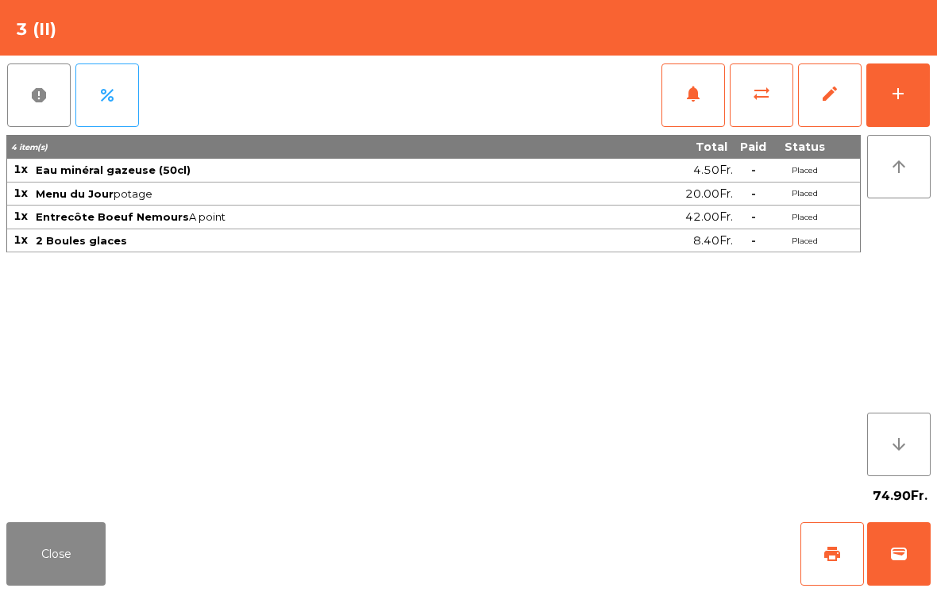
click at [605, 540] on div "Close print wallet" at bounding box center [468, 554] width 937 height 76
click at [603, 545] on div "Close print wallet" at bounding box center [468, 554] width 937 height 76
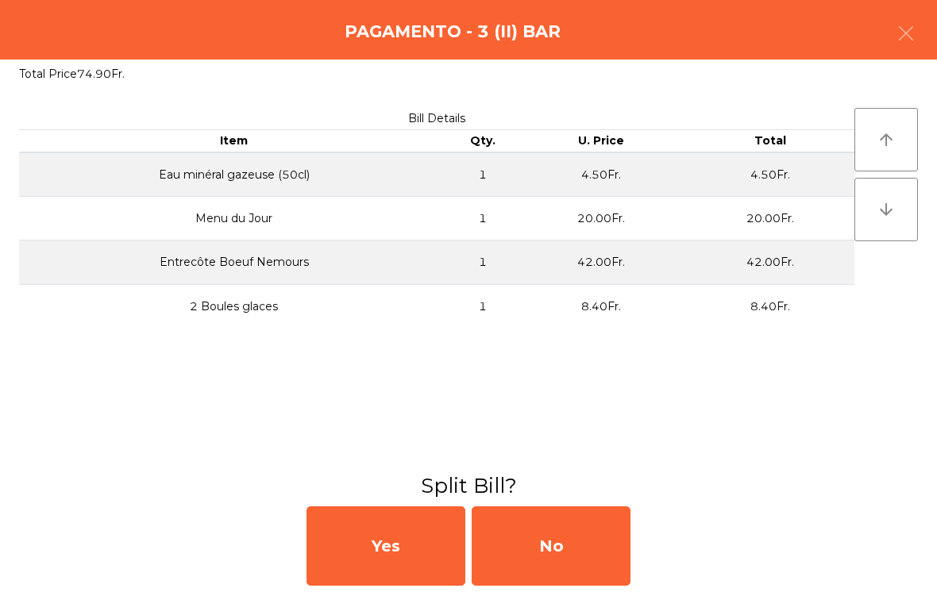
click at [609, 542] on div "No" at bounding box center [551, 545] width 159 height 79
click at [623, 537] on div "No" at bounding box center [551, 545] width 159 height 79
click at [614, 534] on div "No" at bounding box center [551, 545] width 159 height 79
click at [609, 557] on div "No" at bounding box center [551, 545] width 159 height 79
click at [595, 560] on div "No" at bounding box center [551, 545] width 159 height 79
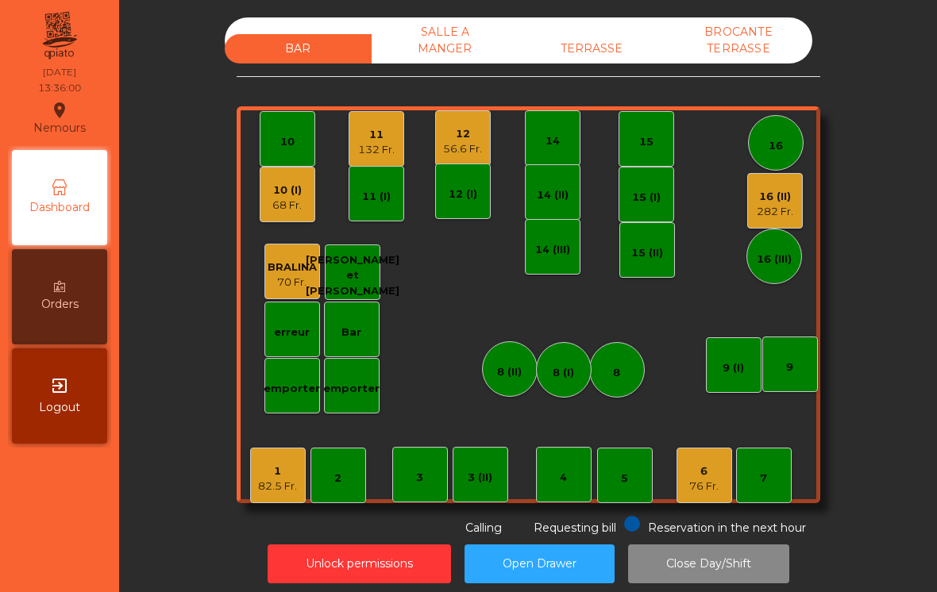
click at [378, 161] on div "11 132 Fr." at bounding box center [377, 139] width 56 height 56
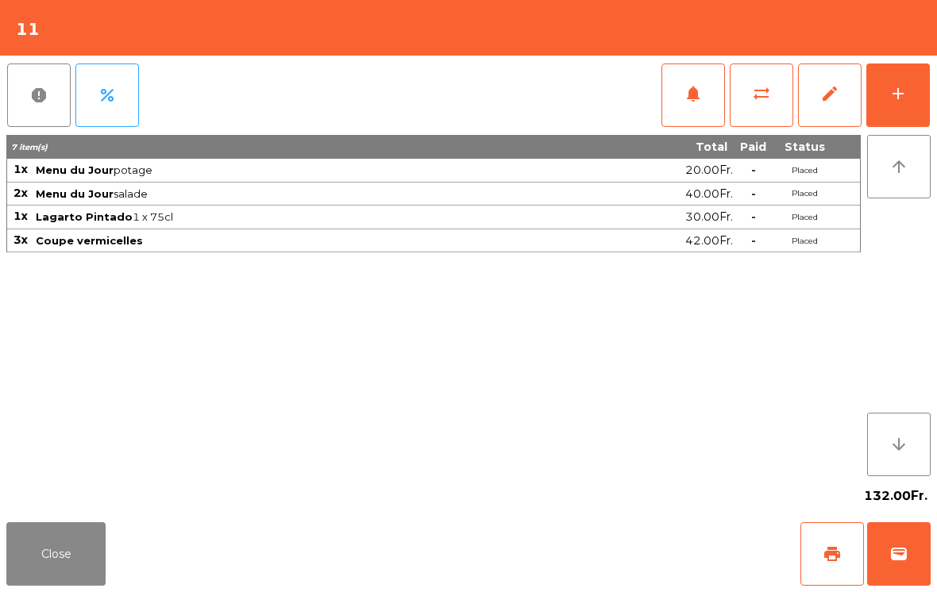
click at [898, 94] on div "add" at bounding box center [897, 93] width 19 height 19
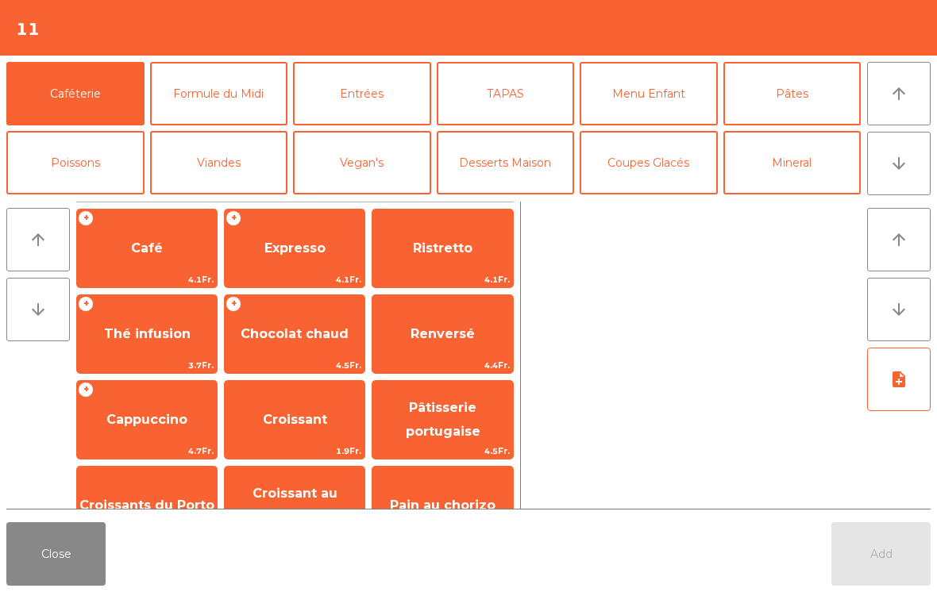
click at [303, 242] on span "Expresso" at bounding box center [294, 248] width 61 height 15
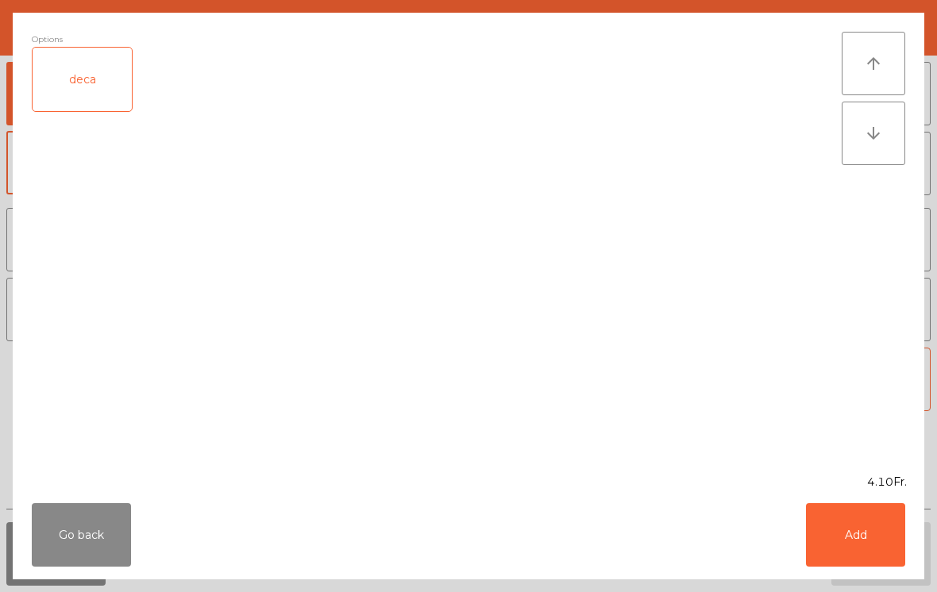
click at [832, 533] on button "Add" at bounding box center [855, 535] width 99 height 64
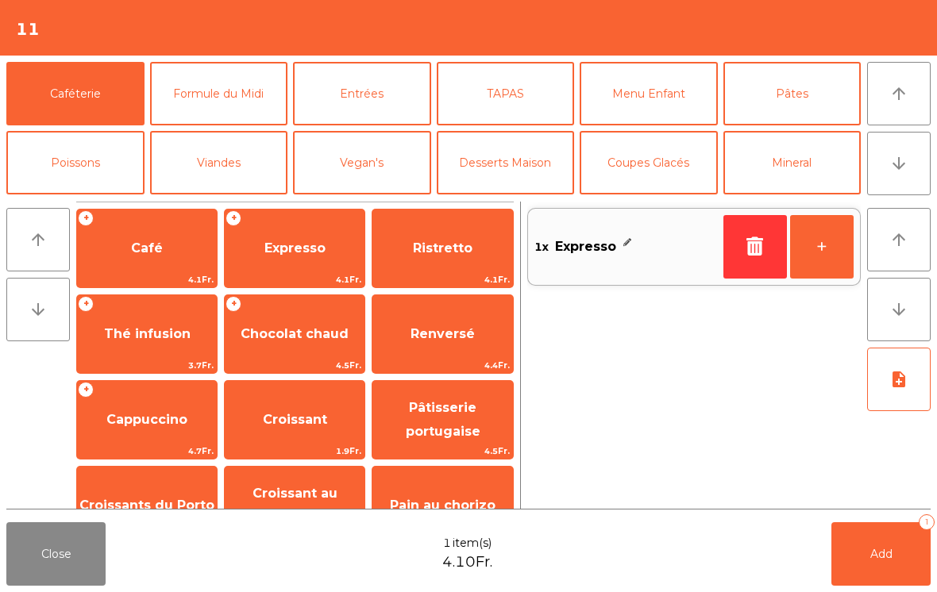
click at [830, 253] on button "+" at bounding box center [822, 247] width 64 height 64
click at [871, 585] on button "Add 2" at bounding box center [880, 554] width 99 height 64
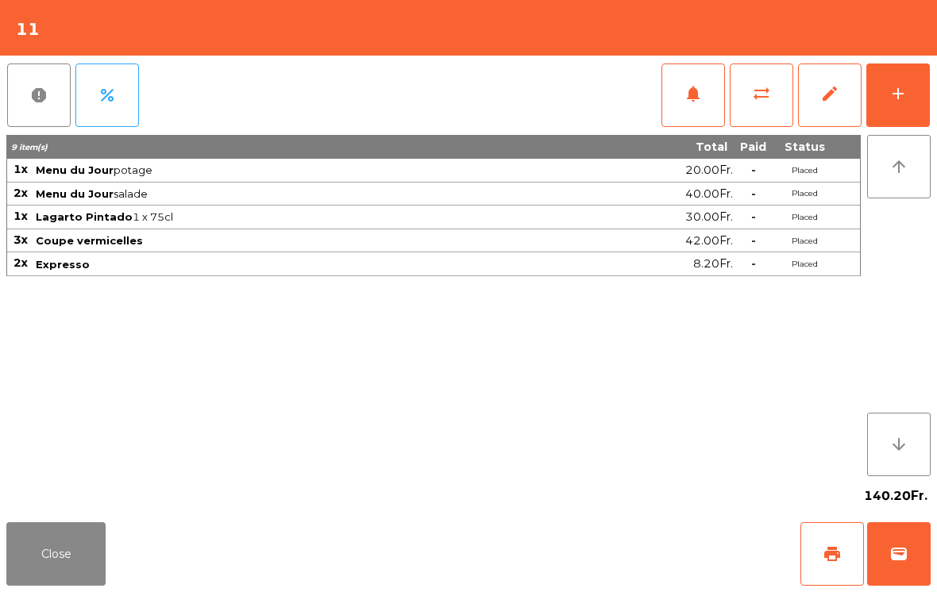
click at [75, 570] on button "Close" at bounding box center [55, 554] width 99 height 64
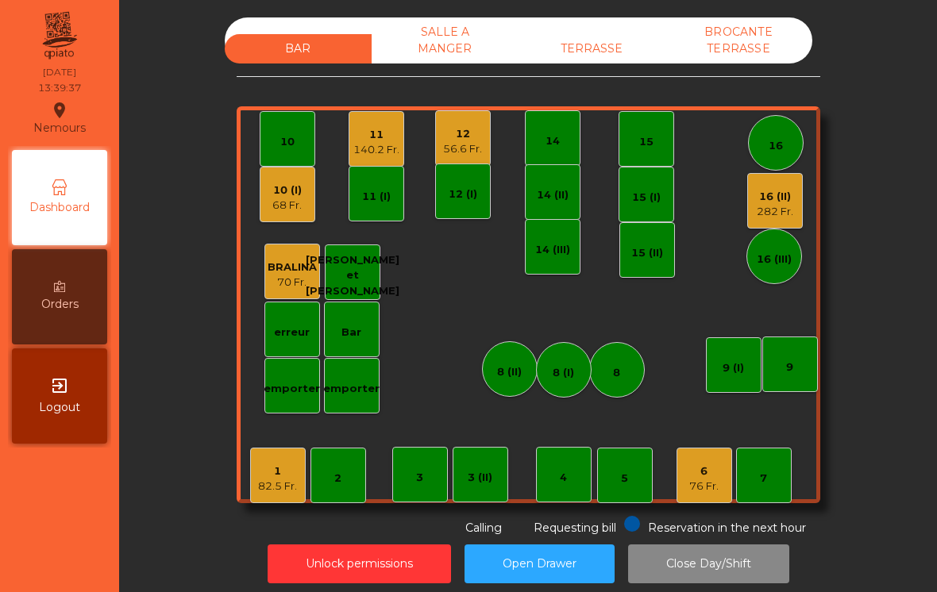
click at [768, 202] on div "16 (II)" at bounding box center [775, 197] width 37 height 16
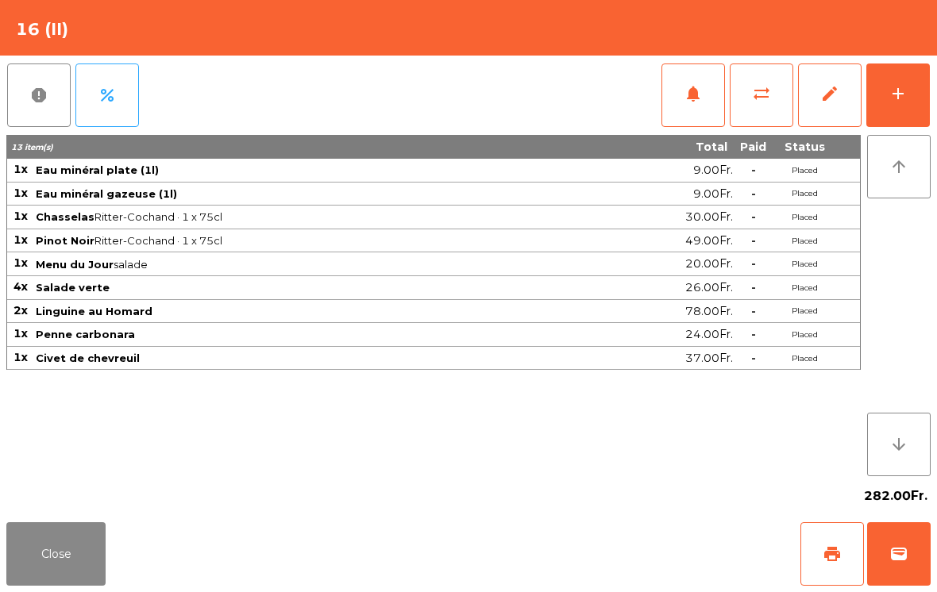
click at [919, 84] on button "add" at bounding box center [898, 96] width 64 height 64
click at [911, 98] on button "add" at bounding box center [898, 96] width 64 height 64
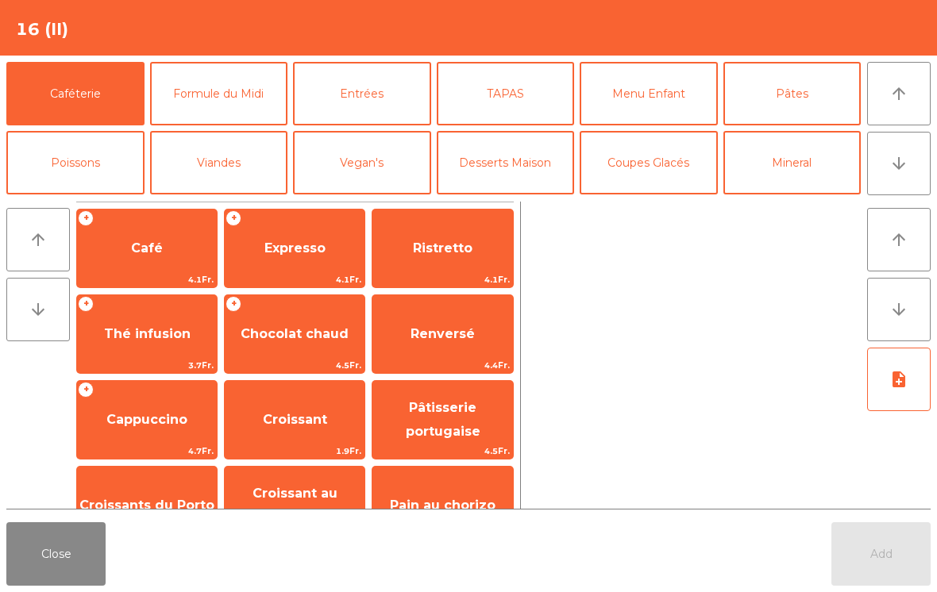
click at [295, 258] on span "Expresso" at bounding box center [295, 248] width 140 height 43
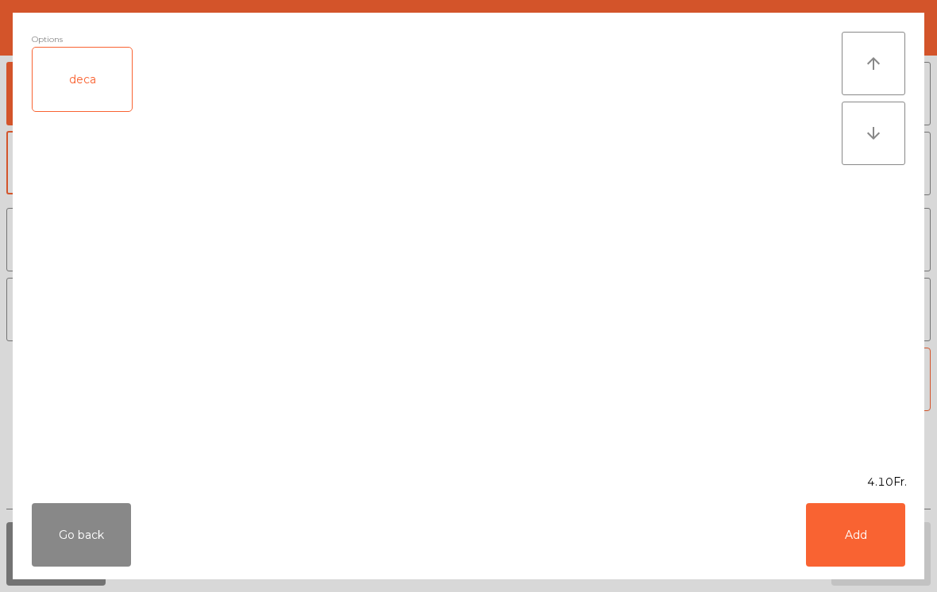
click at [863, 540] on button "Add" at bounding box center [855, 535] width 99 height 64
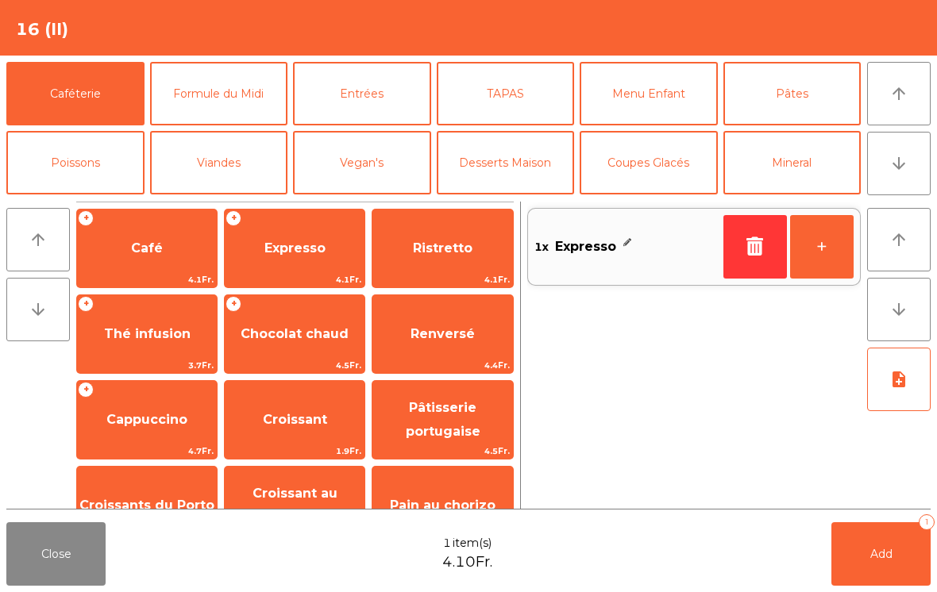
click at [827, 260] on button "+" at bounding box center [822, 247] width 64 height 64
click at [822, 257] on button "+" at bounding box center [822, 247] width 64 height 64
click at [832, 255] on button "+" at bounding box center [822, 247] width 64 height 64
click at [888, 560] on span "Add" at bounding box center [881, 554] width 22 height 14
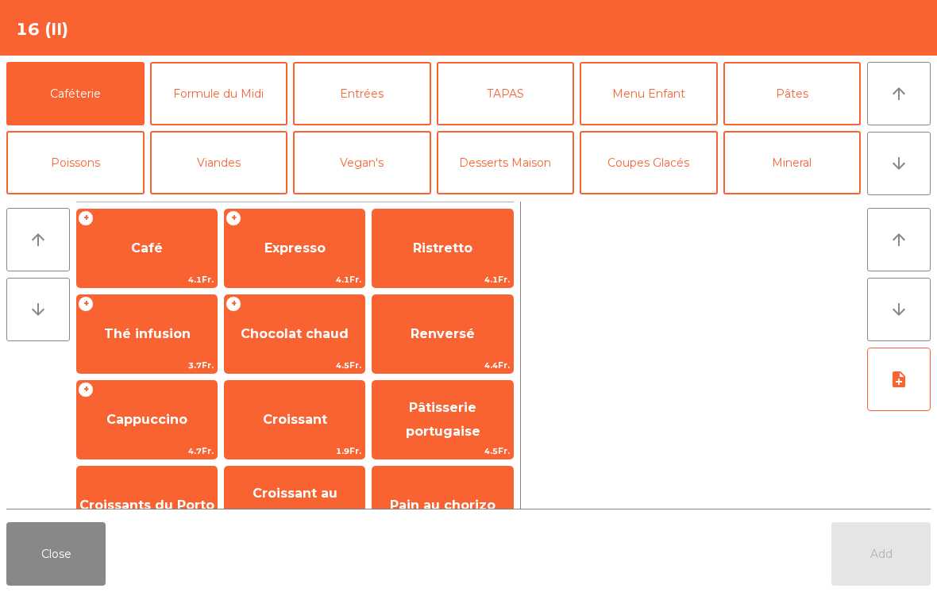
click at [444, 265] on span "Ristretto" at bounding box center [442, 248] width 140 height 43
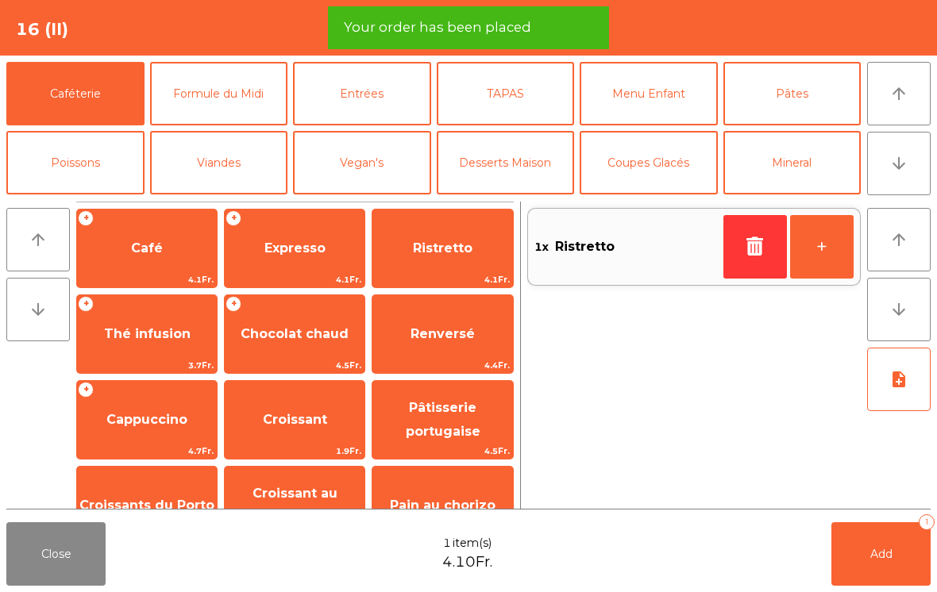
click at [880, 563] on button "Add 1" at bounding box center [880, 554] width 99 height 64
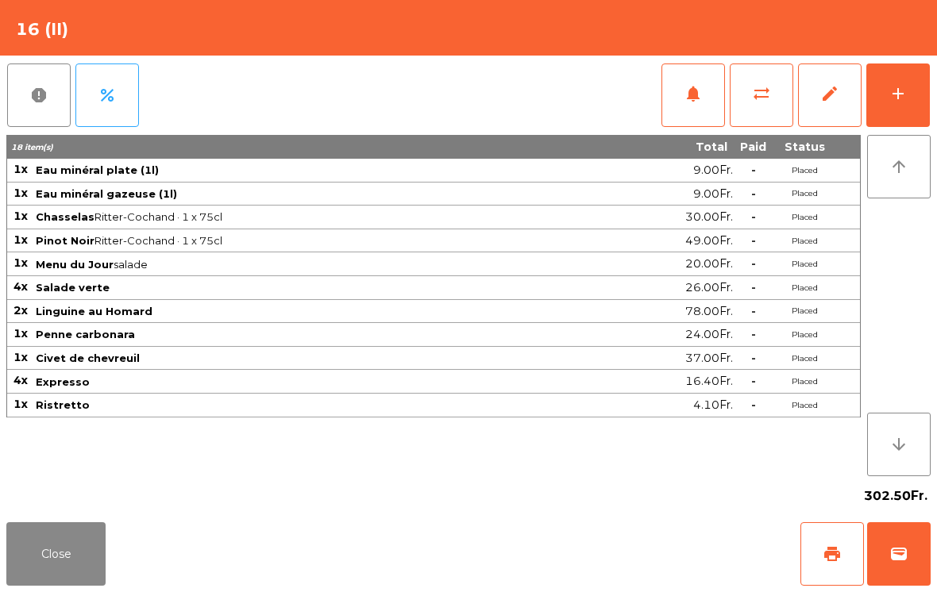
click at [75, 555] on button "Close" at bounding box center [55, 554] width 99 height 64
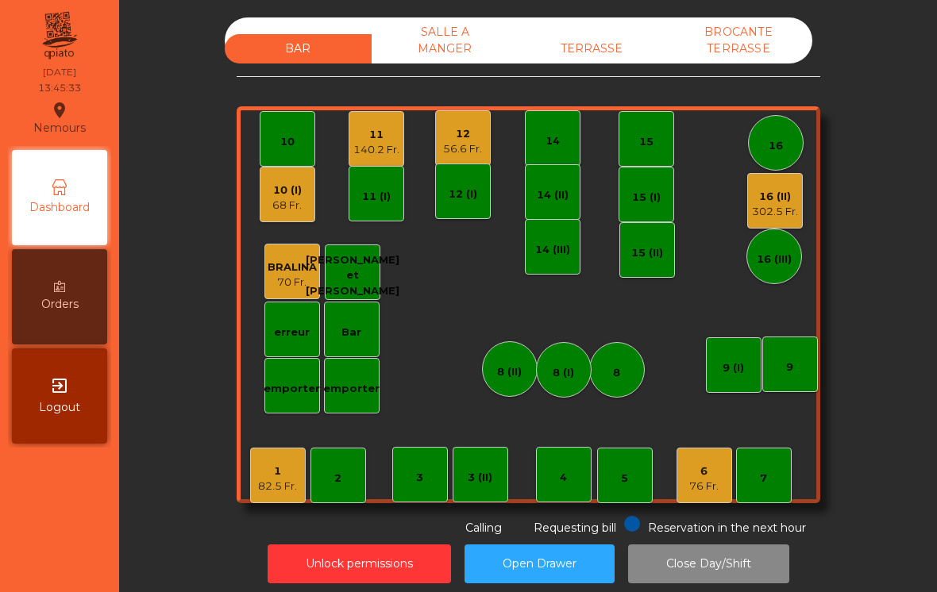
click at [257, 493] on div "1 82.5 Fr." at bounding box center [278, 476] width 56 height 56
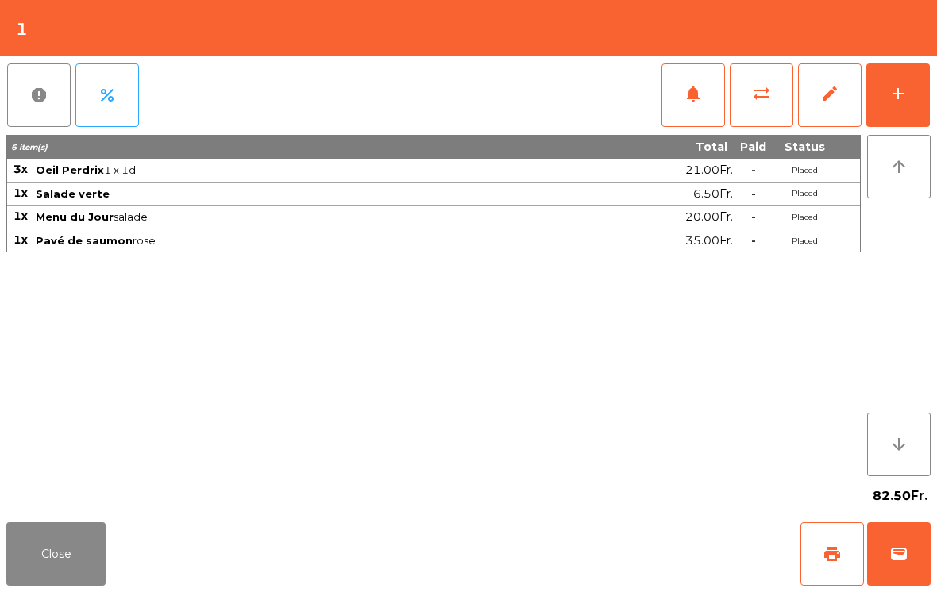
click at [889, 97] on div "add" at bounding box center [897, 93] width 19 height 19
click at [901, 86] on div "add" at bounding box center [897, 93] width 19 height 19
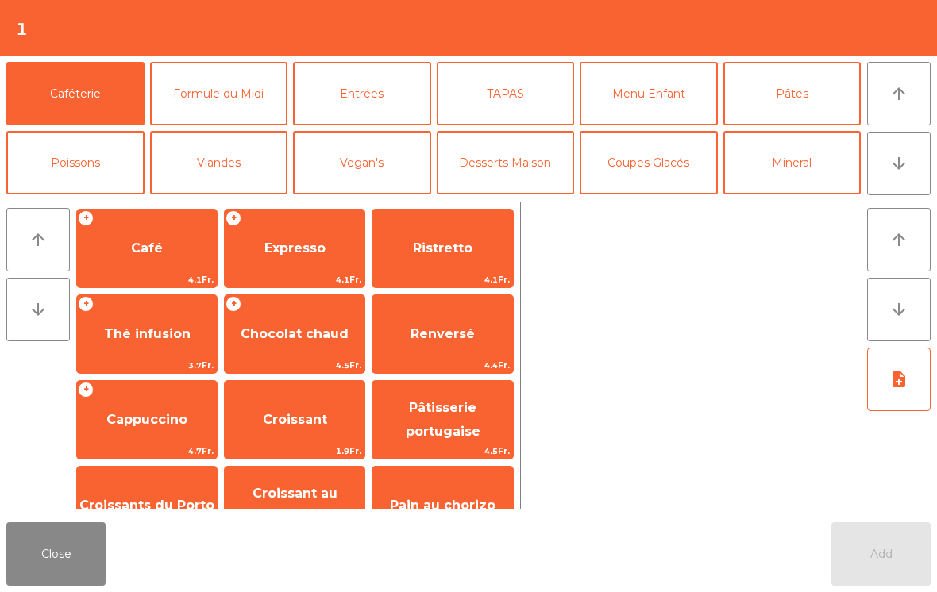
click at [168, 250] on span "Café" at bounding box center [147, 248] width 140 height 43
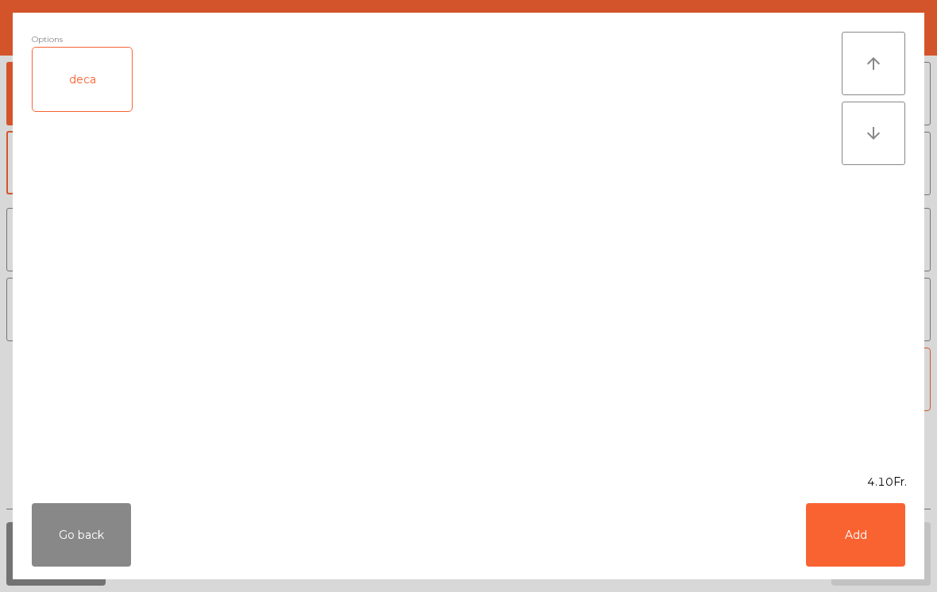
click at [853, 529] on button "Add" at bounding box center [855, 535] width 99 height 64
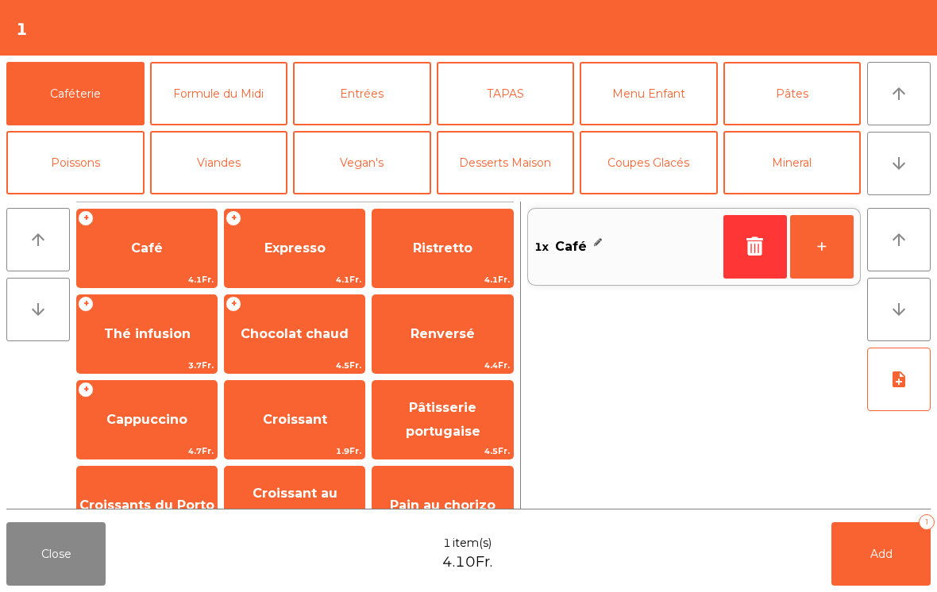
click at [813, 251] on button "+" at bounding box center [822, 247] width 64 height 64
click at [907, 556] on button "Add 2" at bounding box center [880, 554] width 99 height 64
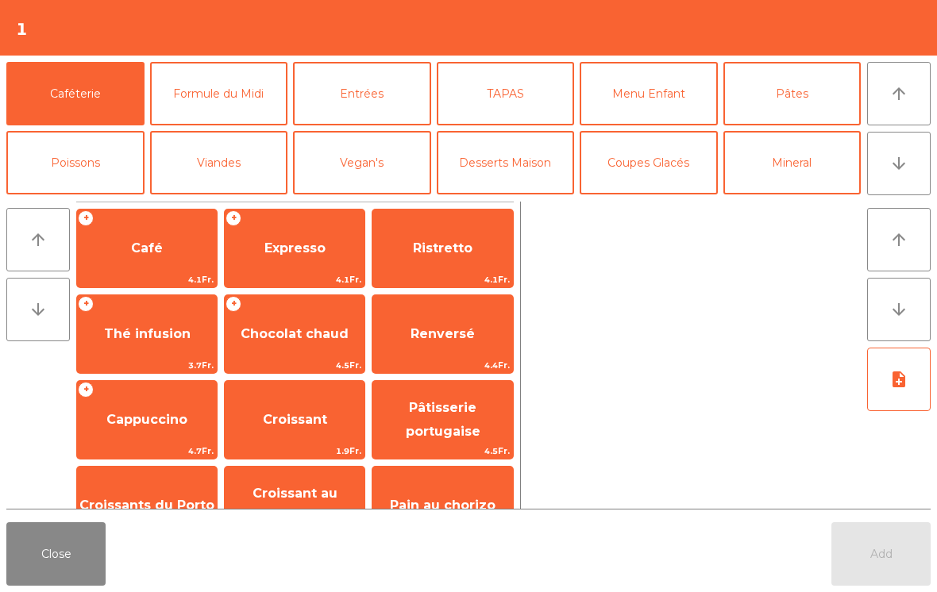
click at [61, 568] on button "Close" at bounding box center [55, 554] width 99 height 64
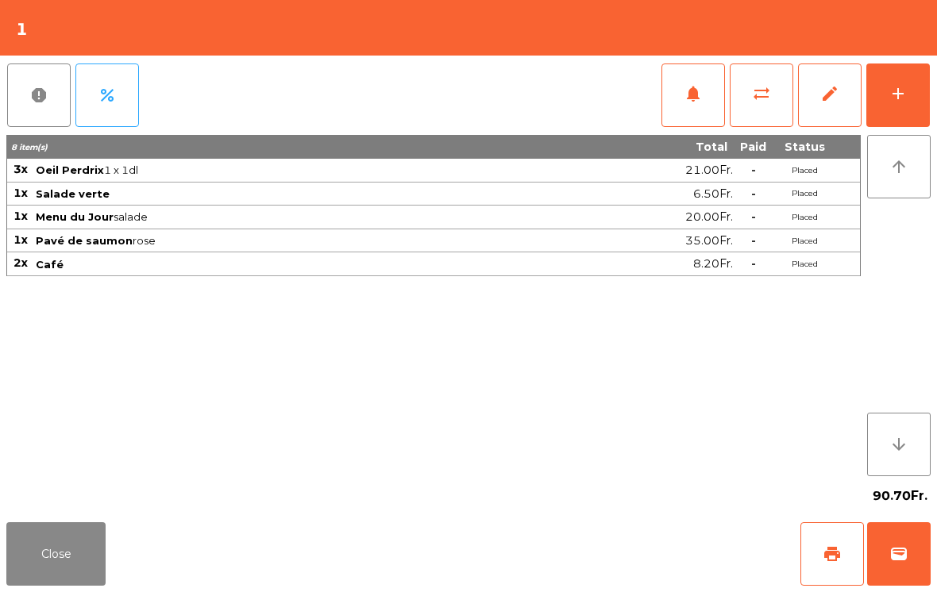
click at [37, 537] on button "Close" at bounding box center [55, 554] width 99 height 64
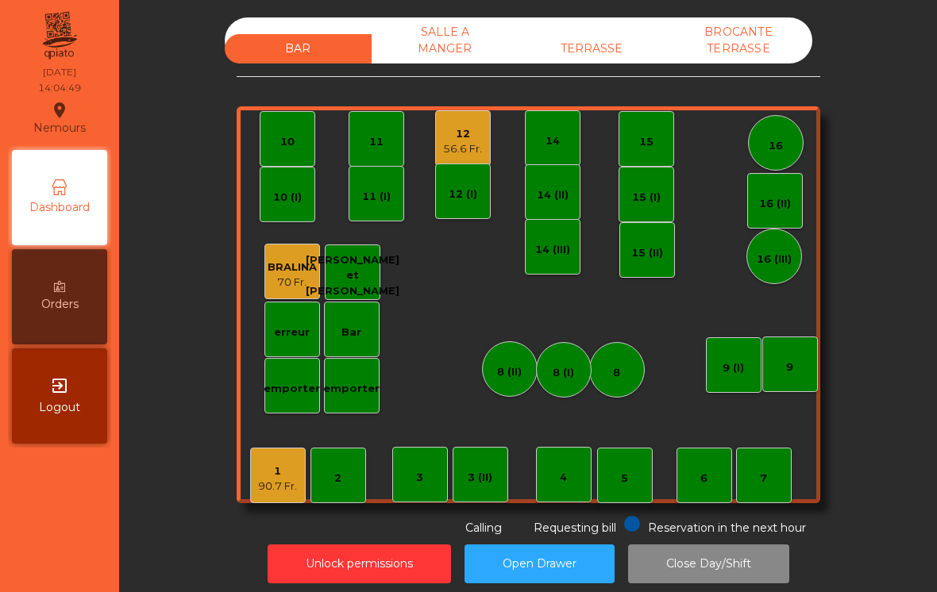
click at [276, 483] on div "90.7 Fr." at bounding box center [277, 487] width 39 height 16
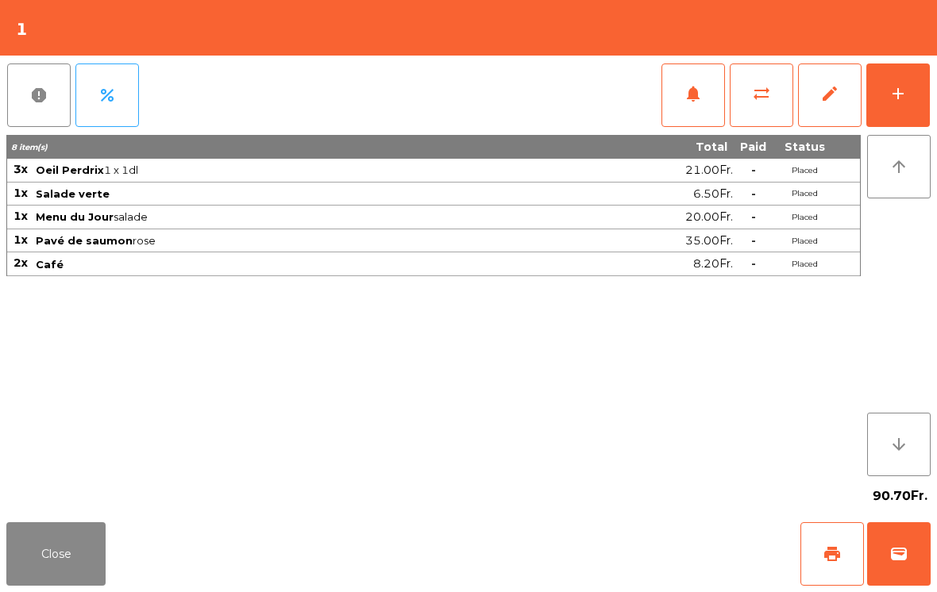
click at [834, 550] on span "print" at bounding box center [831, 554] width 19 height 19
click at [103, 581] on button "Close" at bounding box center [55, 554] width 99 height 64
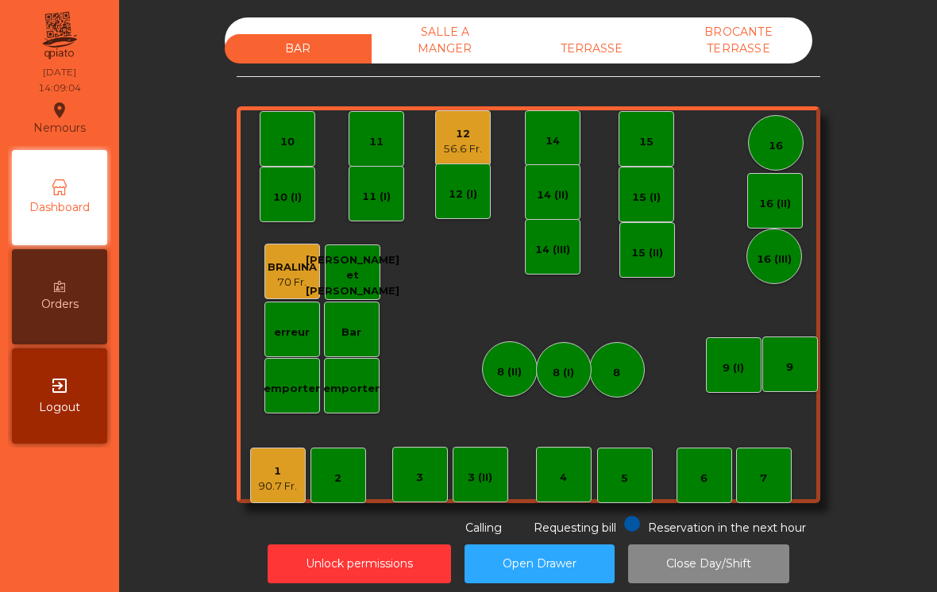
click at [355, 321] on div "Bar" at bounding box center [351, 329] width 20 height 22
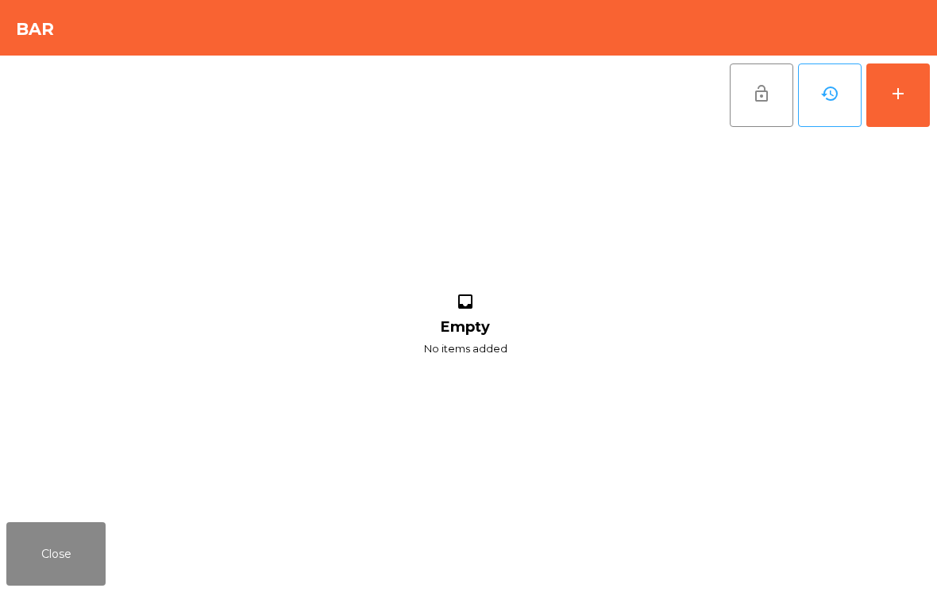
click at [887, 97] on button "add" at bounding box center [898, 96] width 64 height 64
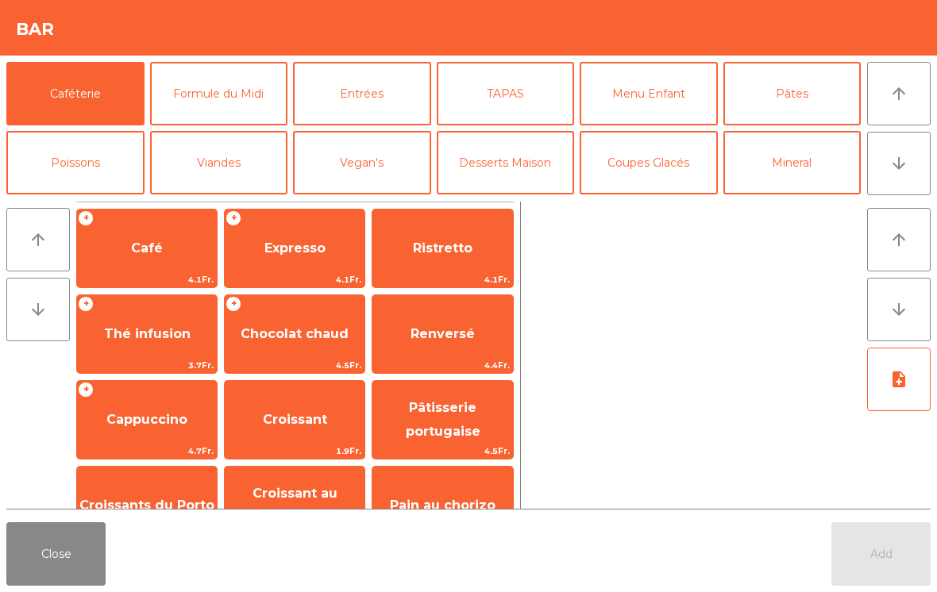
click at [290, 414] on span "Croissant" at bounding box center [295, 419] width 64 height 15
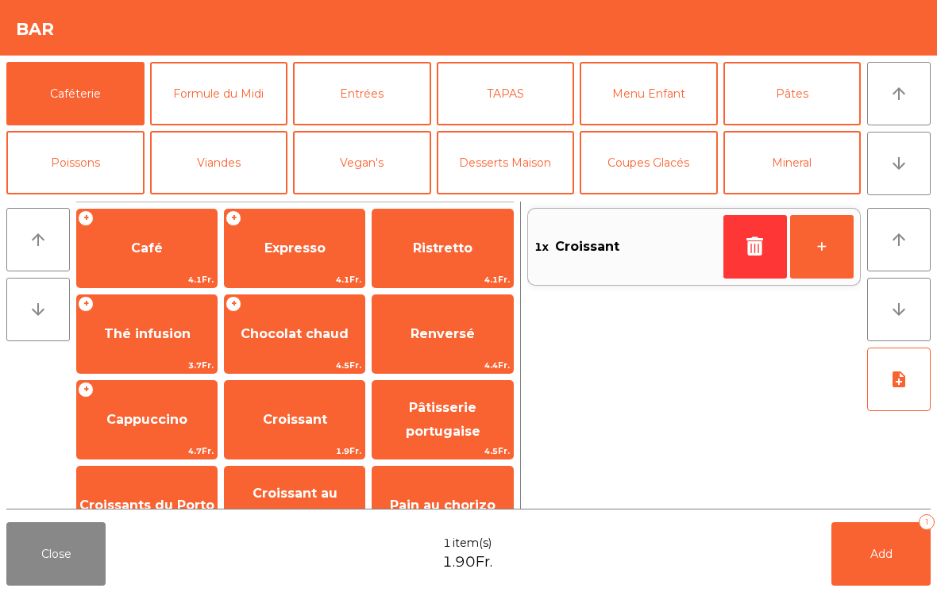
click at [854, 556] on button "Add 1" at bounding box center [880, 554] width 99 height 64
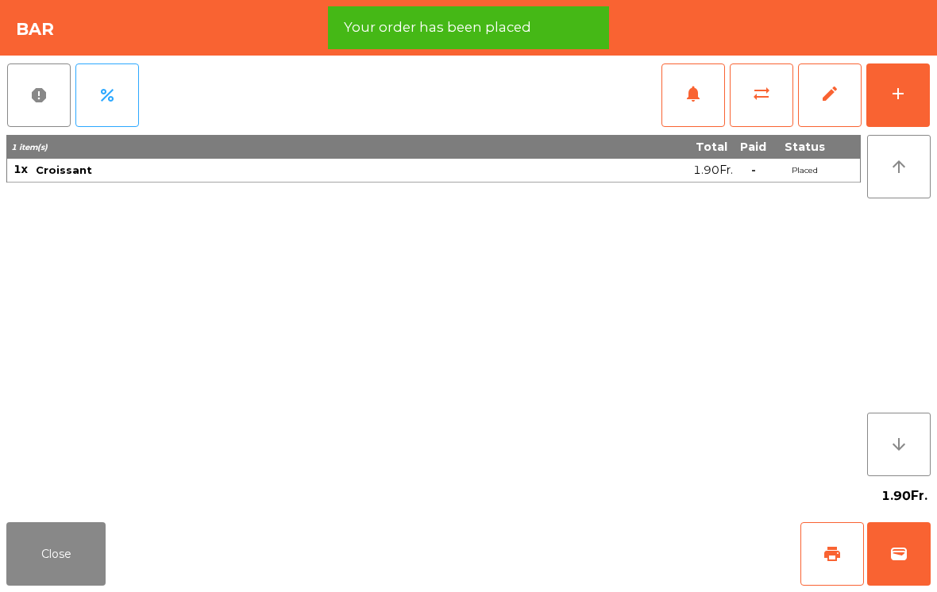
click at [842, 548] on button "print" at bounding box center [832, 554] width 64 height 64
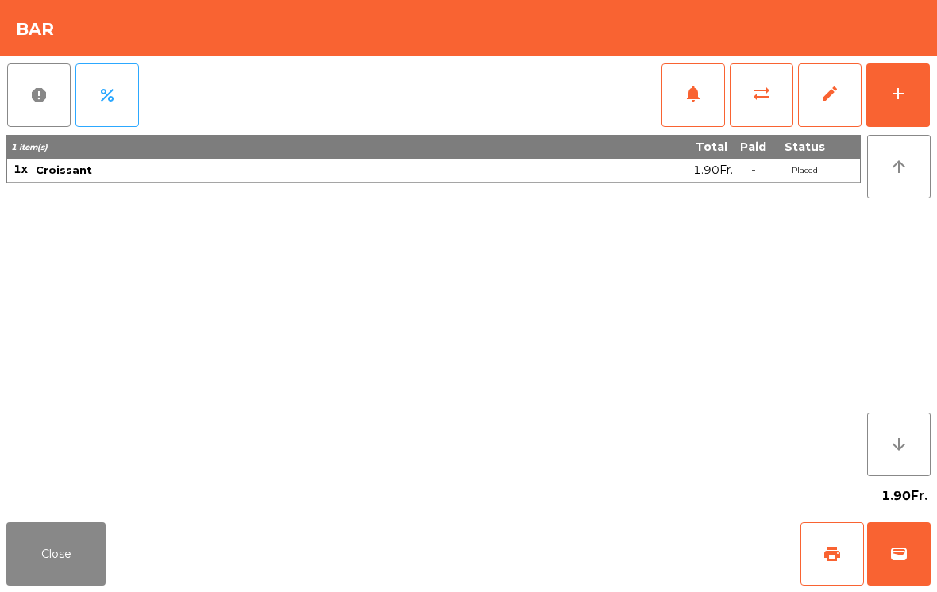
click at [927, 559] on button "wallet" at bounding box center [899, 554] width 64 height 64
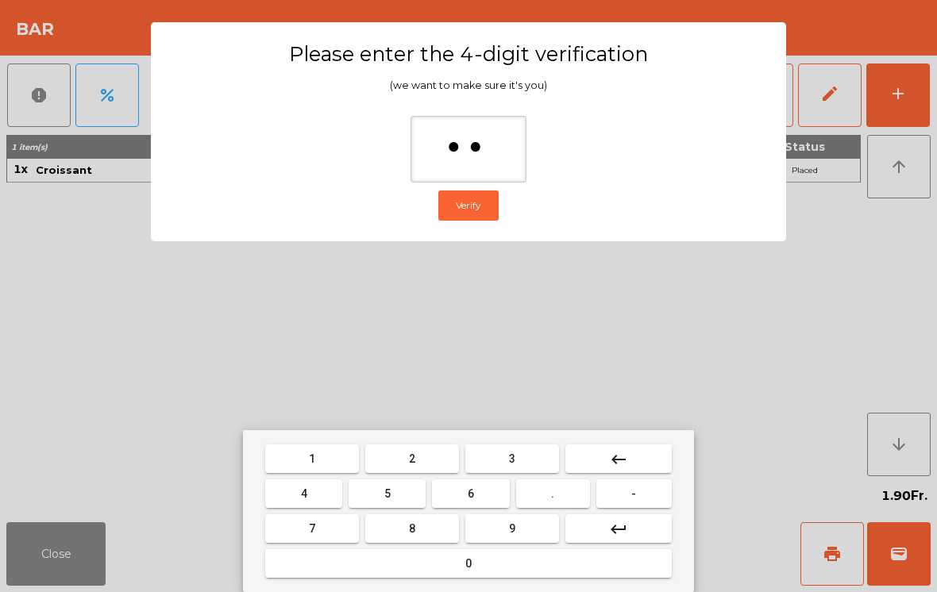
type input "***"
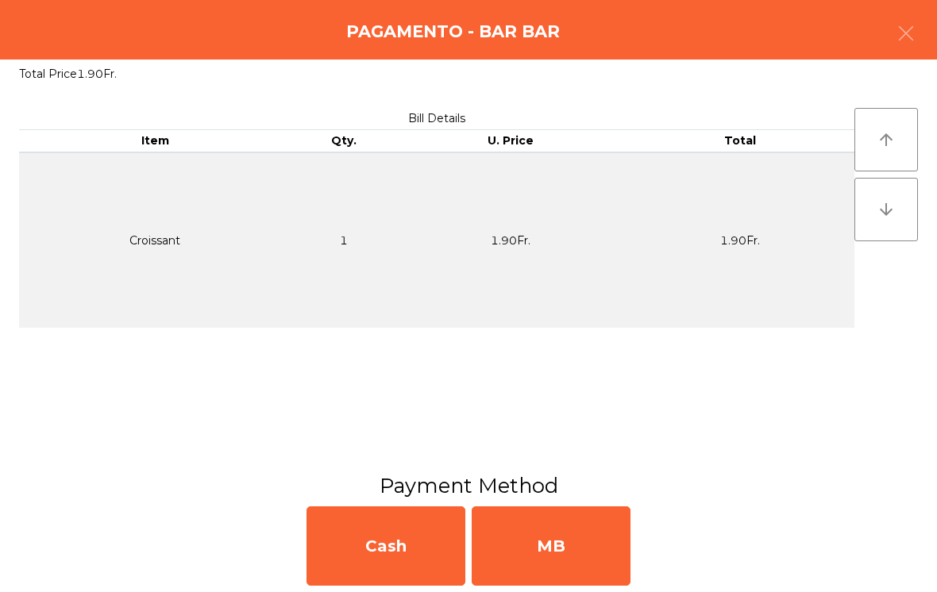
click at [559, 555] on div "MB" at bounding box center [551, 545] width 159 height 79
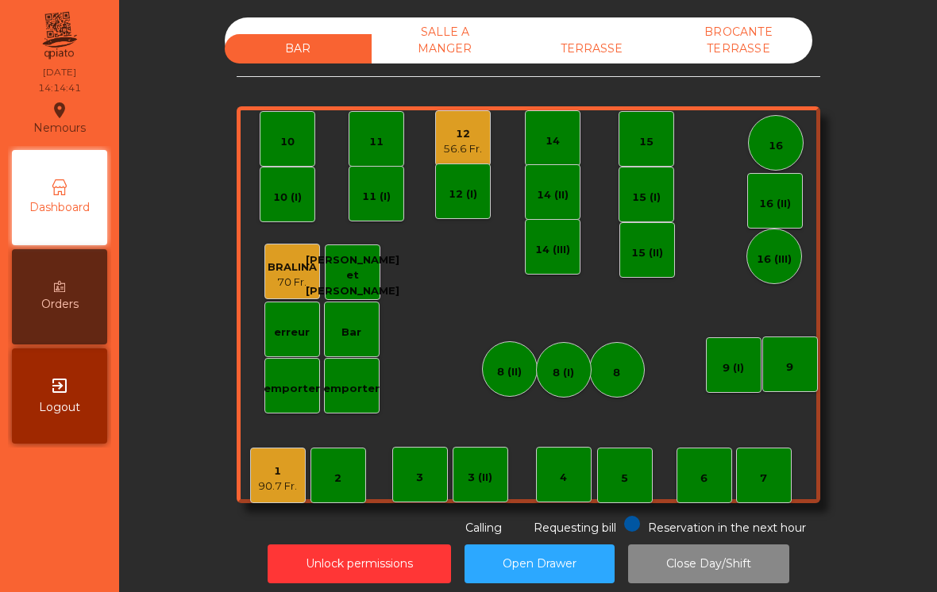
click at [265, 482] on div "90.7 Fr." at bounding box center [277, 487] width 39 height 16
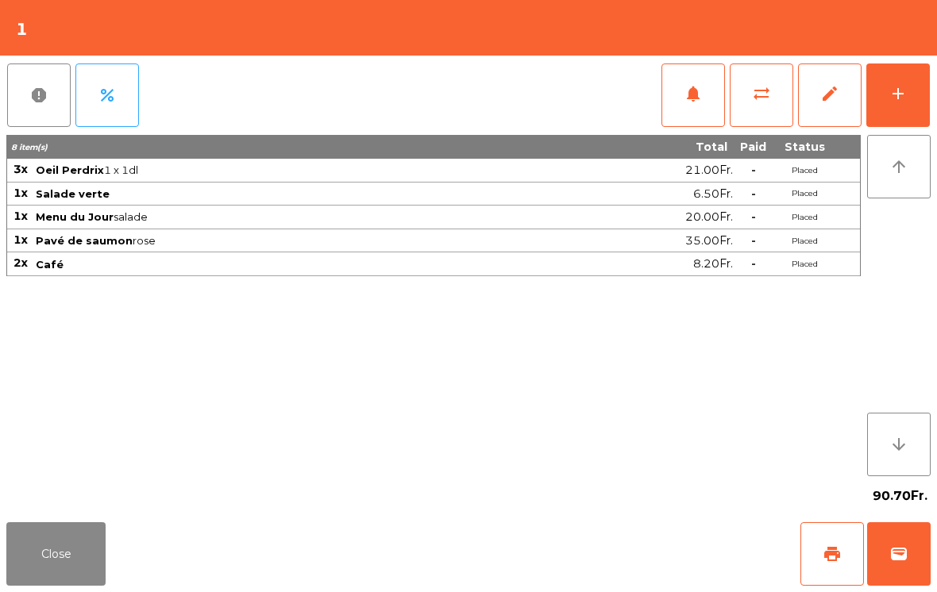
click at [891, 559] on span "wallet" at bounding box center [898, 554] width 19 height 19
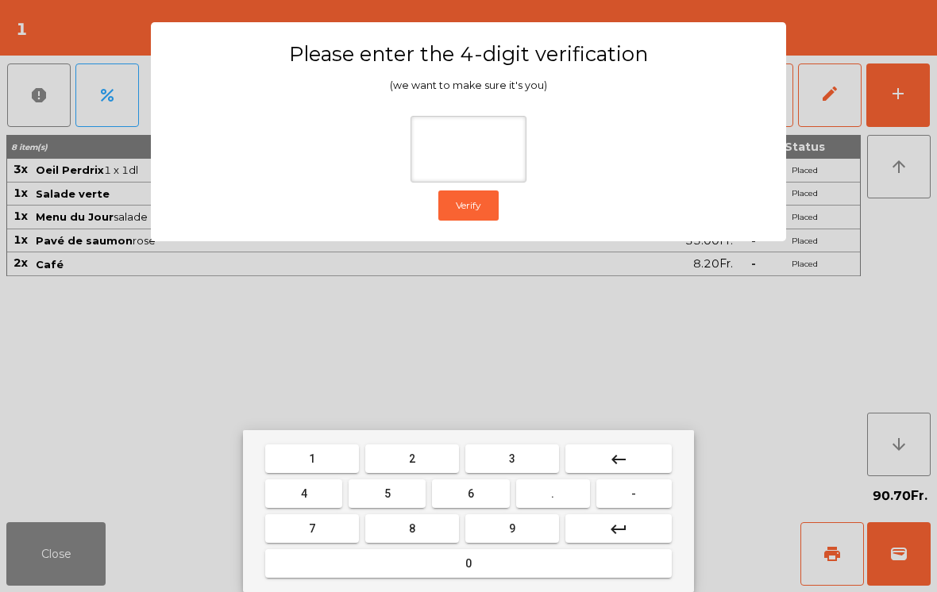
type input "*"
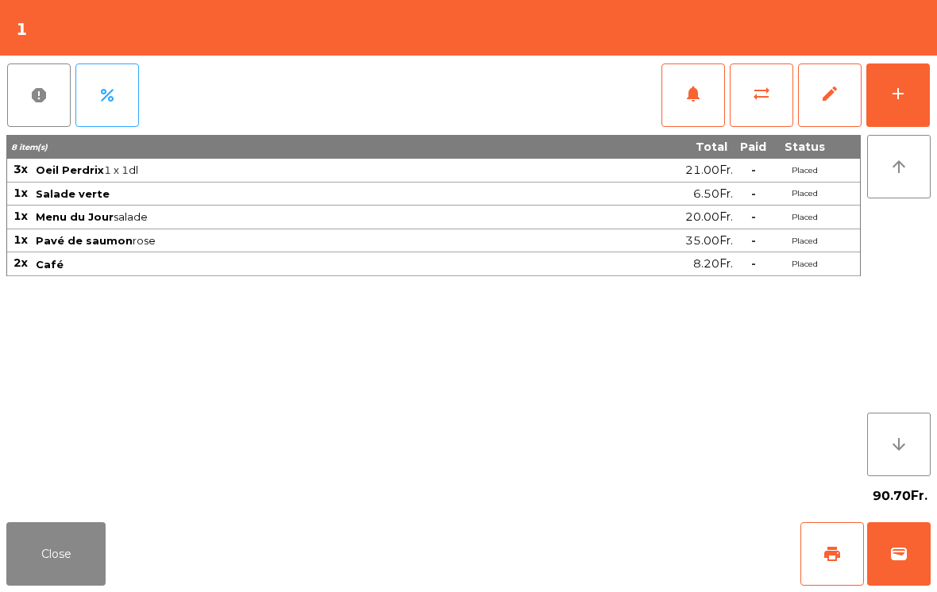
click at [585, 553] on div "Close print wallet" at bounding box center [468, 554] width 937 height 76
click at [558, 544] on div "Close print wallet" at bounding box center [468, 554] width 937 height 76
click at [573, 574] on div "Close print wallet" at bounding box center [468, 554] width 937 height 76
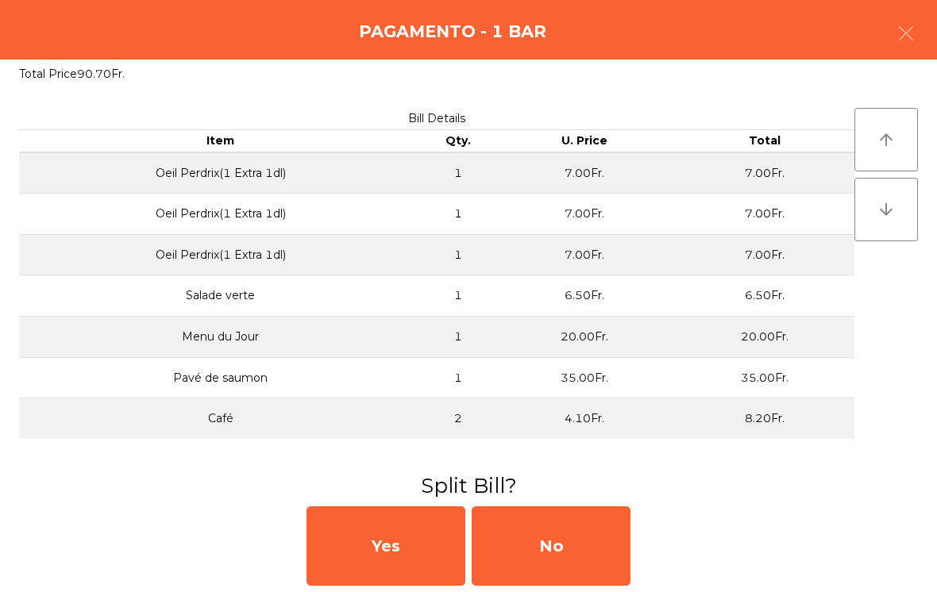
click at [611, 557] on div "No" at bounding box center [551, 545] width 159 height 79
click at [609, 554] on div "MB" at bounding box center [551, 545] width 159 height 79
click at [585, 555] on div "No" at bounding box center [551, 545] width 159 height 79
click at [570, 535] on div "No" at bounding box center [551, 545] width 159 height 79
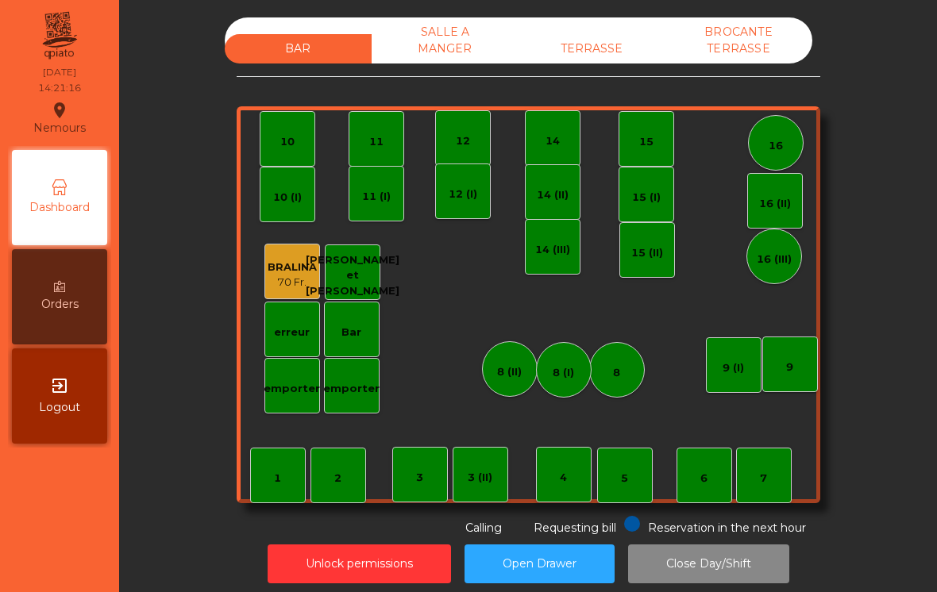
click at [584, 35] on div "TERRASSE" at bounding box center [591, 48] width 147 height 29
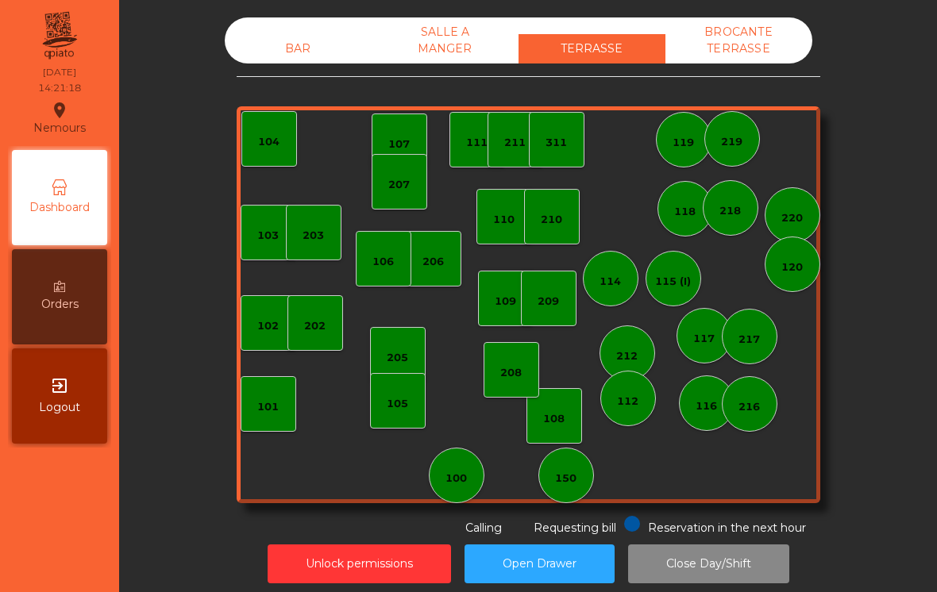
click at [381, 259] on div "106" at bounding box center [382, 262] width 21 height 16
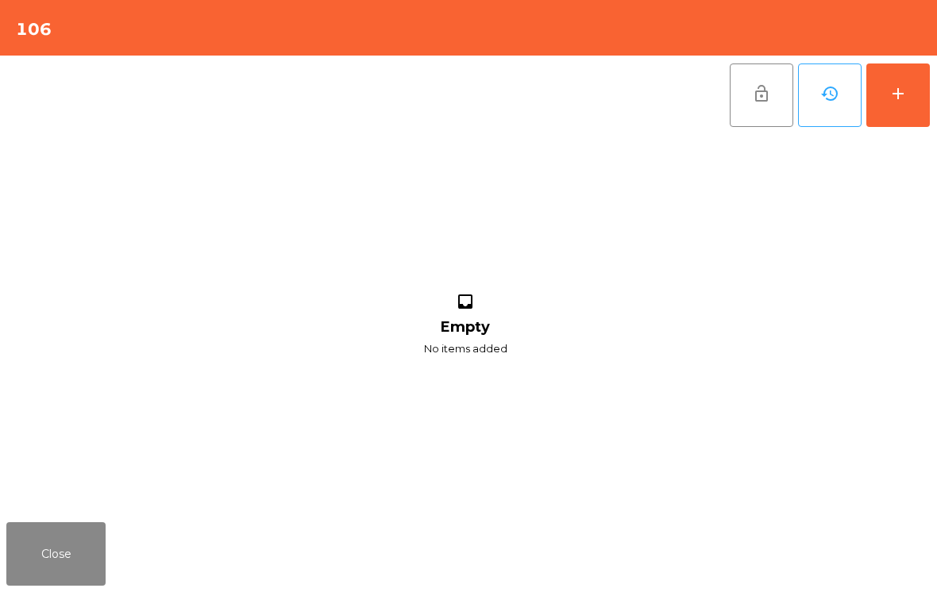
click at [912, 112] on button "add" at bounding box center [898, 96] width 64 height 64
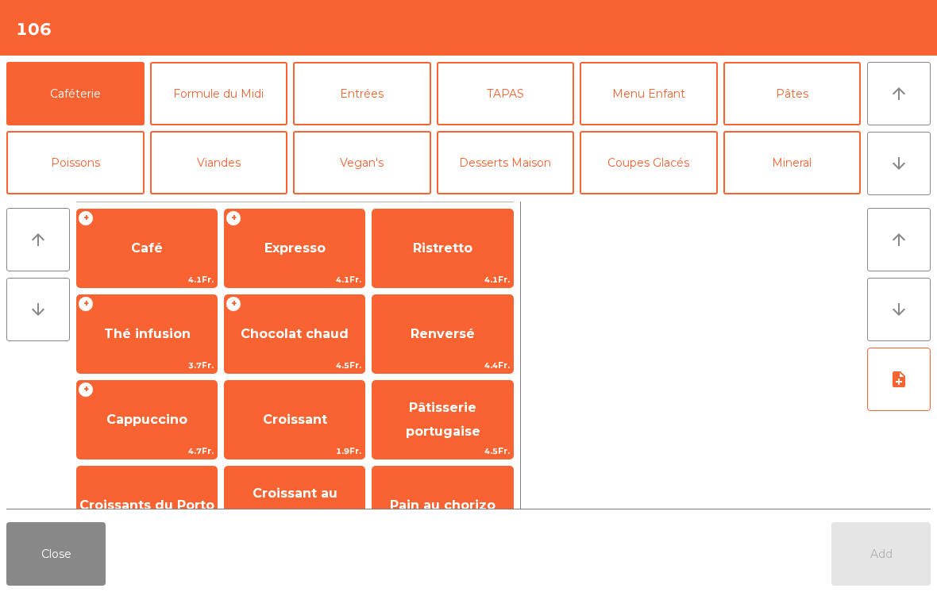
click at [670, 173] on button "Coupes Glacés" at bounding box center [649, 163] width 138 height 64
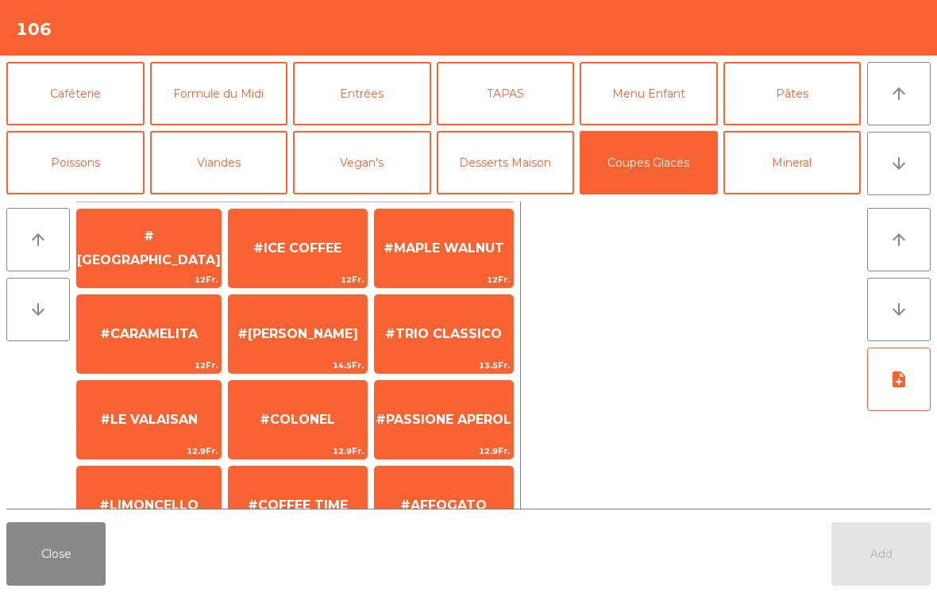
scroll to position [181, 0]
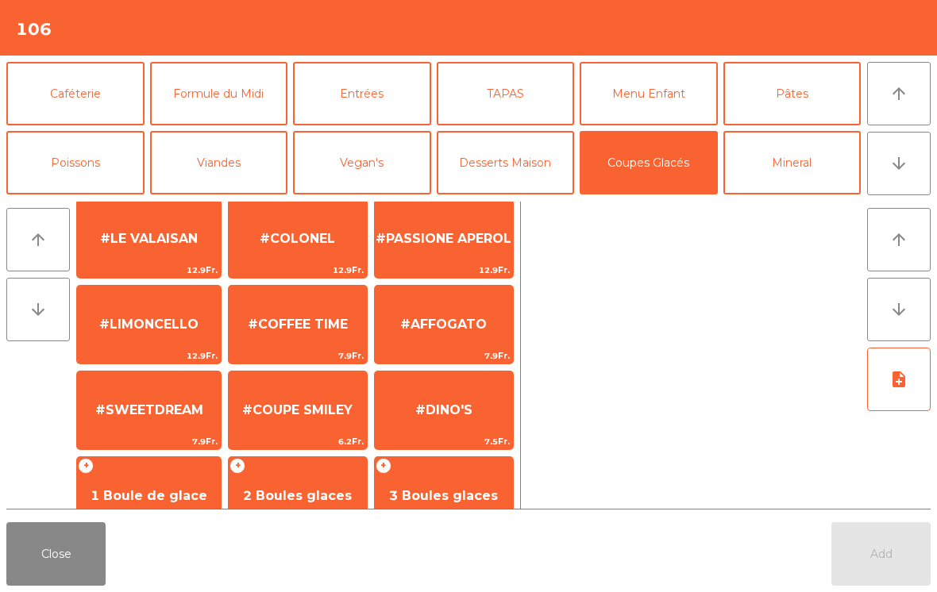
click at [174, 422] on span "#SWEETDREAM" at bounding box center [149, 410] width 144 height 43
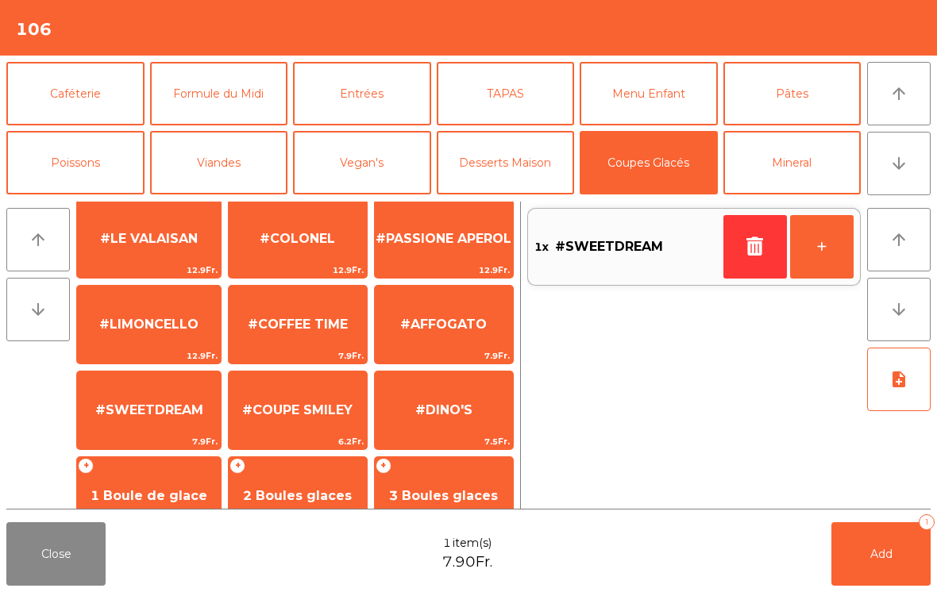
scroll to position [300, 0]
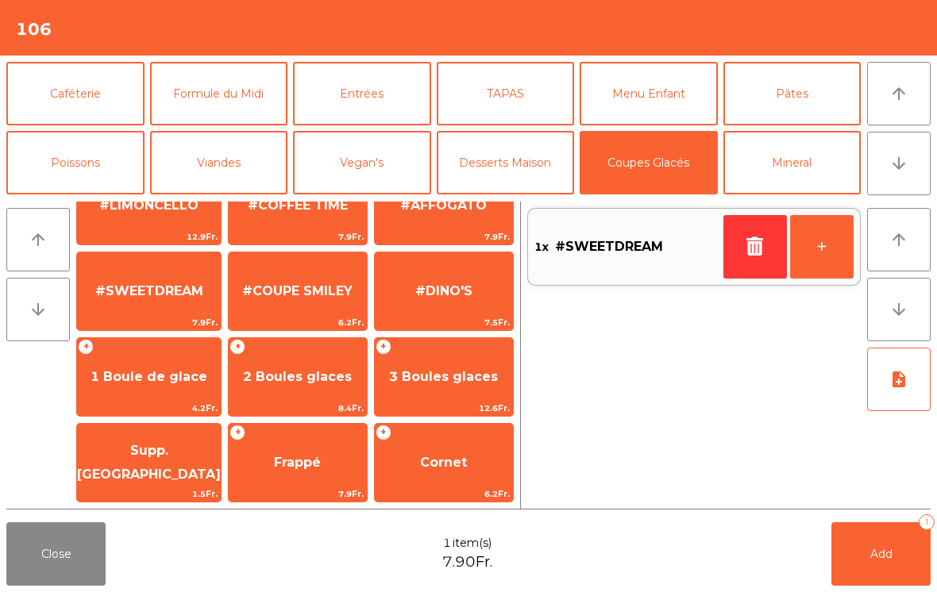
click at [164, 360] on span "1 Boule de glace" at bounding box center [149, 377] width 144 height 43
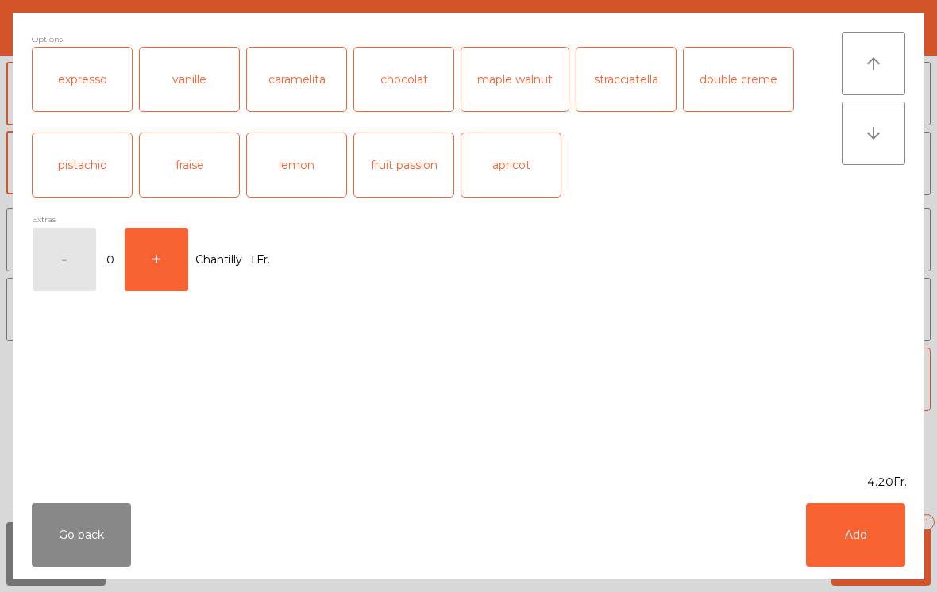
click at [190, 80] on div "vanille" at bounding box center [189, 80] width 99 height 64
click at [156, 268] on button "+" at bounding box center [157, 260] width 64 height 64
click at [852, 538] on button "Add" at bounding box center [855, 535] width 99 height 64
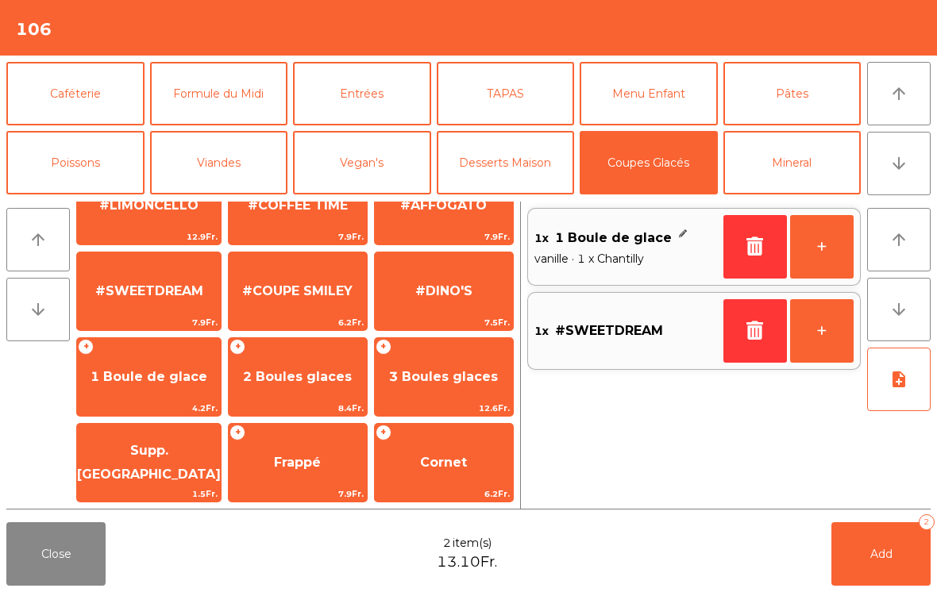
click at [493, 148] on button "Desserts Maison" at bounding box center [506, 163] width 138 height 64
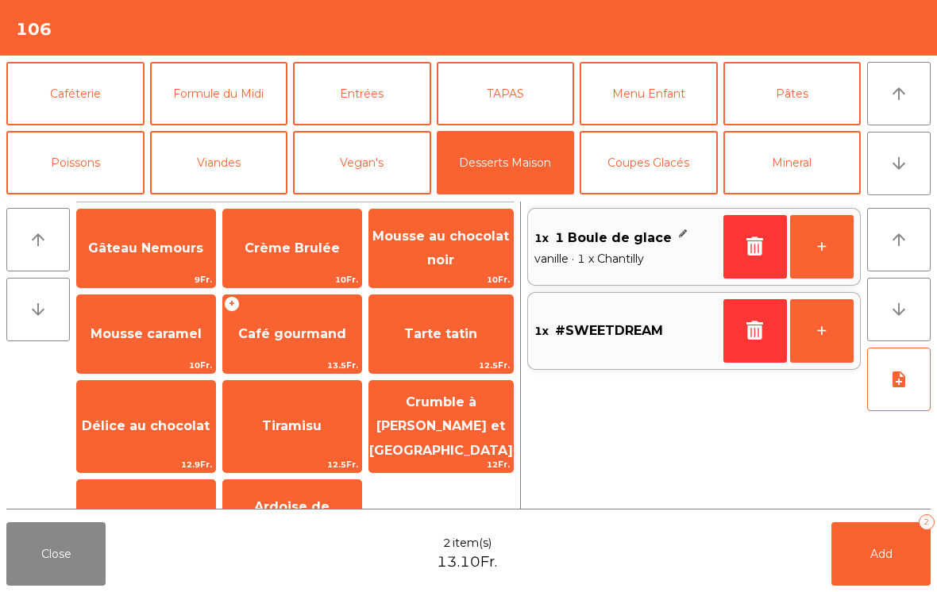
scroll to position [0, 0]
click at [163, 418] on span "Délice au chocolat" at bounding box center [146, 425] width 128 height 15
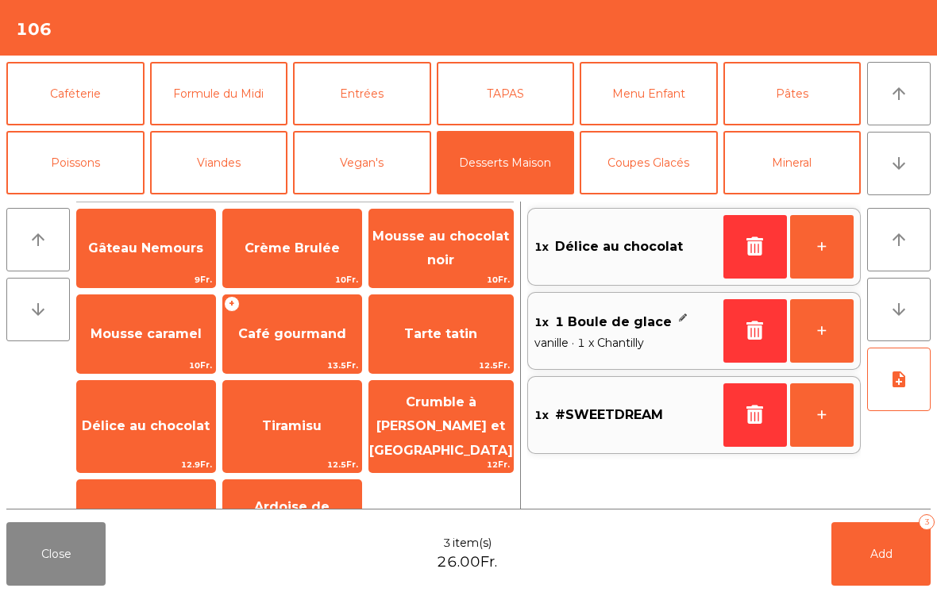
click at [275, 326] on span "Café gourmand" at bounding box center [292, 333] width 108 height 15
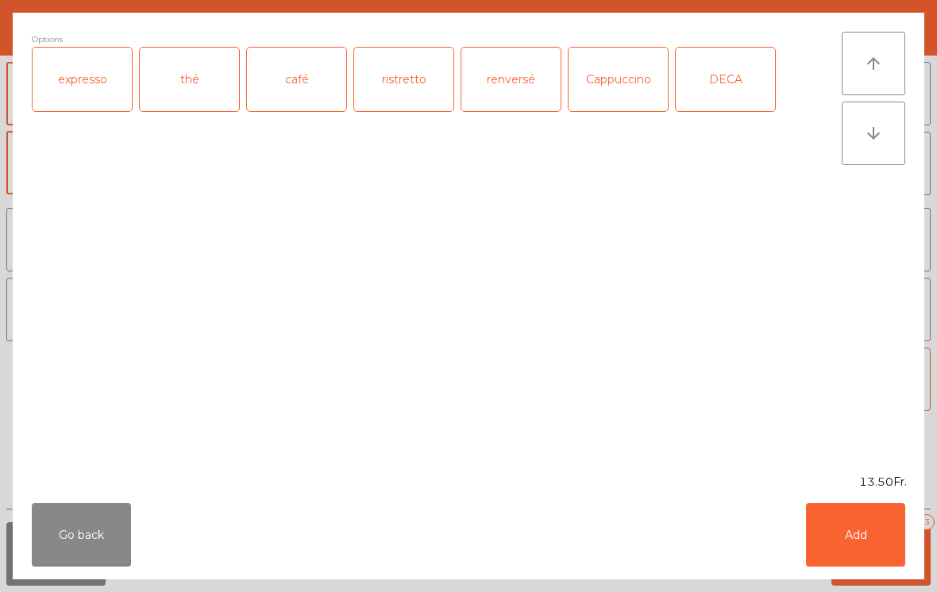
scroll to position [43, 0]
click at [294, 82] on div "café" at bounding box center [296, 80] width 99 height 64
click at [855, 538] on button "Add" at bounding box center [855, 535] width 99 height 64
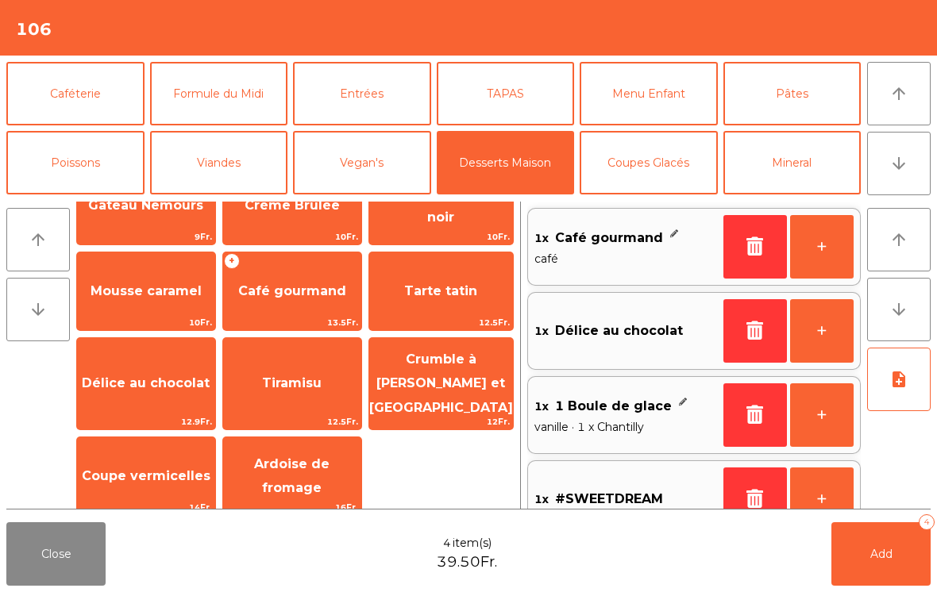
click at [307, 282] on span "Café gourmand" at bounding box center [292, 291] width 138 height 43
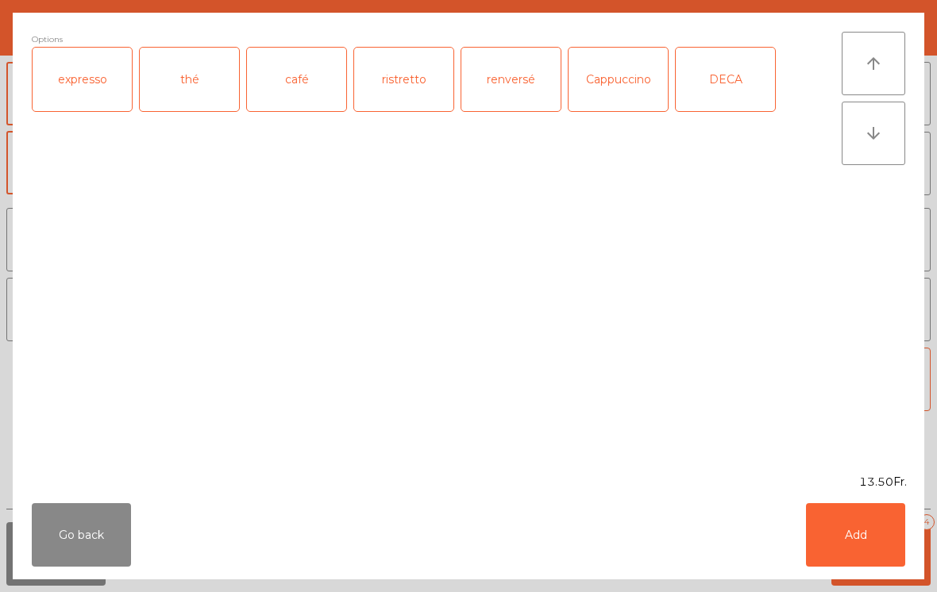
click at [515, 75] on div "renversé" at bounding box center [510, 80] width 99 height 64
click at [870, 542] on button "Add" at bounding box center [855, 535] width 99 height 64
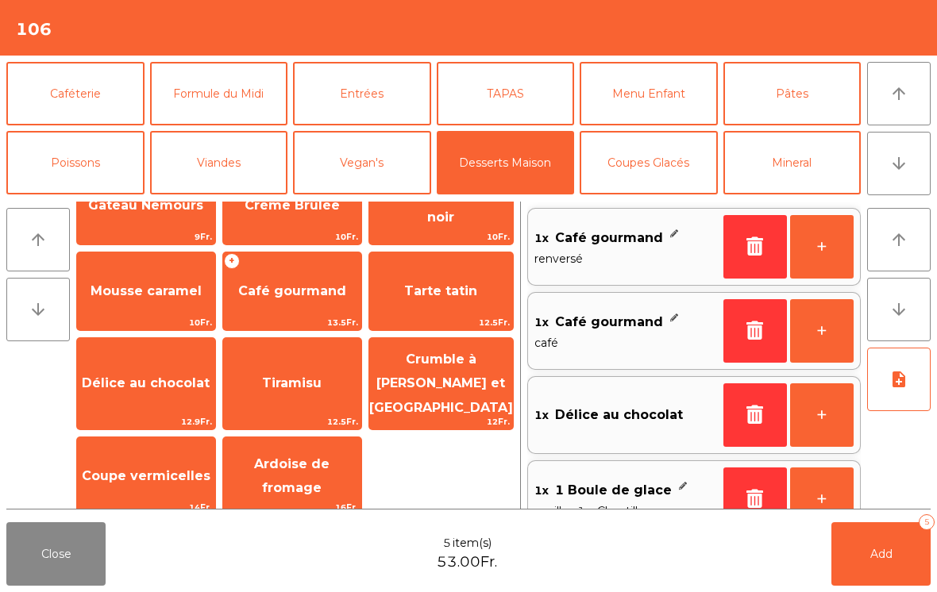
scroll to position [6, 0]
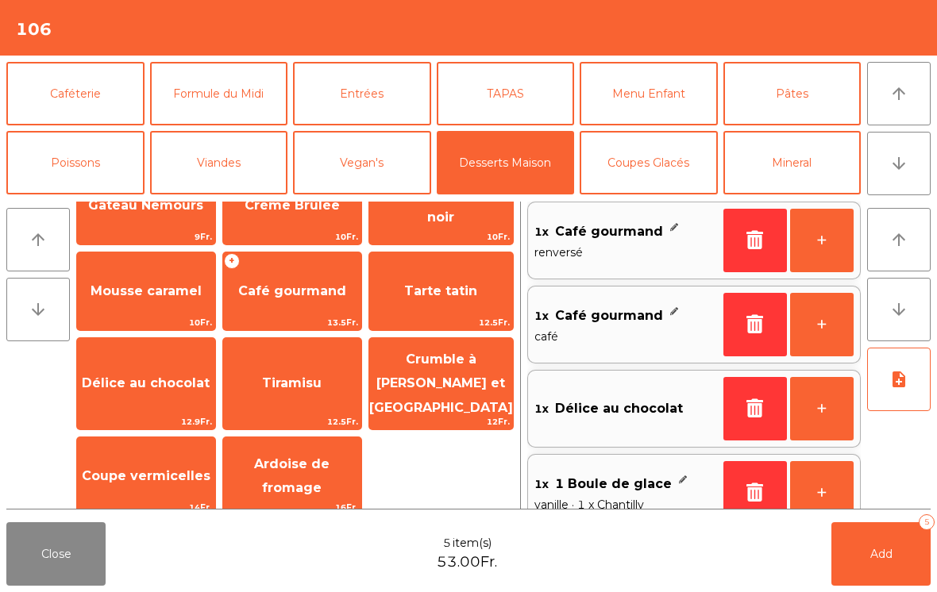
click at [83, 84] on button "Caféterie" at bounding box center [75, 94] width 138 height 64
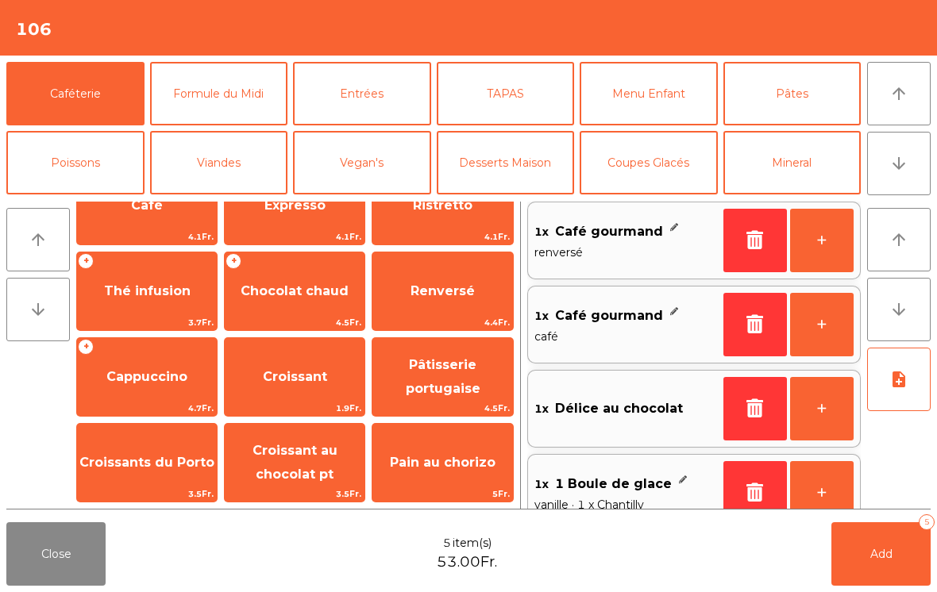
click at [157, 223] on span "Café" at bounding box center [147, 205] width 140 height 43
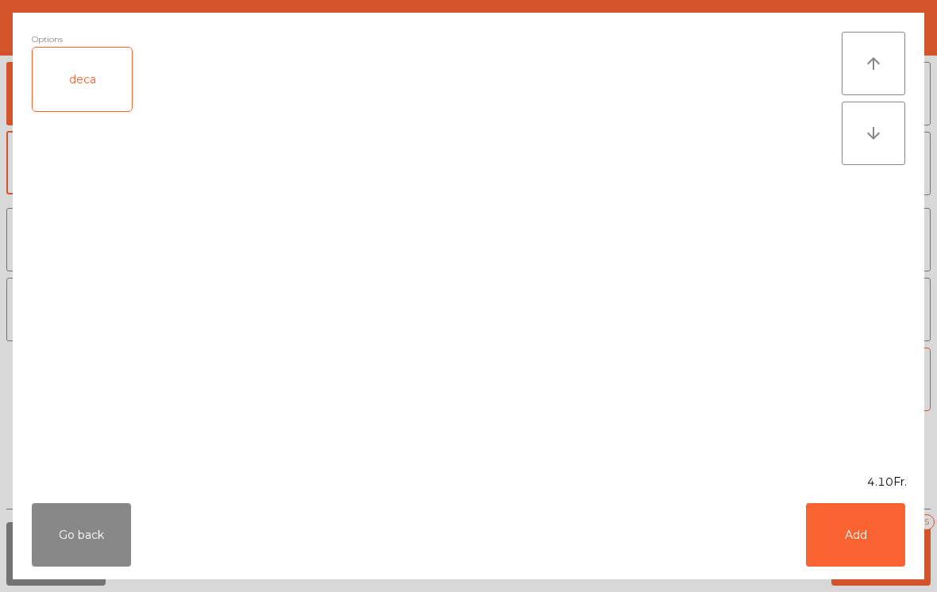
click at [861, 550] on button "Add" at bounding box center [855, 535] width 99 height 64
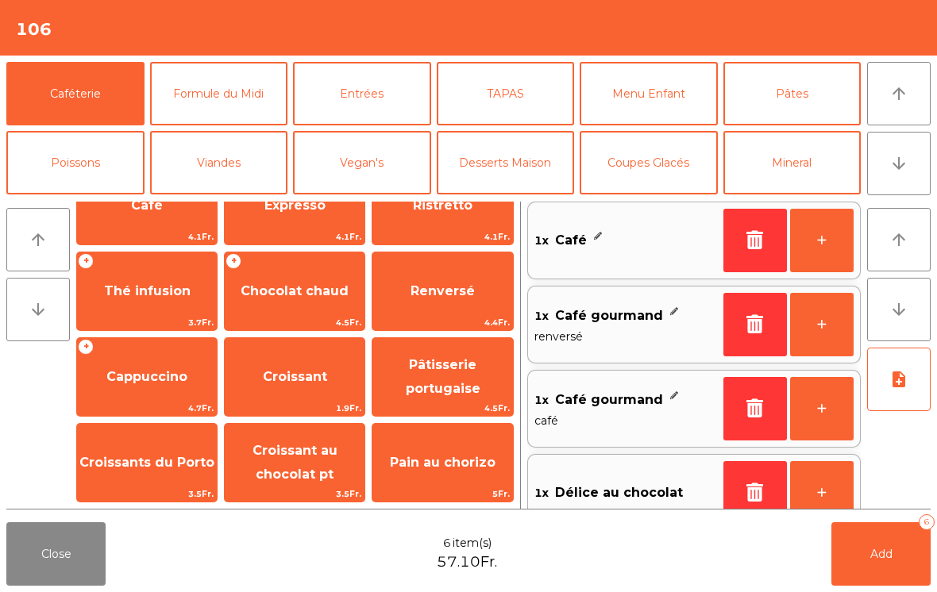
click at [829, 256] on button "+" at bounding box center [822, 241] width 64 height 64
click at [877, 557] on span "Add" at bounding box center [881, 554] width 22 height 14
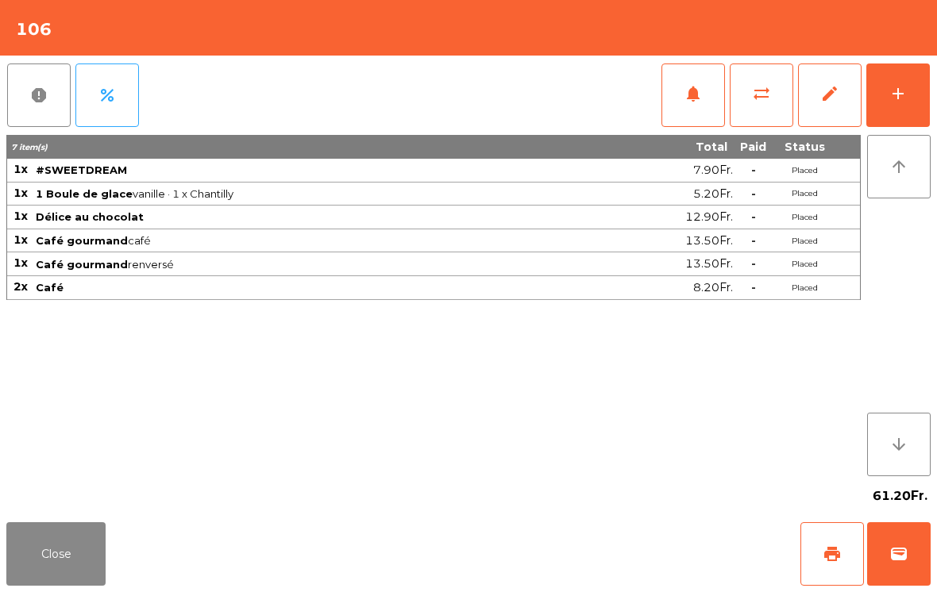
click at [78, 577] on button "Close" at bounding box center [55, 554] width 99 height 64
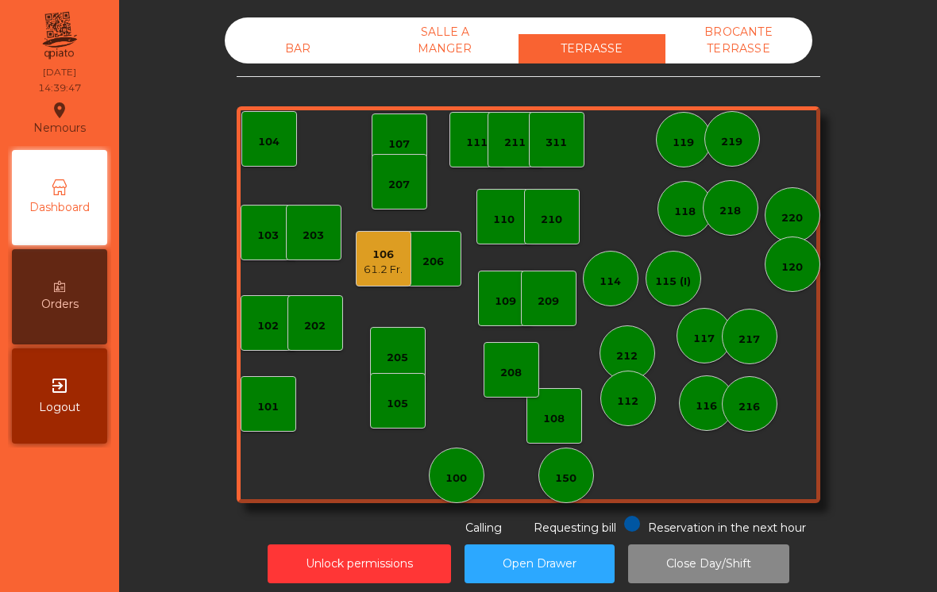
click at [260, 333] on div "102" at bounding box center [267, 326] width 21 height 16
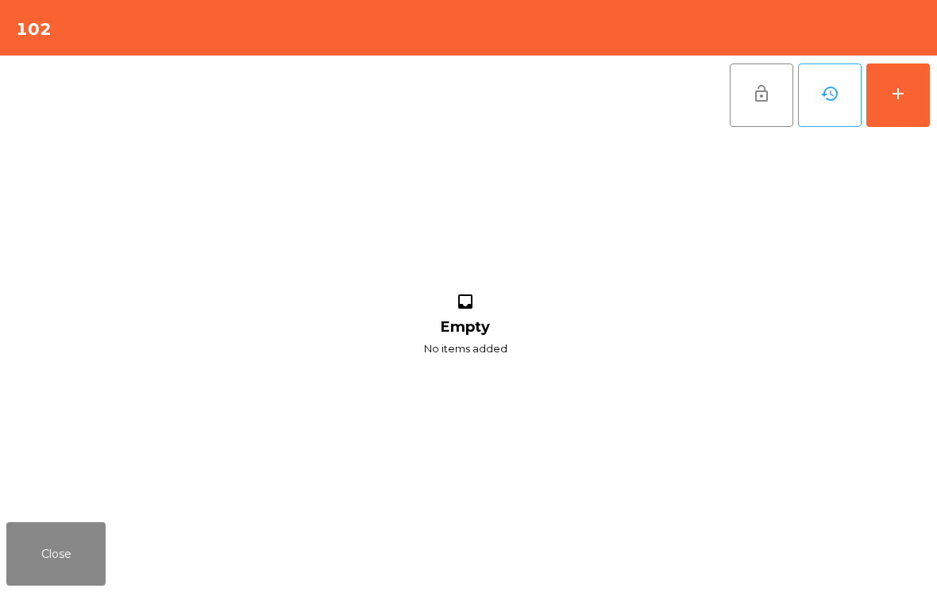
click at [910, 79] on button "add" at bounding box center [898, 96] width 64 height 64
click at [888, 107] on button "add" at bounding box center [898, 96] width 64 height 64
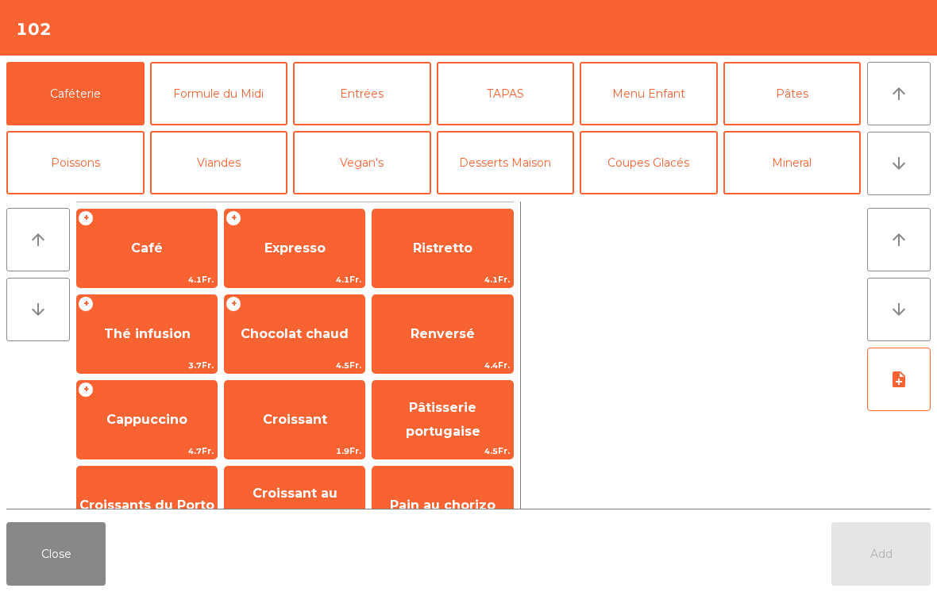
click at [150, 255] on span "Café" at bounding box center [147, 248] width 32 height 15
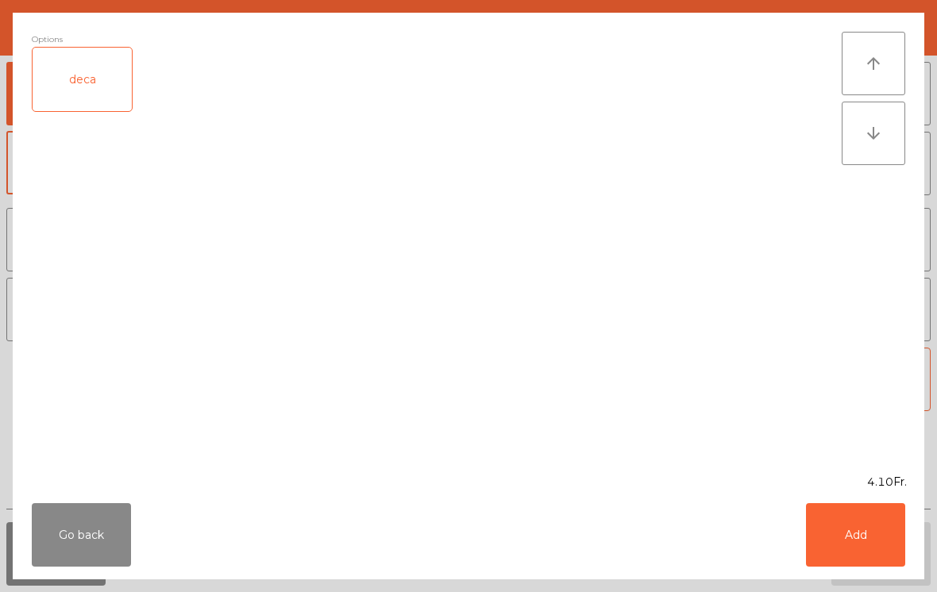
click at [865, 548] on button "Add" at bounding box center [855, 535] width 99 height 64
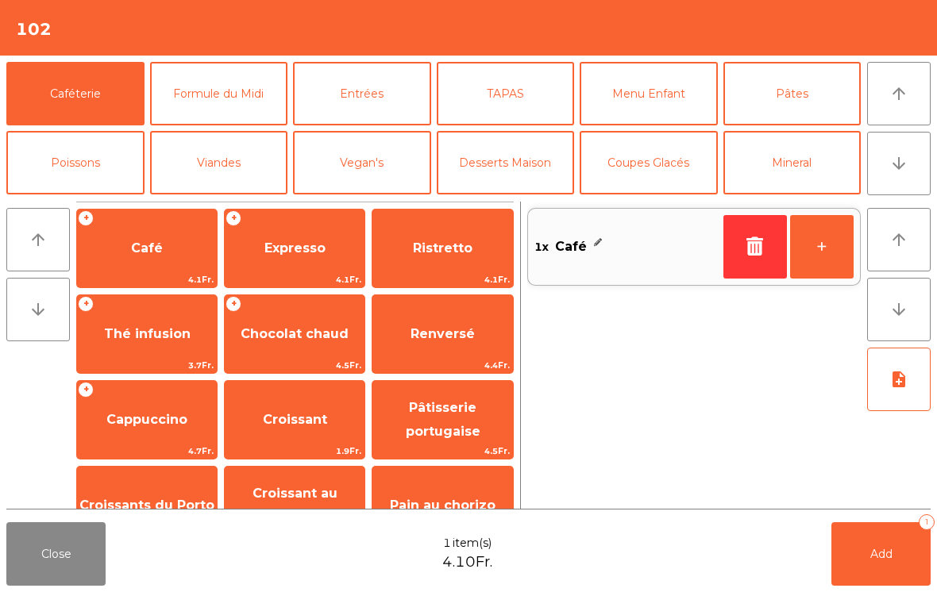
click at [156, 422] on span "Cappuccino" at bounding box center [146, 419] width 81 height 15
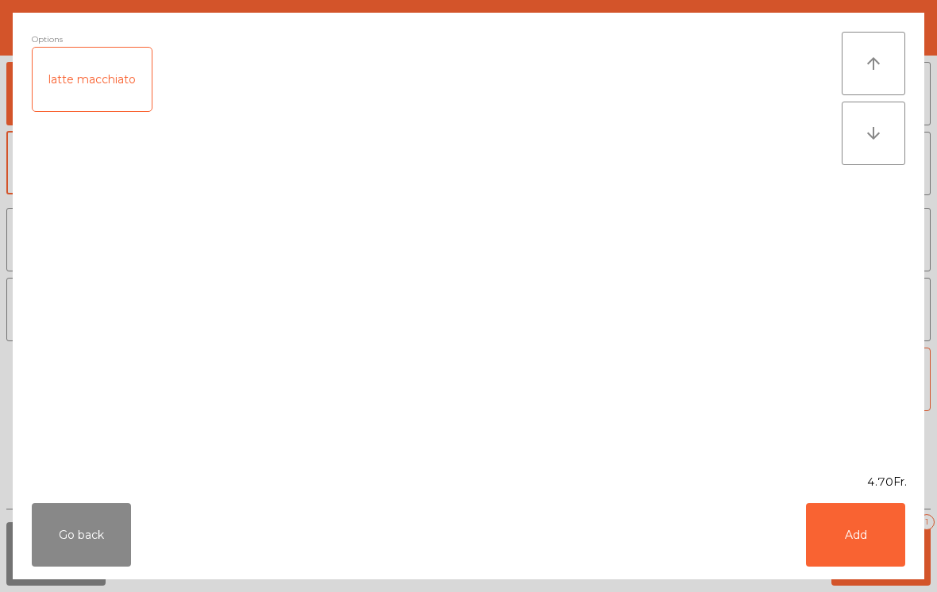
click at [882, 541] on button "Add" at bounding box center [855, 535] width 99 height 64
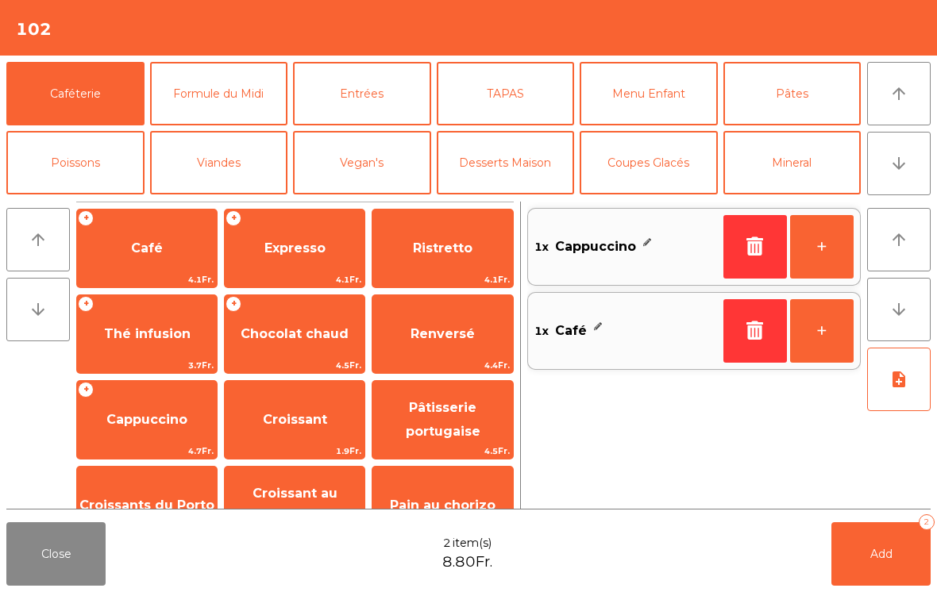
click at [431, 433] on span "Pâtisserie portugaise" at bounding box center [443, 419] width 75 height 39
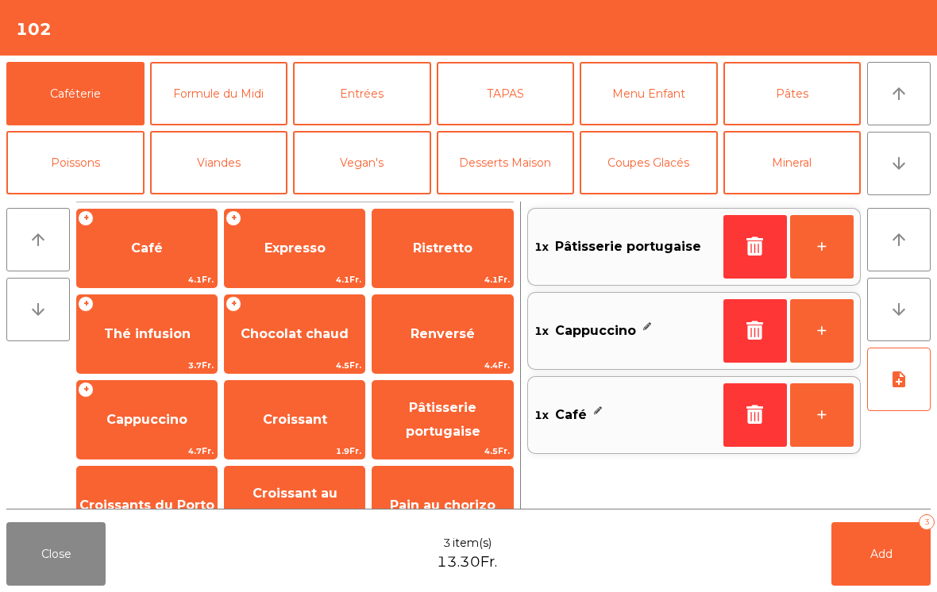
click at [890, 560] on span "Add" at bounding box center [881, 554] width 22 height 14
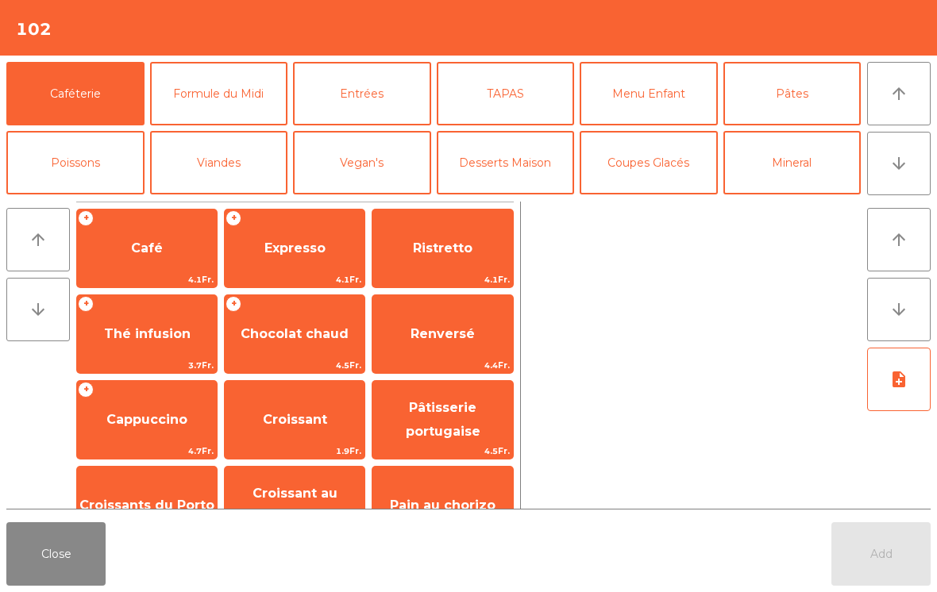
click at [61, 543] on button "Close" at bounding box center [55, 554] width 99 height 64
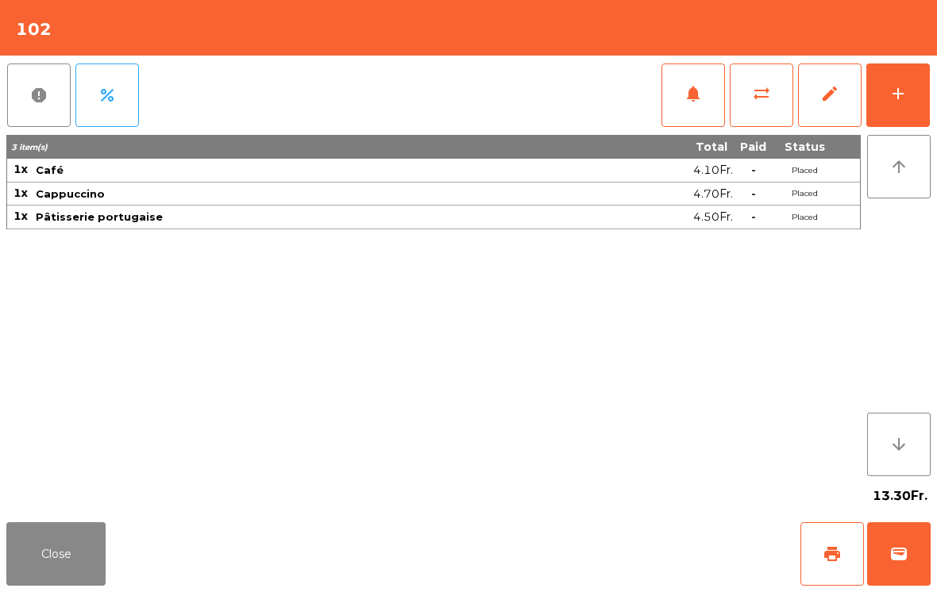
click at [843, 554] on button "print" at bounding box center [832, 554] width 64 height 64
click at [892, 537] on button "wallet" at bounding box center [899, 554] width 64 height 64
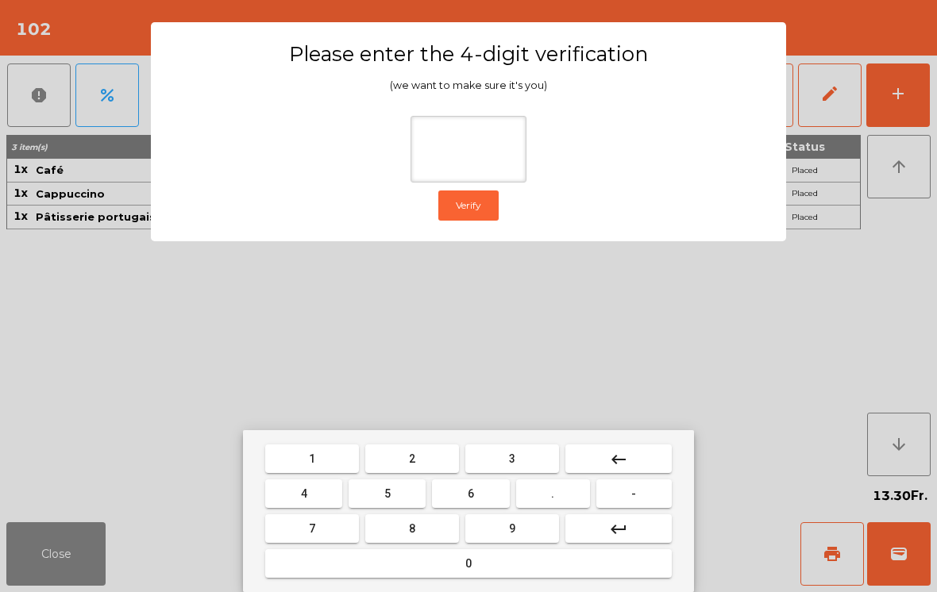
type input "*"
type input "****"
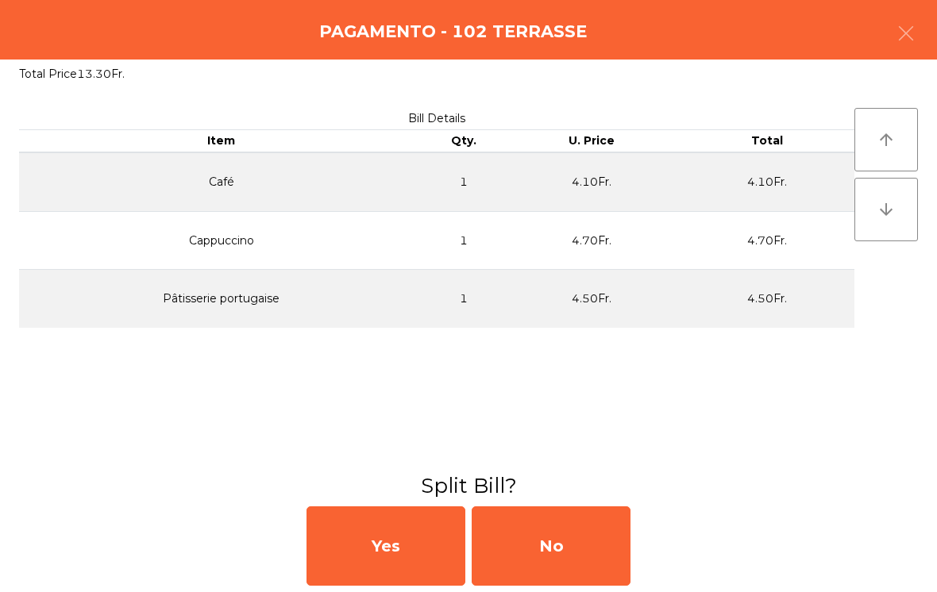
click at [566, 545] on div "No" at bounding box center [551, 545] width 159 height 79
click at [575, 532] on div "MB" at bounding box center [551, 545] width 159 height 79
click at [587, 544] on div "No" at bounding box center [551, 545] width 159 height 79
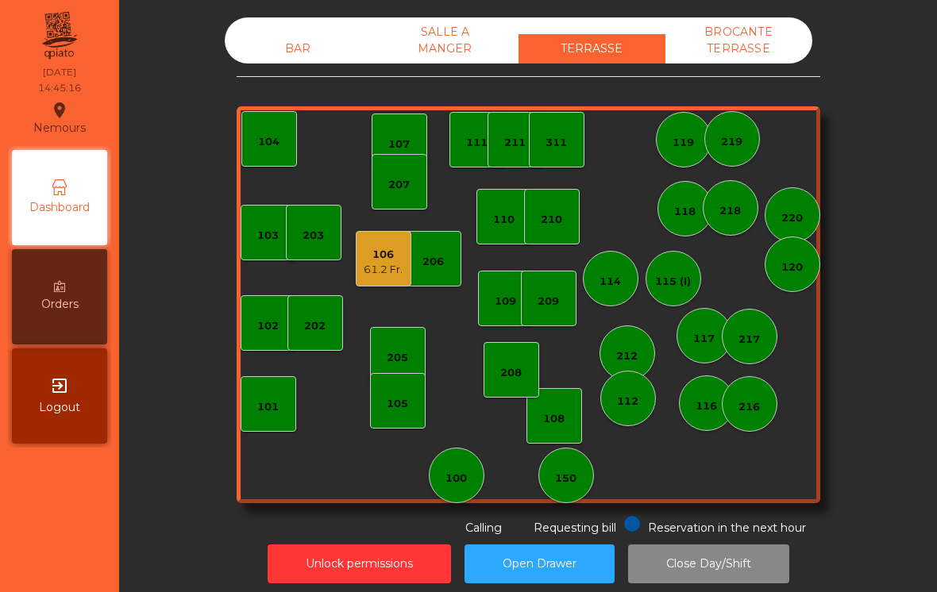
click at [401, 354] on div "205" at bounding box center [397, 358] width 21 height 16
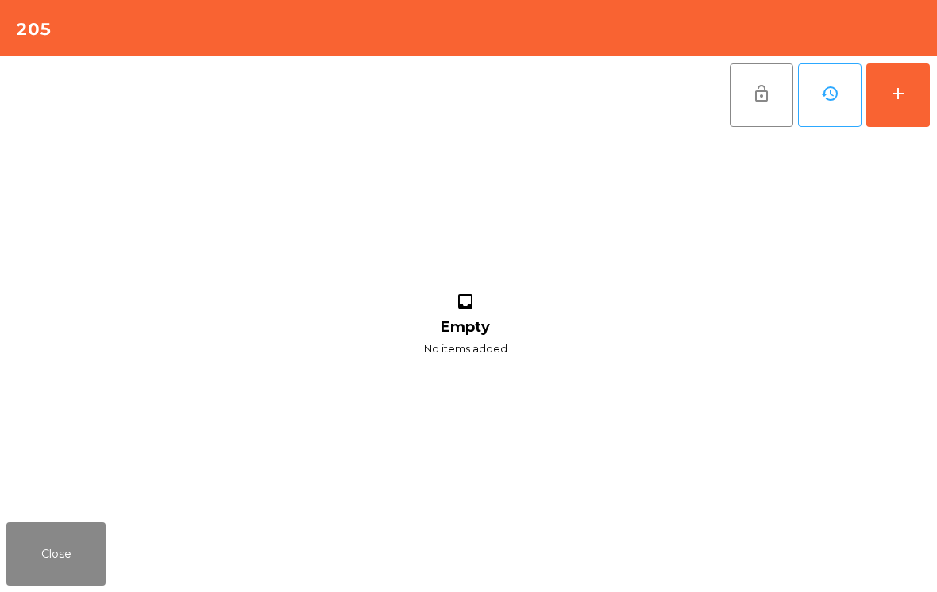
click at [898, 91] on div "add" at bounding box center [897, 93] width 19 height 19
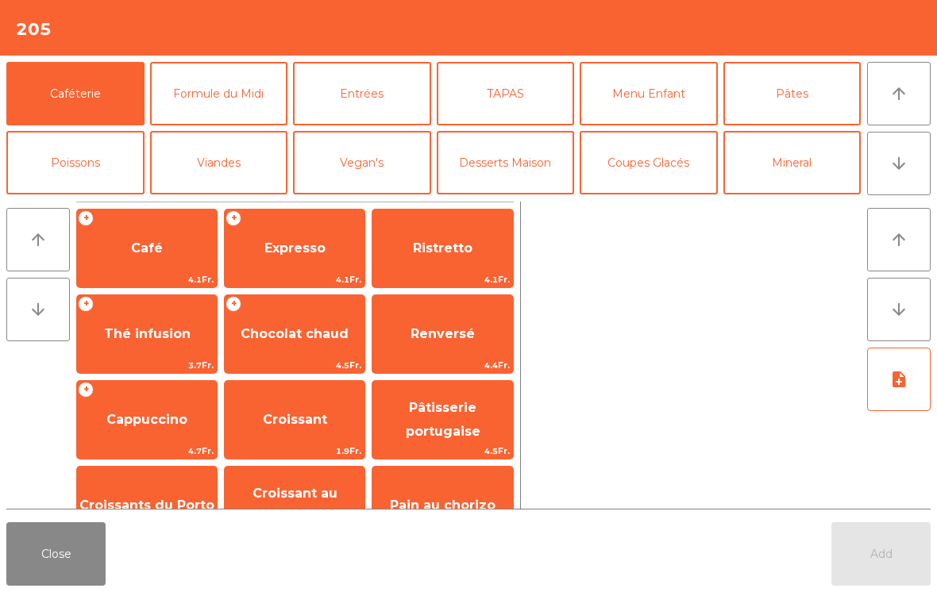
click at [179, 338] on span "Thé infusion" at bounding box center [147, 333] width 87 height 15
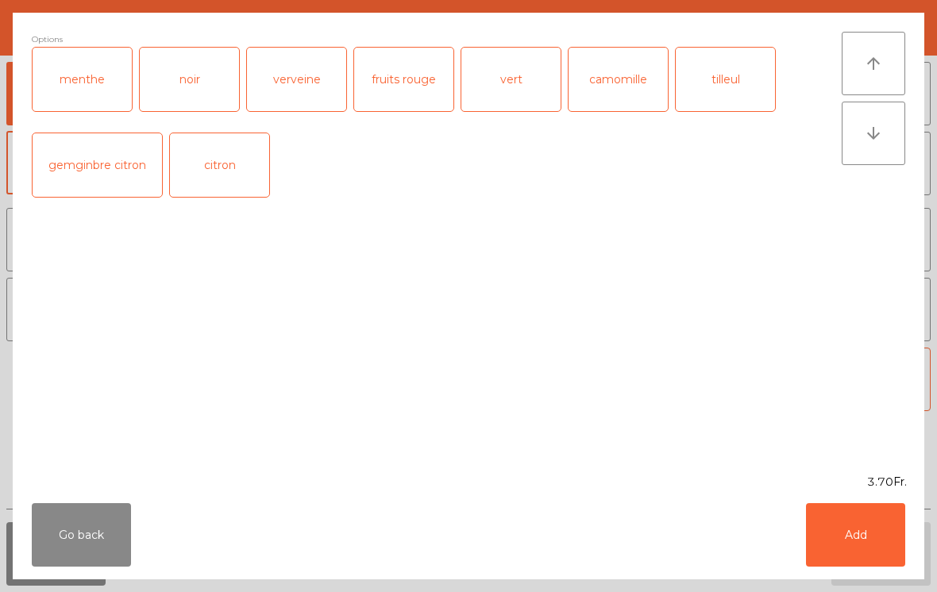
click at [110, 170] on div "gemginbre citron" at bounding box center [97, 165] width 129 height 64
click at [871, 536] on button "Add" at bounding box center [855, 535] width 99 height 64
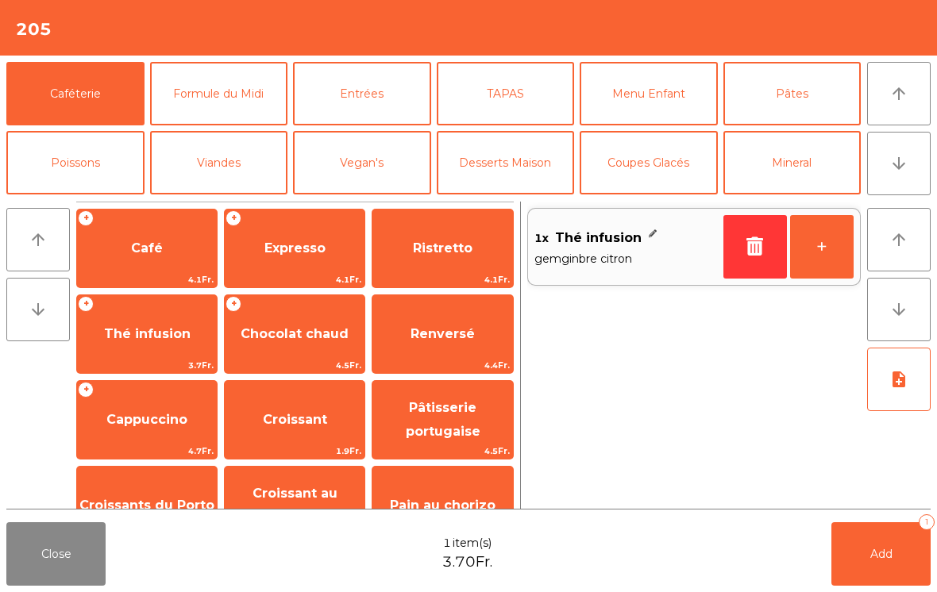
click at [78, 200] on button "Bières" at bounding box center [75, 232] width 138 height 64
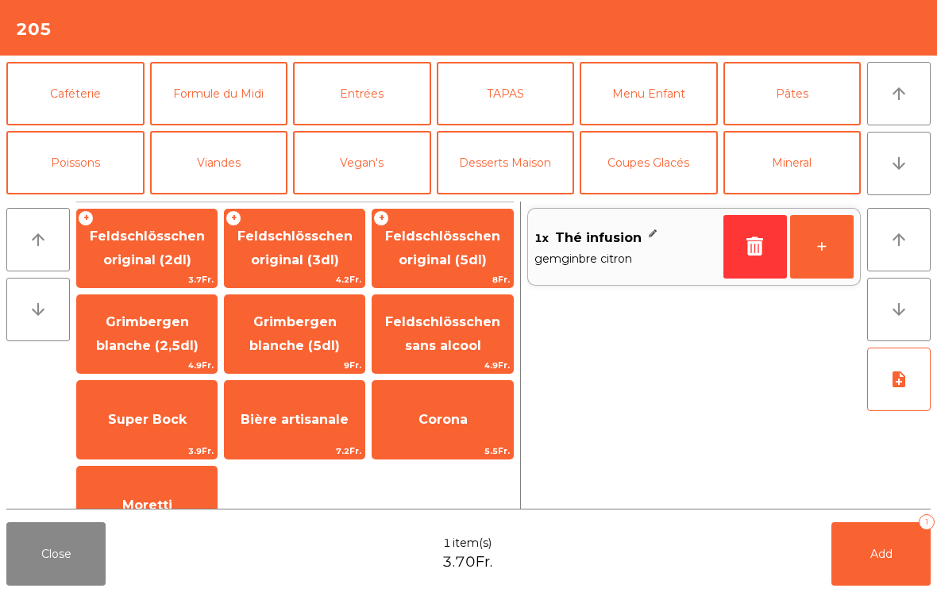
scroll to position [69, 0]
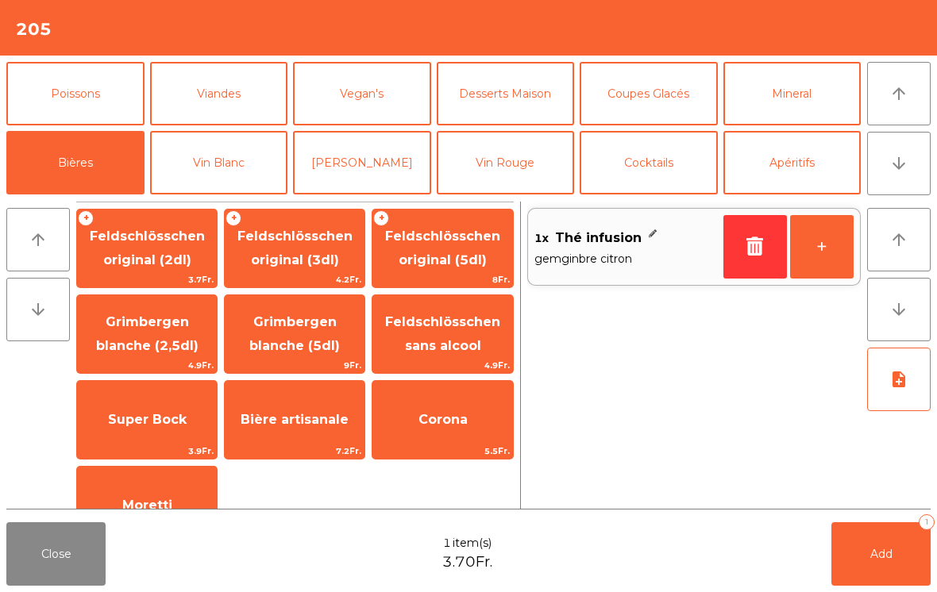
click at [147, 341] on span "Grimbergen blanche (2,5dl)" at bounding box center [147, 333] width 102 height 39
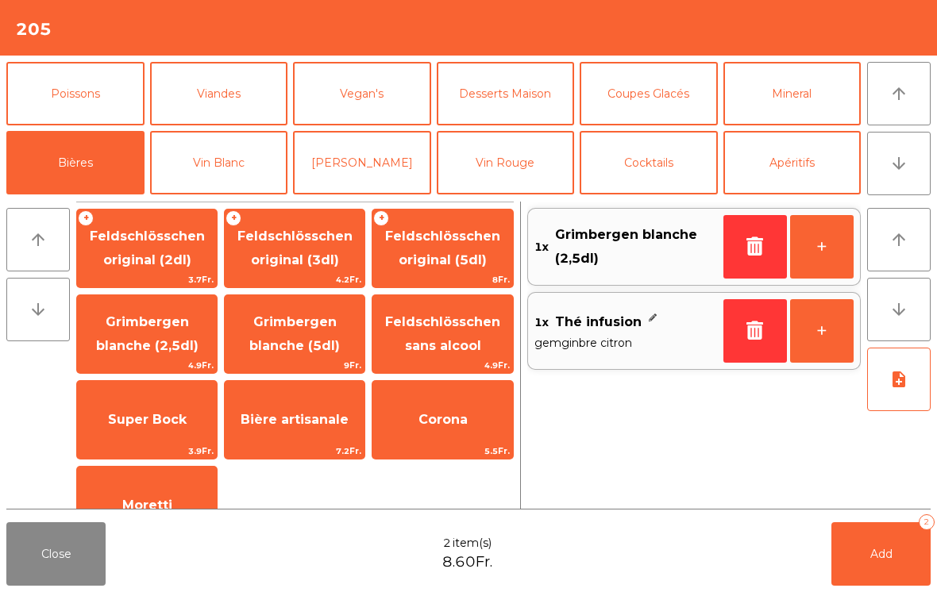
click at [870, 566] on button "Add 2" at bounding box center [880, 554] width 99 height 64
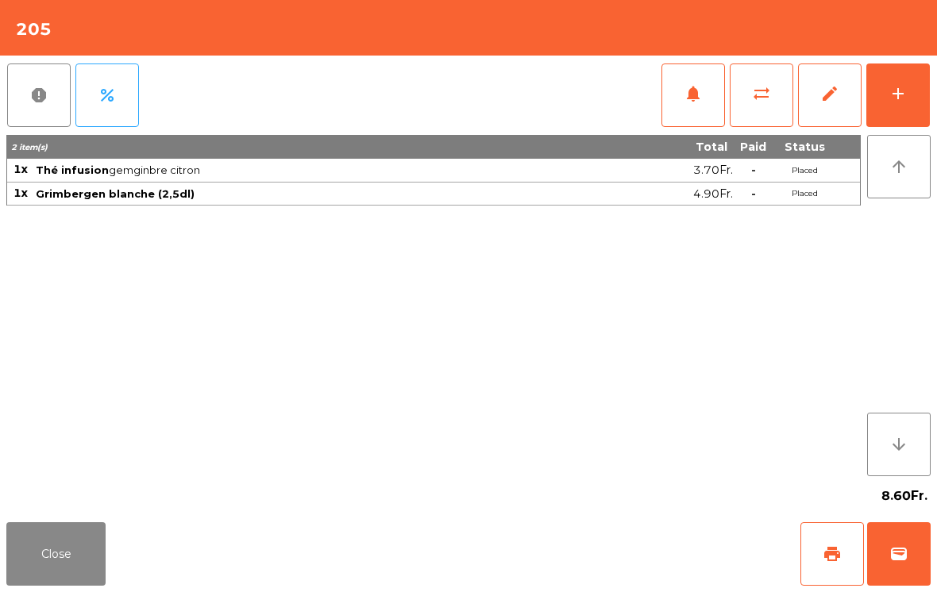
click at [832, 568] on button "print" at bounding box center [832, 554] width 64 height 64
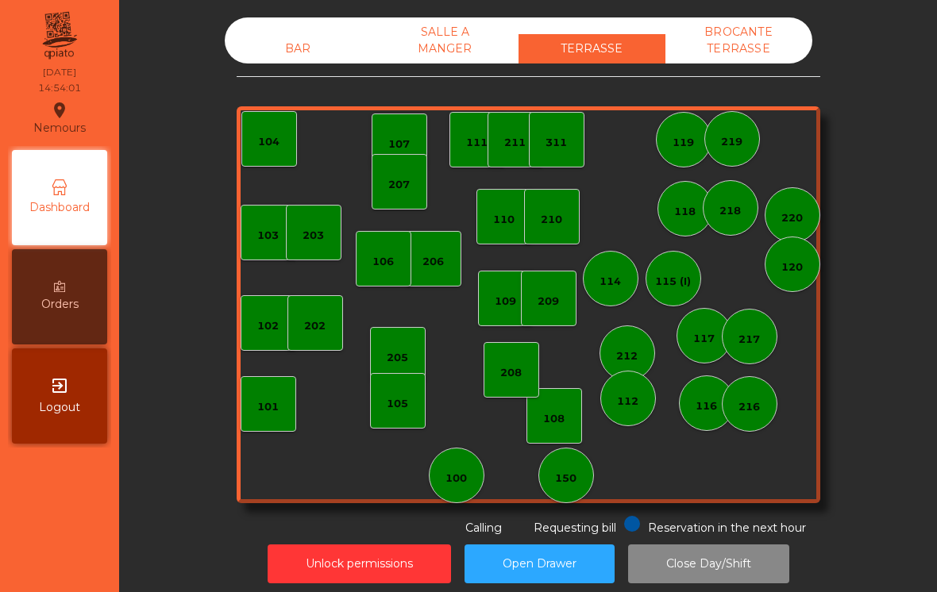
click at [311, 324] on div "202" at bounding box center [314, 326] width 21 height 16
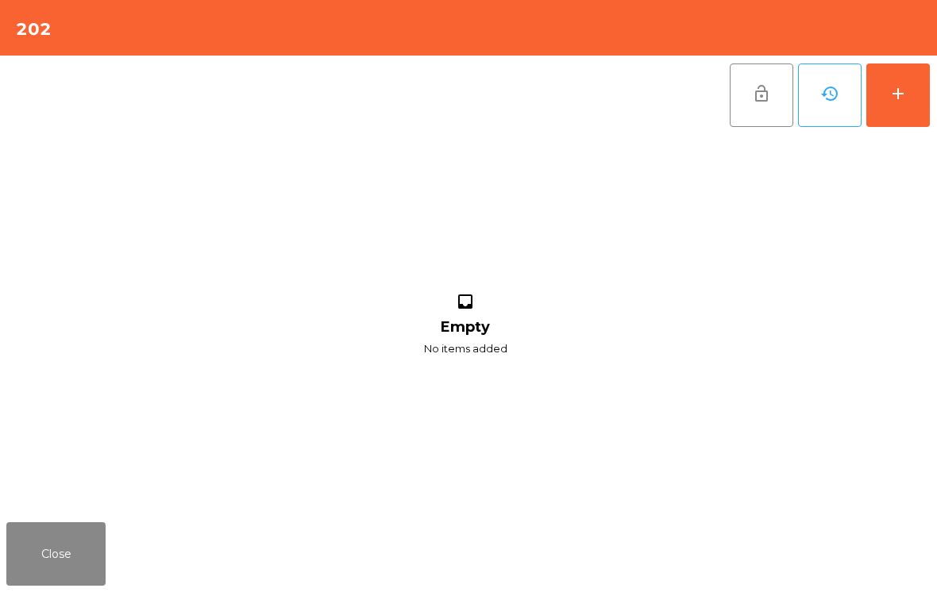
click at [903, 115] on button "add" at bounding box center [898, 96] width 64 height 64
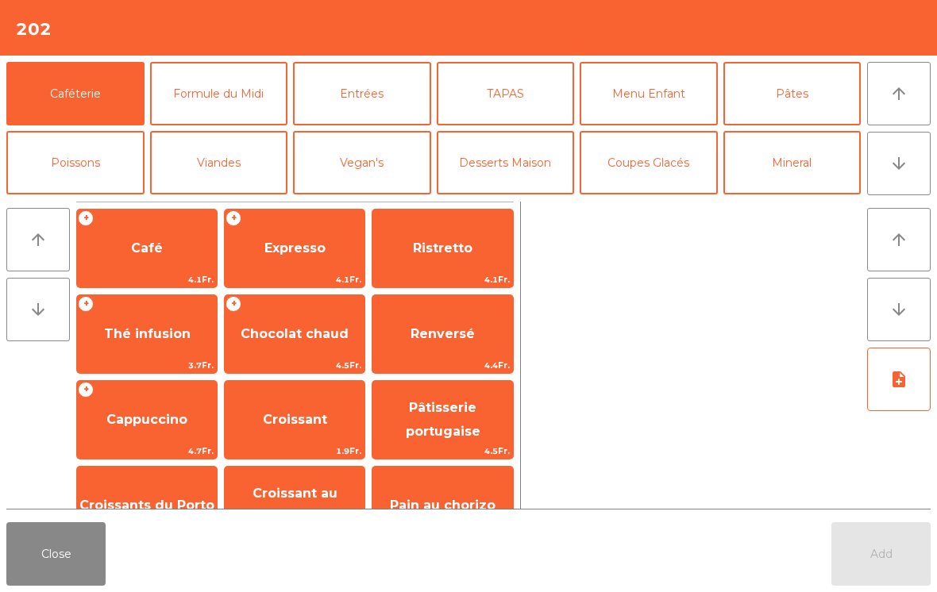
click at [158, 344] on span "Thé infusion" at bounding box center [147, 334] width 140 height 43
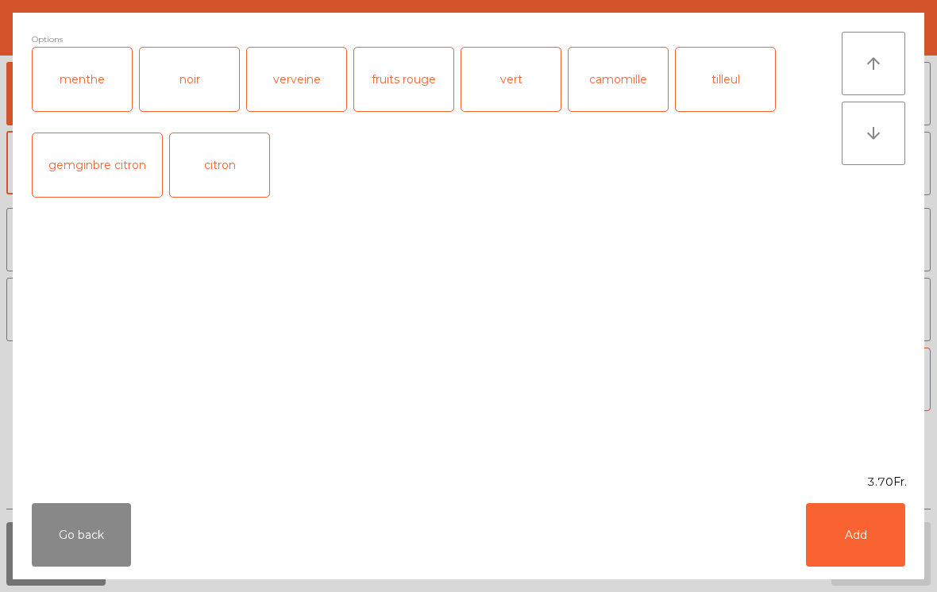
click at [94, 79] on div "menthe" at bounding box center [82, 80] width 99 height 64
click at [859, 536] on button "Add" at bounding box center [855, 535] width 99 height 64
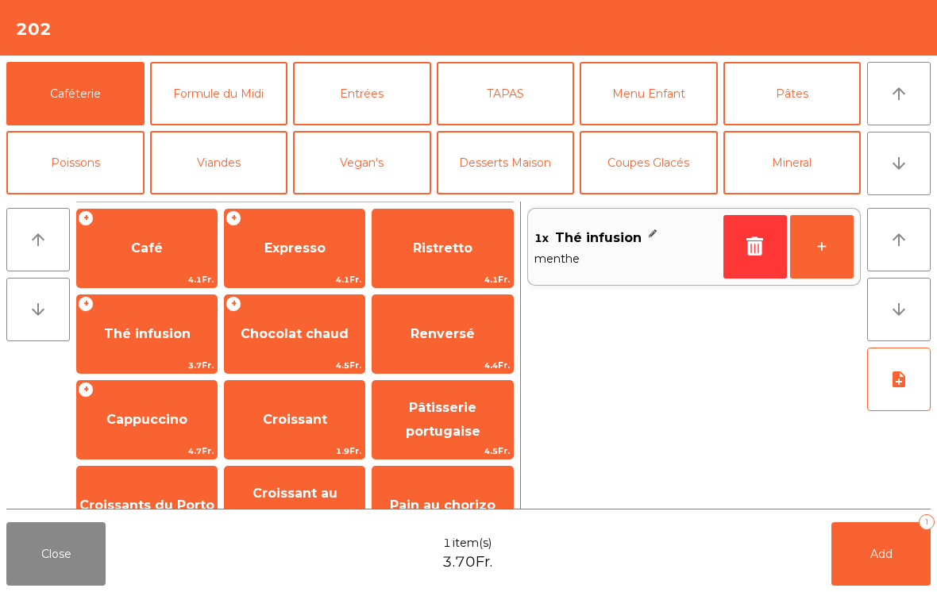
click at [885, 556] on span "Add" at bounding box center [881, 554] width 22 height 14
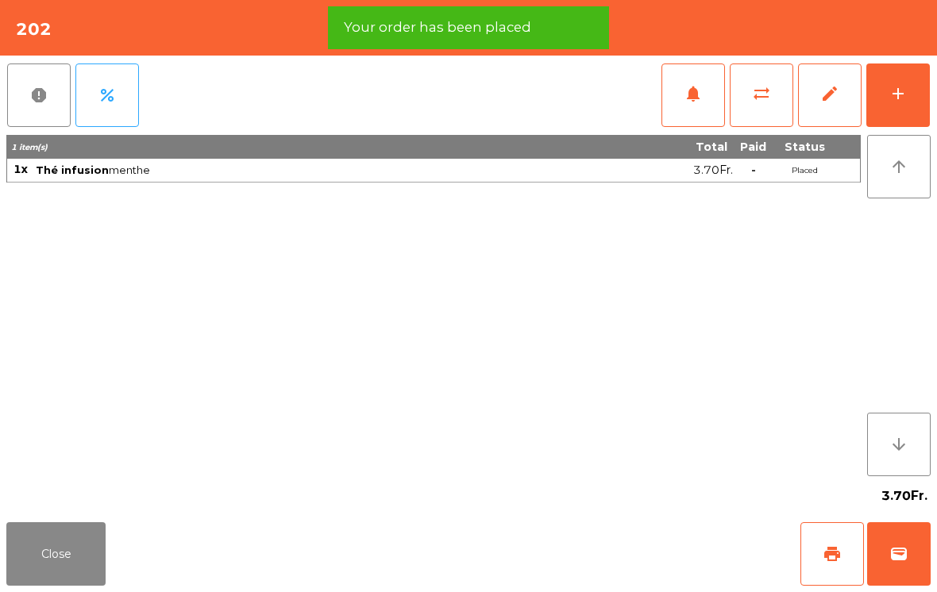
click at [834, 549] on span "print" at bounding box center [831, 554] width 19 height 19
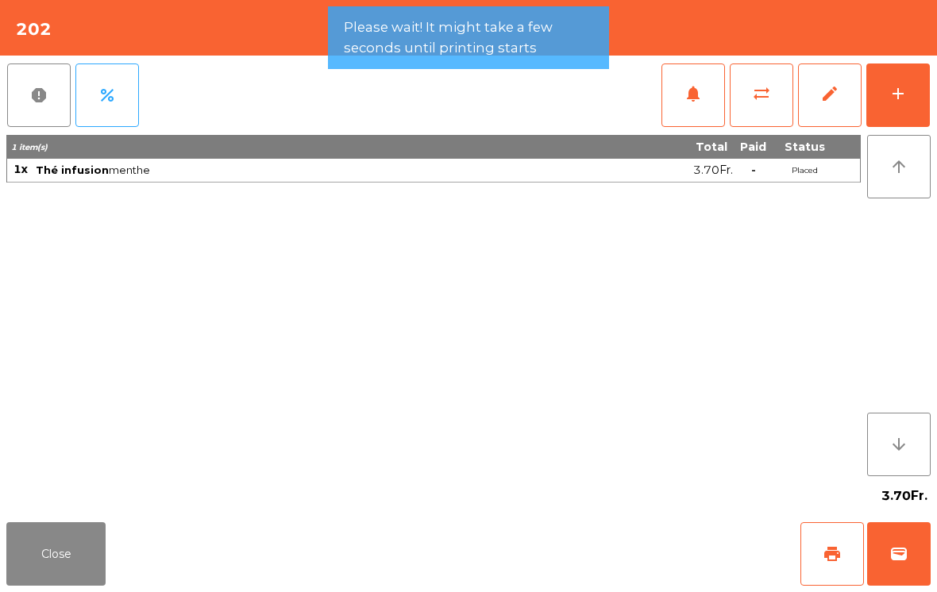
click at [903, 563] on span "wallet" at bounding box center [898, 554] width 19 height 19
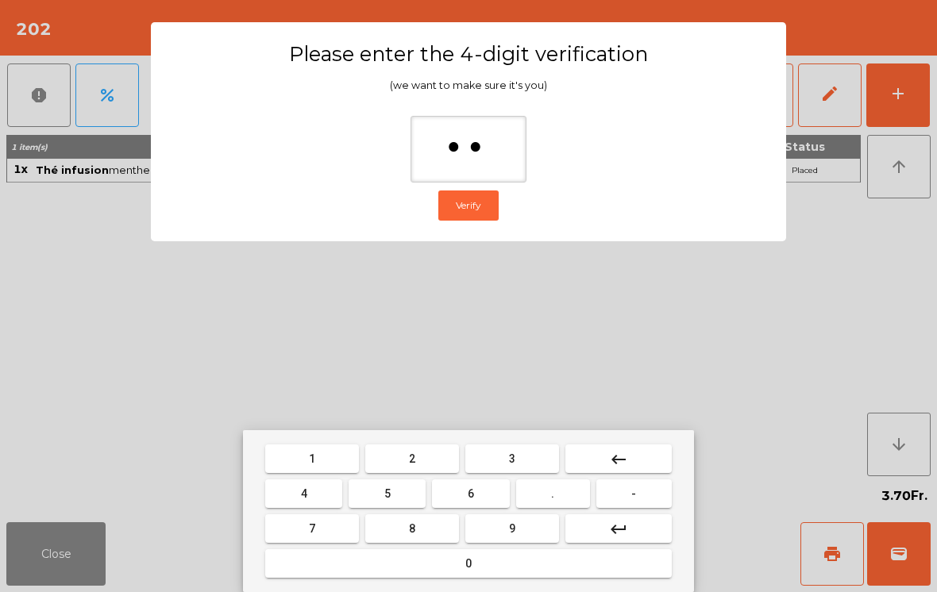
type input "***"
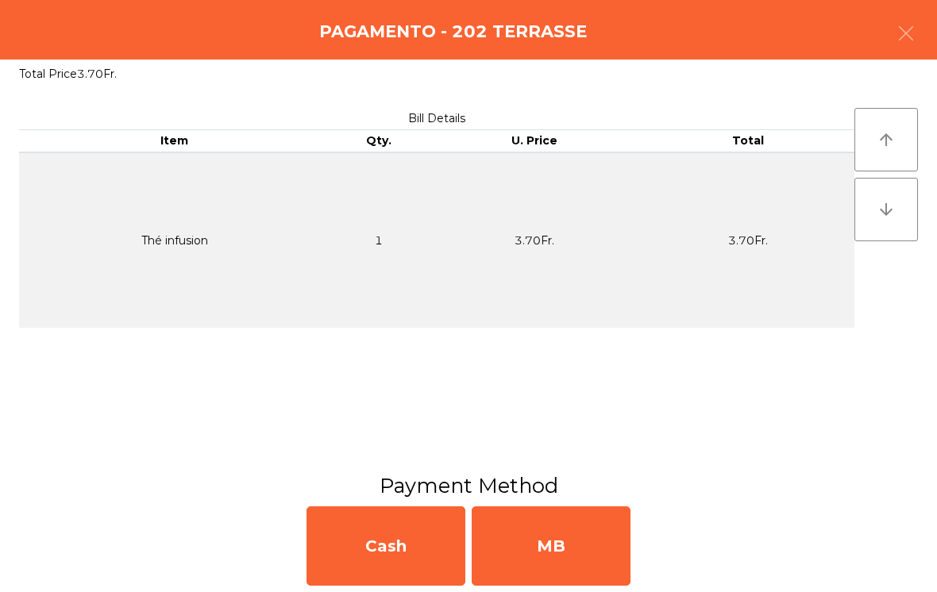
click at [554, 561] on div "MB" at bounding box center [551, 545] width 159 height 79
click at [559, 572] on div "No" at bounding box center [551, 545] width 159 height 79
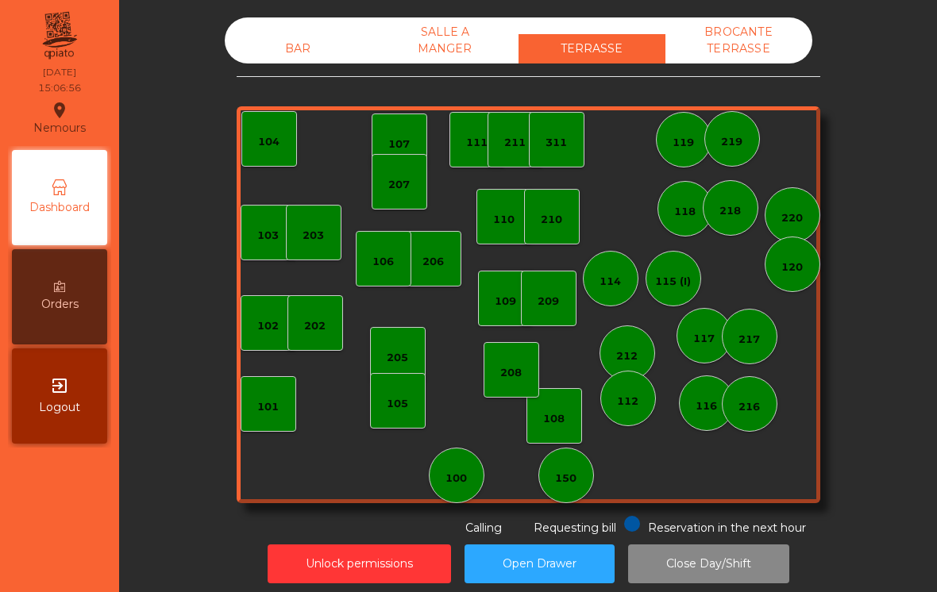
click at [403, 168] on div "207" at bounding box center [400, 182] width 56 height 56
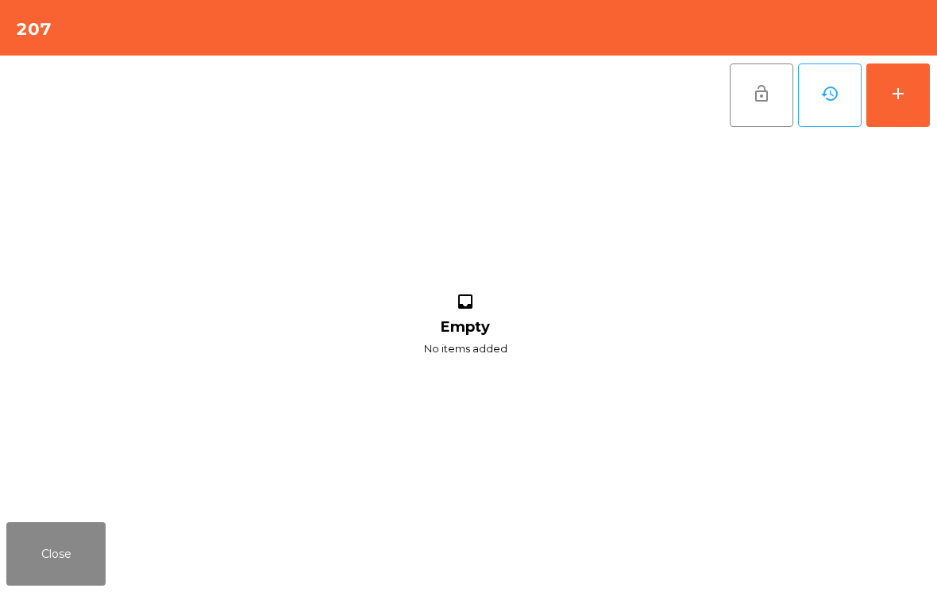
click at [882, 84] on button "add" at bounding box center [898, 96] width 64 height 64
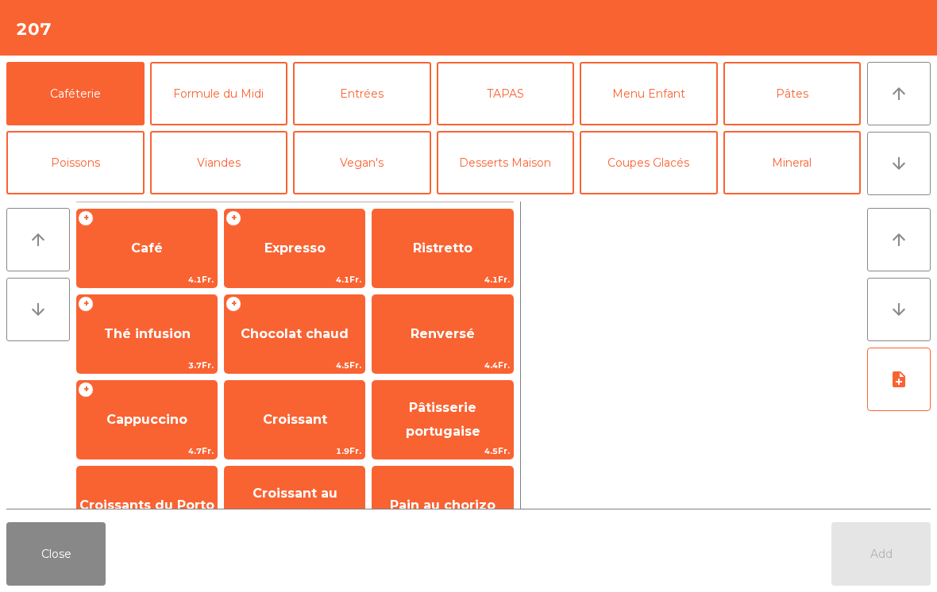
click at [172, 437] on span "Cappuccino" at bounding box center [147, 420] width 140 height 43
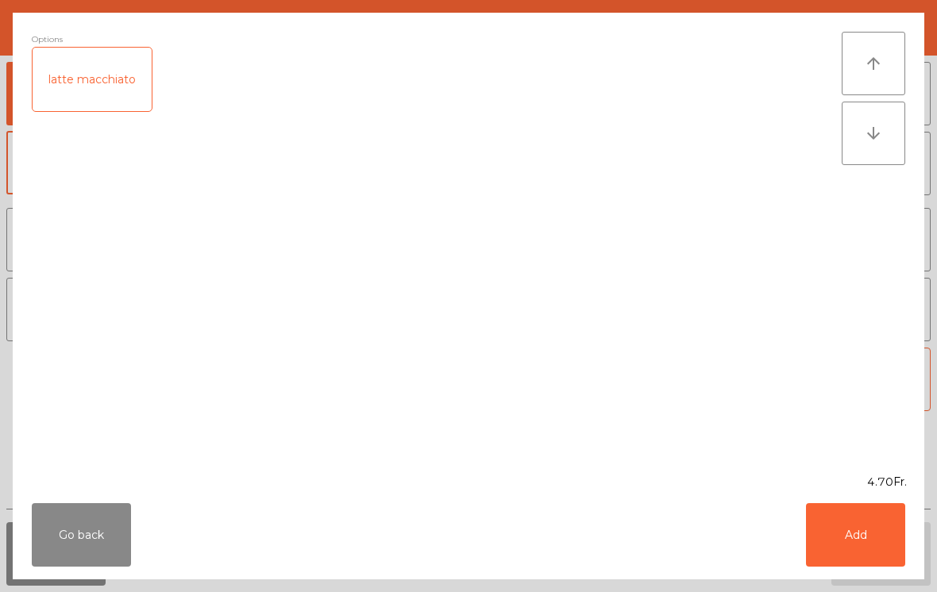
click at [876, 541] on button "Add" at bounding box center [855, 535] width 99 height 64
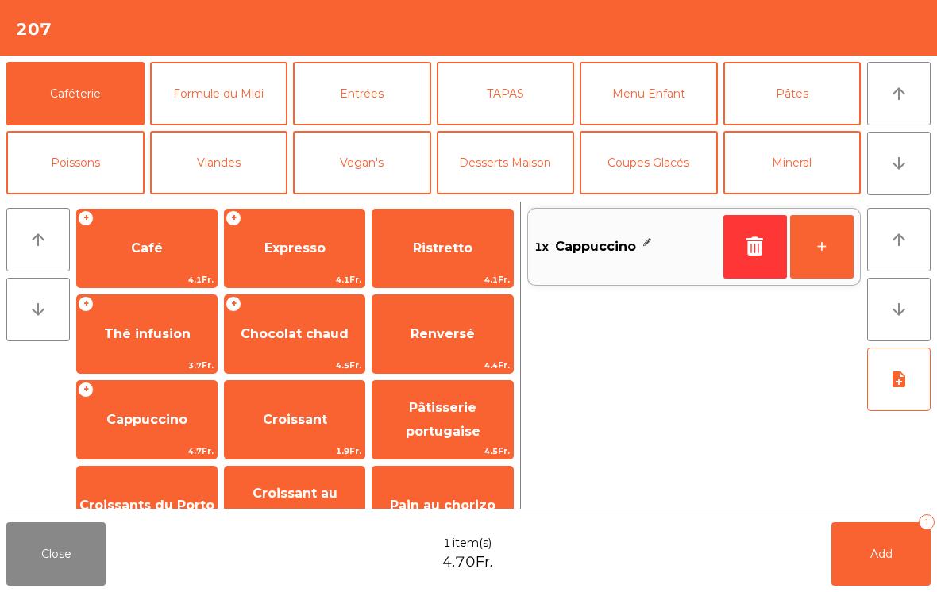
click at [817, 248] on button "+" at bounding box center [822, 247] width 64 height 64
click at [892, 549] on span "Add" at bounding box center [881, 554] width 22 height 14
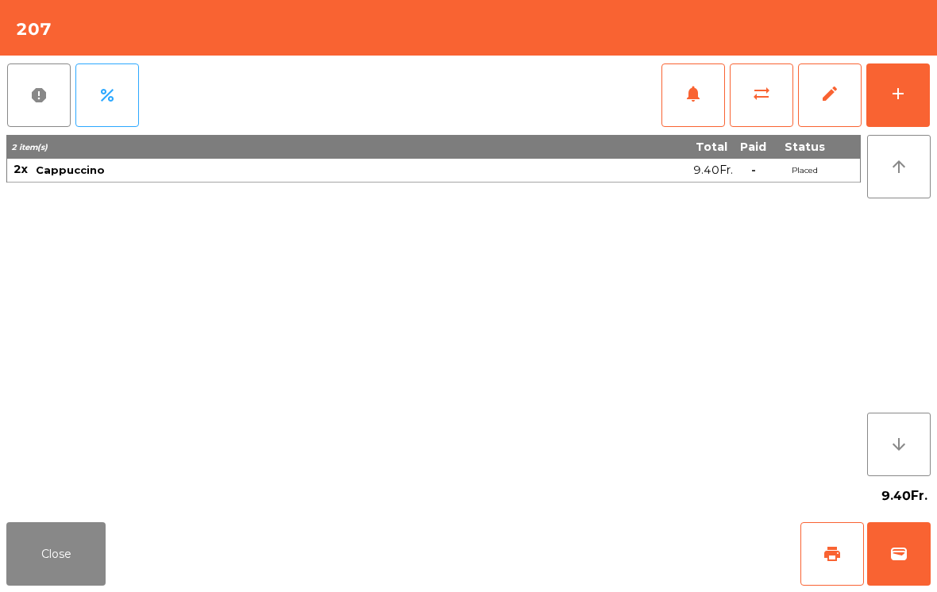
click at [789, 526] on div "Close print wallet" at bounding box center [468, 554] width 937 height 76
click at [823, 564] on button "print" at bounding box center [832, 554] width 64 height 64
click at [906, 565] on button "wallet" at bounding box center [899, 554] width 64 height 64
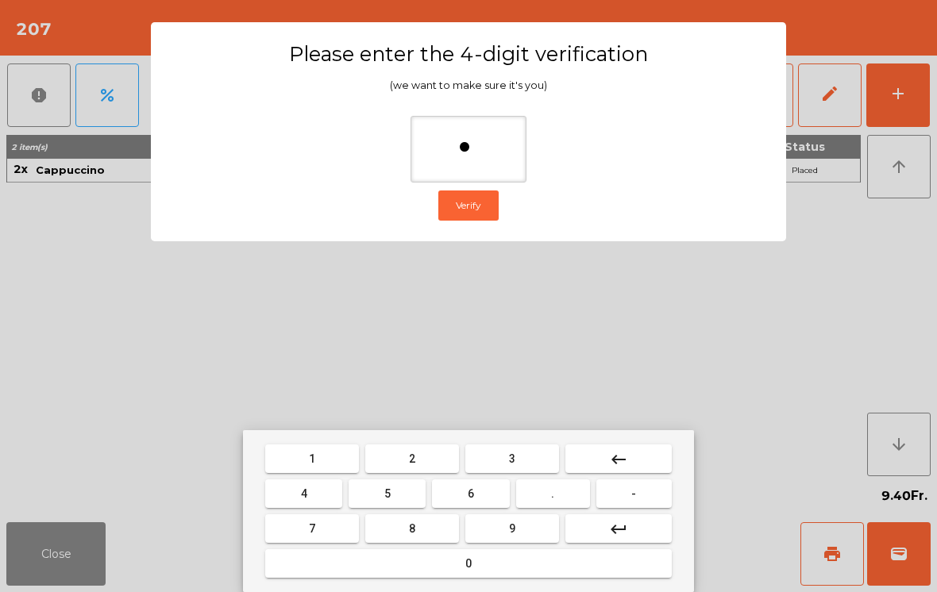
type input "**"
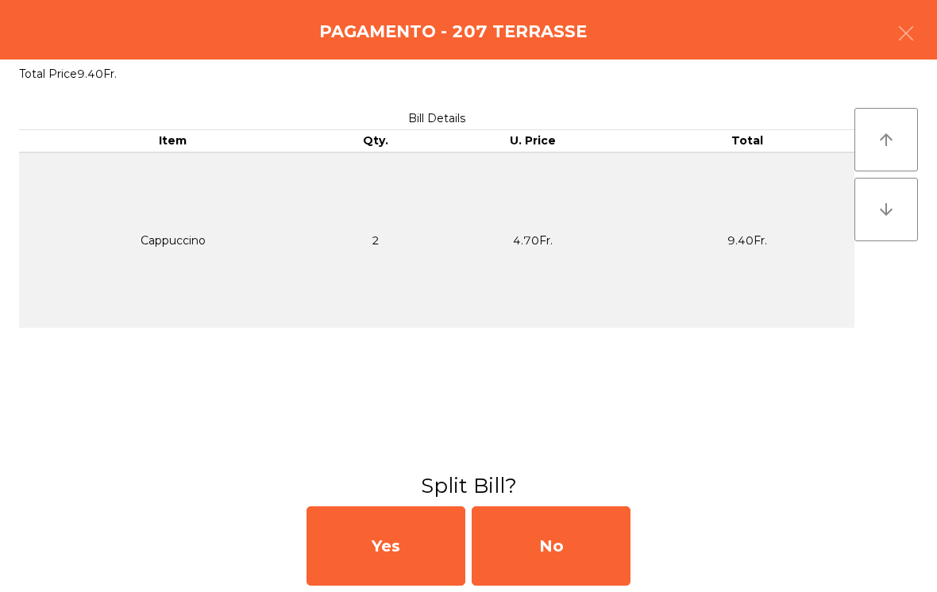
click at [566, 570] on div "No" at bounding box center [551, 545] width 159 height 79
click at [564, 537] on div "MB" at bounding box center [551, 545] width 159 height 79
click at [566, 554] on div "No" at bounding box center [551, 545] width 159 height 79
click at [579, 545] on div "No" at bounding box center [551, 545] width 159 height 79
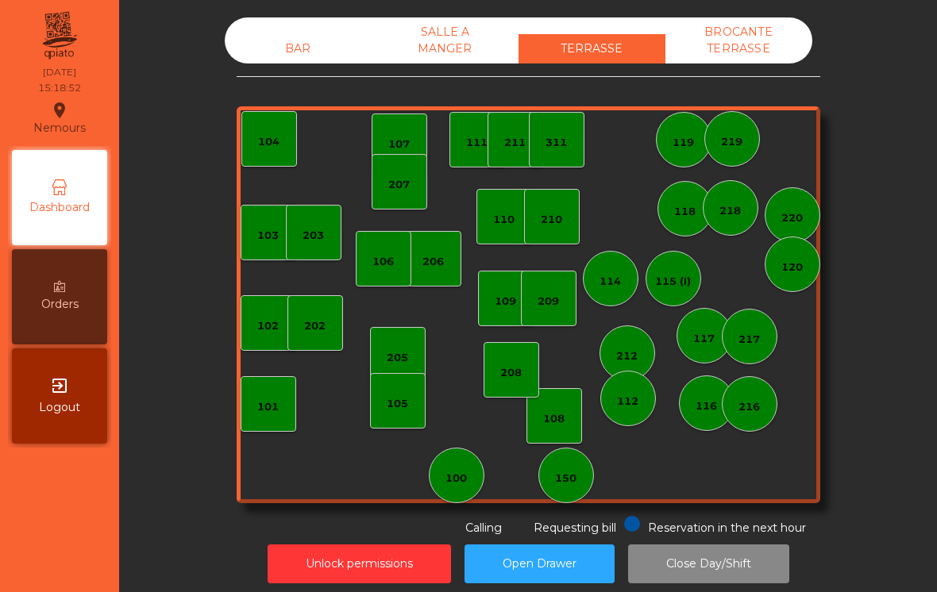
click at [403, 133] on div "107" at bounding box center [398, 141] width 21 height 22
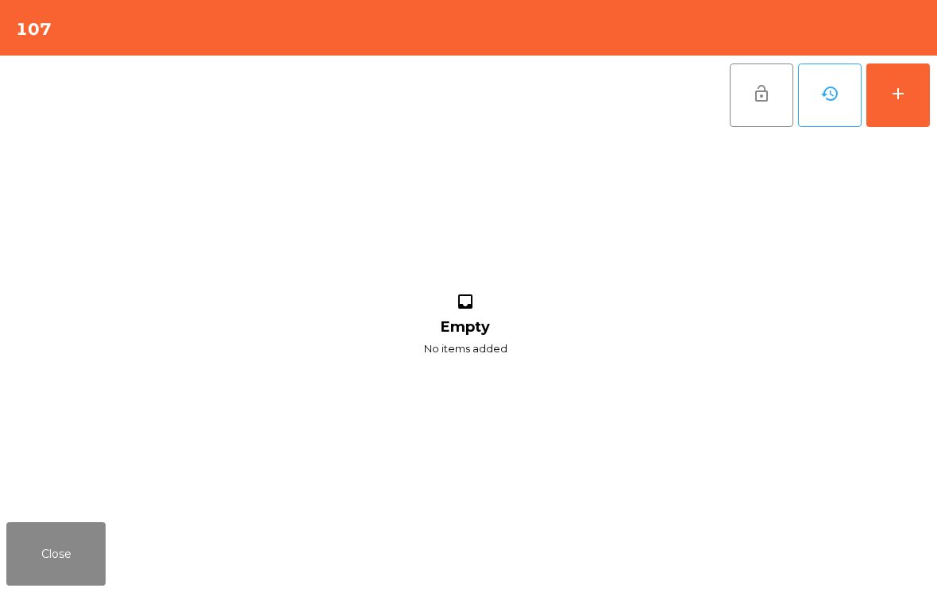
click at [900, 84] on div "add" at bounding box center [897, 93] width 19 height 19
click at [886, 126] on button "add" at bounding box center [898, 96] width 64 height 64
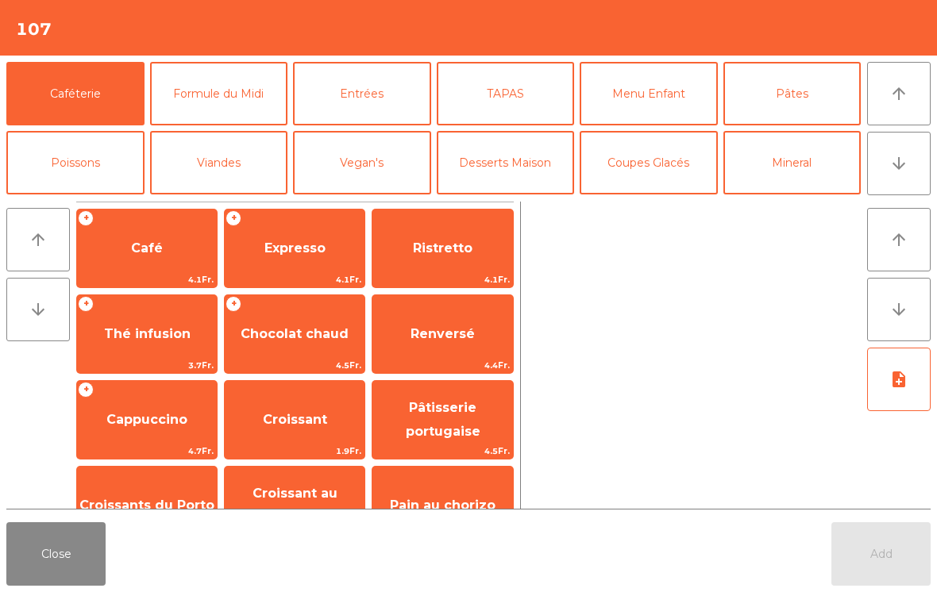
click at [795, 171] on button "Mineral" at bounding box center [792, 163] width 138 height 64
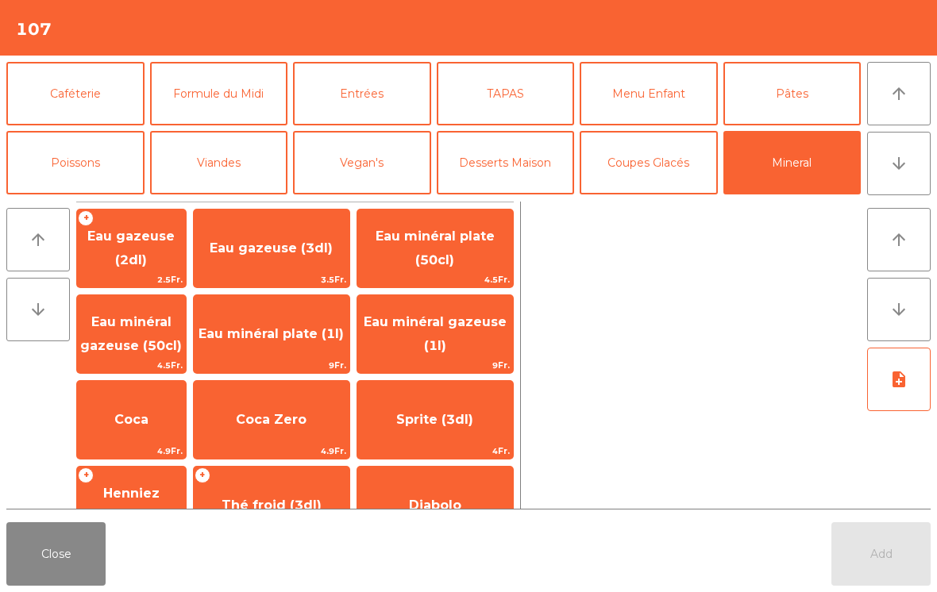
scroll to position [114, 0]
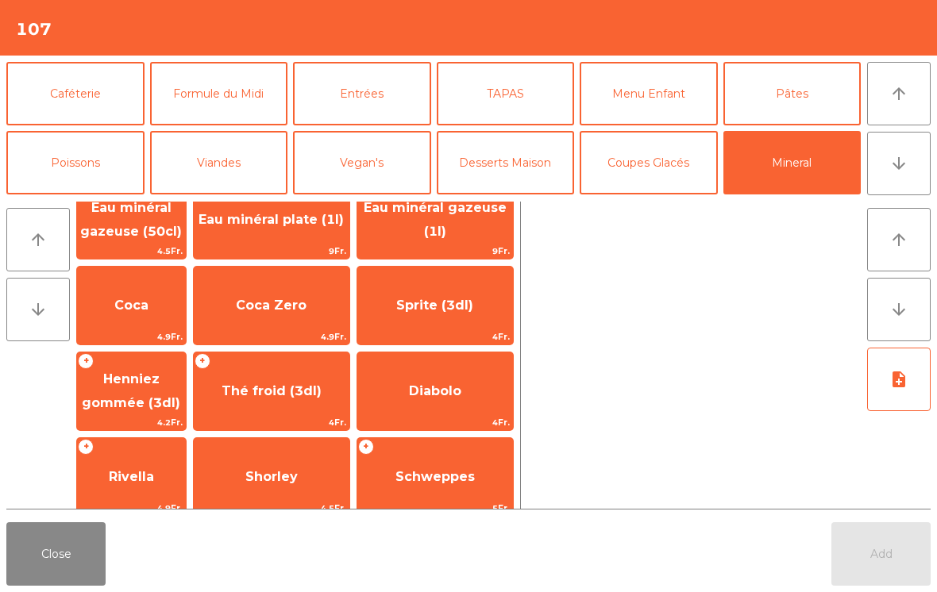
click at [282, 456] on span "Shorley" at bounding box center [272, 477] width 156 height 43
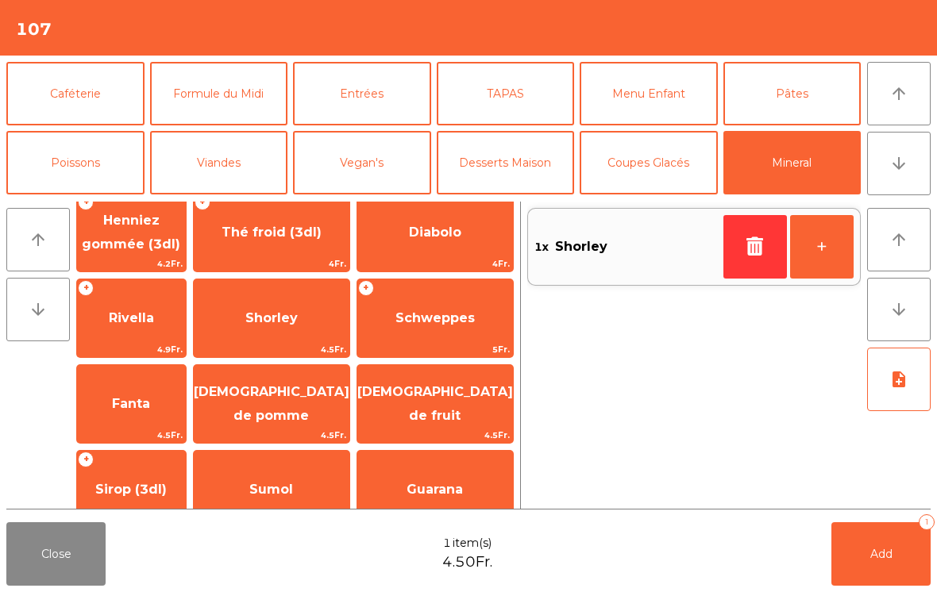
scroll to position [348, 0]
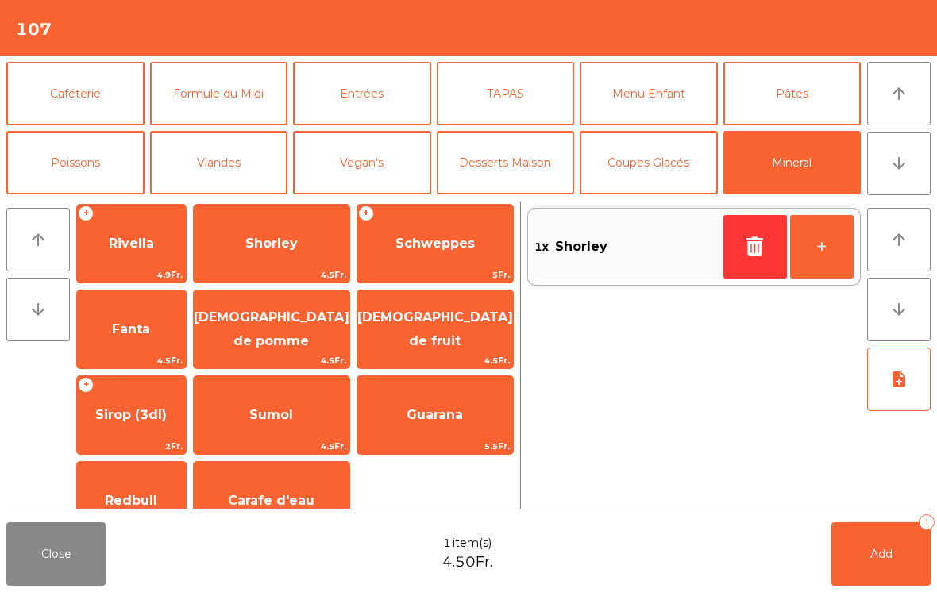
click at [884, 545] on button "Add 1" at bounding box center [880, 554] width 99 height 64
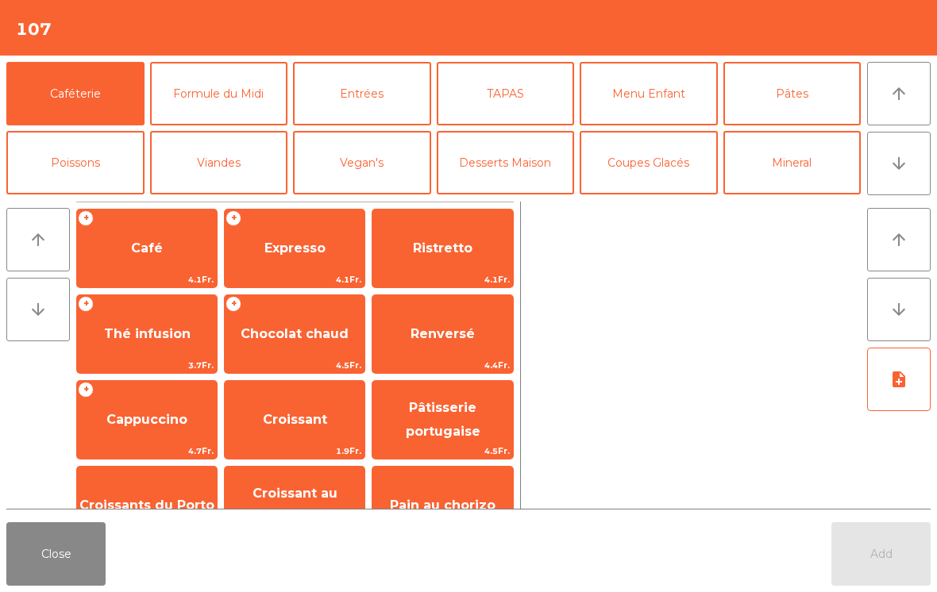
click at [60, 556] on button "Close" at bounding box center [55, 554] width 99 height 64
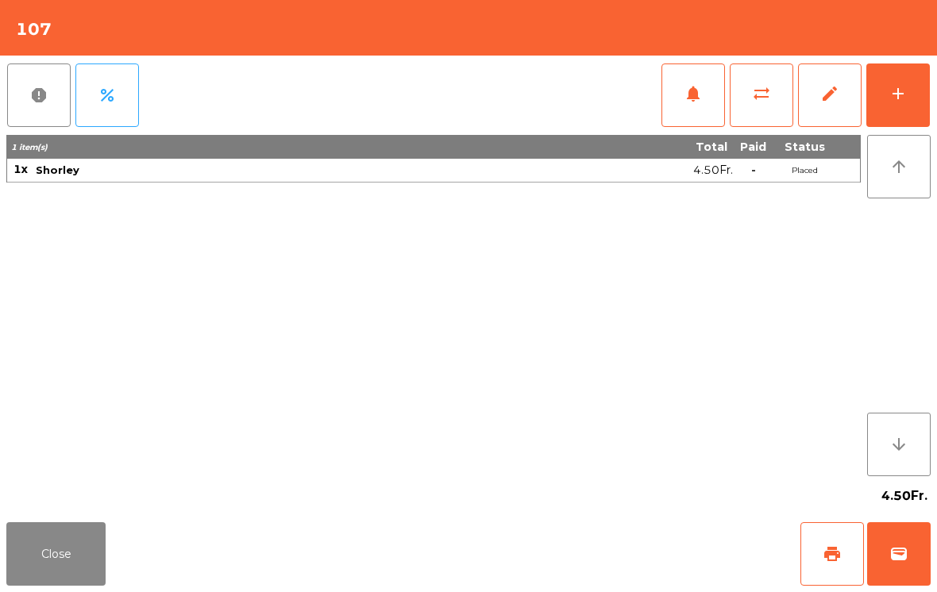
click at [828, 557] on span "print" at bounding box center [831, 554] width 19 height 19
click at [907, 87] on button "add" at bounding box center [898, 96] width 64 height 64
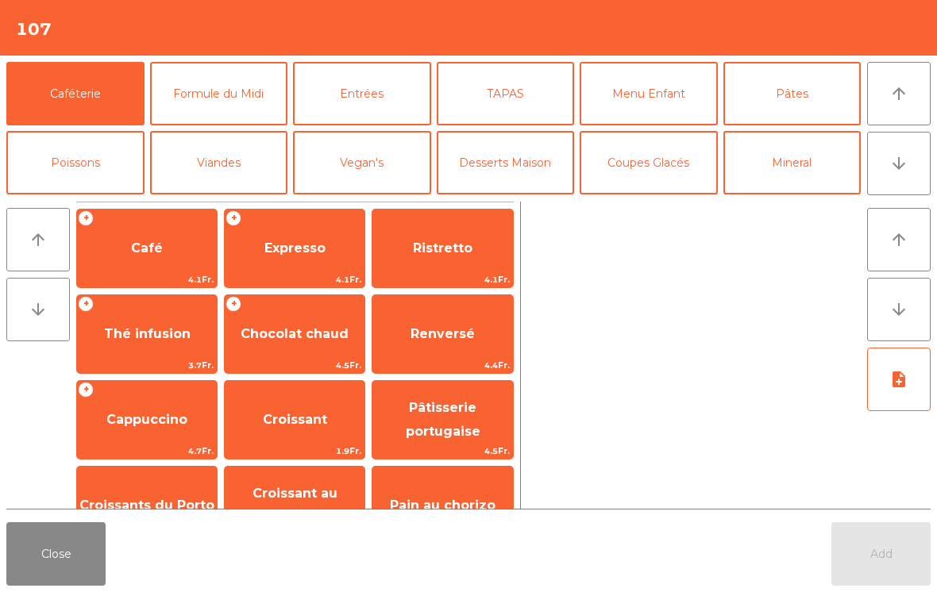
click at [801, 76] on button "Pâtes" at bounding box center [792, 94] width 138 height 64
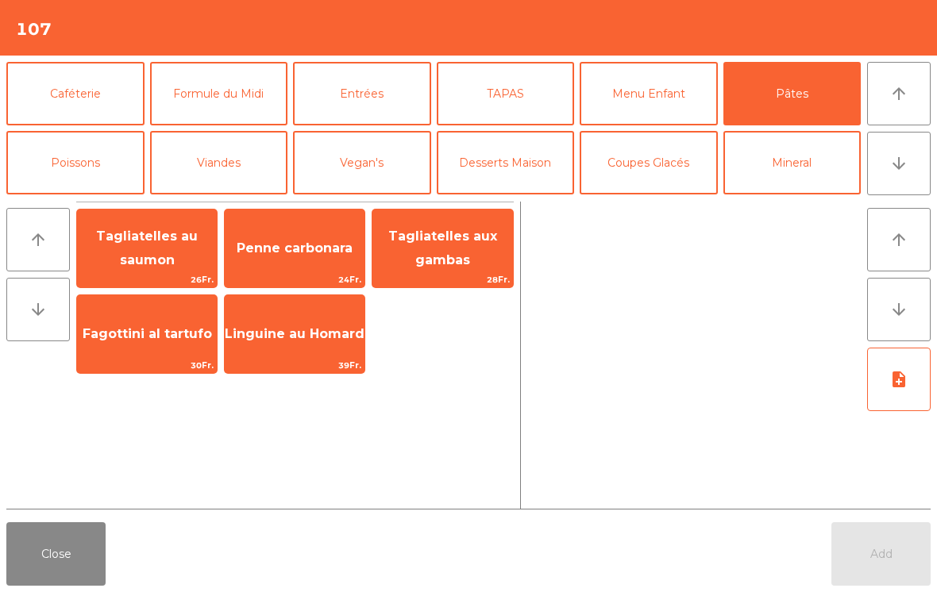
click at [805, 153] on button "Mineral" at bounding box center [792, 163] width 138 height 64
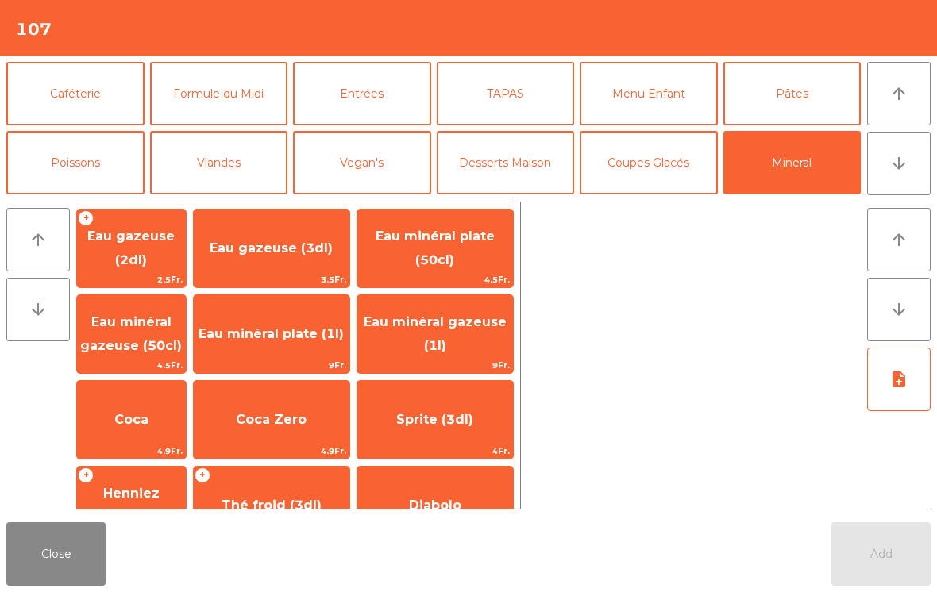
click at [298, 584] on span "Shorley" at bounding box center [271, 591] width 52 height 15
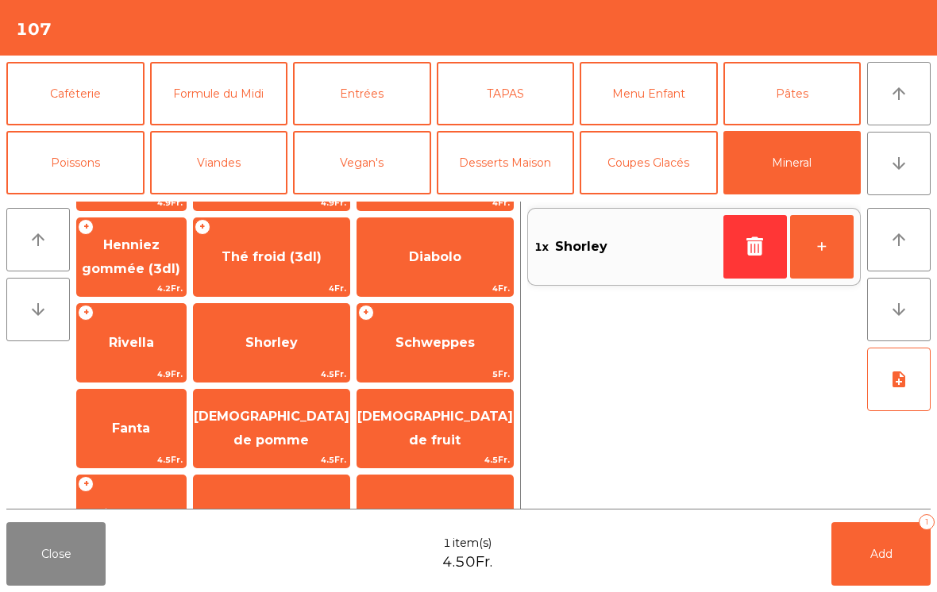
click at [875, 564] on button "Add 1" at bounding box center [880, 554] width 99 height 64
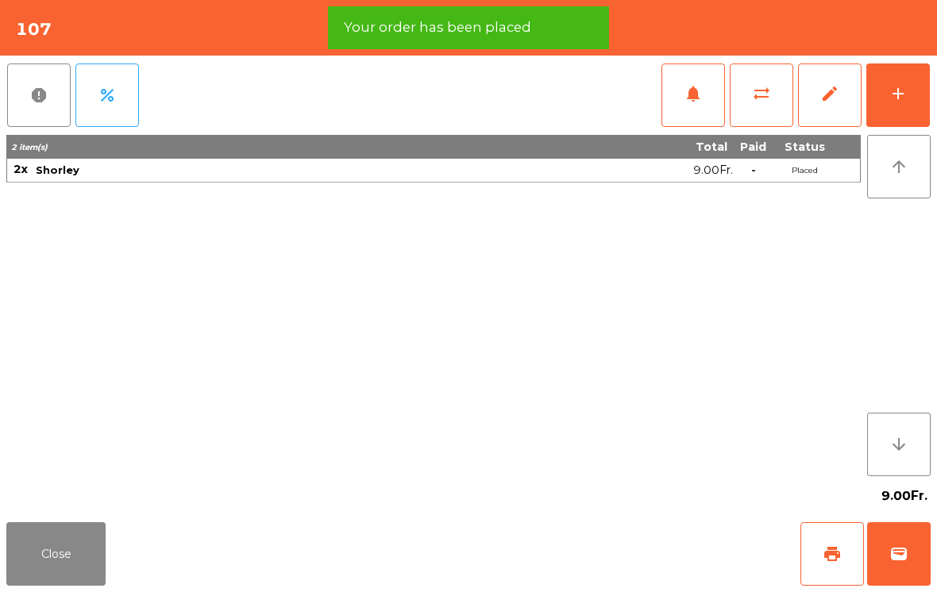
click at [840, 558] on span "print" at bounding box center [831, 554] width 19 height 19
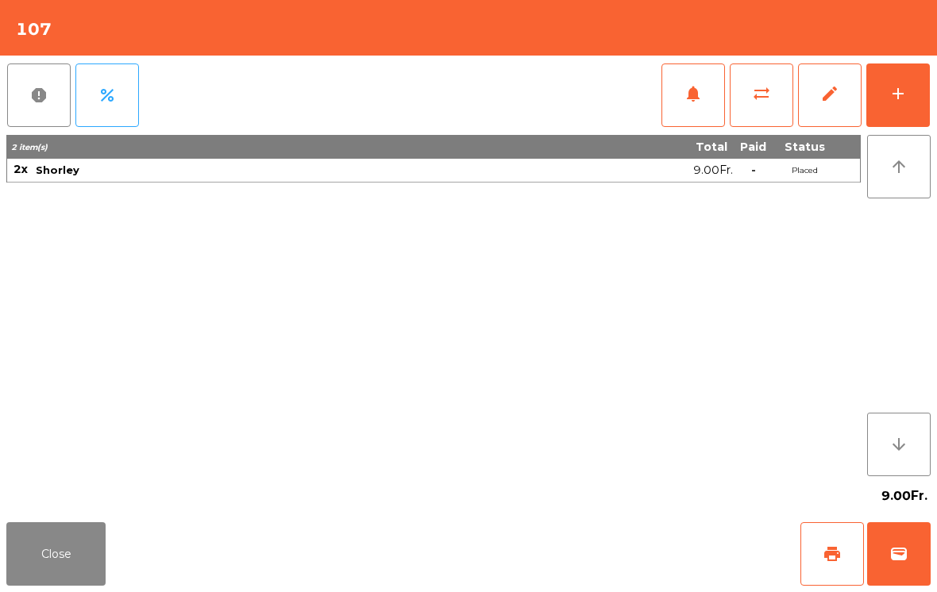
click at [65, 568] on button "Close" at bounding box center [55, 554] width 99 height 64
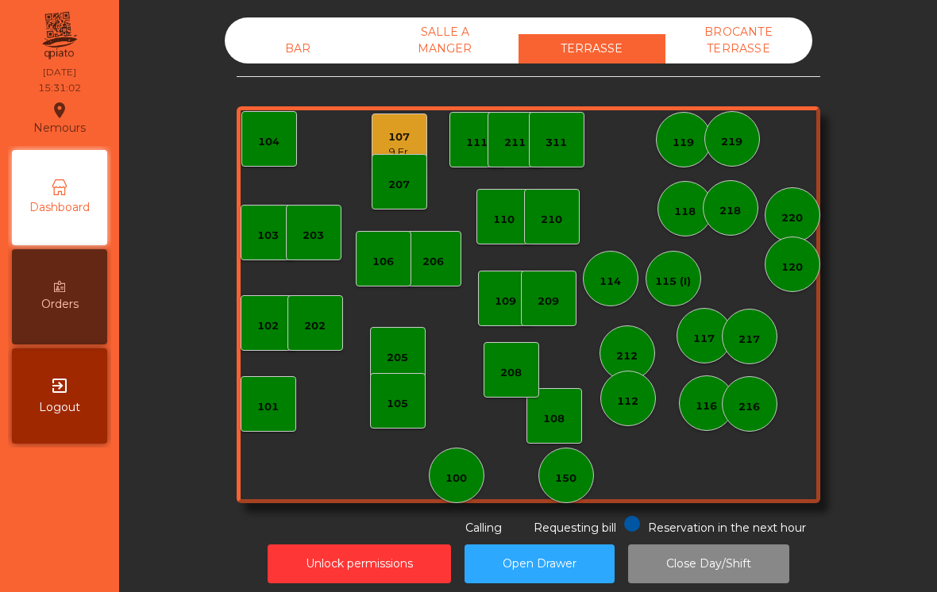
click at [267, 402] on div "101" at bounding box center [267, 407] width 21 height 16
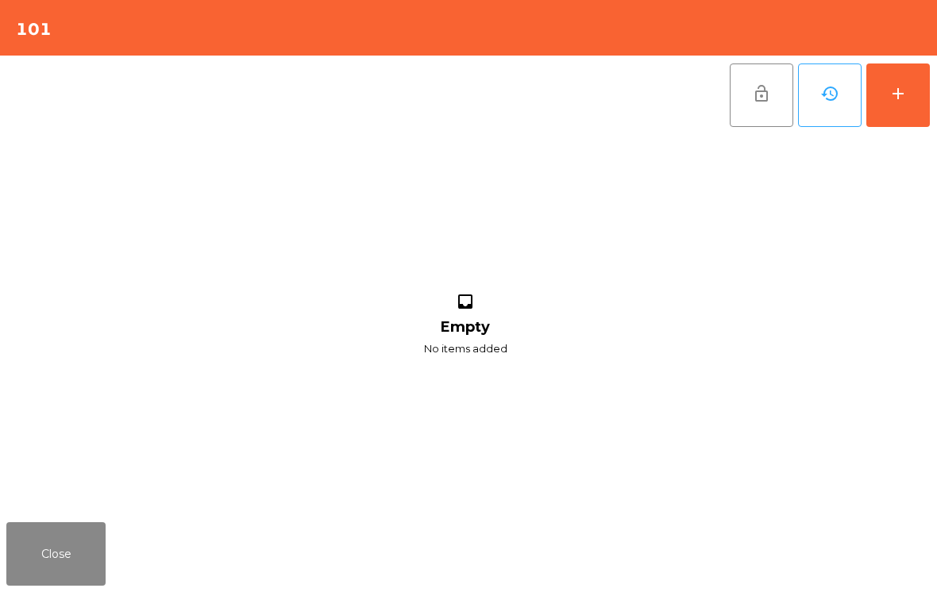
click at [895, 103] on button "add" at bounding box center [898, 96] width 64 height 64
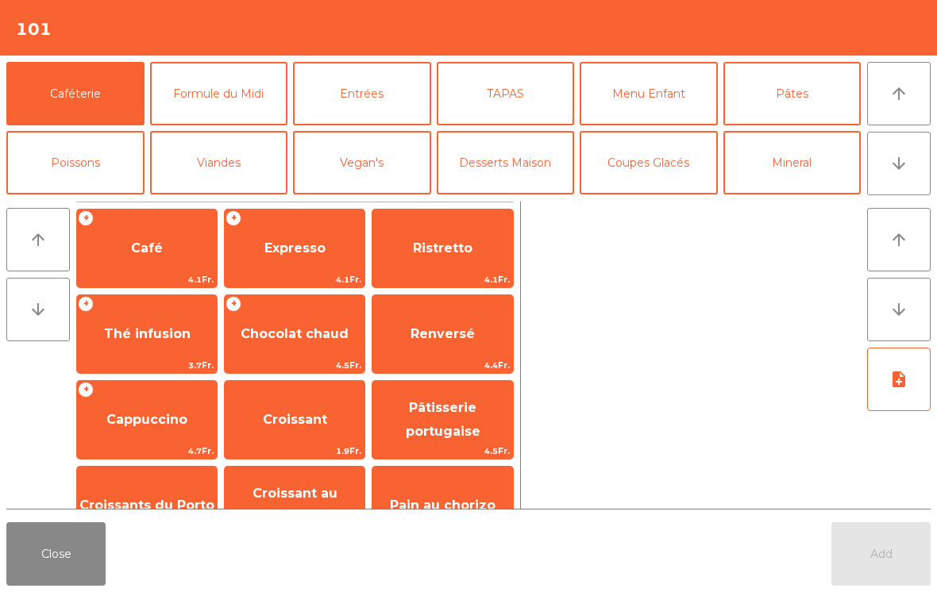
click at [172, 409] on span "Cappuccino" at bounding box center [147, 420] width 140 height 43
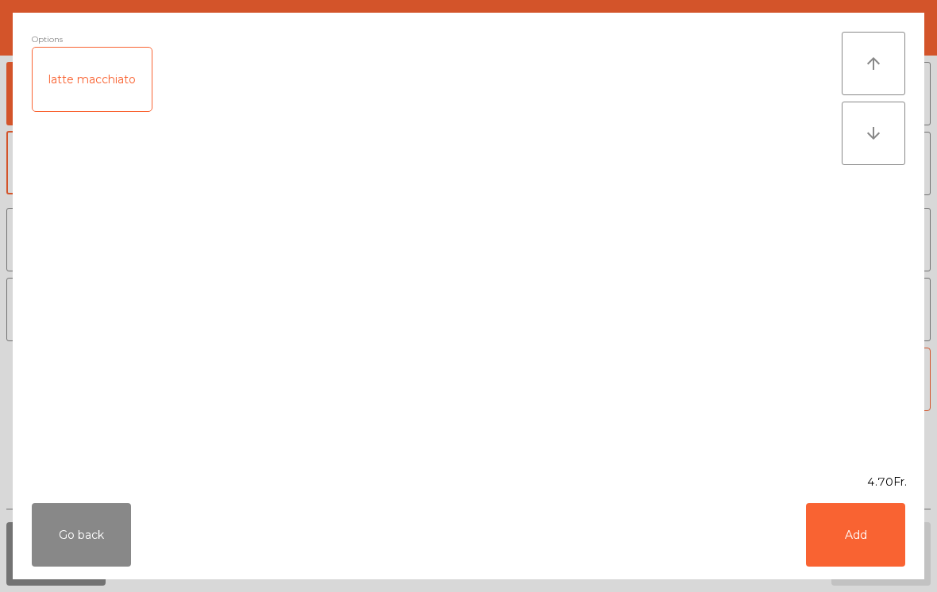
click at [105, 531] on button "Go back" at bounding box center [81, 535] width 99 height 64
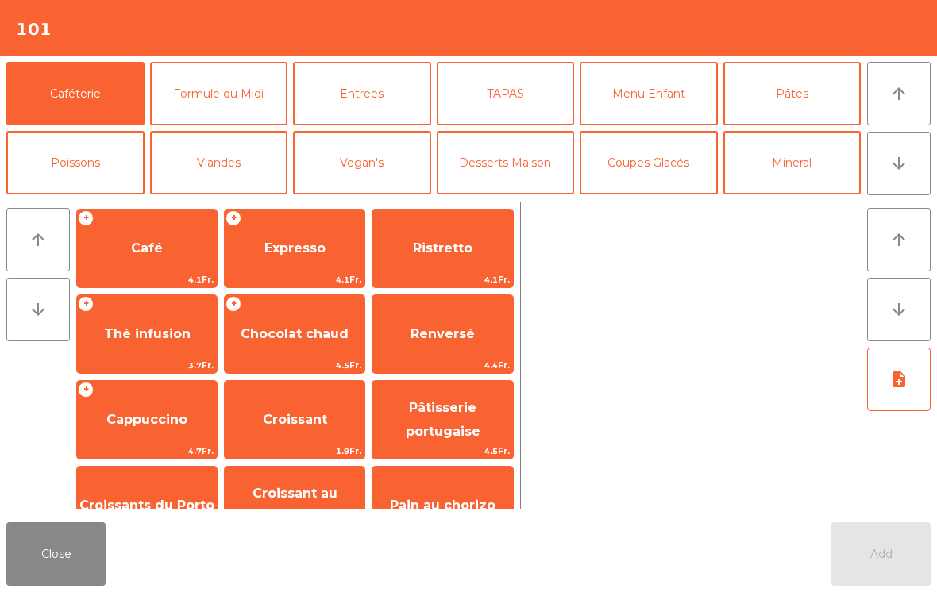
click at [151, 344] on span "Thé infusion" at bounding box center [147, 334] width 140 height 43
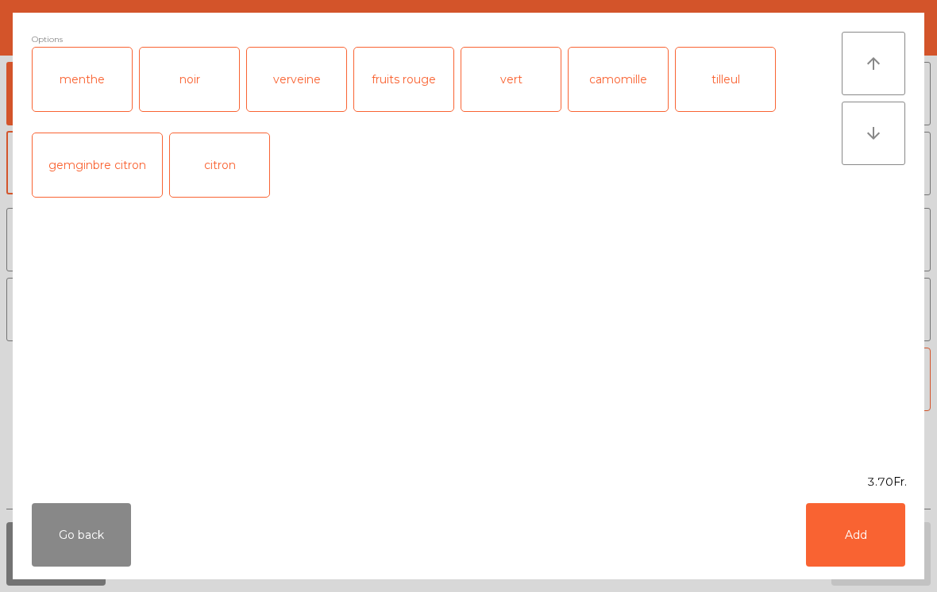
click at [866, 538] on button "Add" at bounding box center [855, 535] width 99 height 64
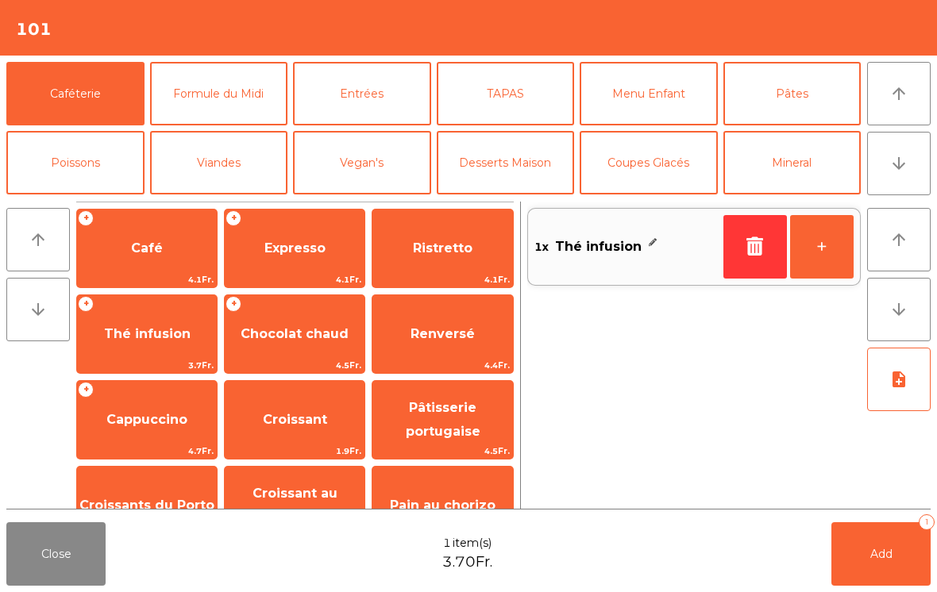
click at [885, 553] on span "Add" at bounding box center [881, 554] width 22 height 14
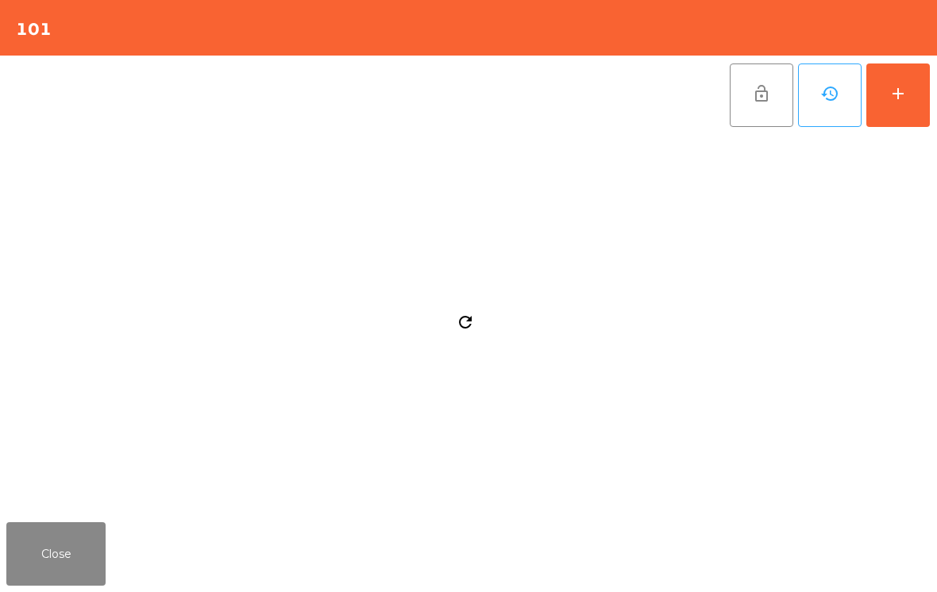
click at [911, 116] on button "add" at bounding box center [898, 96] width 64 height 64
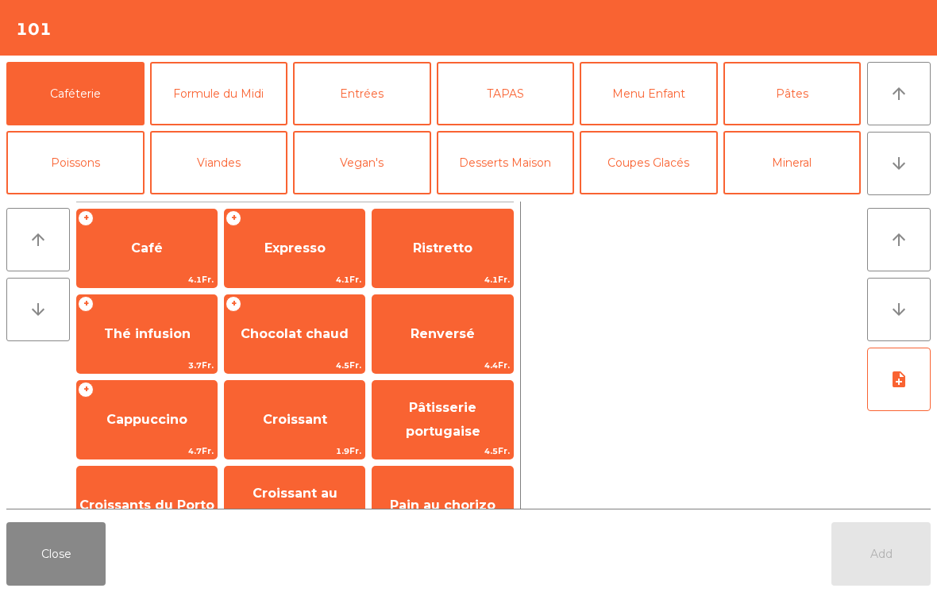
click at [153, 333] on span "Thé infusion" at bounding box center [147, 333] width 87 height 15
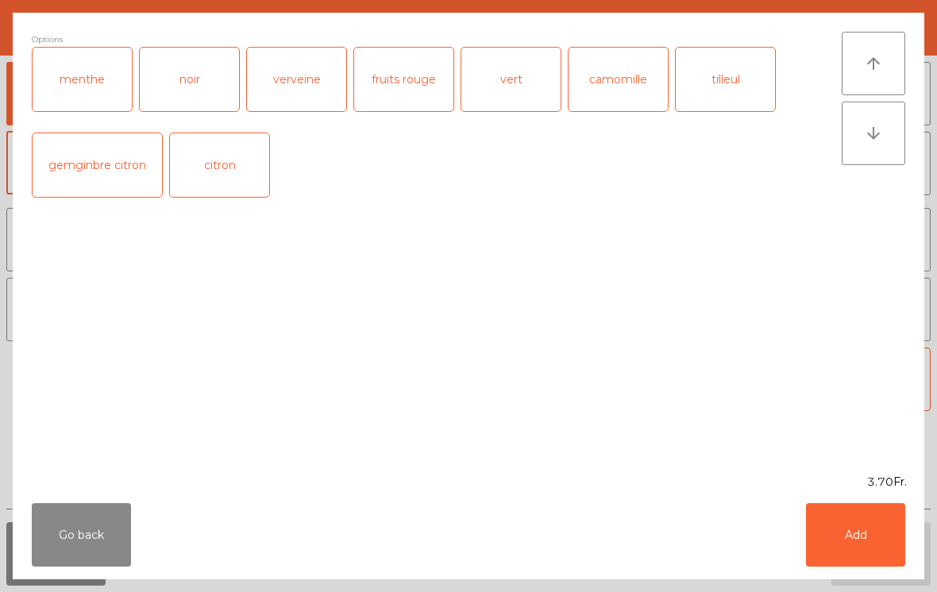
click at [866, 529] on button "Add" at bounding box center [855, 535] width 99 height 64
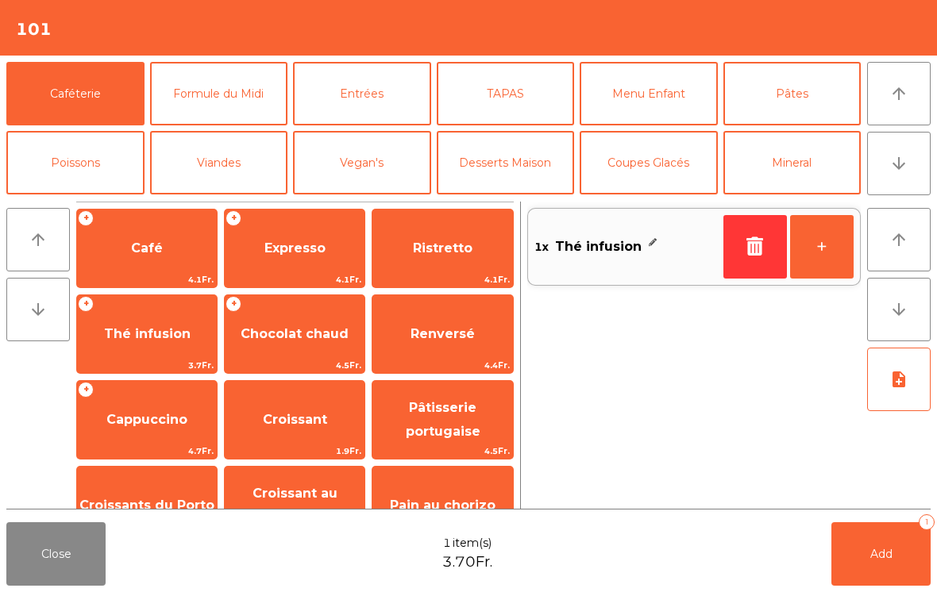
click at [891, 561] on button "Add 1" at bounding box center [880, 554] width 99 height 64
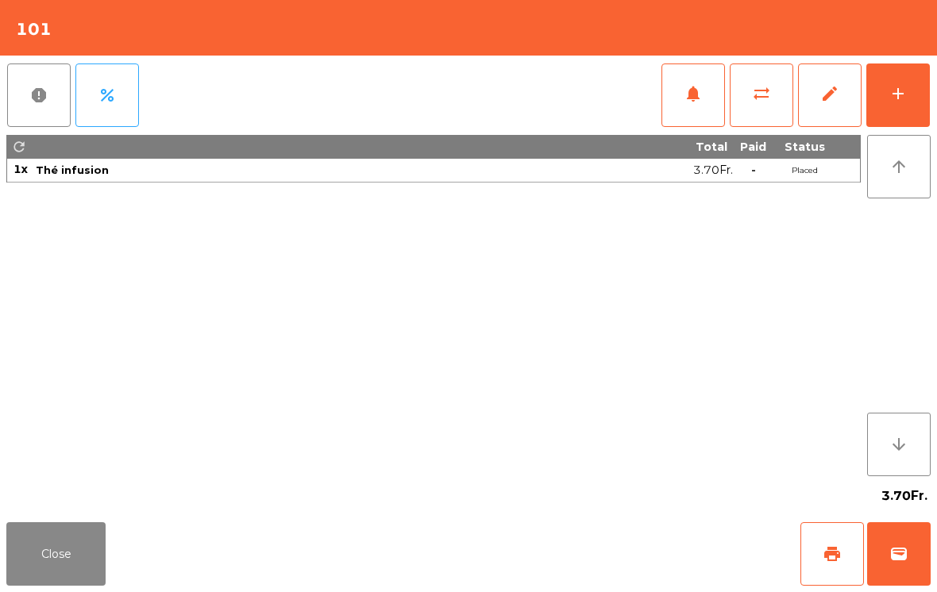
click at [53, 533] on button "Close" at bounding box center [55, 554] width 99 height 64
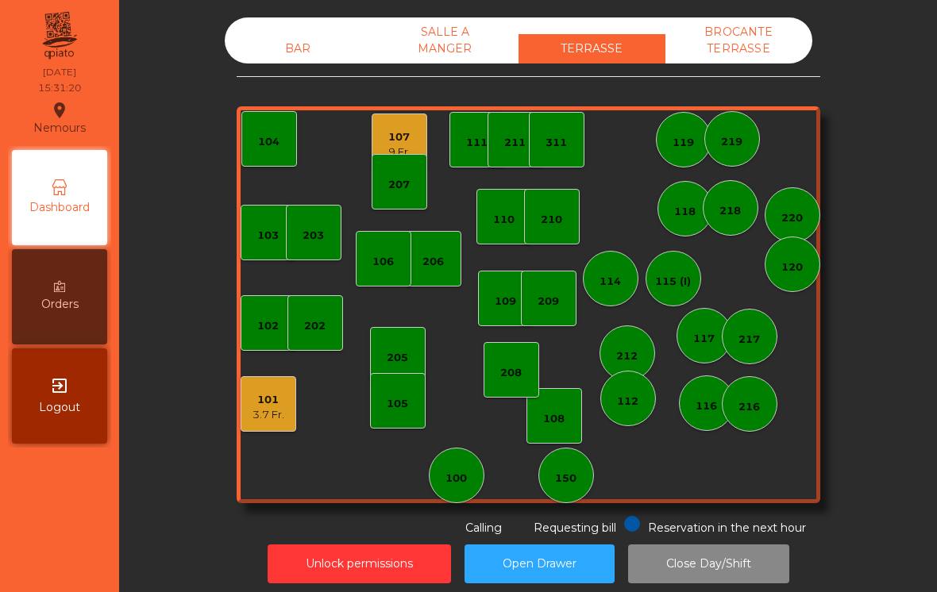
click at [267, 410] on div "3.7 Fr." at bounding box center [268, 415] width 32 height 16
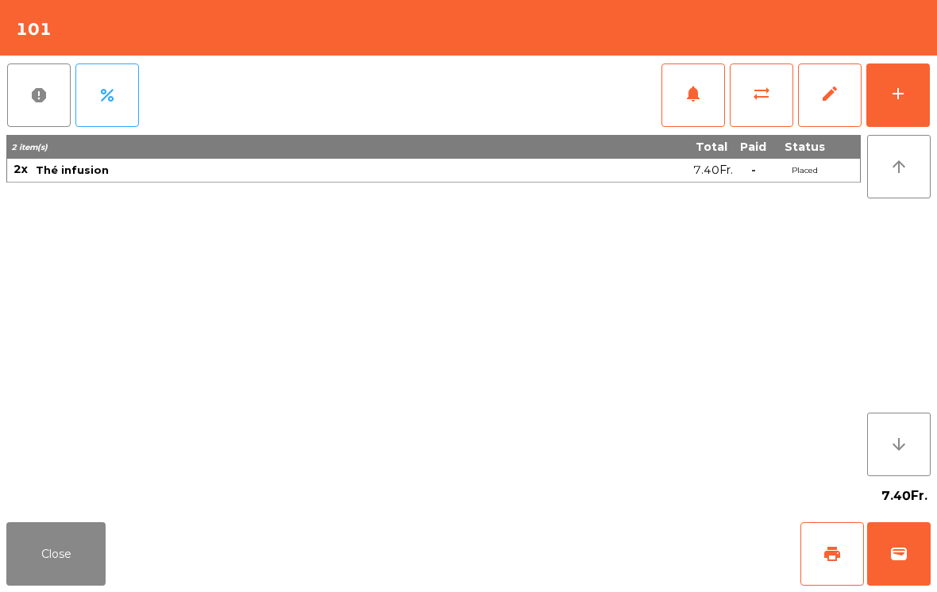
click at [839, 545] on span "print" at bounding box center [831, 554] width 19 height 19
click at [45, 531] on button "Close" at bounding box center [55, 554] width 99 height 64
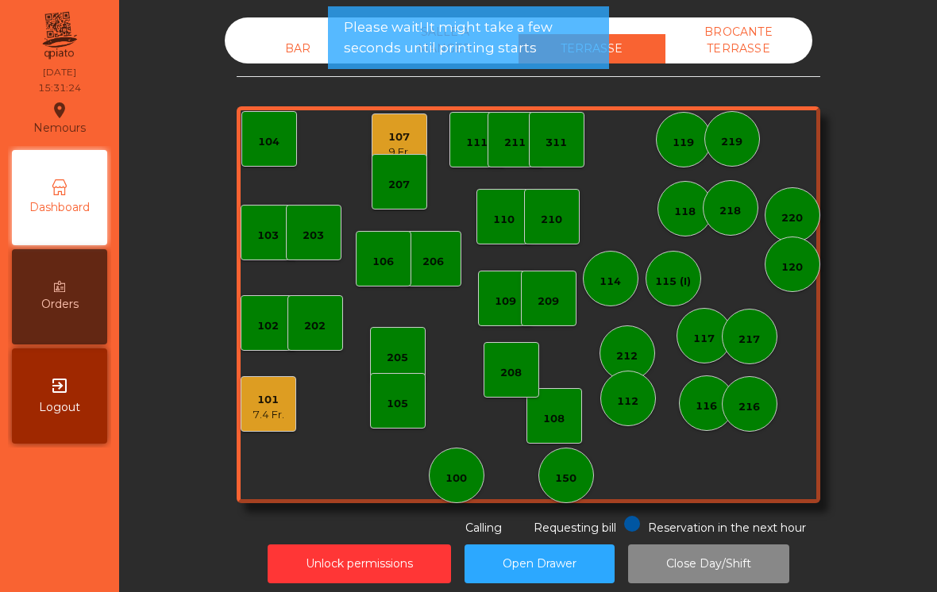
click at [437, 263] on div "206" at bounding box center [432, 262] width 21 height 16
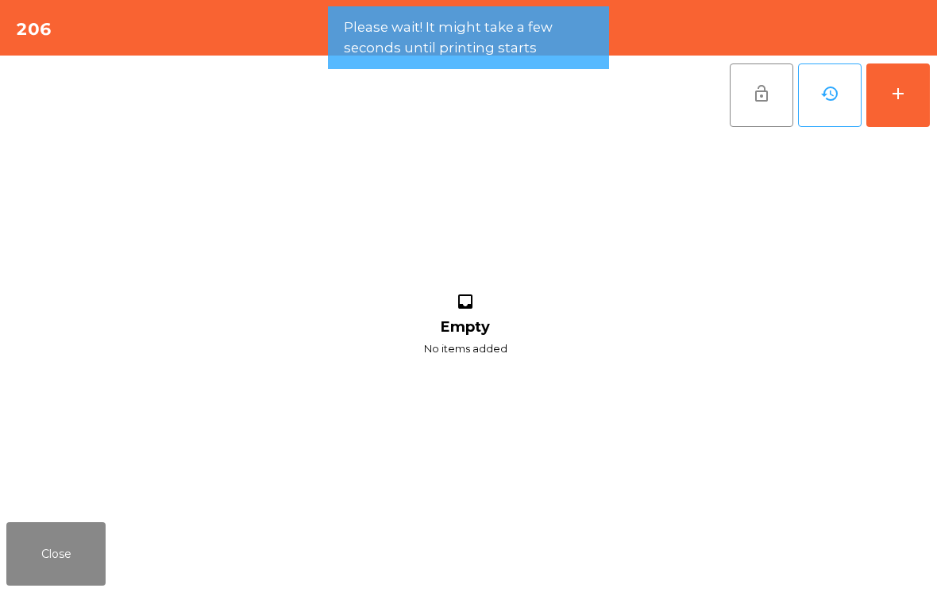
click at [922, 87] on button "add" at bounding box center [898, 96] width 64 height 64
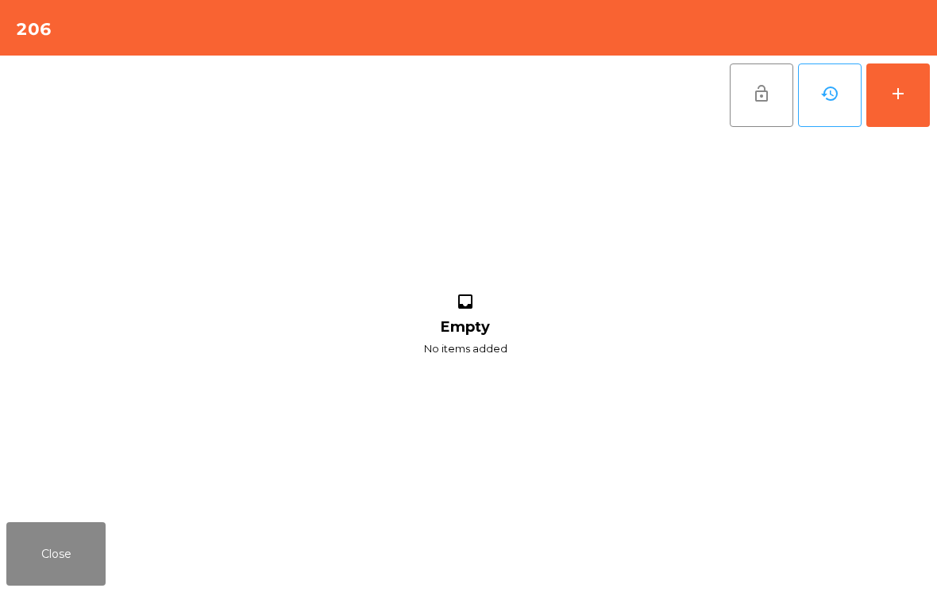
click at [911, 91] on button "add" at bounding box center [898, 96] width 64 height 64
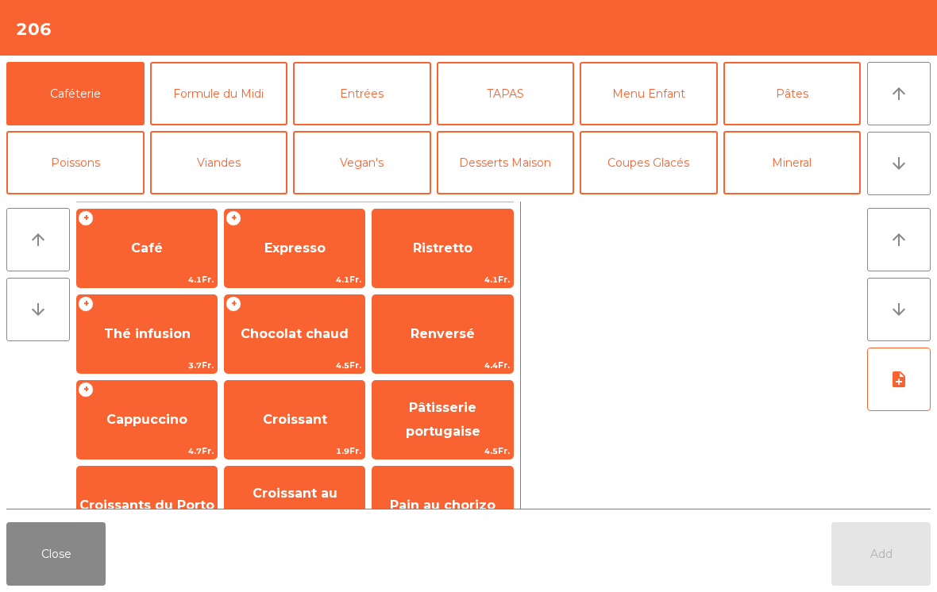
click at [797, 169] on button "Mineral" at bounding box center [792, 163] width 138 height 64
click at [795, 157] on button "Mineral" at bounding box center [792, 163] width 138 height 64
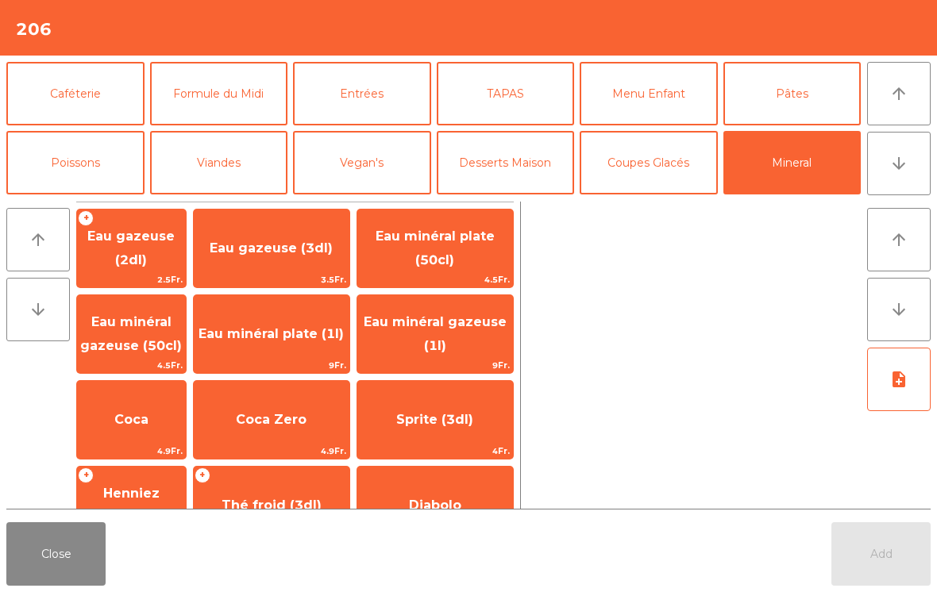
click at [306, 415] on span "Coca Zero" at bounding box center [271, 419] width 71 height 15
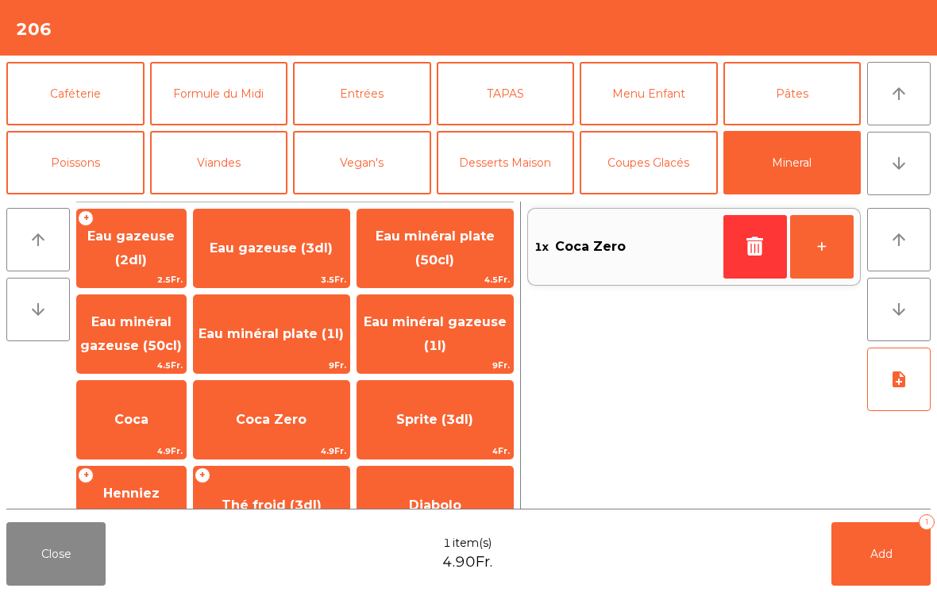
click at [899, 554] on button "Add 1" at bounding box center [880, 554] width 99 height 64
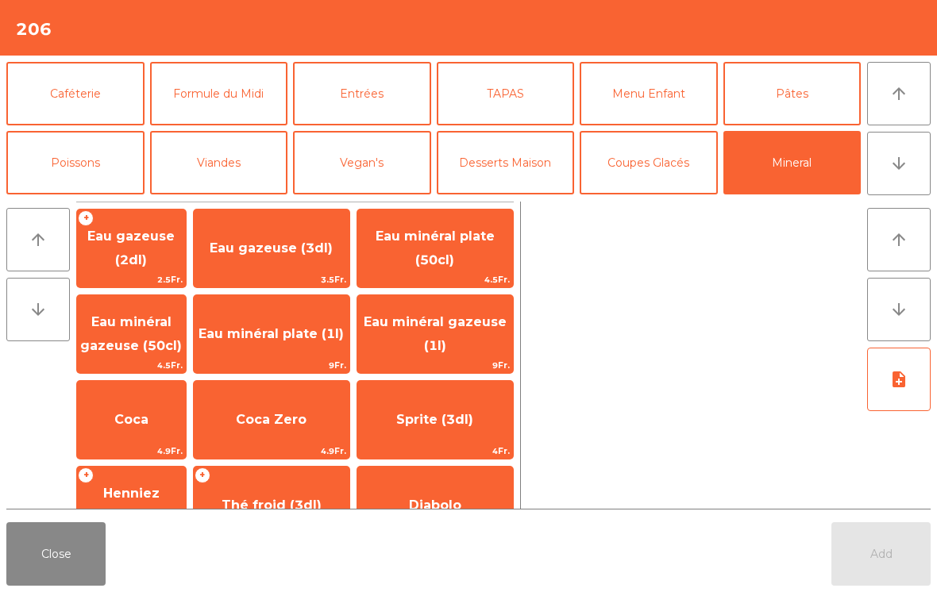
click at [51, 555] on button "Close" at bounding box center [55, 554] width 99 height 64
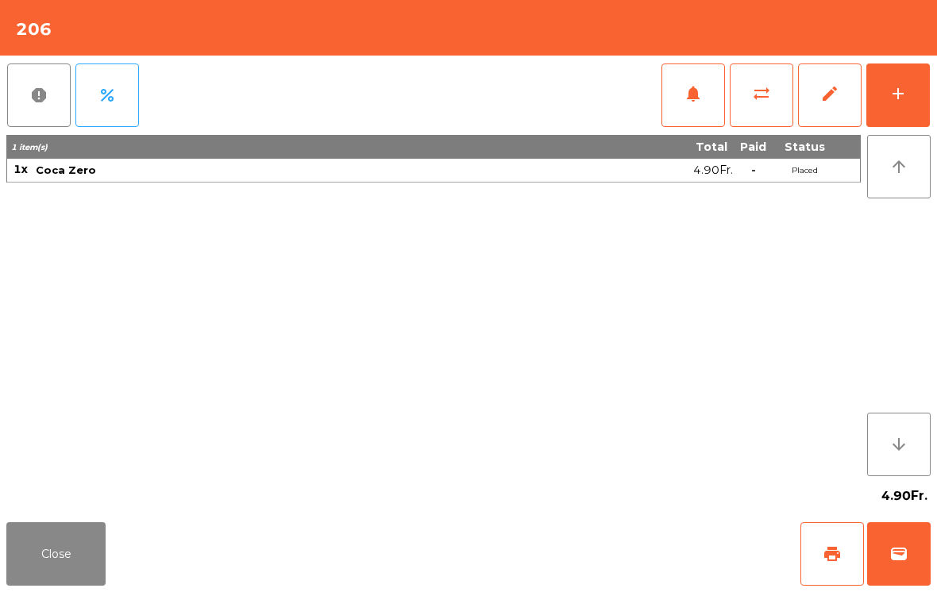
click at [834, 556] on span "print" at bounding box center [831, 554] width 19 height 19
click at [917, 553] on button "wallet" at bounding box center [899, 554] width 64 height 64
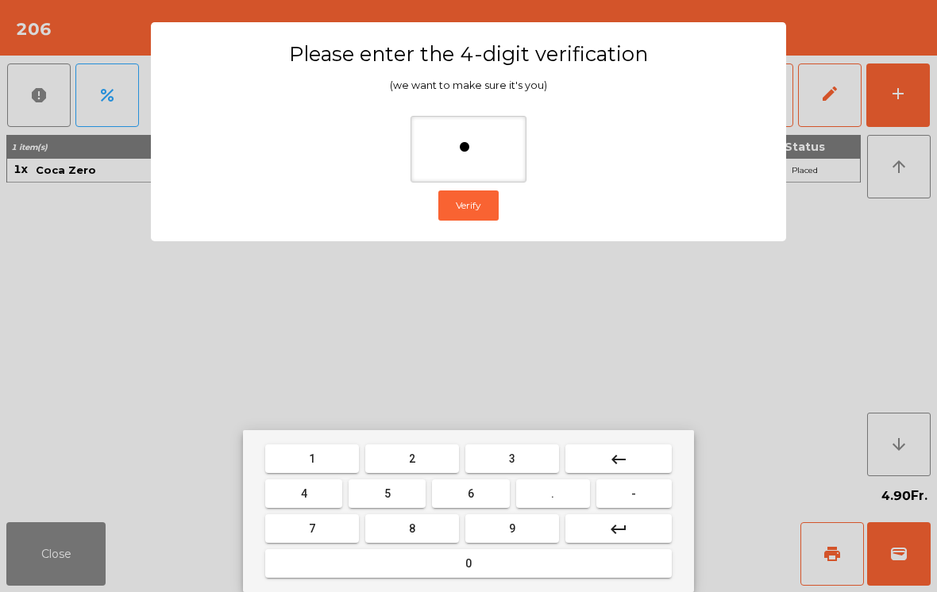
type input "**"
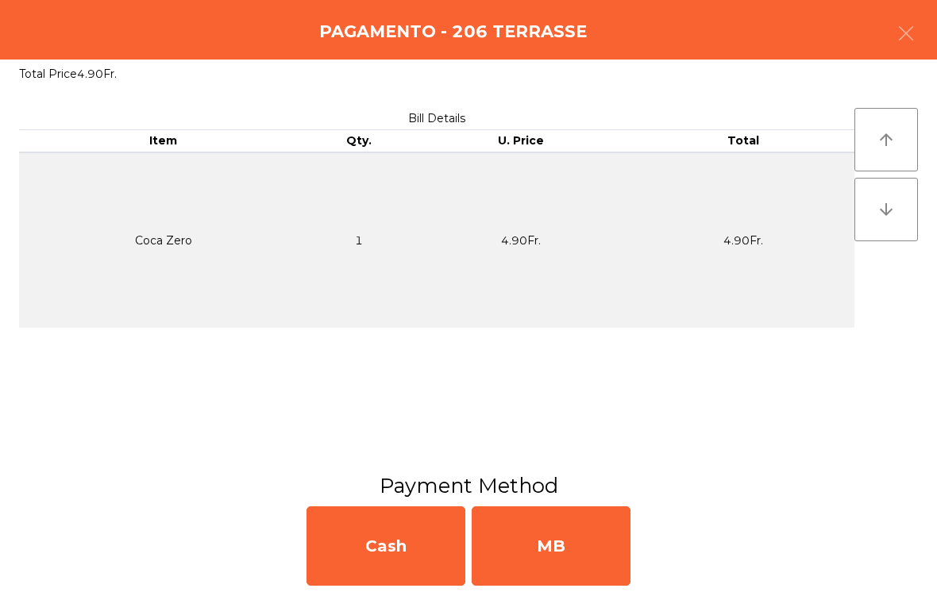
click at [564, 548] on div "MB" at bounding box center [551, 545] width 159 height 79
click at [556, 554] on div "No" at bounding box center [551, 545] width 159 height 79
click at [580, 530] on div "No" at bounding box center [551, 545] width 159 height 79
click at [585, 552] on div "No" at bounding box center [551, 545] width 159 height 79
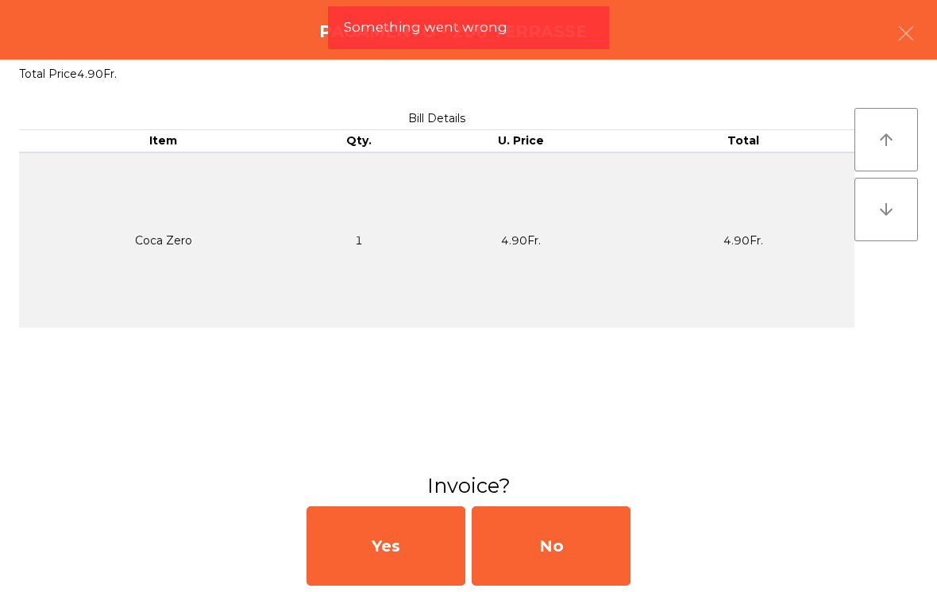
click at [542, 537] on div "No" at bounding box center [551, 545] width 159 height 79
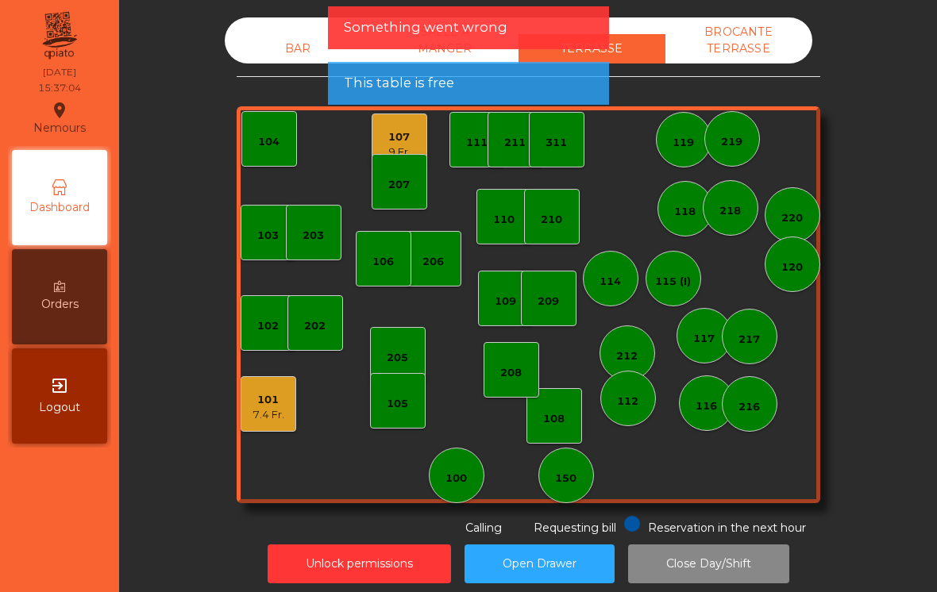
click at [278, 418] on div "7.4 Fr." at bounding box center [268, 415] width 32 height 16
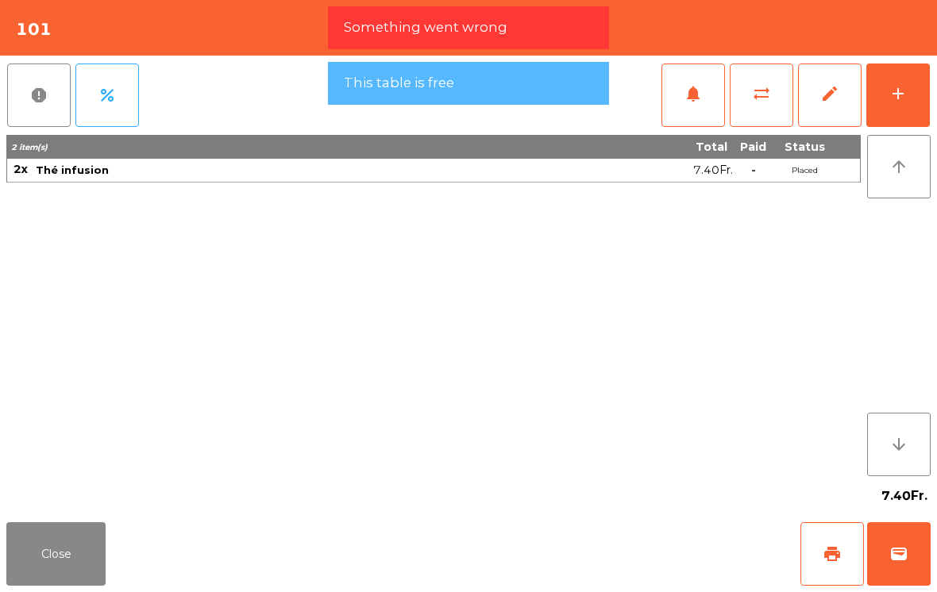
click at [897, 96] on div "add" at bounding box center [897, 93] width 19 height 19
click at [923, 537] on button "wallet" at bounding box center [899, 554] width 64 height 64
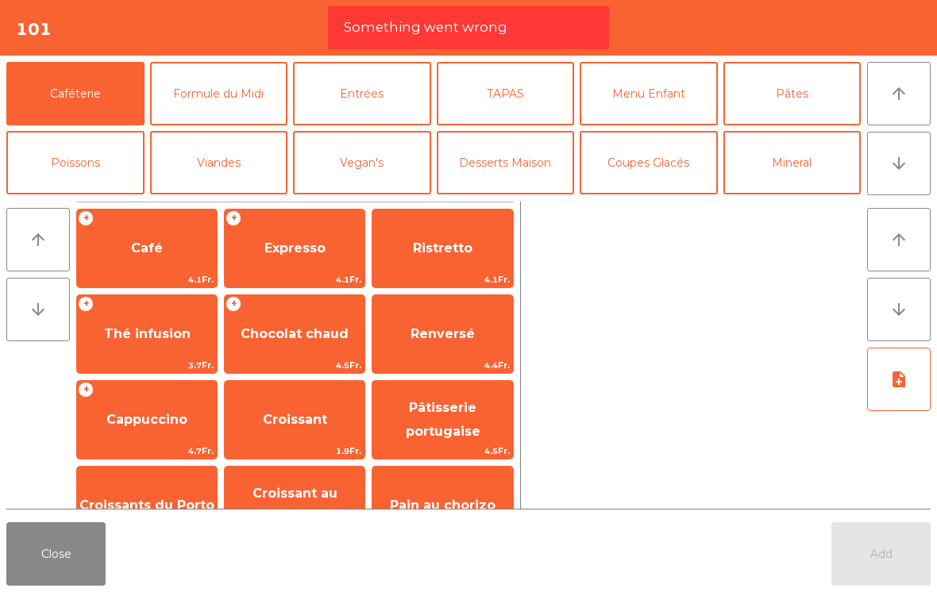
click at [48, 554] on button "Close" at bounding box center [55, 554] width 99 height 64
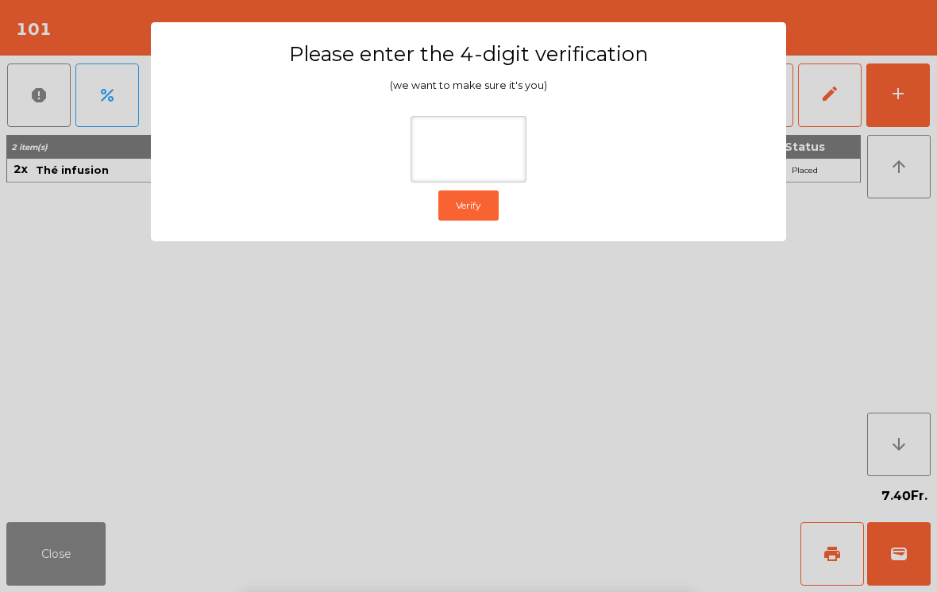
click at [59, 554] on div "1 2 3 keyboard_backspace 4 5 6 . - 7 8 9 keyboard_return 0" at bounding box center [468, 511] width 937 height 162
click at [514, 392] on ngb-modal-window "Please enter the 4-digit verification (we want to make sure it's you) Verify" at bounding box center [469, 296] width 890 height 592
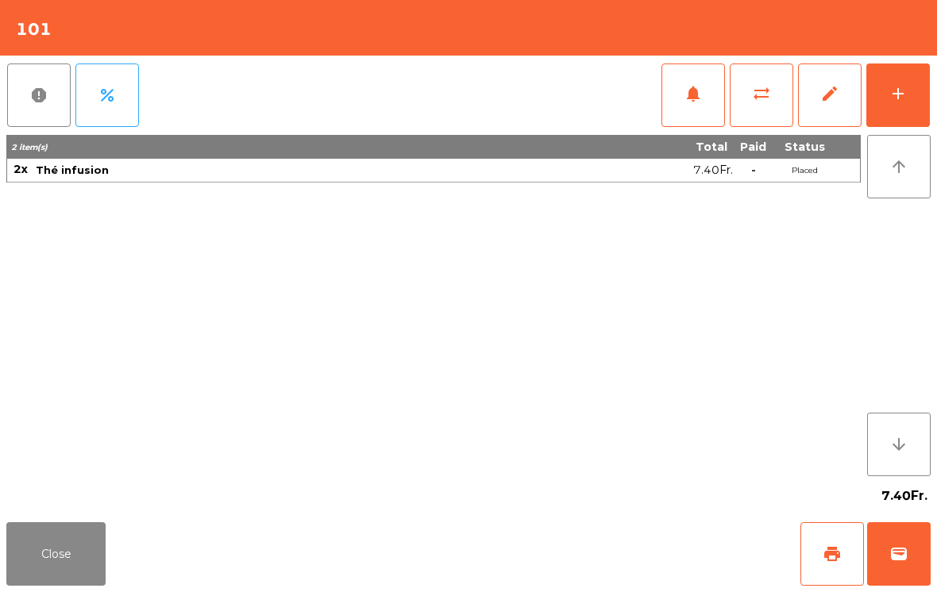
click at [904, 564] on button "wallet" at bounding box center [899, 554] width 64 height 64
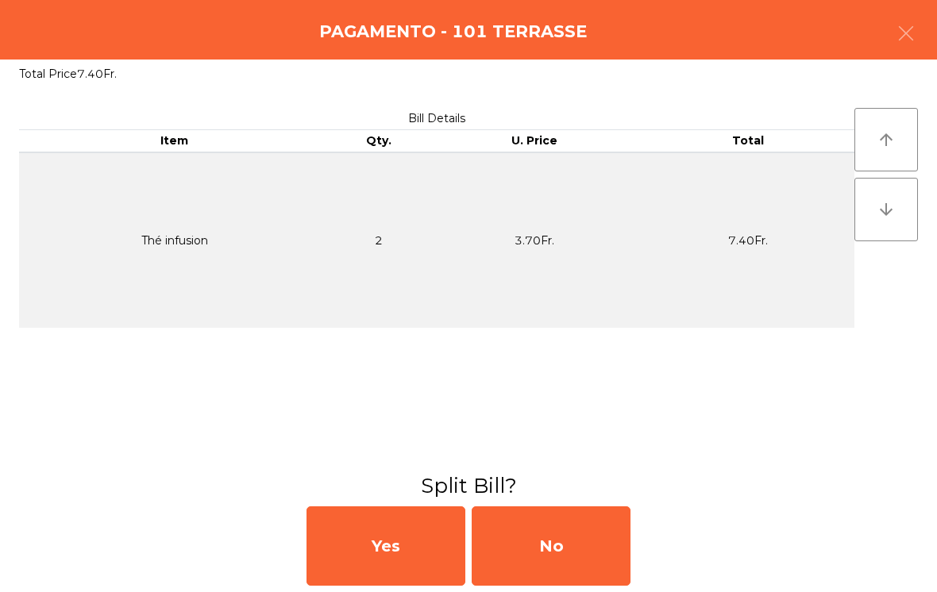
click at [564, 561] on div "No" at bounding box center [551, 545] width 159 height 79
click at [589, 557] on div "MB" at bounding box center [551, 545] width 159 height 79
click at [584, 541] on div "No" at bounding box center [551, 545] width 159 height 79
click at [558, 550] on div "No" at bounding box center [551, 545] width 159 height 79
click at [565, 537] on div "No" at bounding box center [551, 545] width 159 height 79
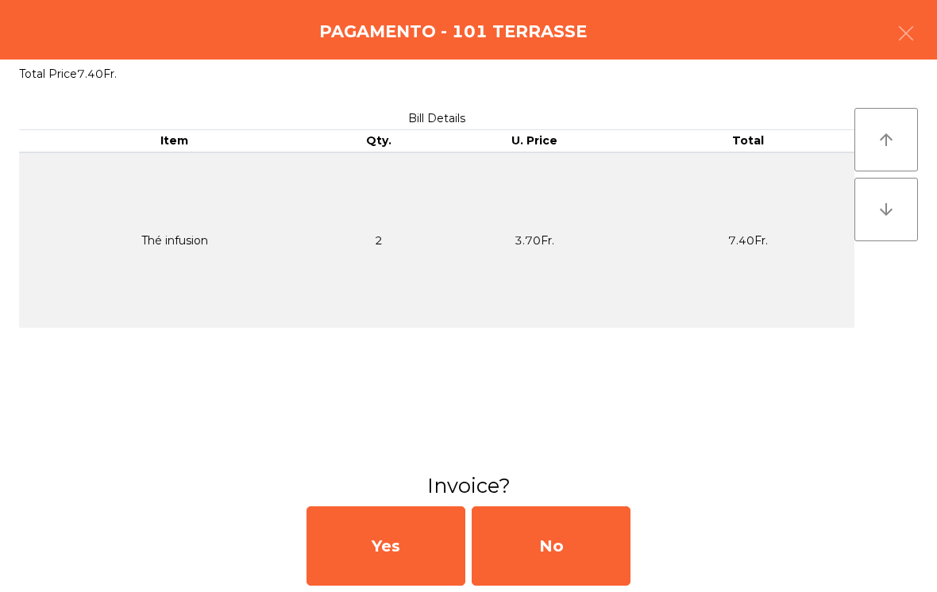
click at [547, 540] on div "No" at bounding box center [551, 545] width 159 height 79
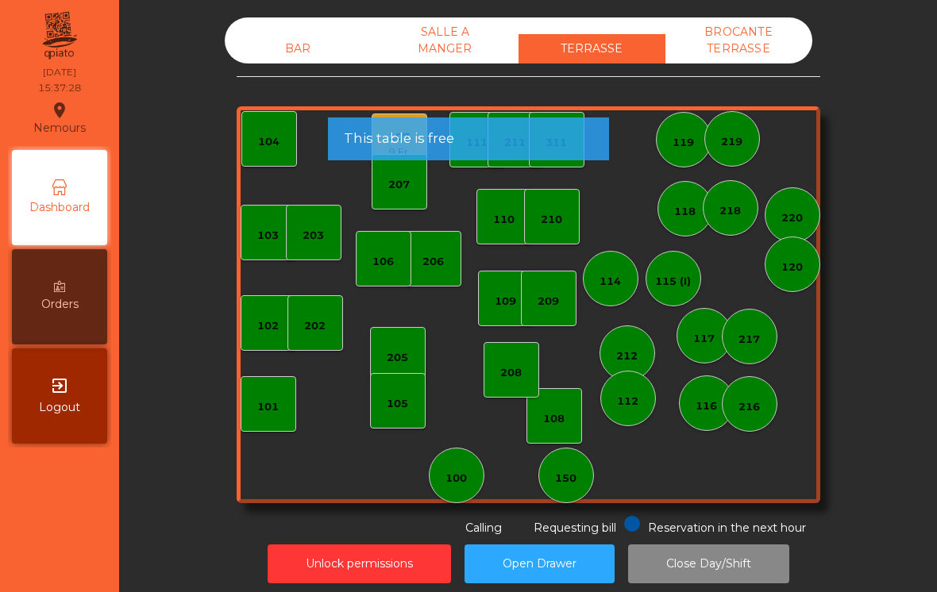
click at [389, 143] on div "107" at bounding box center [399, 137] width 22 height 16
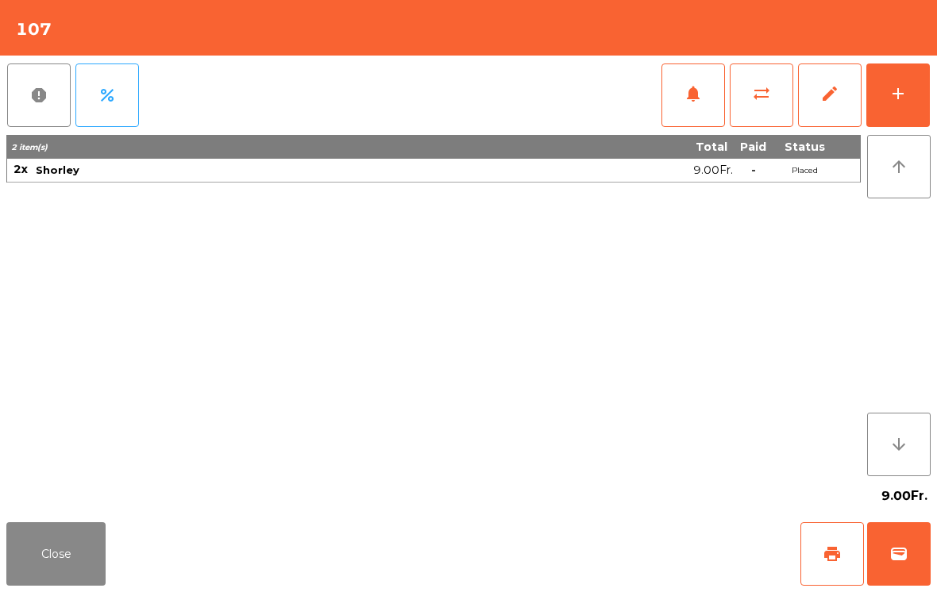
click at [913, 557] on button "wallet" at bounding box center [899, 554] width 64 height 64
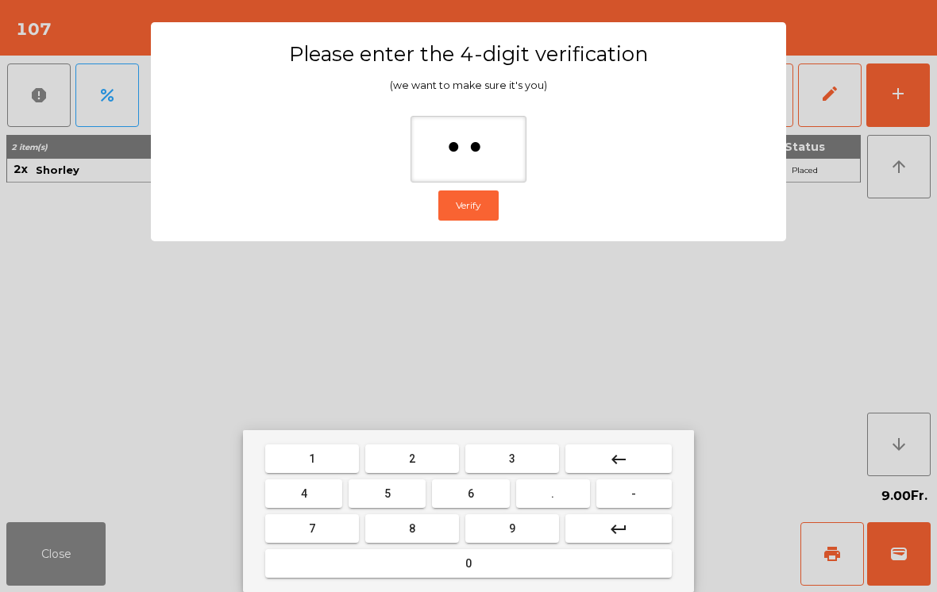
type input "***"
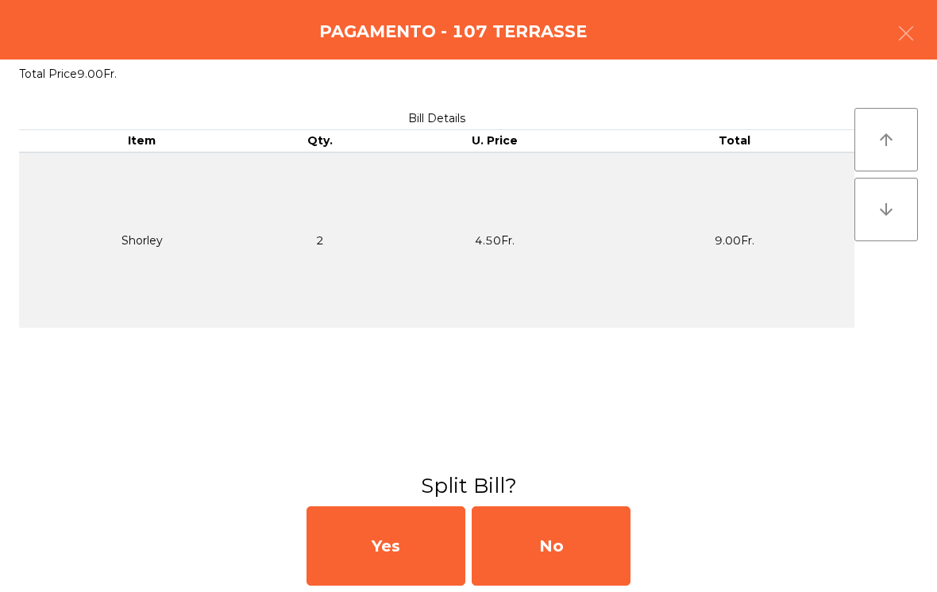
click at [570, 538] on div "No" at bounding box center [551, 545] width 159 height 79
click at [561, 539] on div "MB" at bounding box center [551, 545] width 159 height 79
click at [564, 546] on div "No" at bounding box center [551, 545] width 159 height 79
click at [570, 541] on div "No" at bounding box center [551, 545] width 159 height 79
click at [564, 557] on div "No" at bounding box center [551, 545] width 159 height 79
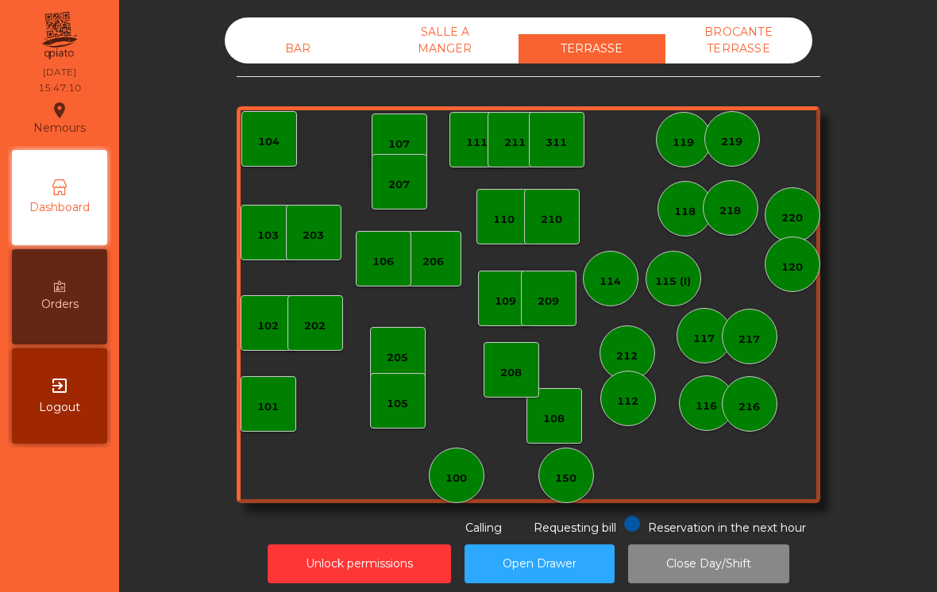
click at [400, 373] on div "105" at bounding box center [398, 401] width 56 height 56
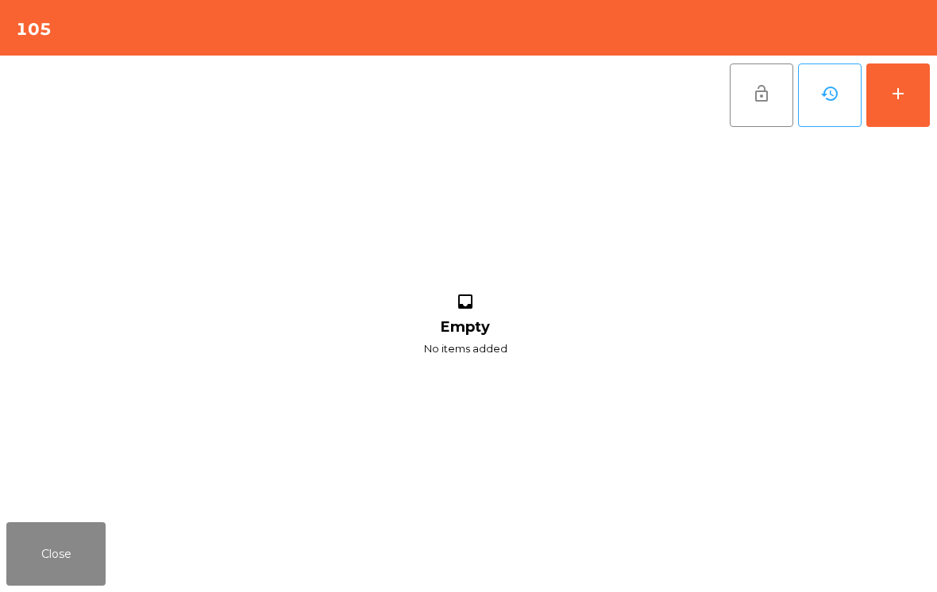
click at [872, 118] on button "add" at bounding box center [898, 96] width 64 height 64
click at [907, 119] on button "add" at bounding box center [898, 96] width 64 height 64
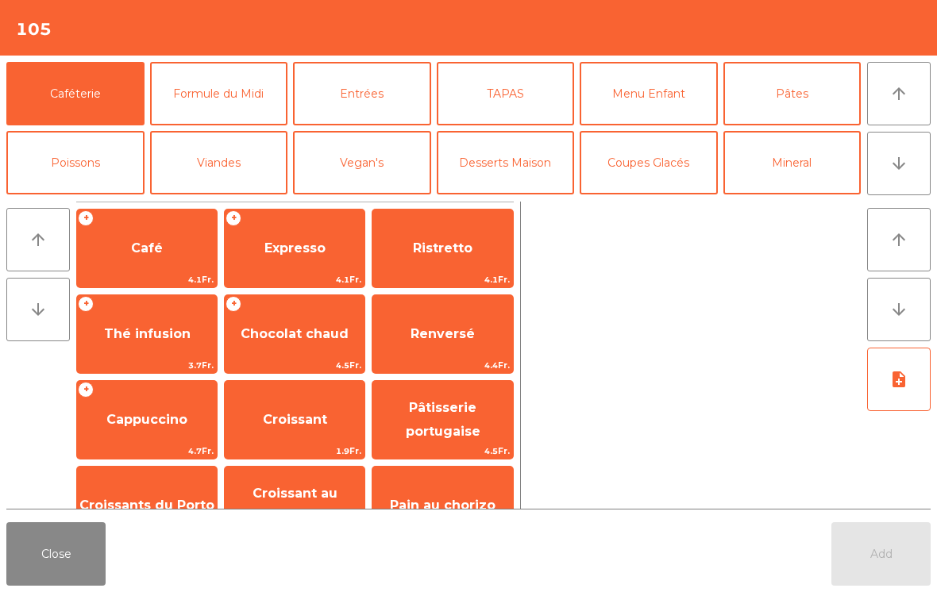
click at [147, 423] on span "Cappuccino" at bounding box center [146, 419] width 81 height 15
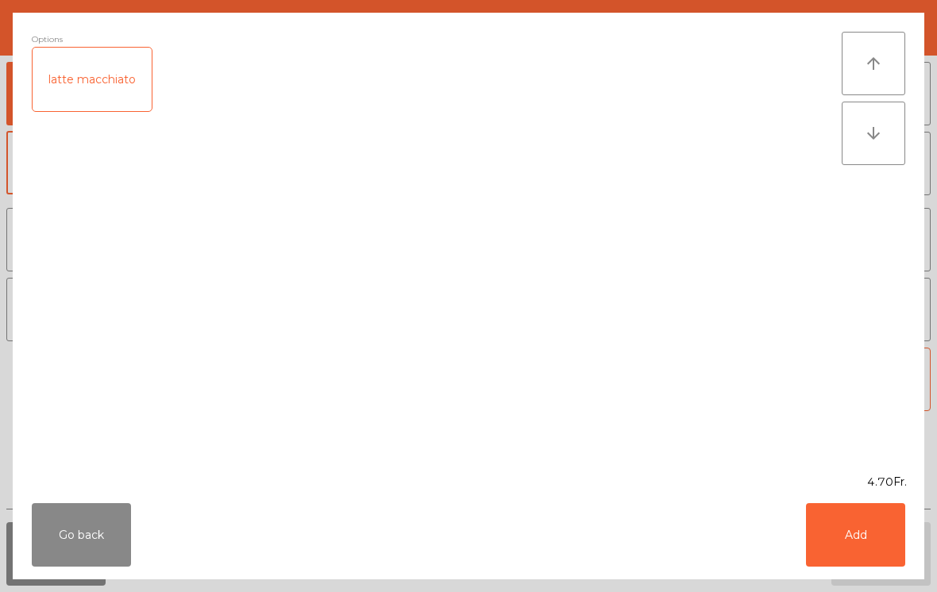
click at [91, 72] on div "latte macchiato" at bounding box center [92, 80] width 119 height 64
click at [875, 510] on button "Add" at bounding box center [855, 535] width 99 height 64
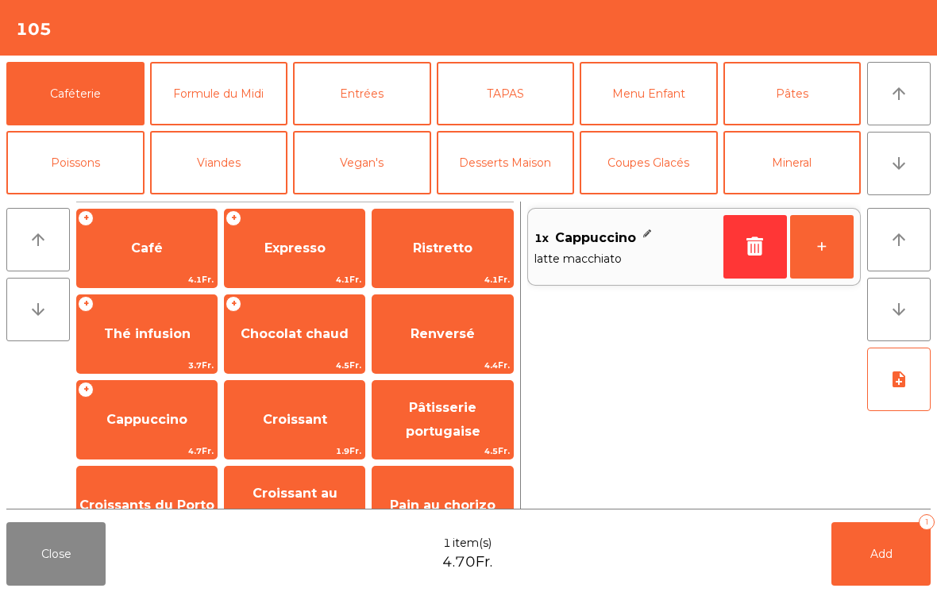
click at [801, 176] on button "Mineral" at bounding box center [792, 163] width 138 height 64
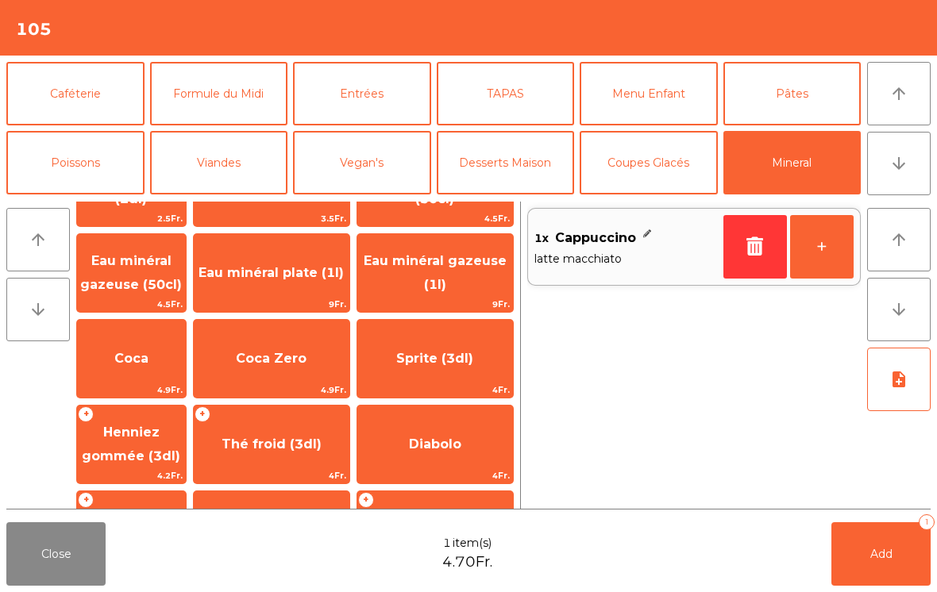
scroll to position [296, 0]
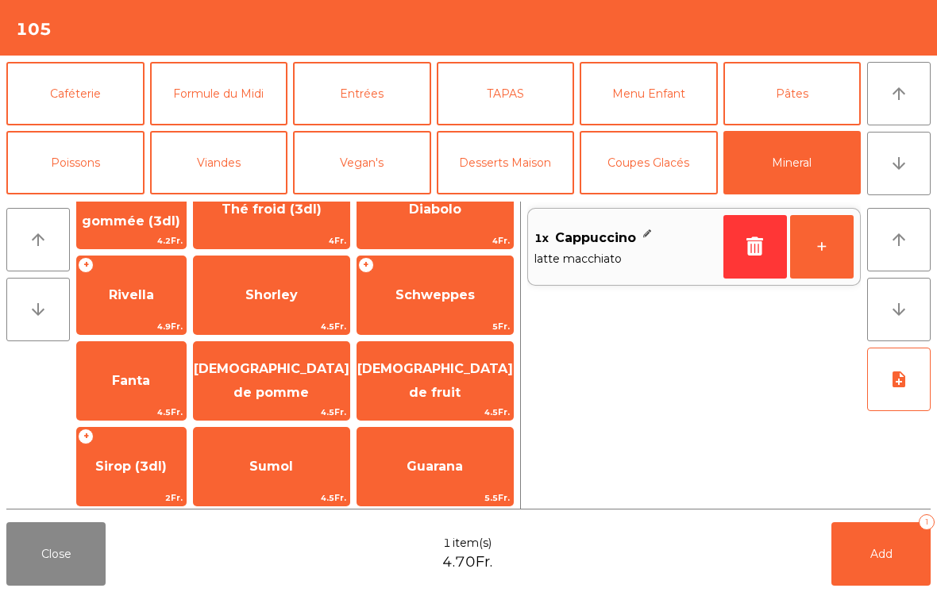
click at [174, 445] on span "Sirop (3dl)" at bounding box center [131, 466] width 109 height 43
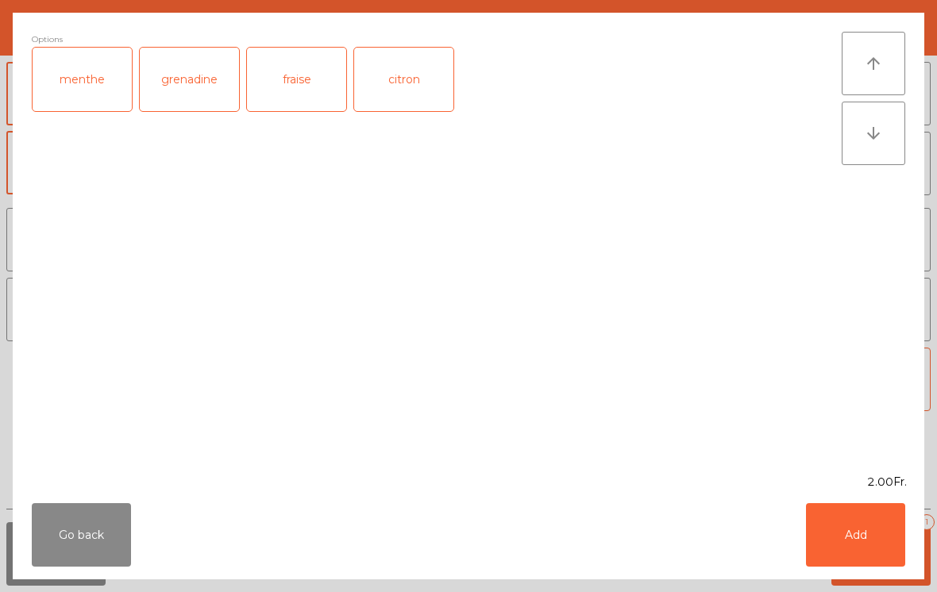
click at [82, 67] on div "menthe" at bounding box center [82, 80] width 99 height 64
click at [865, 542] on button "Add" at bounding box center [855, 535] width 99 height 64
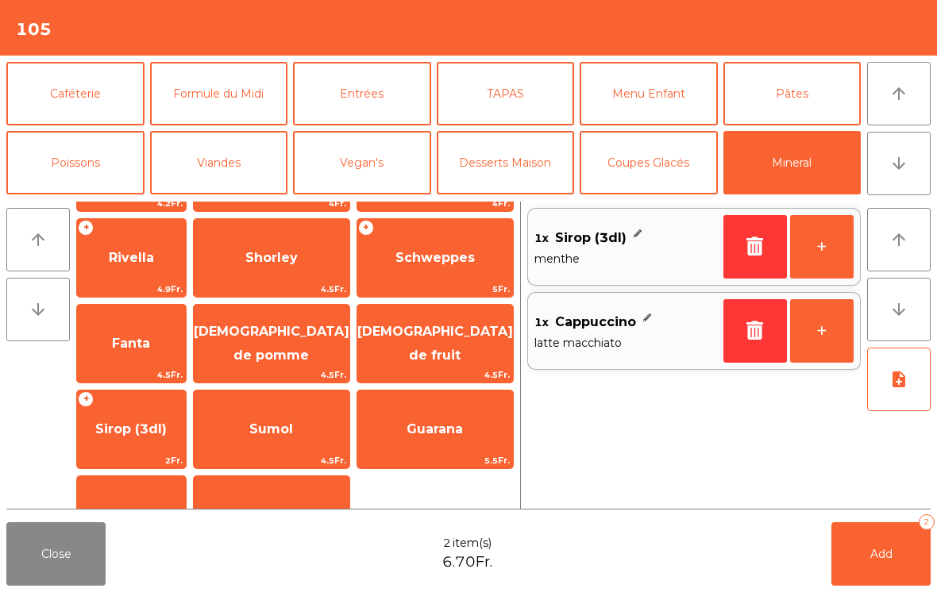
click at [143, 94] on span "Coca" at bounding box center [131, 86] width 34 height 15
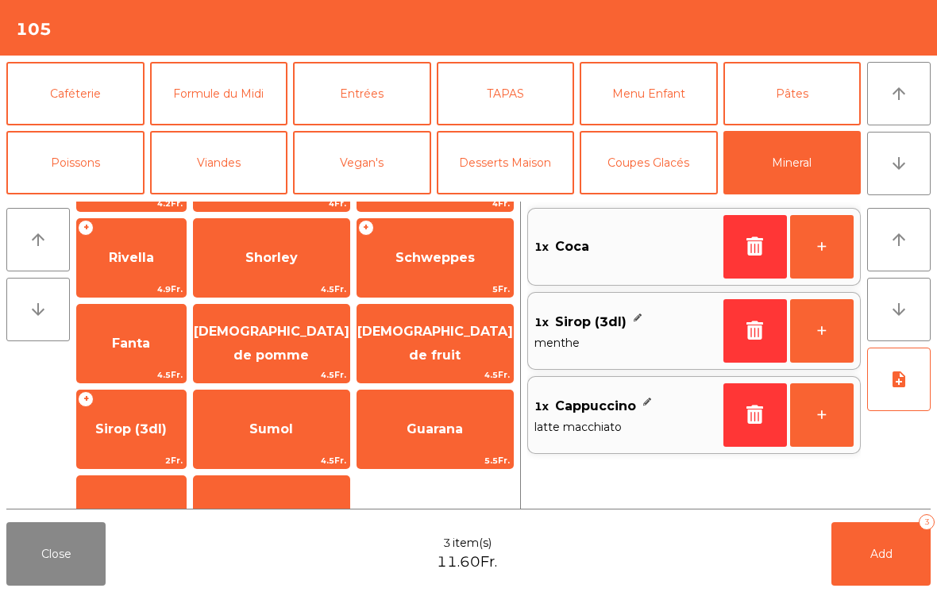
scroll to position [168, 0]
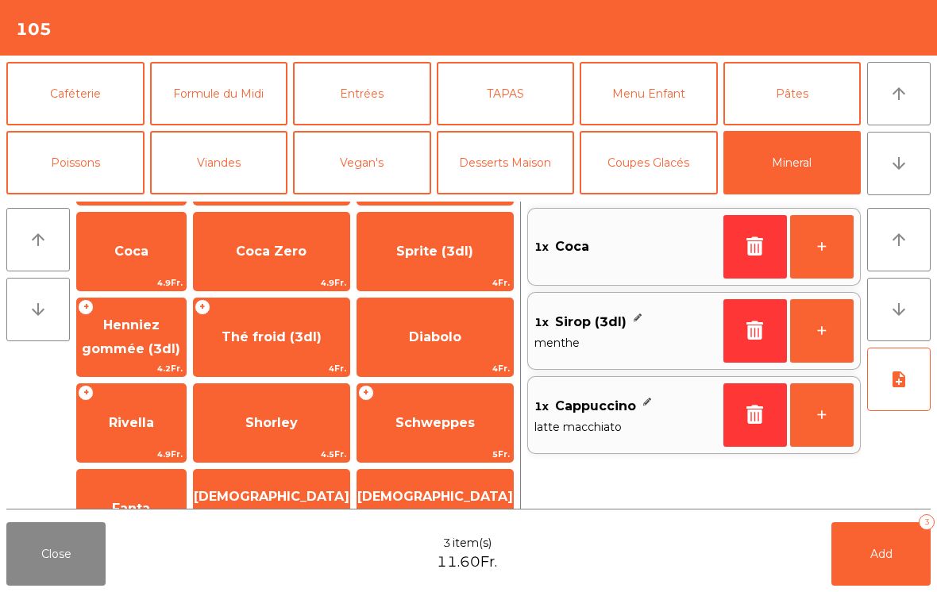
click at [64, 200] on button "Bières" at bounding box center [75, 232] width 138 height 64
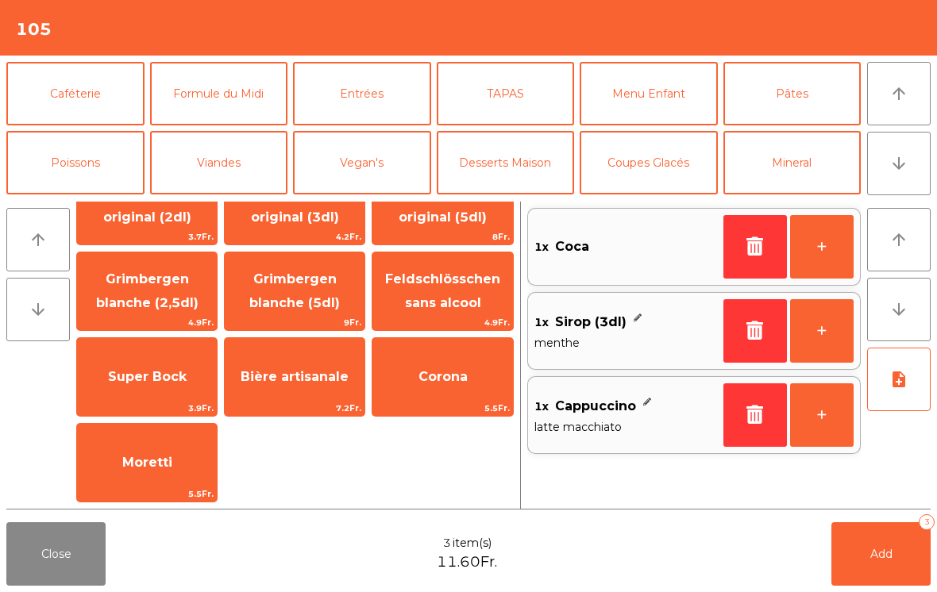
scroll to position [-14, 0]
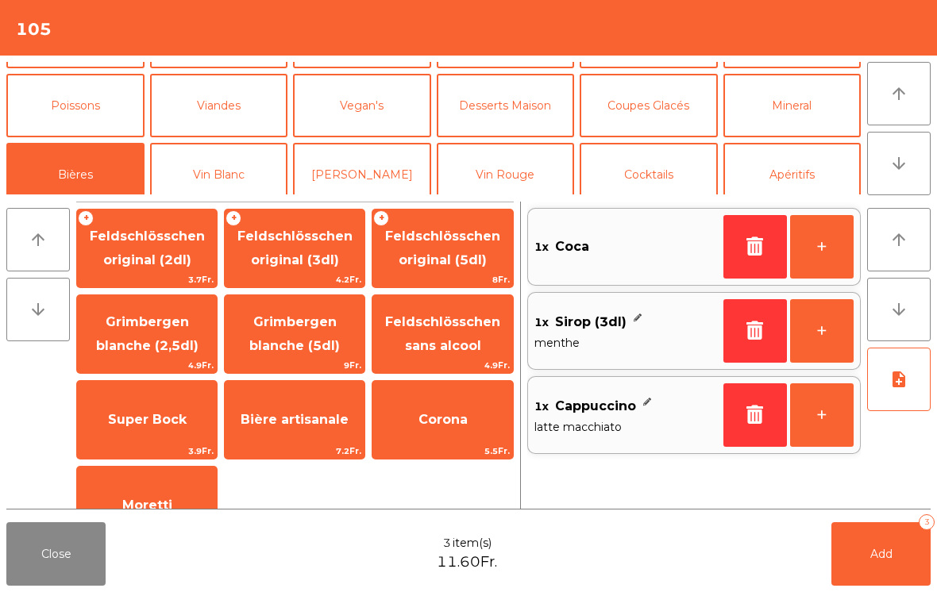
click at [152, 258] on span "Feldschlösschen original (2dl)" at bounding box center [147, 248] width 115 height 39
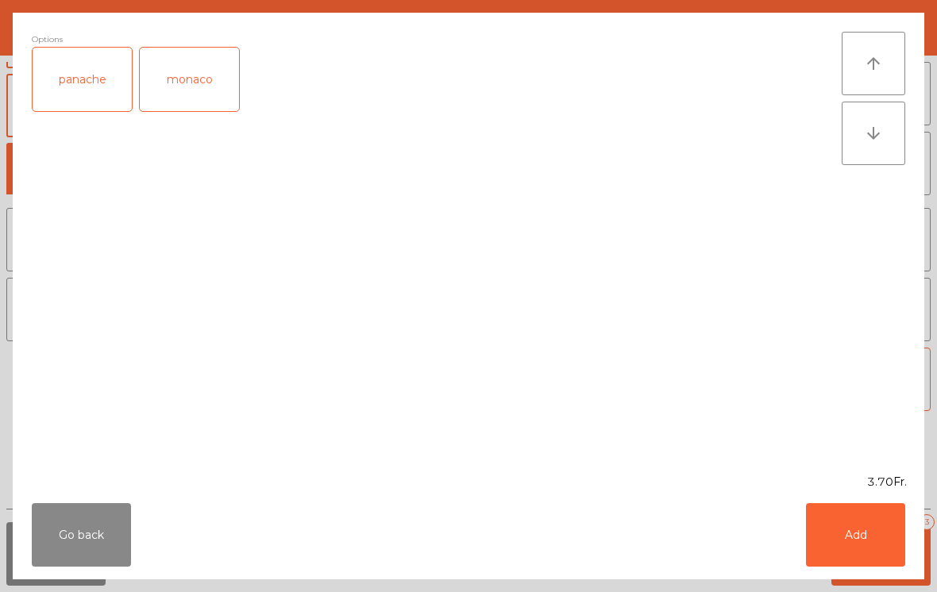
click at [868, 537] on button "Add" at bounding box center [855, 535] width 99 height 64
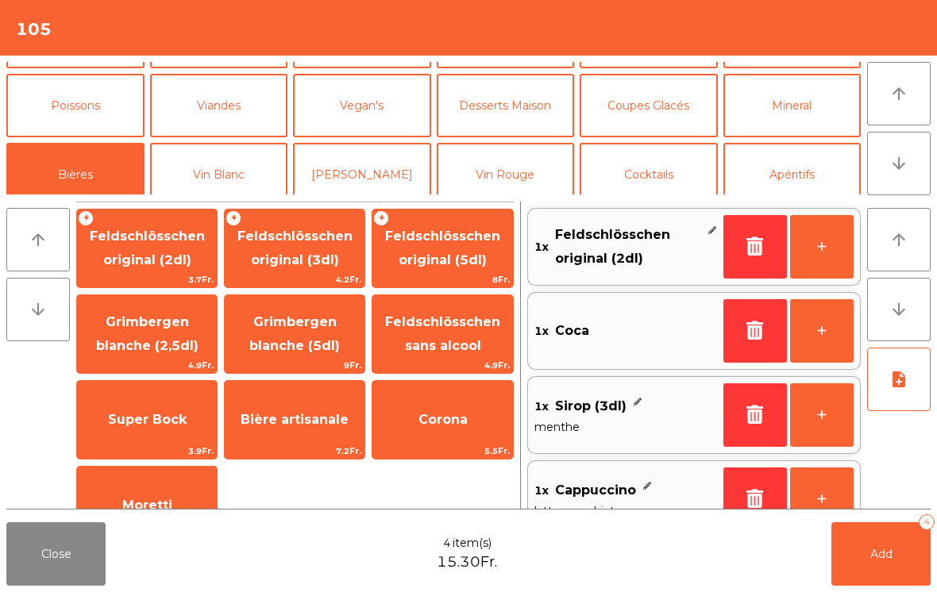
scroll to position [0, 0]
click at [888, 553] on span "Add" at bounding box center [881, 554] width 22 height 14
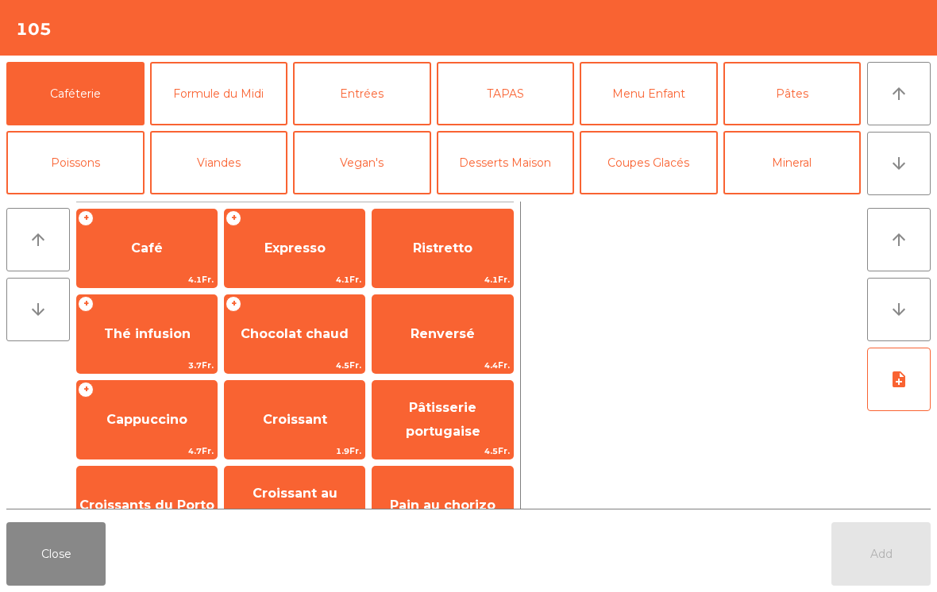
click at [54, 572] on button "Close" at bounding box center [55, 554] width 99 height 64
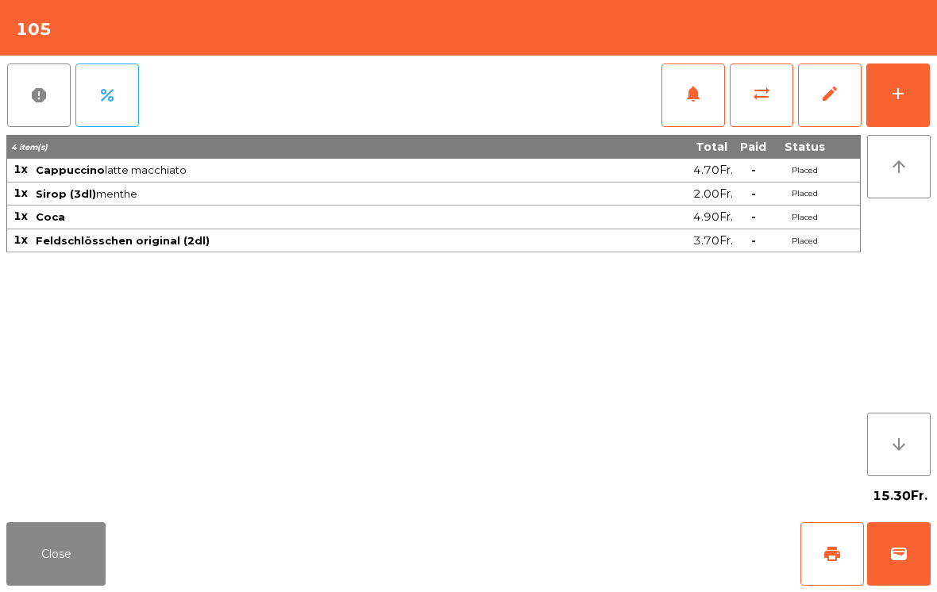
click at [826, 550] on span "print" at bounding box center [831, 554] width 19 height 19
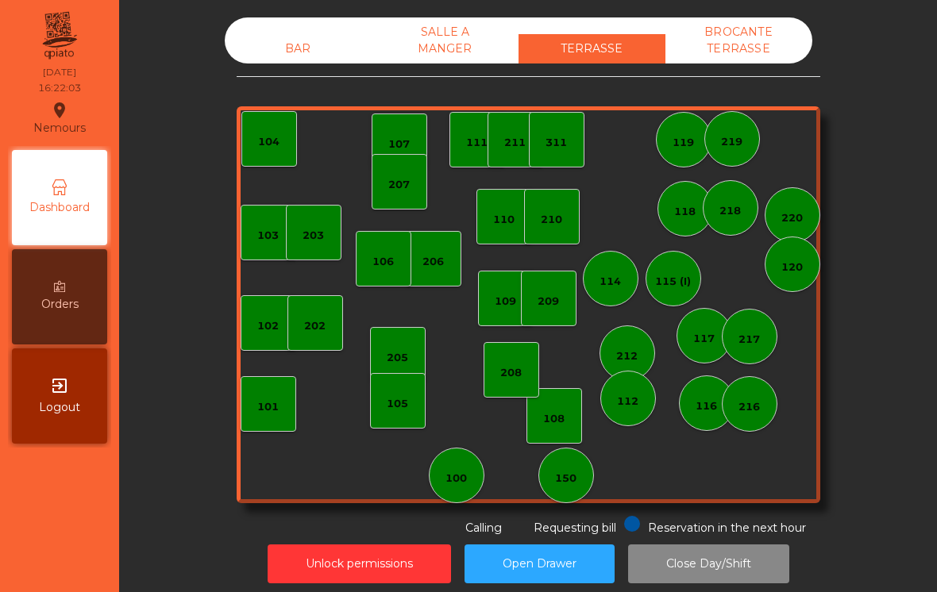
click at [432, 249] on div "206" at bounding box center [432, 259] width 21 height 22
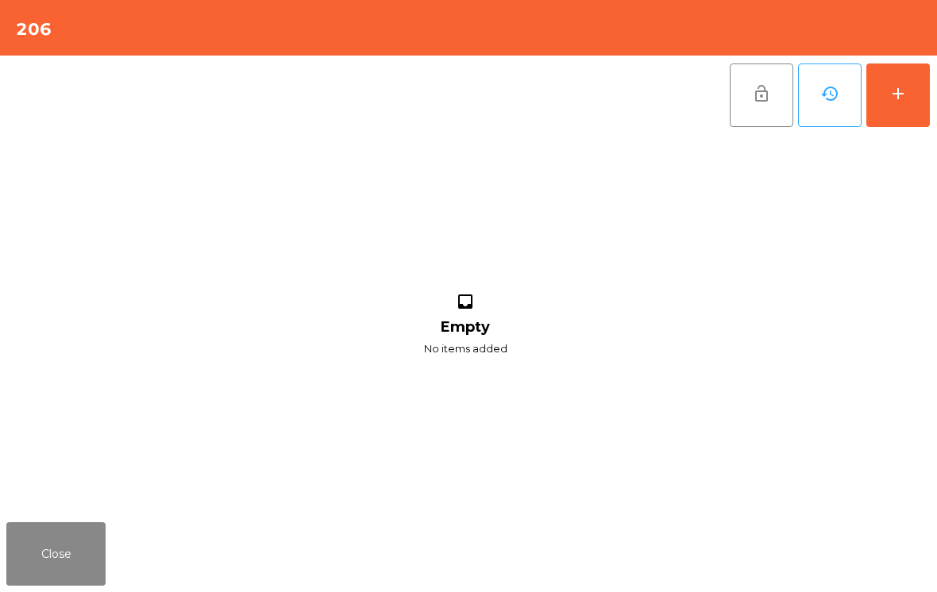
click at [899, 91] on div "add" at bounding box center [897, 93] width 19 height 19
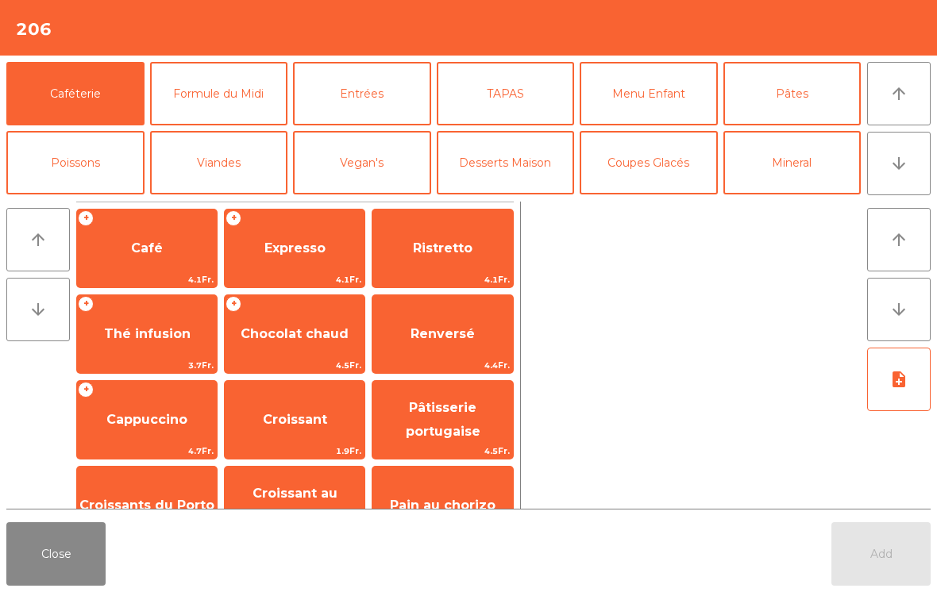
click at [110, 200] on button "Bières" at bounding box center [75, 232] width 138 height 64
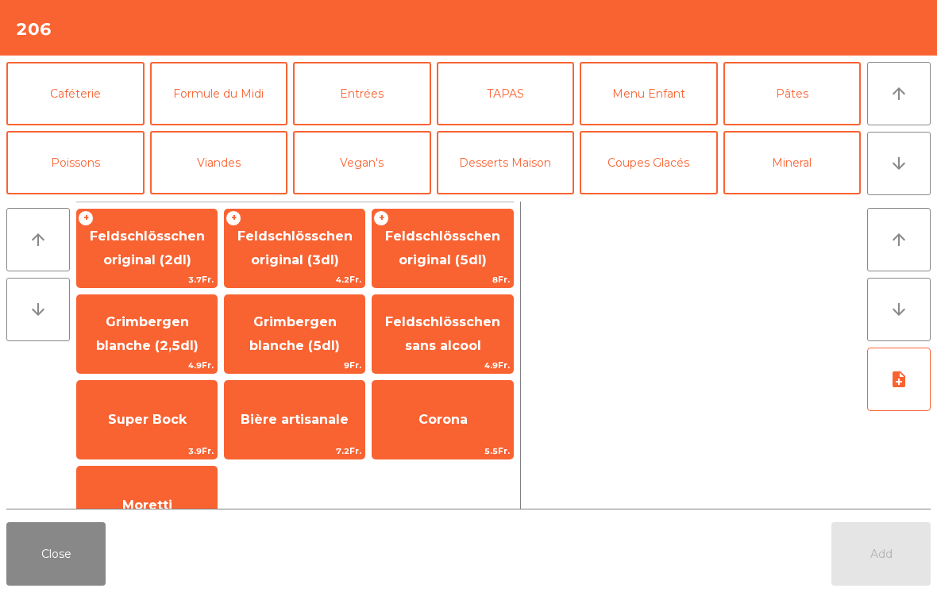
scroll to position [84, 0]
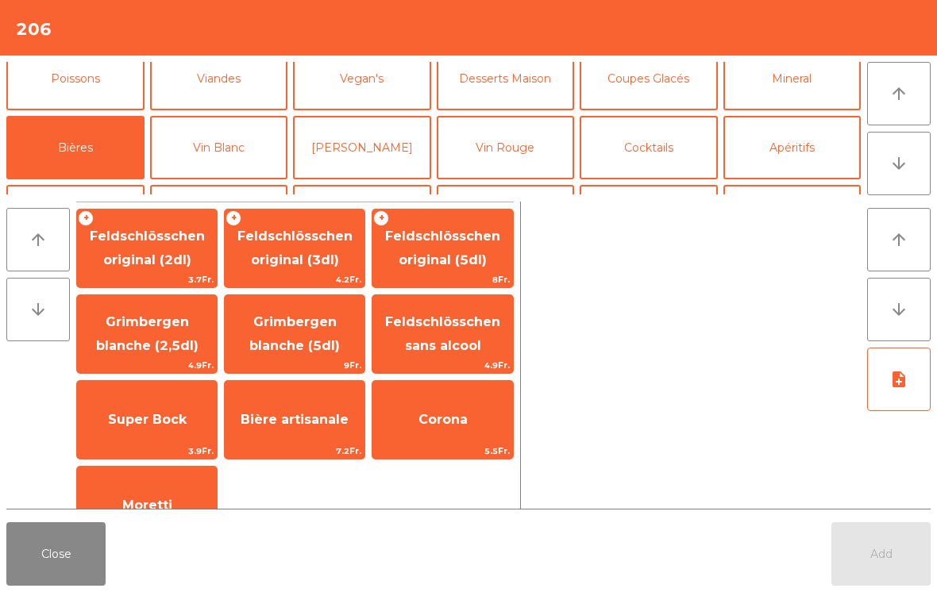
click at [160, 425] on span "Super Bock" at bounding box center [147, 419] width 79 height 15
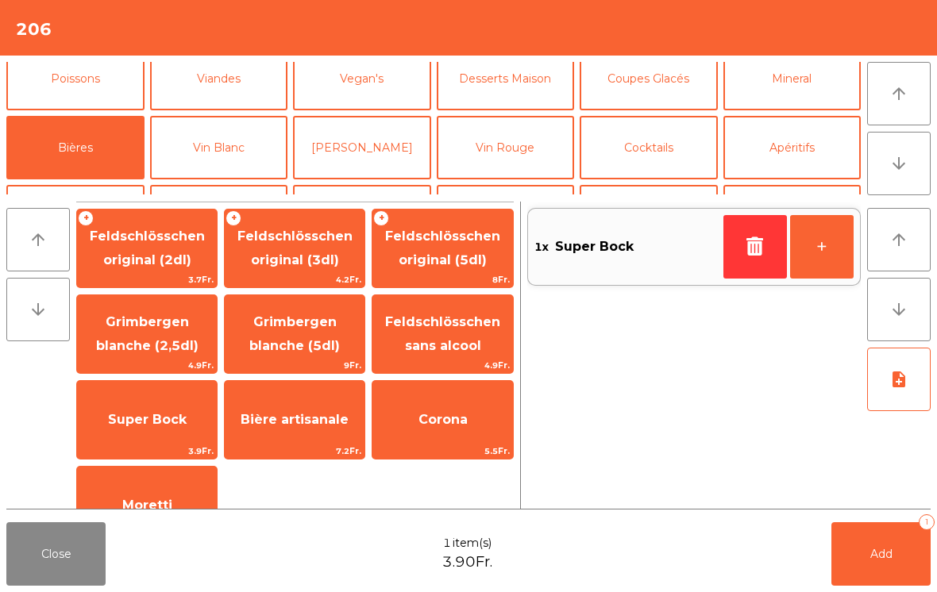
click at [821, 259] on button "+" at bounding box center [822, 247] width 64 height 64
click at [824, 241] on button "+" at bounding box center [822, 247] width 64 height 64
click at [890, 573] on button "Add 3" at bounding box center [880, 554] width 99 height 64
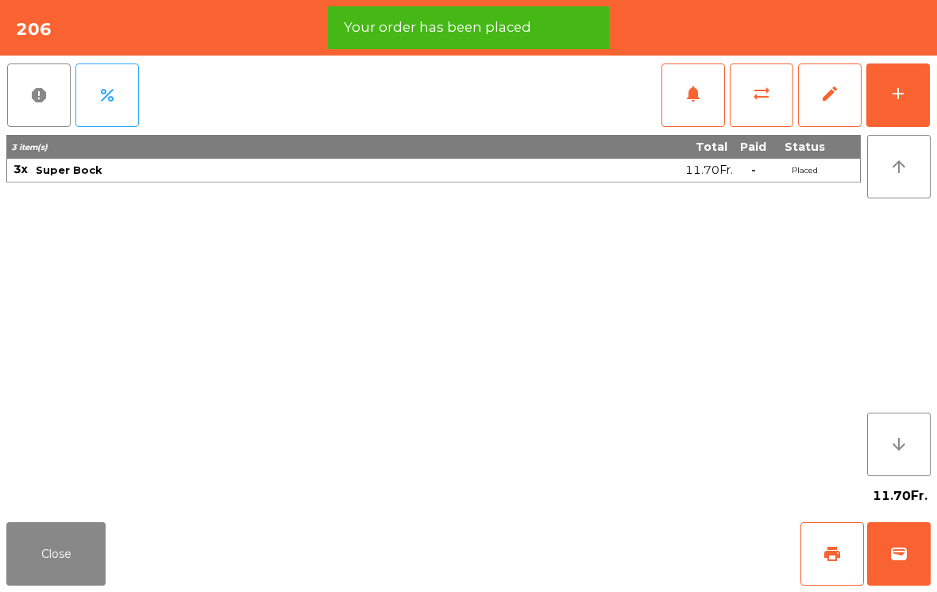
click at [826, 564] on button "print" at bounding box center [832, 554] width 64 height 64
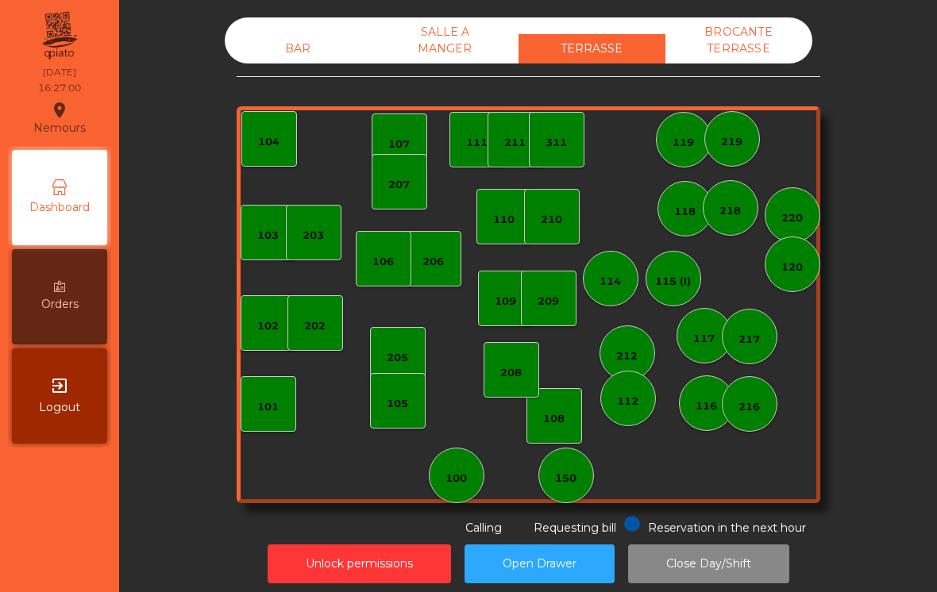
click at [431, 37] on div "SALLE A MANGER" at bounding box center [445, 40] width 147 height 46
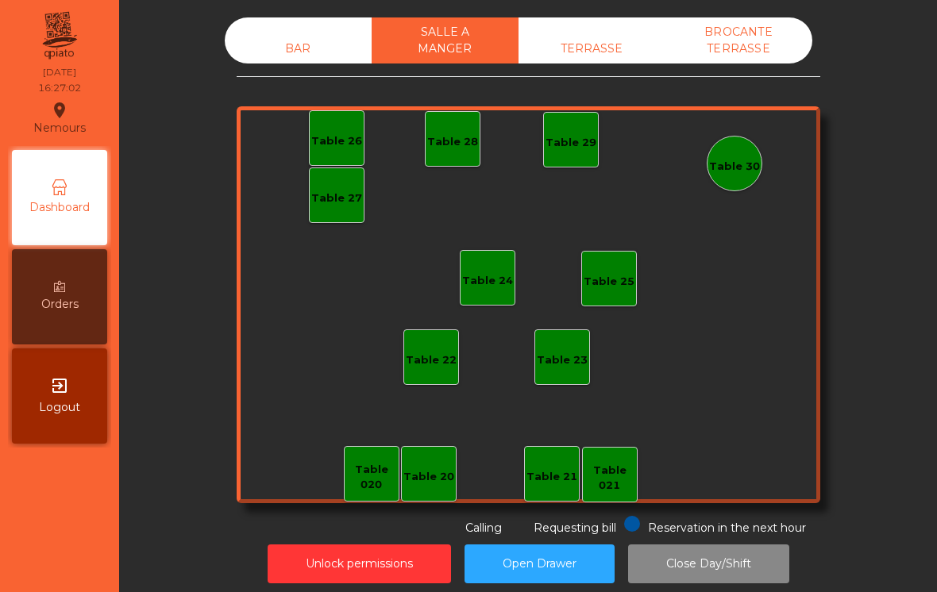
click at [303, 26] on div "BAR SALLE A MANGER TERRASSE BROCANTE TERRASSE" at bounding box center [518, 40] width 587 height 46
click at [297, 30] on div "BAR SALLE A MANGER TERRASSE BROCANTE TERRASSE" at bounding box center [518, 40] width 587 height 46
click at [299, 49] on div "BAR" at bounding box center [298, 48] width 147 height 29
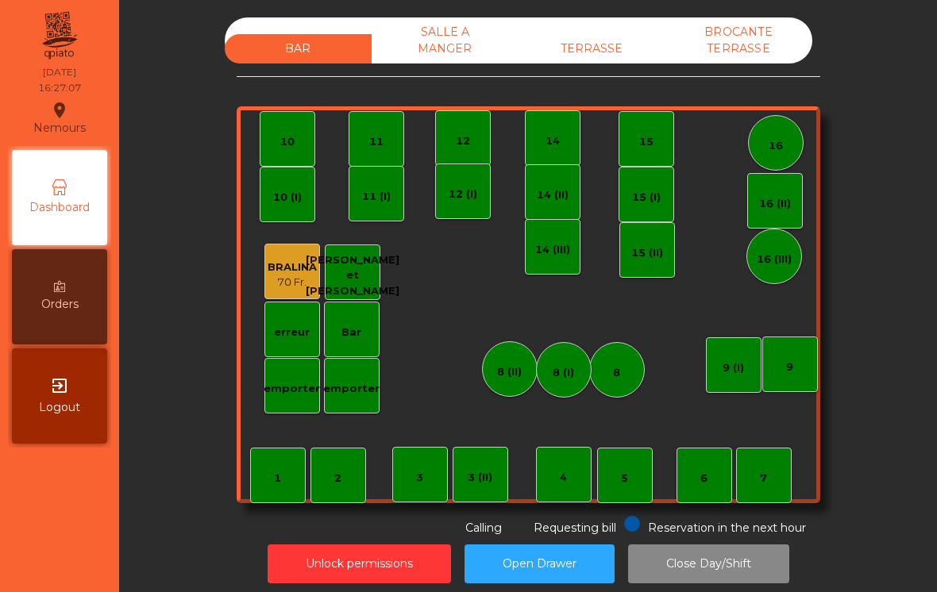
click at [556, 464] on div "4" at bounding box center [564, 475] width 56 height 56
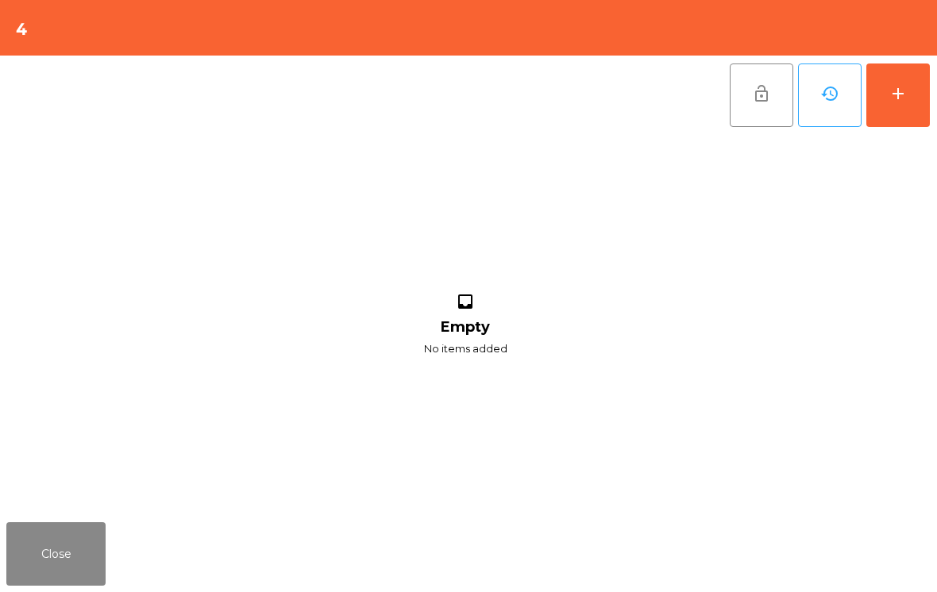
click at [892, 79] on button "add" at bounding box center [898, 96] width 64 height 64
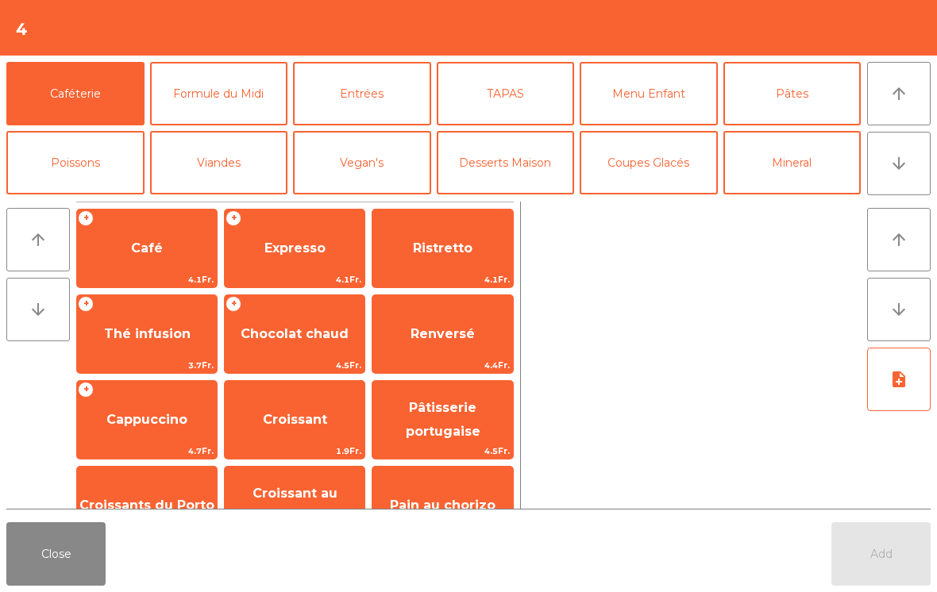
click at [647, 163] on button "Coupes Glacés" at bounding box center [649, 163] width 138 height 64
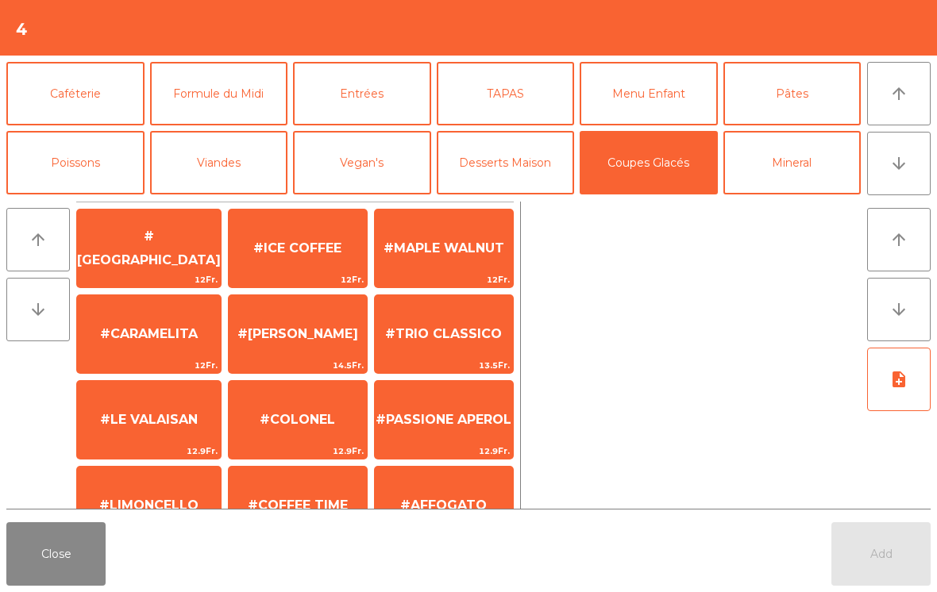
click at [439, 484] on span "#AFFOGATO" at bounding box center [444, 505] width 138 height 43
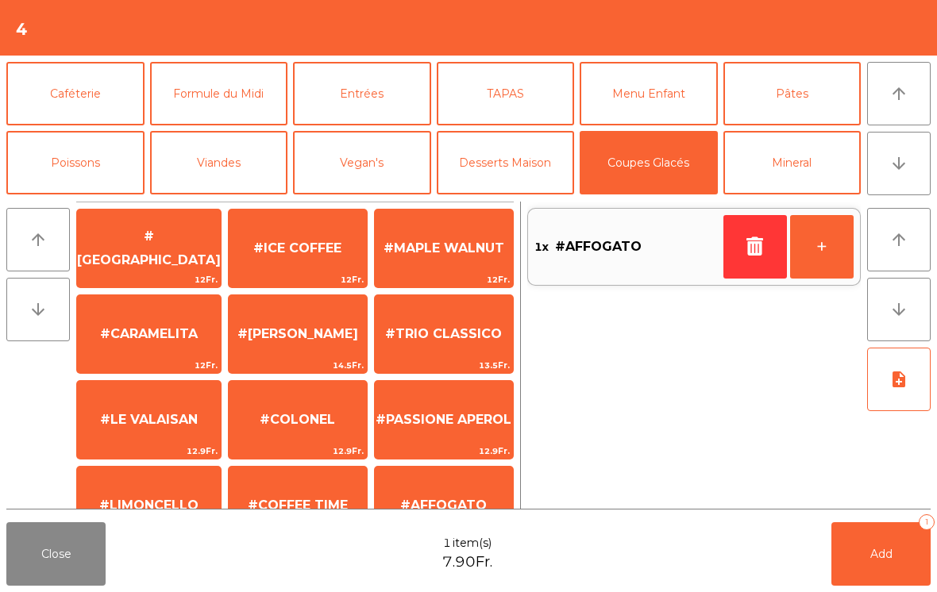
click at [812, 236] on button "+" at bounding box center [822, 247] width 64 height 64
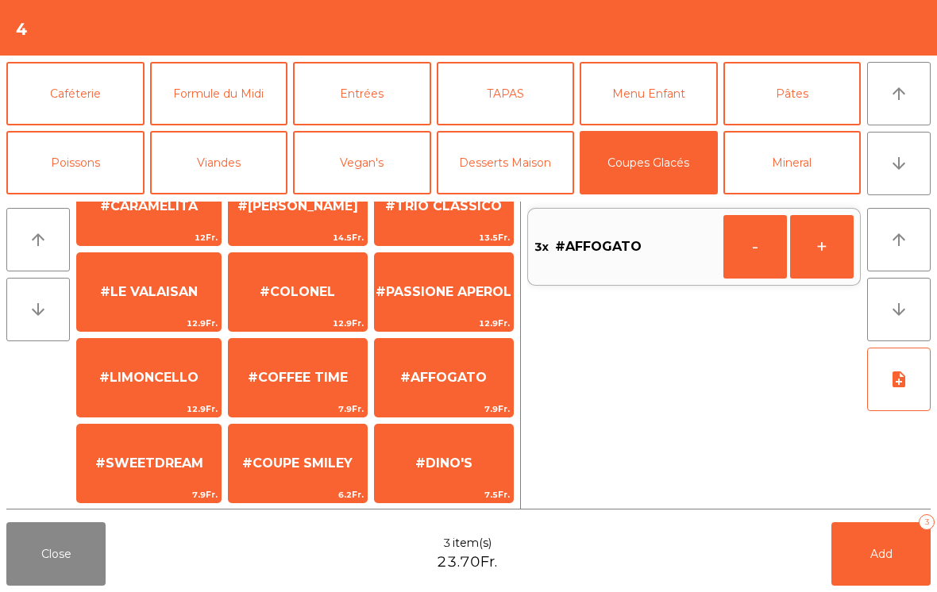
click at [881, 547] on span "Add" at bounding box center [881, 554] width 22 height 14
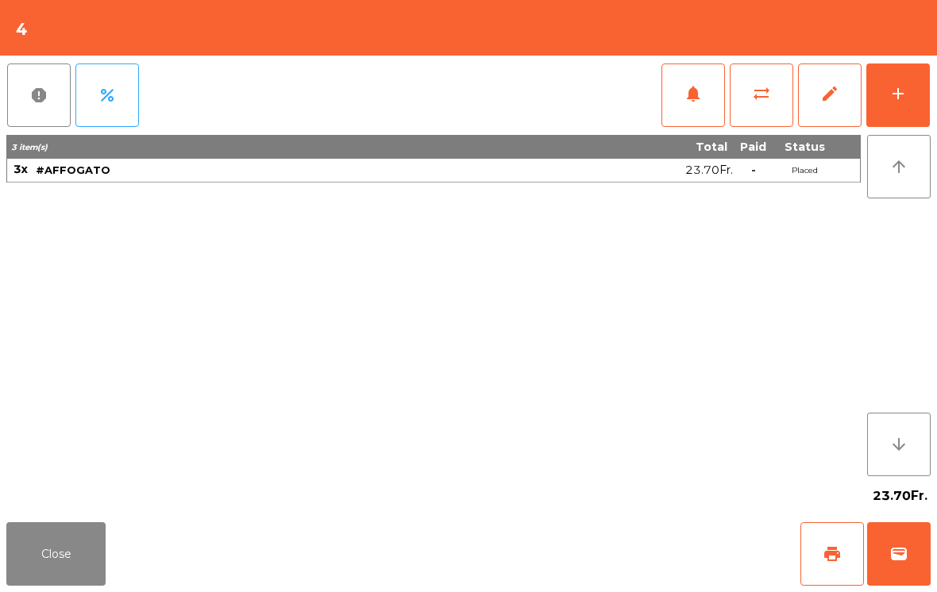
click at [82, 547] on button "Close" at bounding box center [55, 554] width 99 height 64
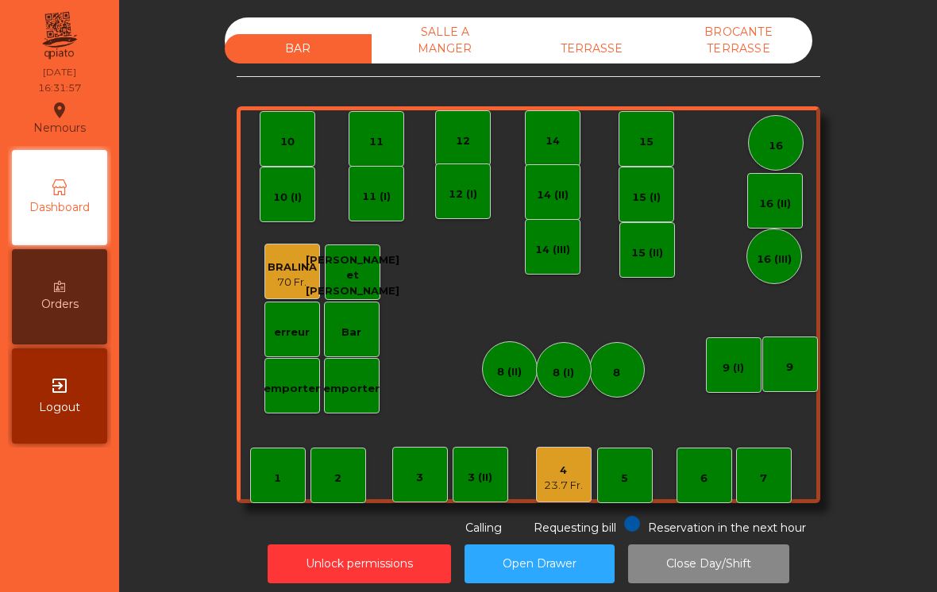
click at [422, 462] on div "3" at bounding box center [420, 475] width 56 height 56
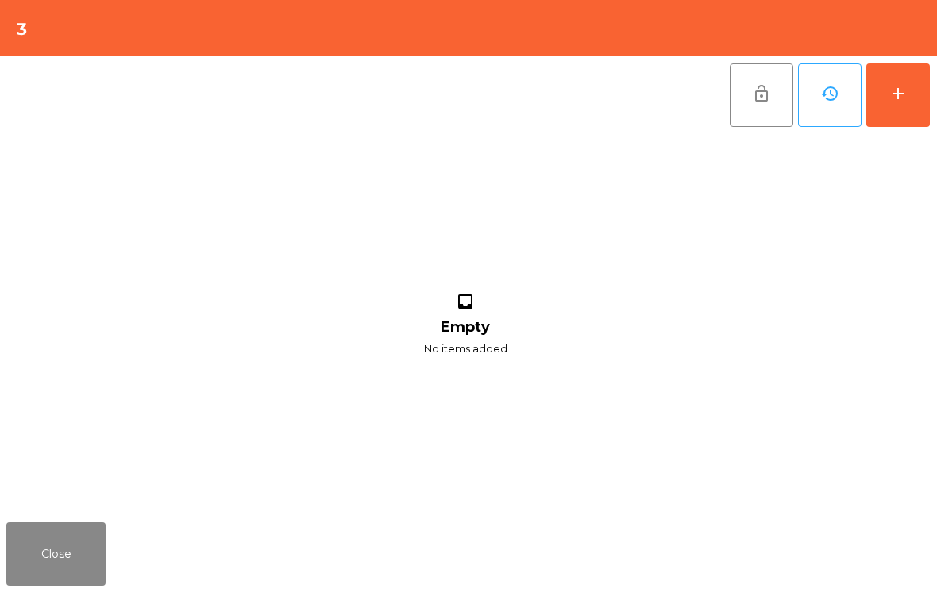
click at [926, 86] on button "add" at bounding box center [898, 96] width 64 height 64
click at [893, 102] on div "add" at bounding box center [897, 93] width 19 height 19
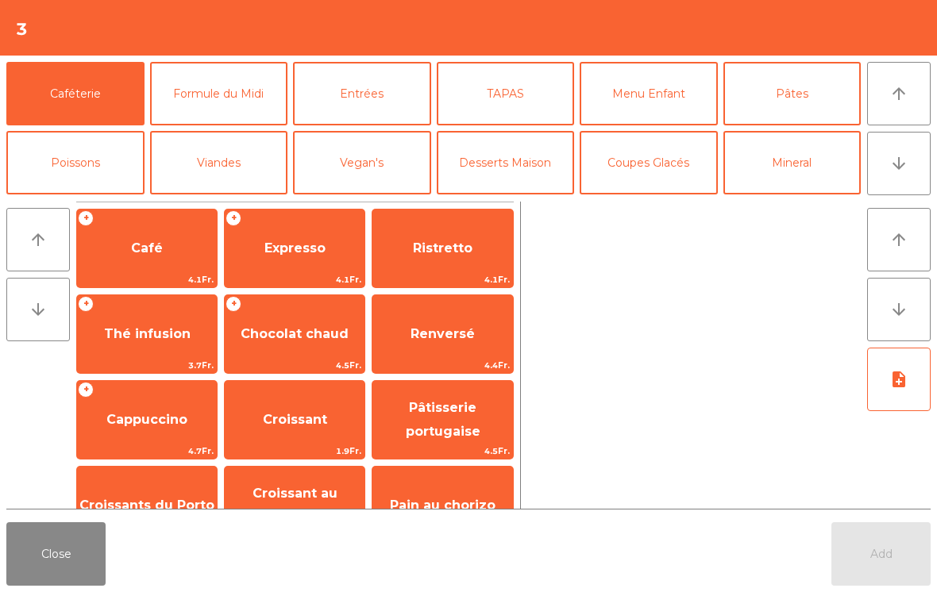
click at [902, 113] on button "arrow_upward" at bounding box center [899, 94] width 64 height 64
click at [328, 326] on span "Chocolat chaud" at bounding box center [295, 333] width 108 height 15
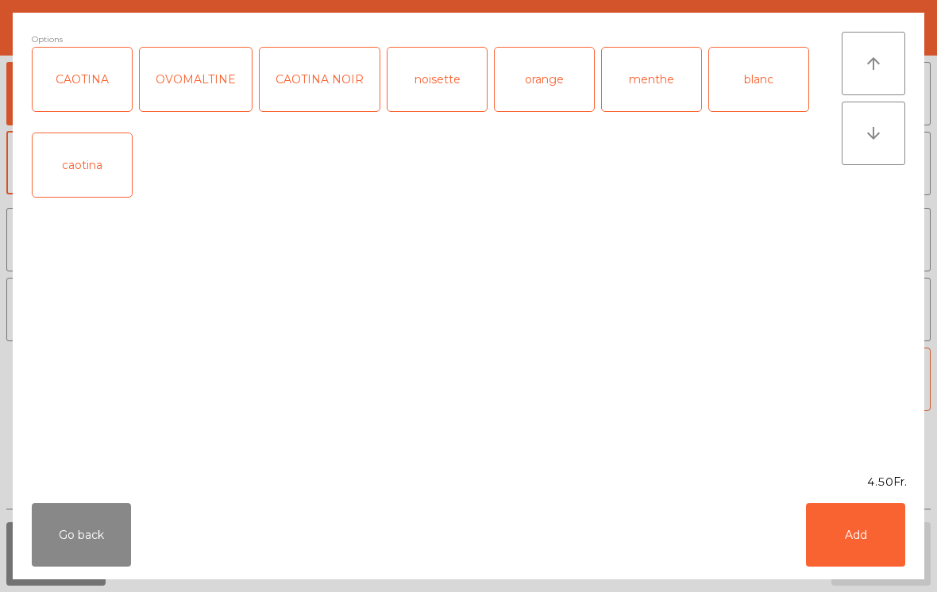
click at [183, 75] on div "OVOMALTINE" at bounding box center [196, 80] width 112 height 64
click at [870, 516] on button "Add" at bounding box center [855, 535] width 99 height 64
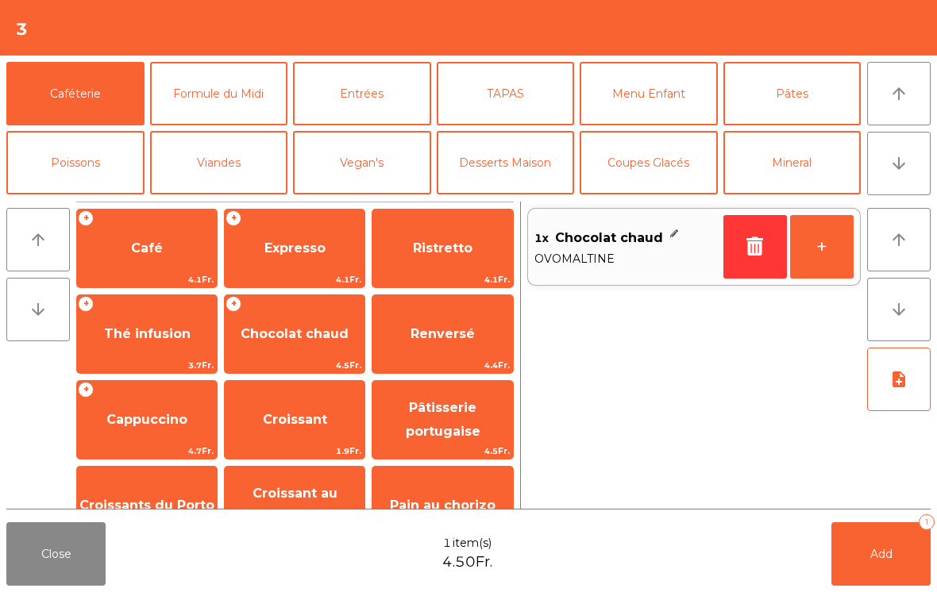
click at [166, 337] on span "Thé infusion" at bounding box center [147, 333] width 87 height 15
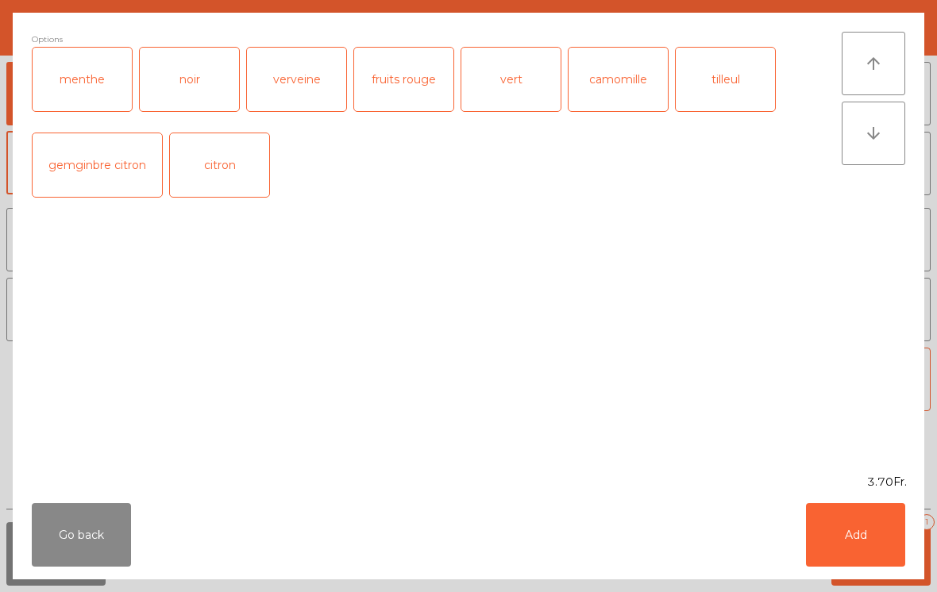
click at [94, 64] on div "menthe" at bounding box center [82, 80] width 99 height 64
click at [872, 535] on button "Add" at bounding box center [855, 535] width 99 height 64
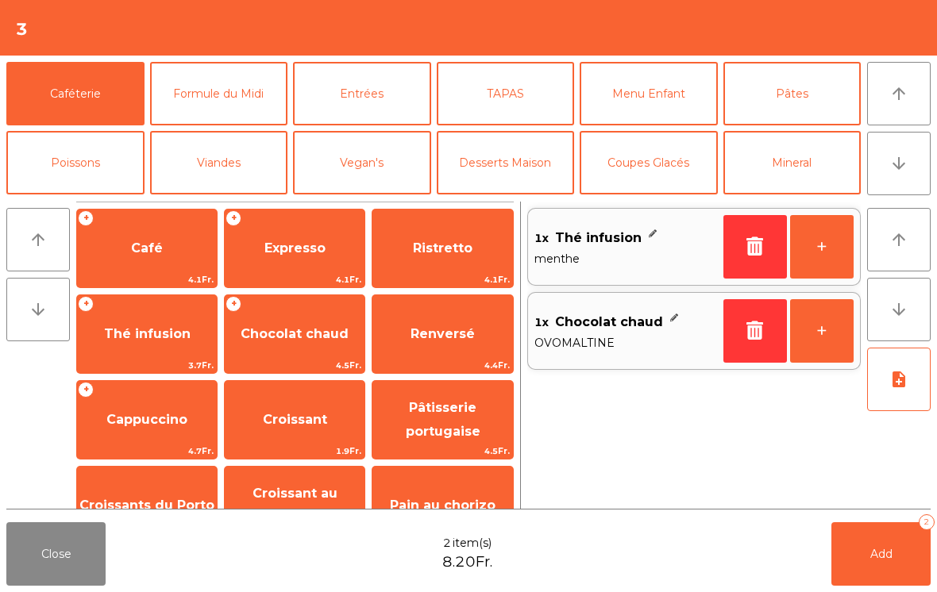
click at [896, 557] on button "Add 2" at bounding box center [880, 554] width 99 height 64
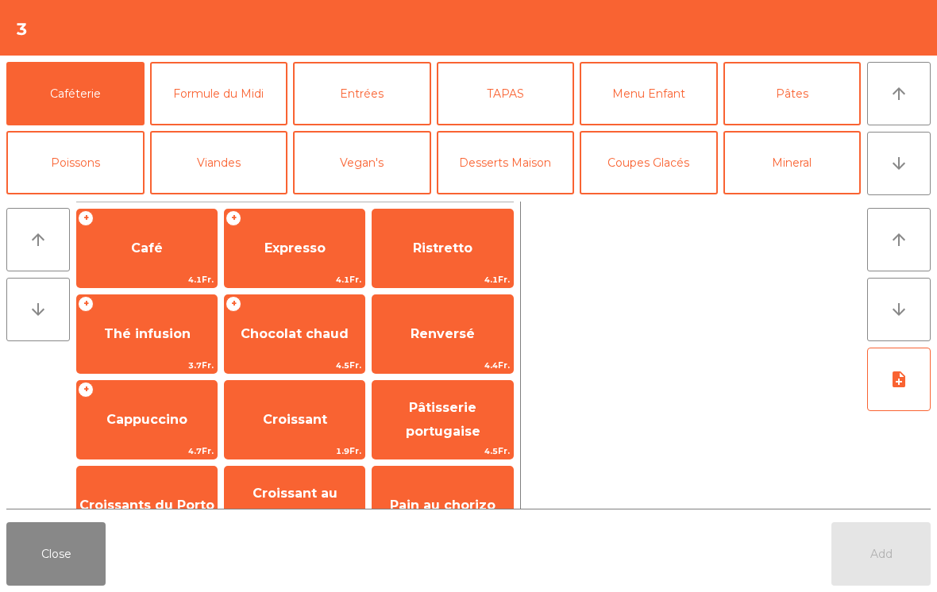
click at [41, 567] on button "Close" at bounding box center [55, 554] width 99 height 64
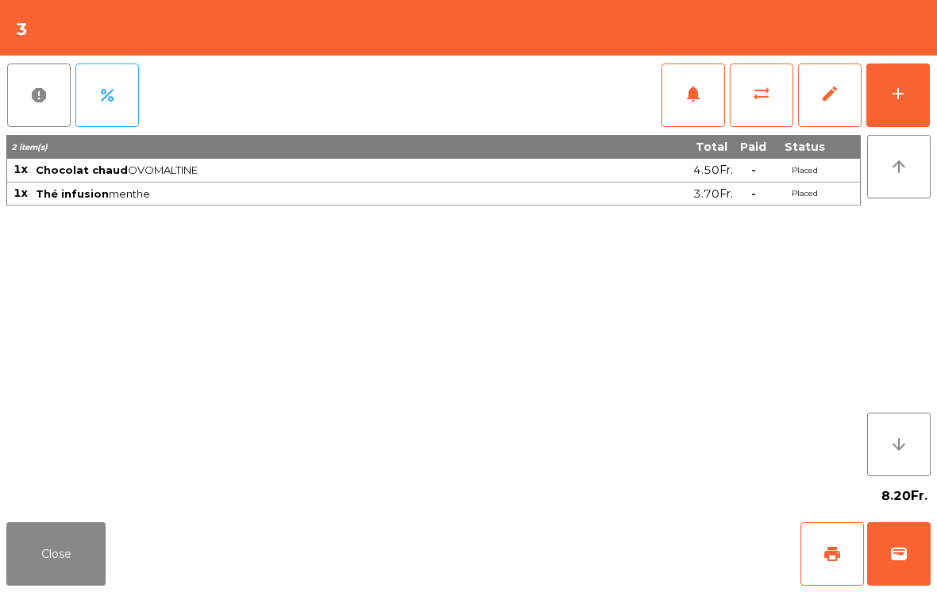
click at [844, 546] on button "print" at bounding box center [832, 554] width 64 height 64
click at [904, 542] on button "wallet" at bounding box center [899, 554] width 64 height 64
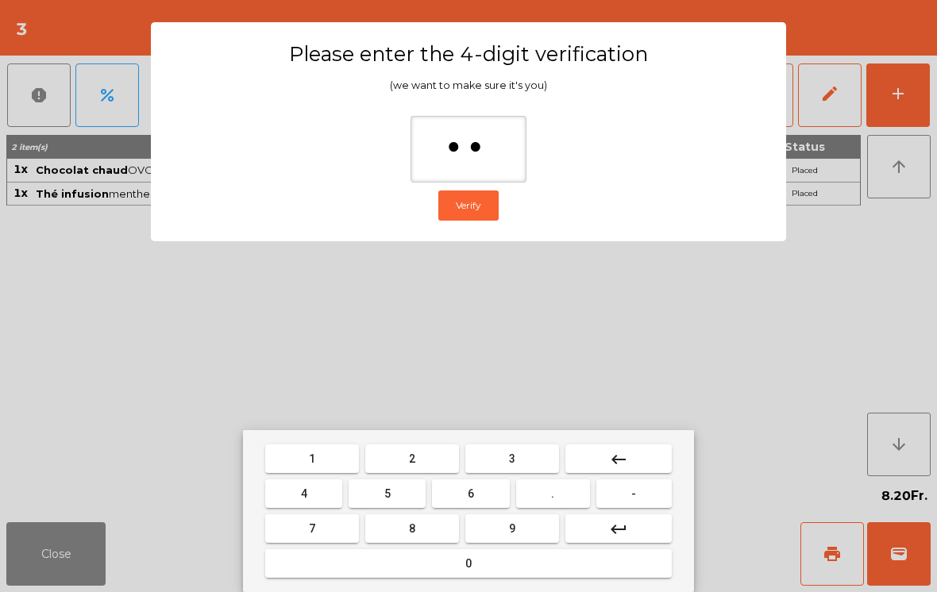
type input "***"
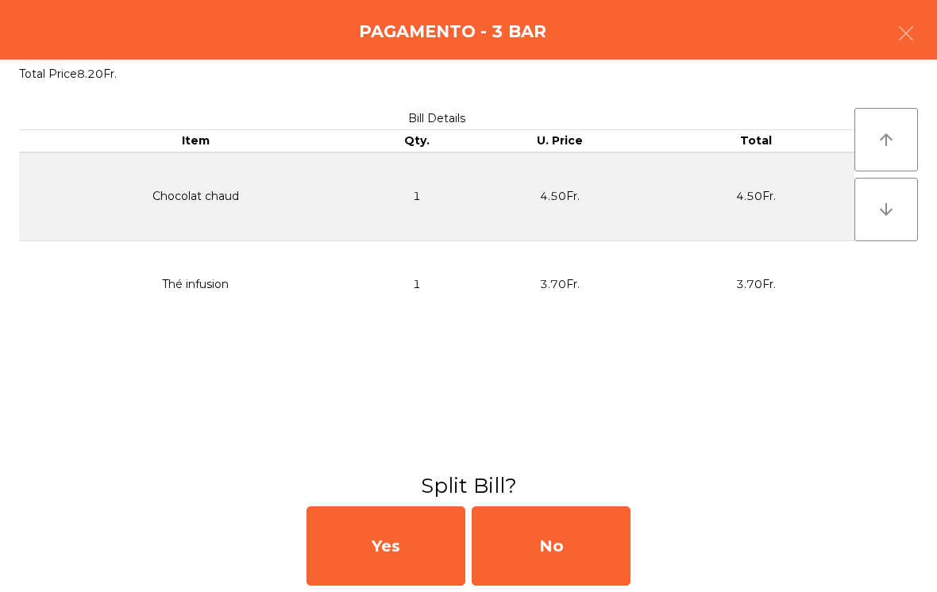
click at [563, 542] on div "No" at bounding box center [551, 545] width 159 height 79
click at [555, 539] on div "MB" at bounding box center [551, 545] width 159 height 79
click at [545, 577] on div "No" at bounding box center [551, 545] width 159 height 79
click at [549, 533] on div "No" at bounding box center [551, 545] width 159 height 79
click at [547, 560] on div "No" at bounding box center [551, 545] width 159 height 79
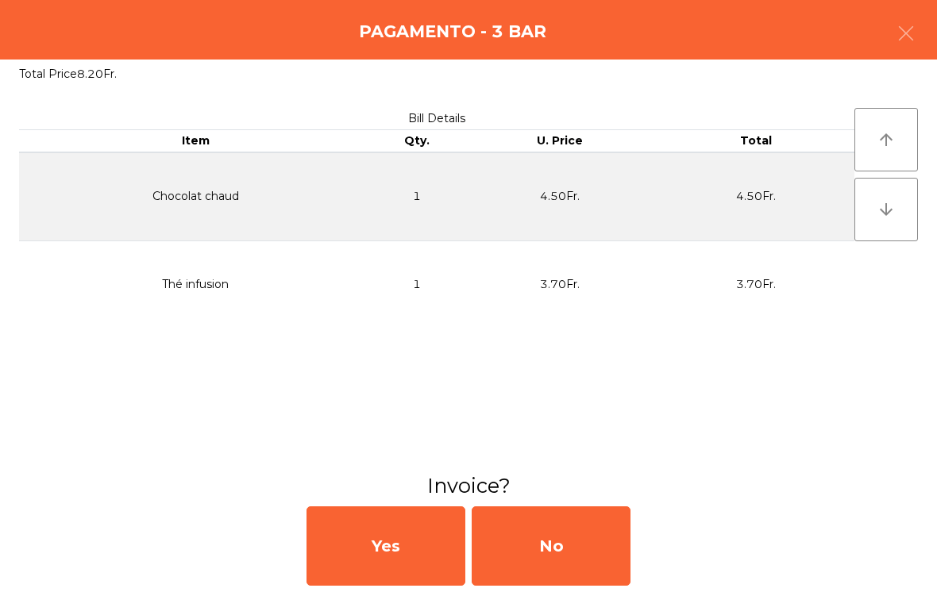
click at [523, 564] on button "Open Drawer" at bounding box center [539, 564] width 150 height 39
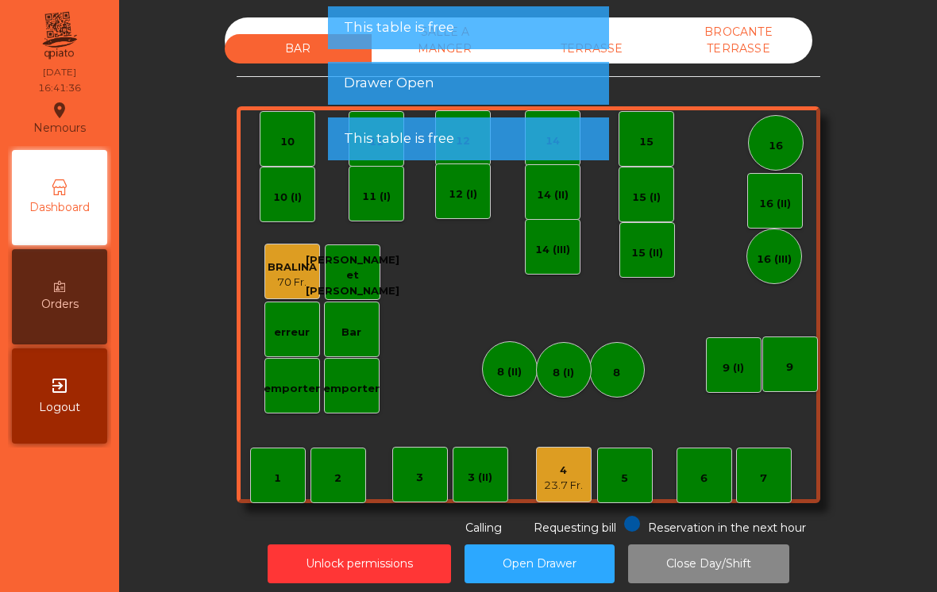
click at [548, 470] on div "4" at bounding box center [563, 471] width 39 height 16
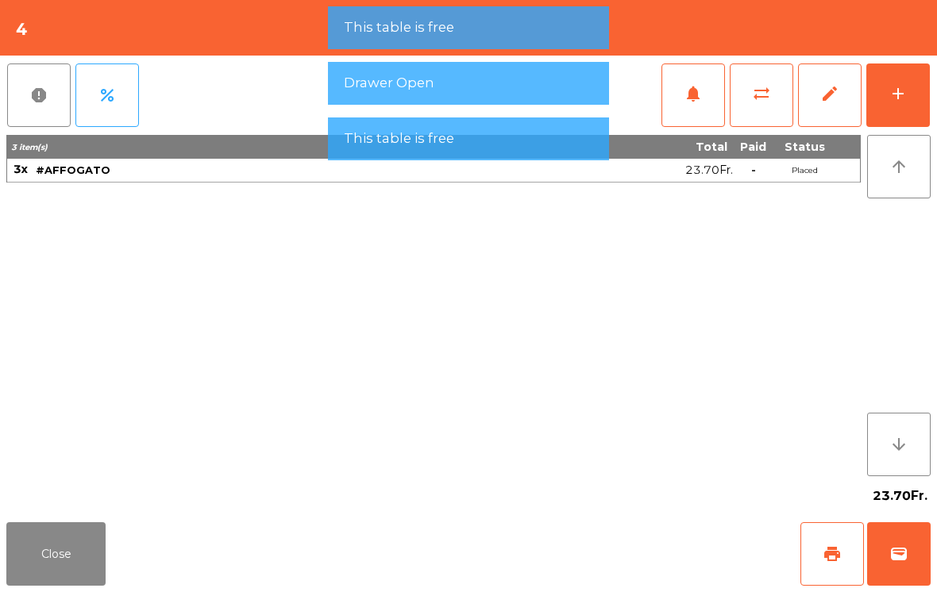
click at [828, 556] on span "print" at bounding box center [831, 554] width 19 height 19
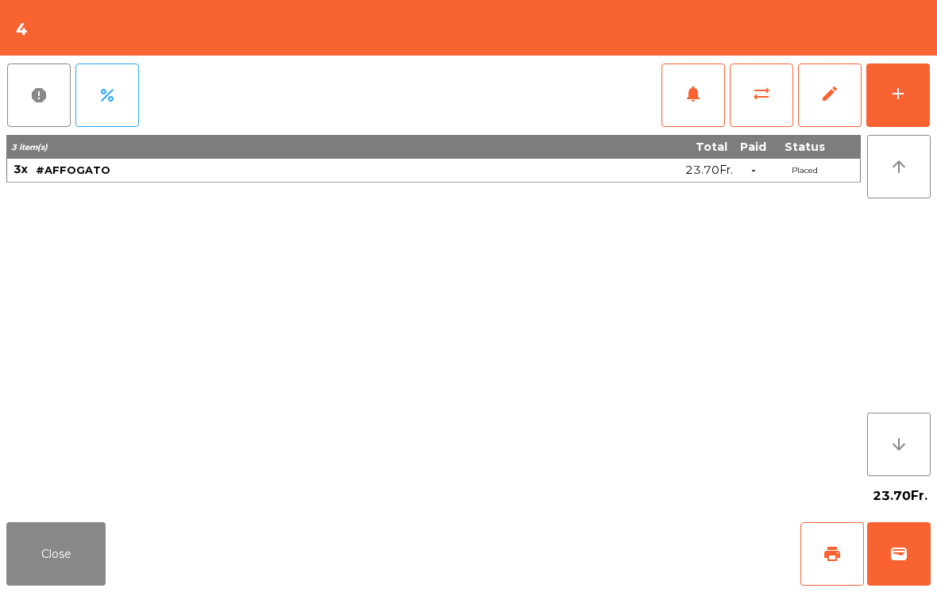
click at [902, 545] on span "wallet" at bounding box center [898, 554] width 19 height 19
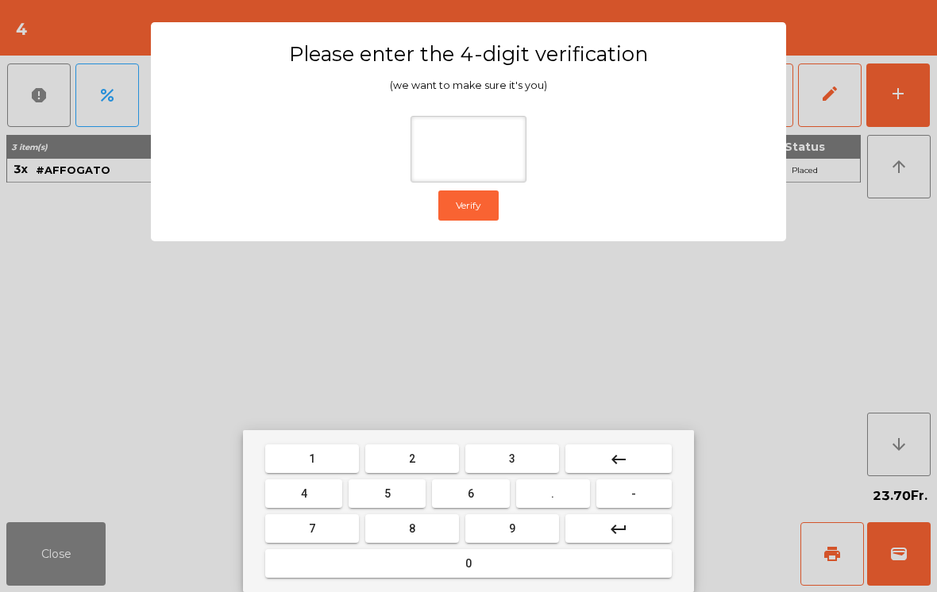
type input "*"
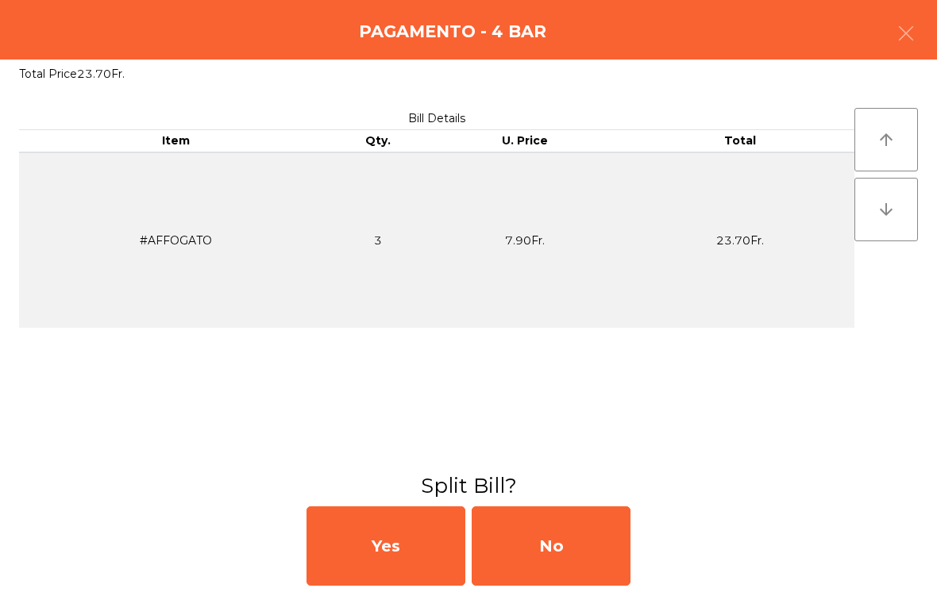
click at [565, 518] on div "No" at bounding box center [551, 545] width 159 height 79
click at [543, 555] on div "MB" at bounding box center [551, 545] width 159 height 79
click at [560, 550] on div "No" at bounding box center [551, 545] width 159 height 79
click at [569, 545] on div "No" at bounding box center [551, 545] width 159 height 79
click at [536, 545] on div "No" at bounding box center [551, 545] width 159 height 79
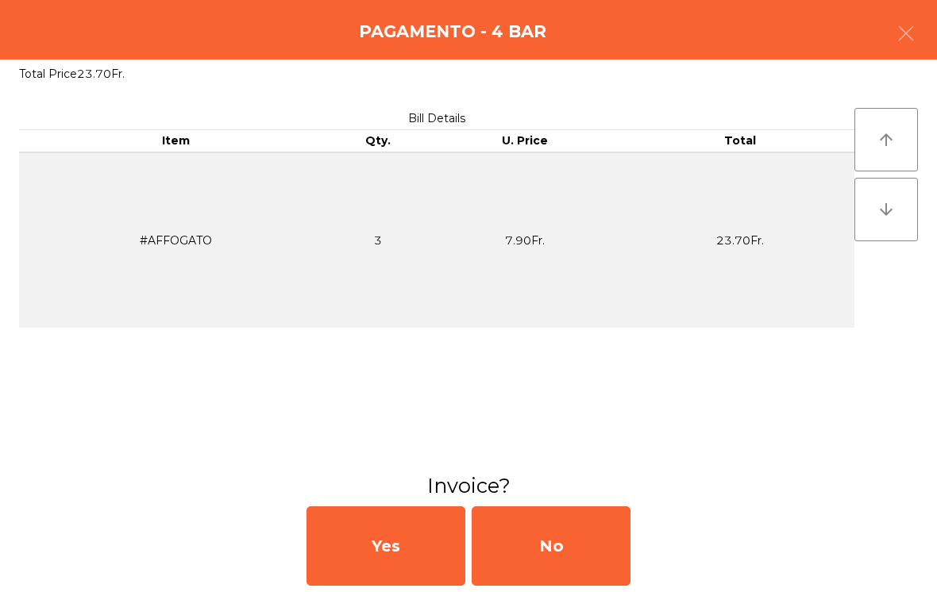
click at [548, 542] on div "No" at bounding box center [551, 545] width 159 height 79
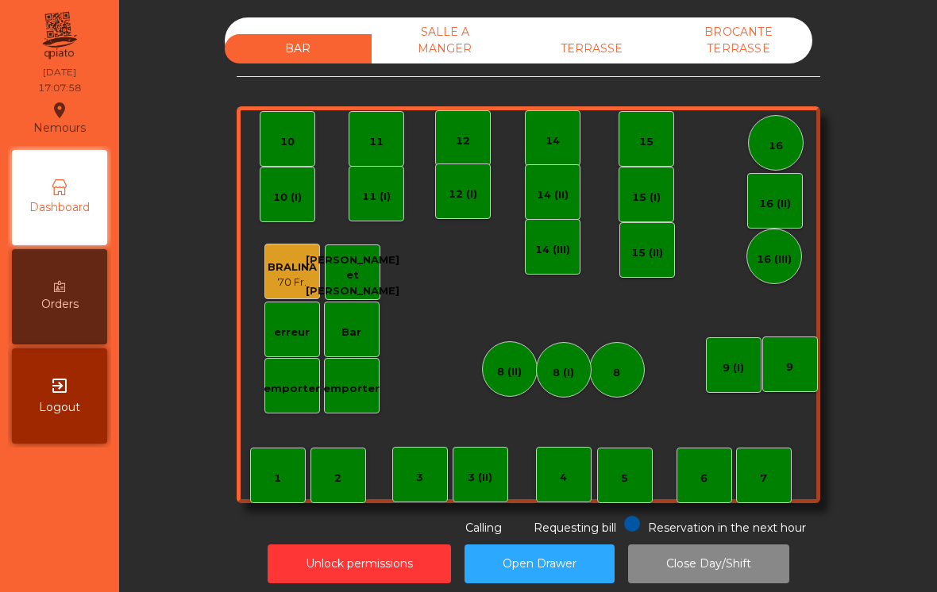
click at [441, 53] on div "SALLE A MANGER" at bounding box center [445, 40] width 147 height 46
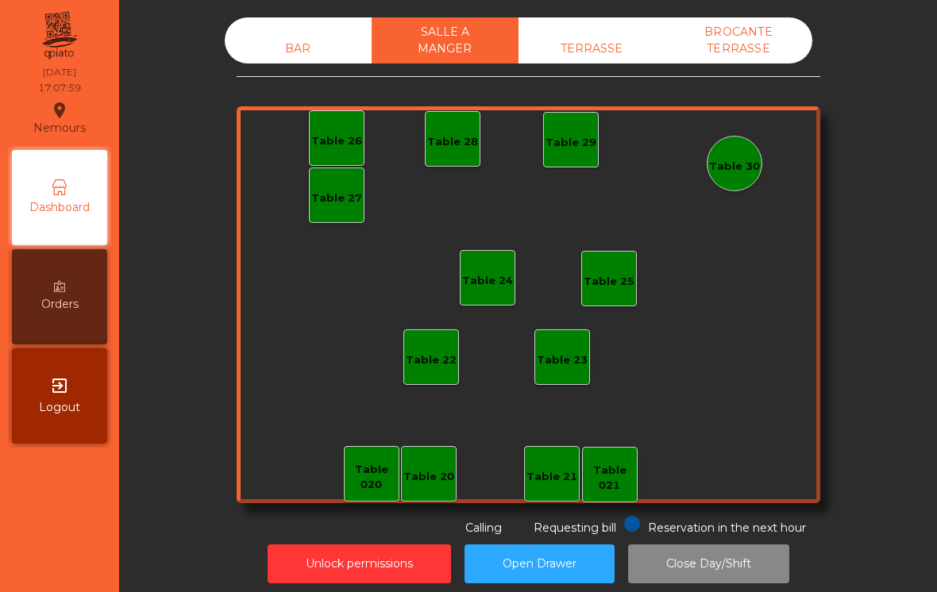
click at [605, 57] on div "TERRASSE" at bounding box center [591, 48] width 147 height 29
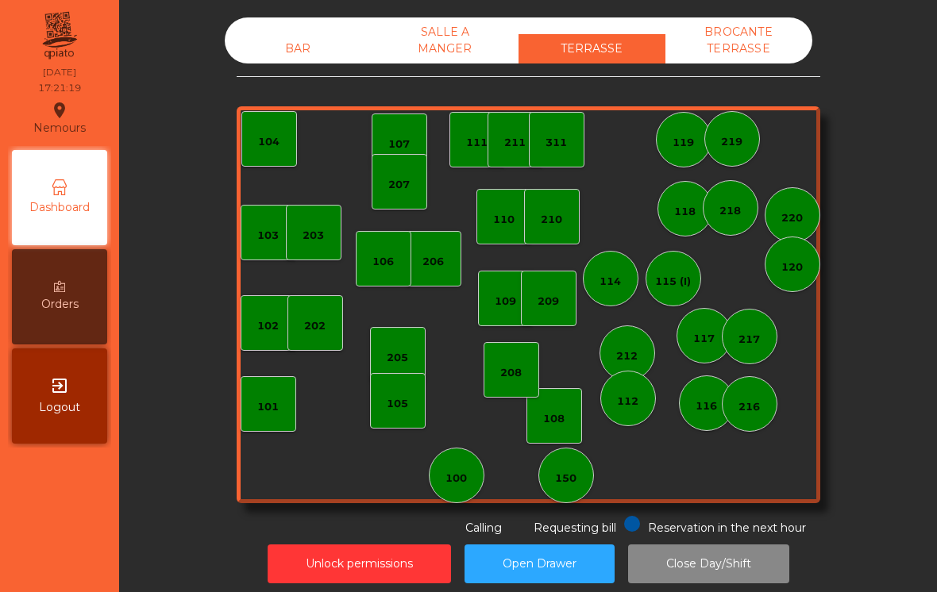
click at [445, 43] on div "SALLE A MANGER" at bounding box center [445, 40] width 147 height 46
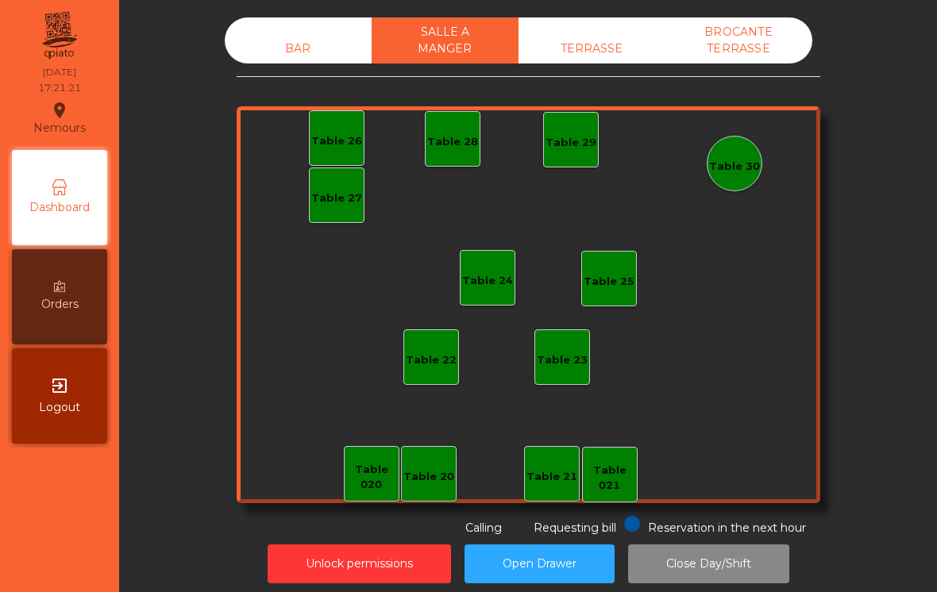
scroll to position [6, 0]
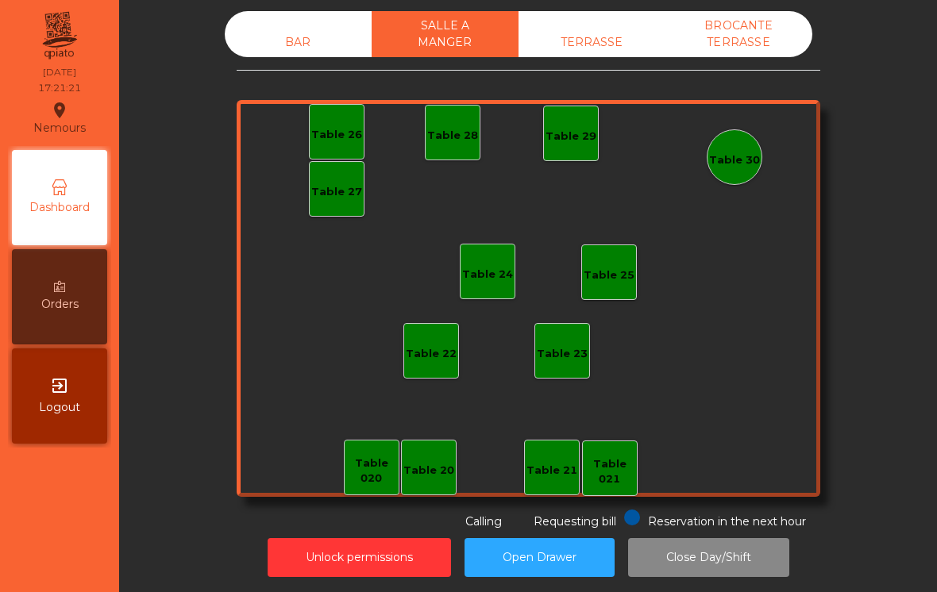
click at [298, 17] on div "BAR SALLE A MANGER TERRASSE BROCANTE TERRASSE" at bounding box center [518, 34] width 587 height 46
click at [305, 39] on div "BAR" at bounding box center [298, 42] width 147 height 29
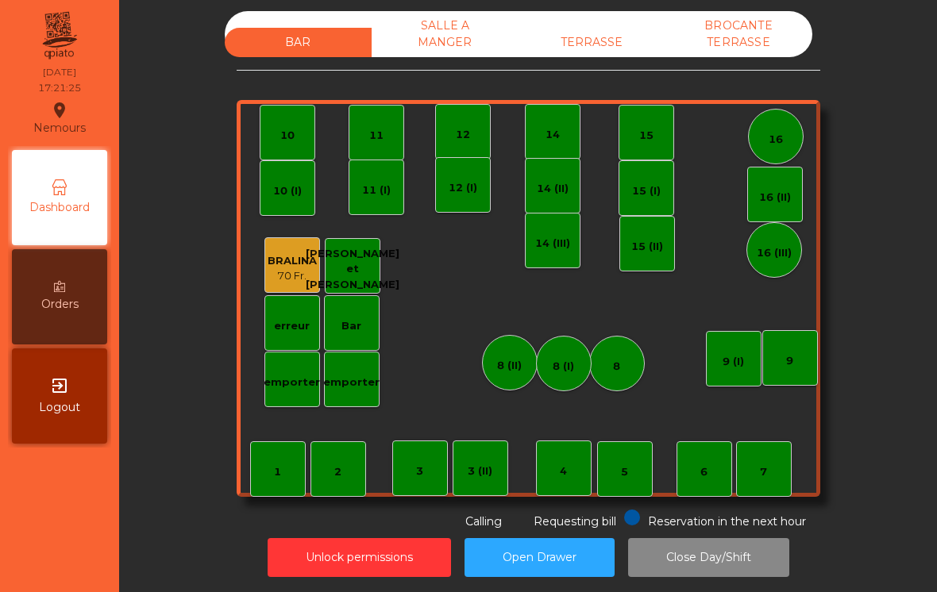
scroll to position [8, 0]
